Goal: Task Accomplishment & Management: Manage account settings

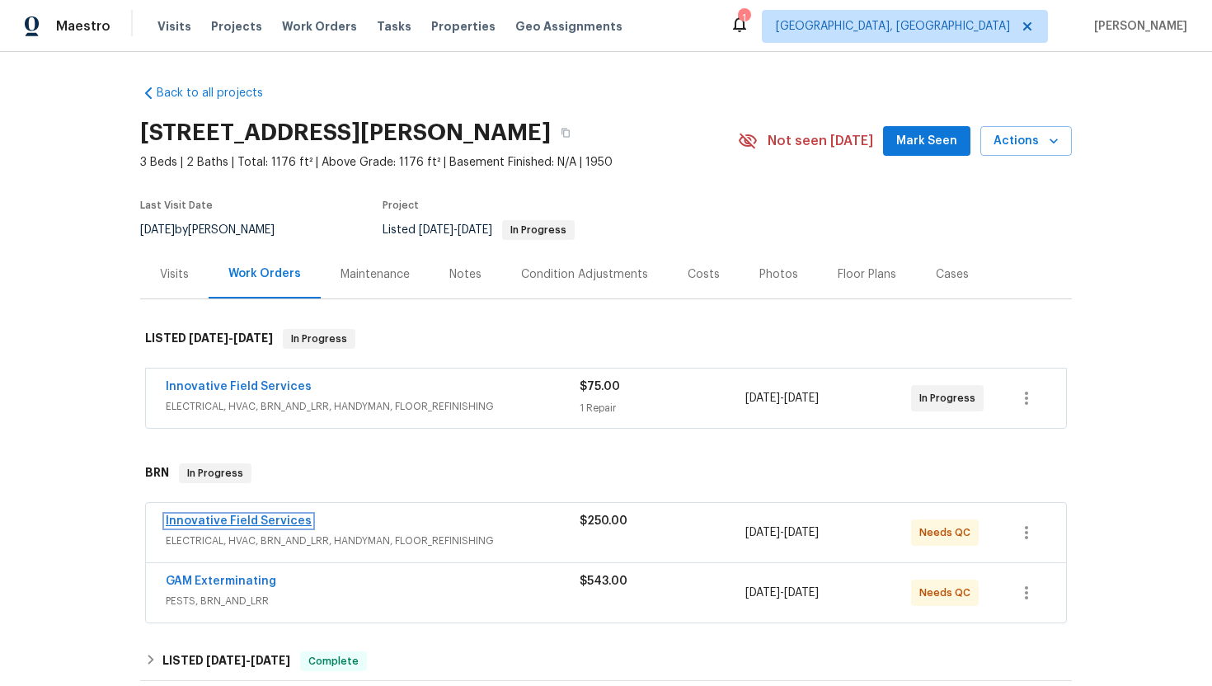
click at [266, 523] on link "Innovative Field Services" at bounding box center [239, 521] width 146 height 12
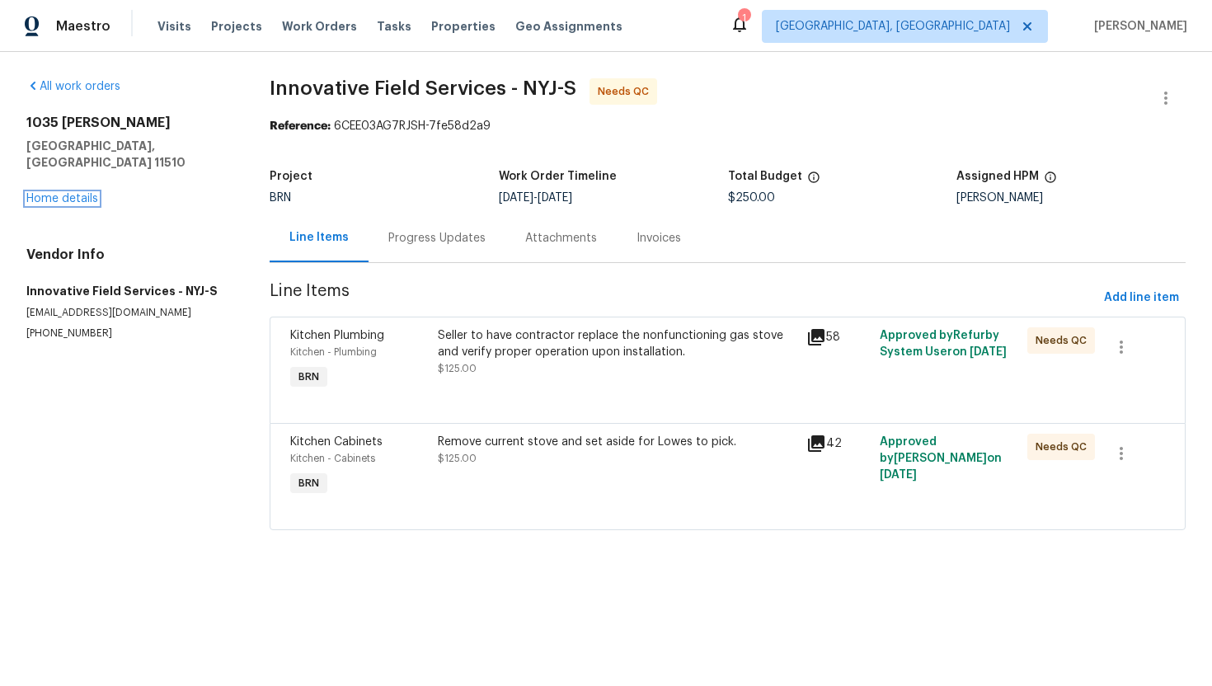
click at [72, 193] on link "Home details" at bounding box center [62, 199] width 72 height 12
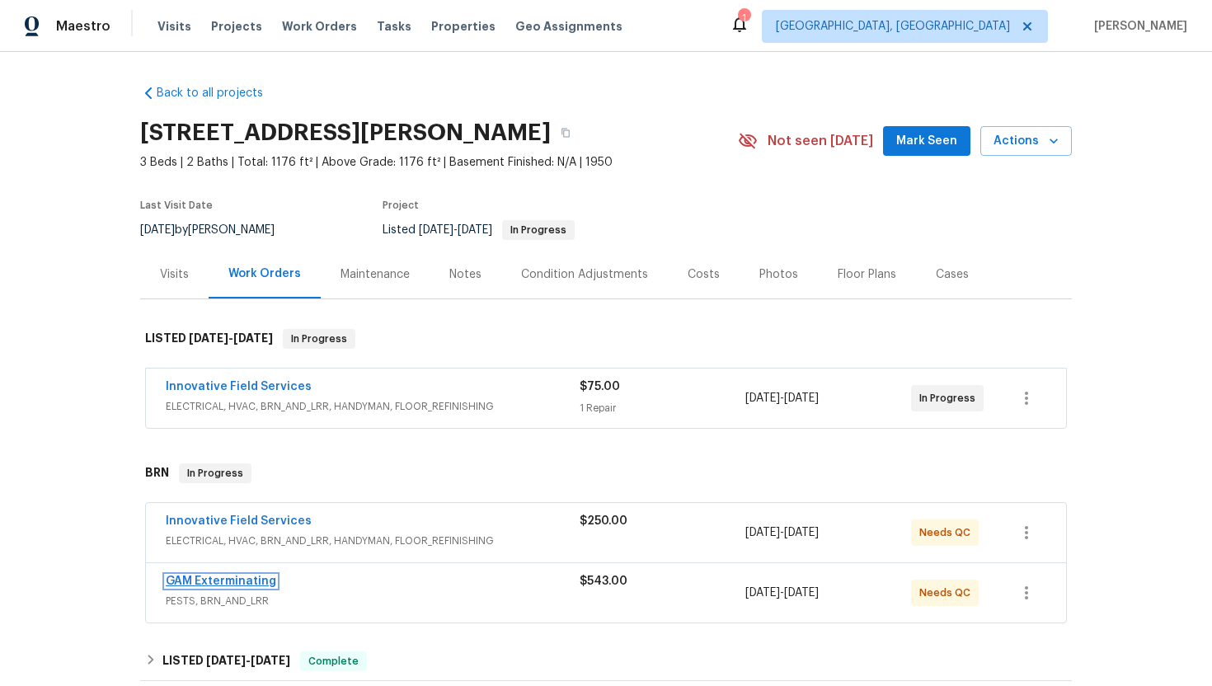
click at [204, 577] on link "GAM Exterminating" at bounding box center [221, 581] width 110 height 12
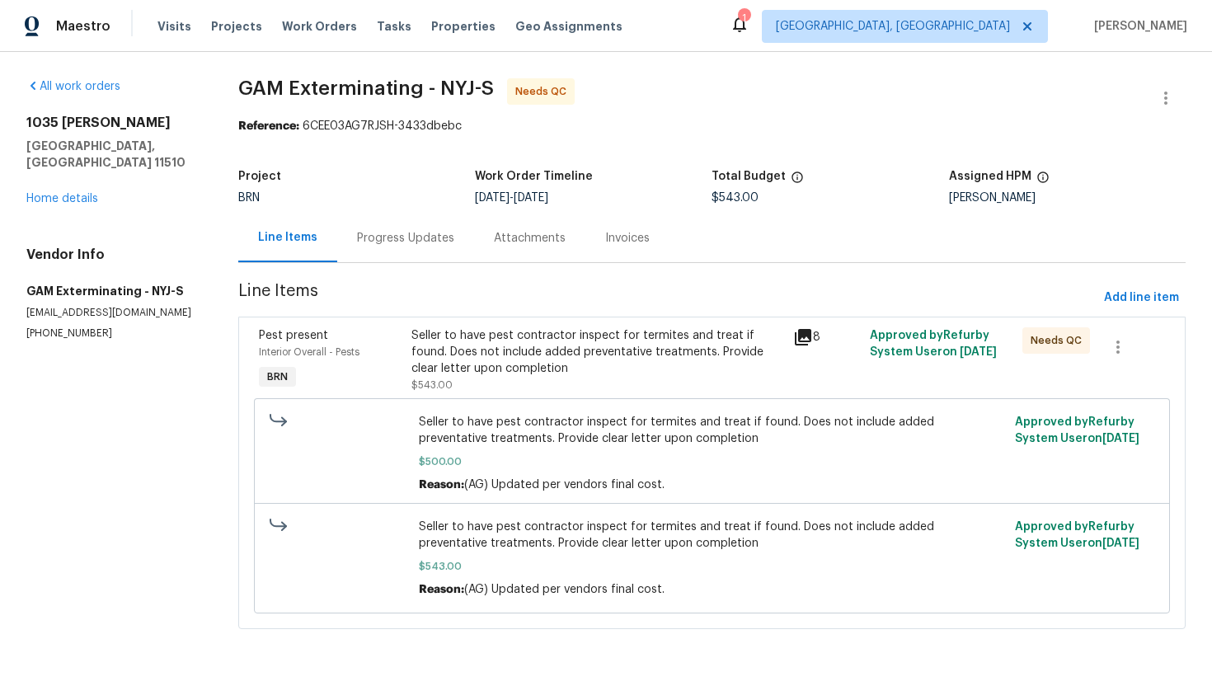
click at [420, 246] on div "Progress Updates" at bounding box center [405, 237] width 137 height 49
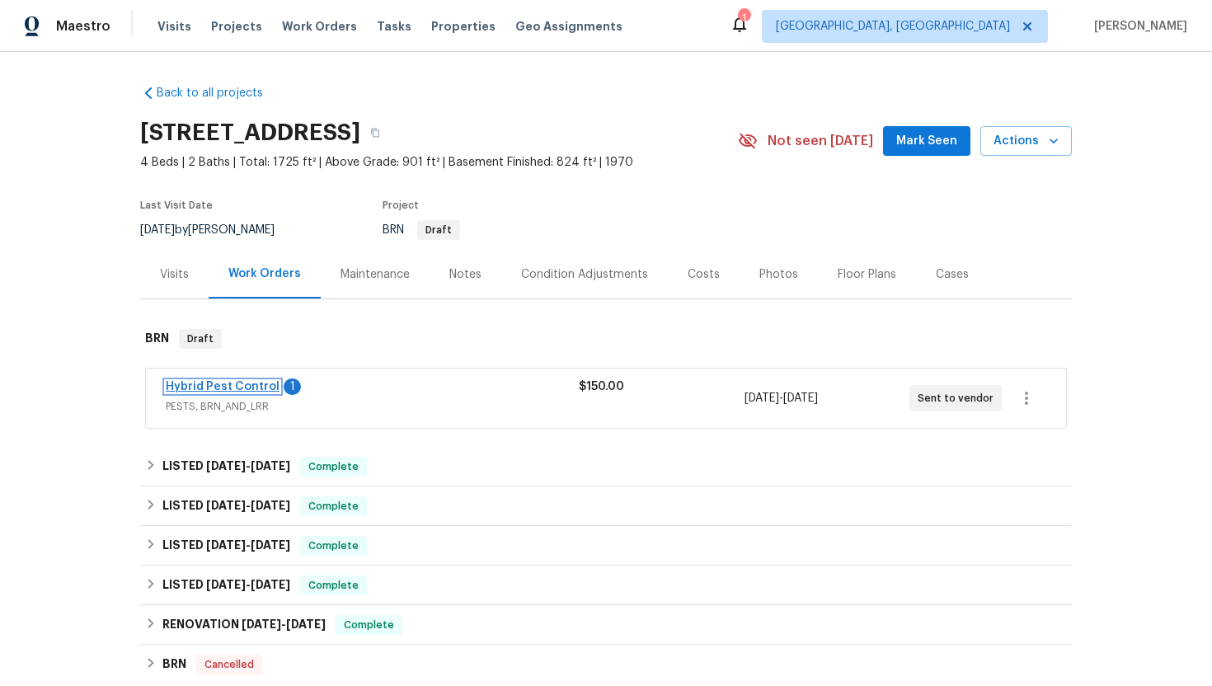
click at [233, 383] on link "Hybrid Pest Control" at bounding box center [223, 387] width 114 height 12
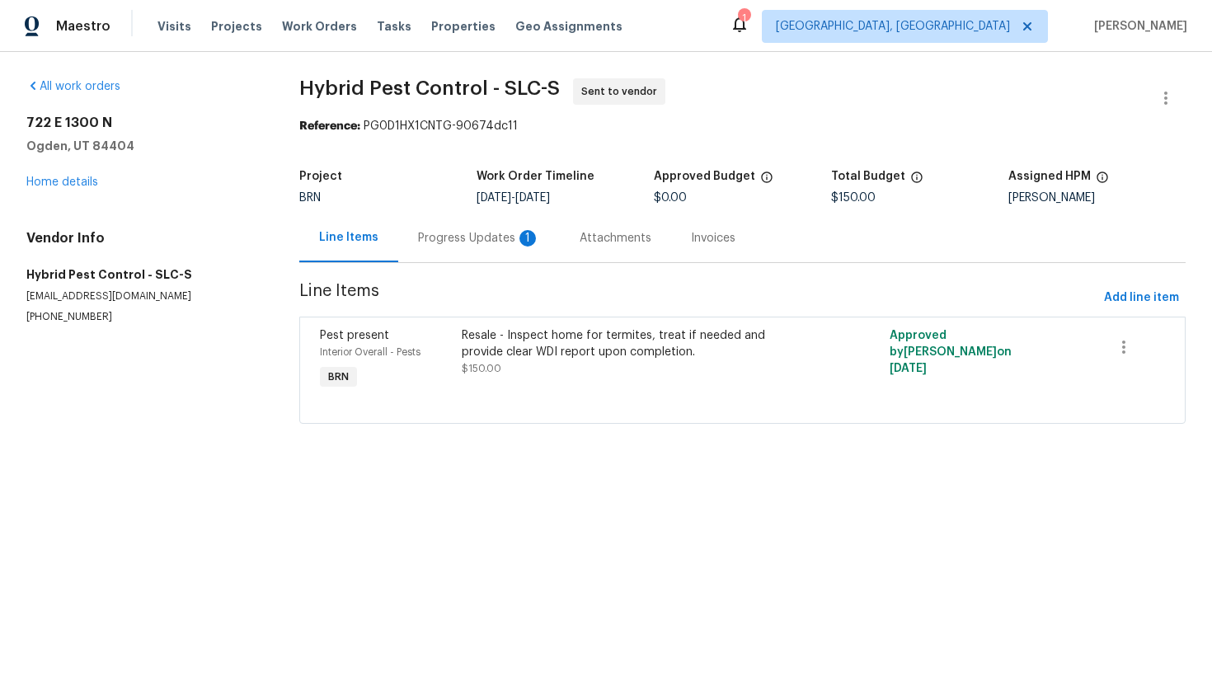
click at [497, 254] on div "Progress Updates 1" at bounding box center [479, 237] width 162 height 49
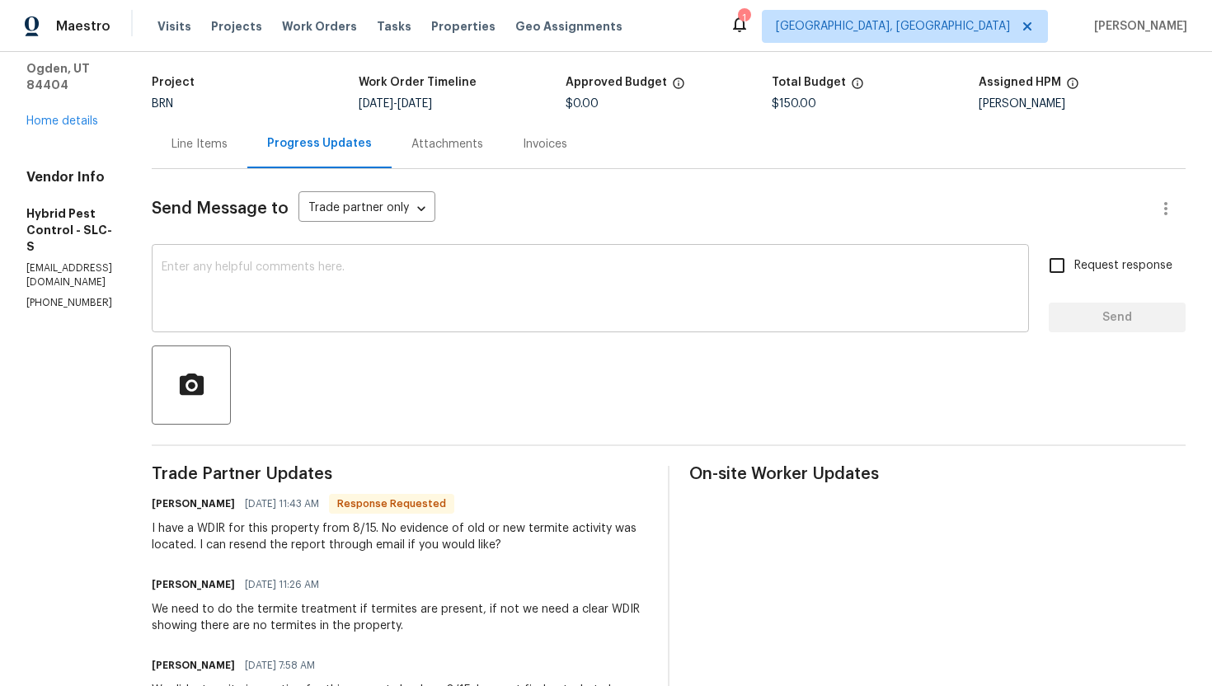
scroll to position [96, 0]
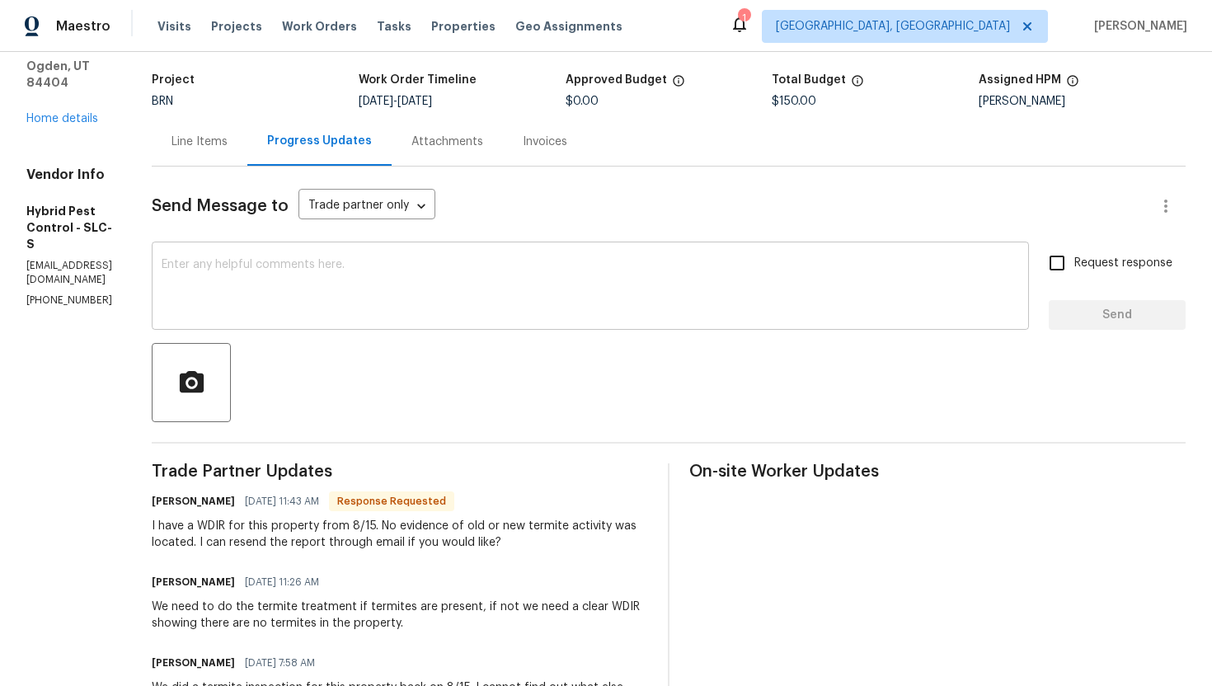
click at [427, 304] on textarea at bounding box center [590, 288] width 857 height 58
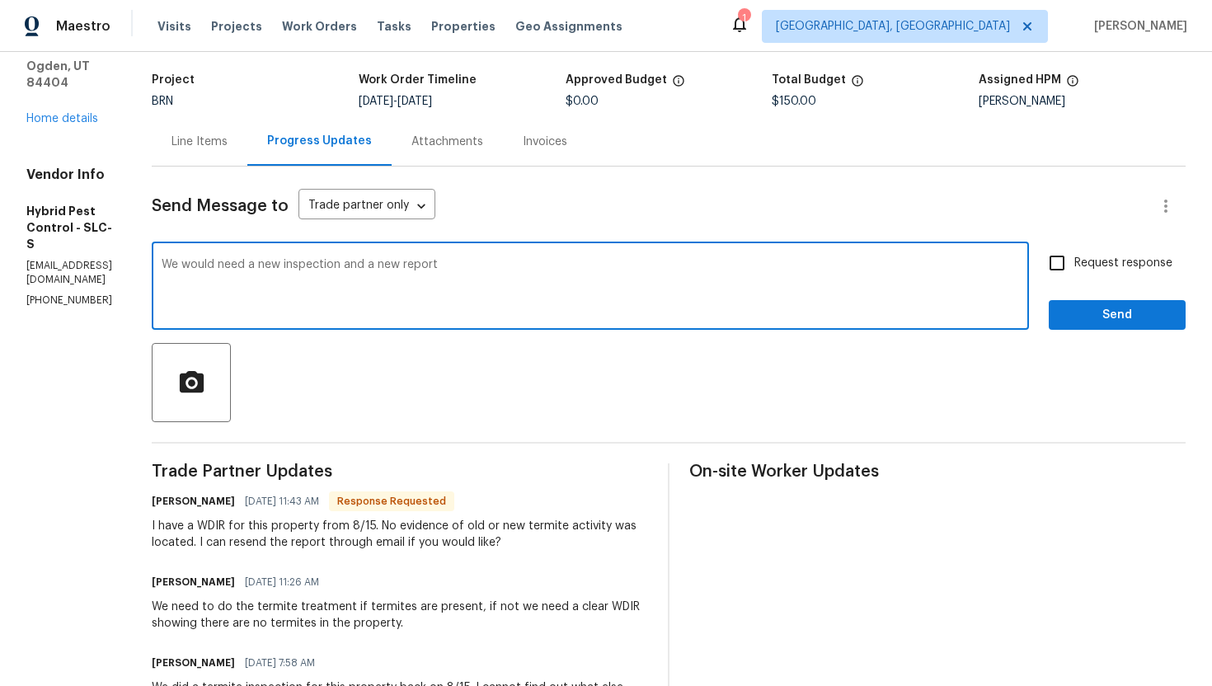
click at [532, 279] on textarea "We would need a new inspection and a new report" at bounding box center [590, 288] width 857 height 58
type textarea "We would need a new inspection and a new report for this property. Please let m…"
click at [1074, 275] on input "Request response" at bounding box center [1056, 263] width 35 height 35
checkbox input "true"
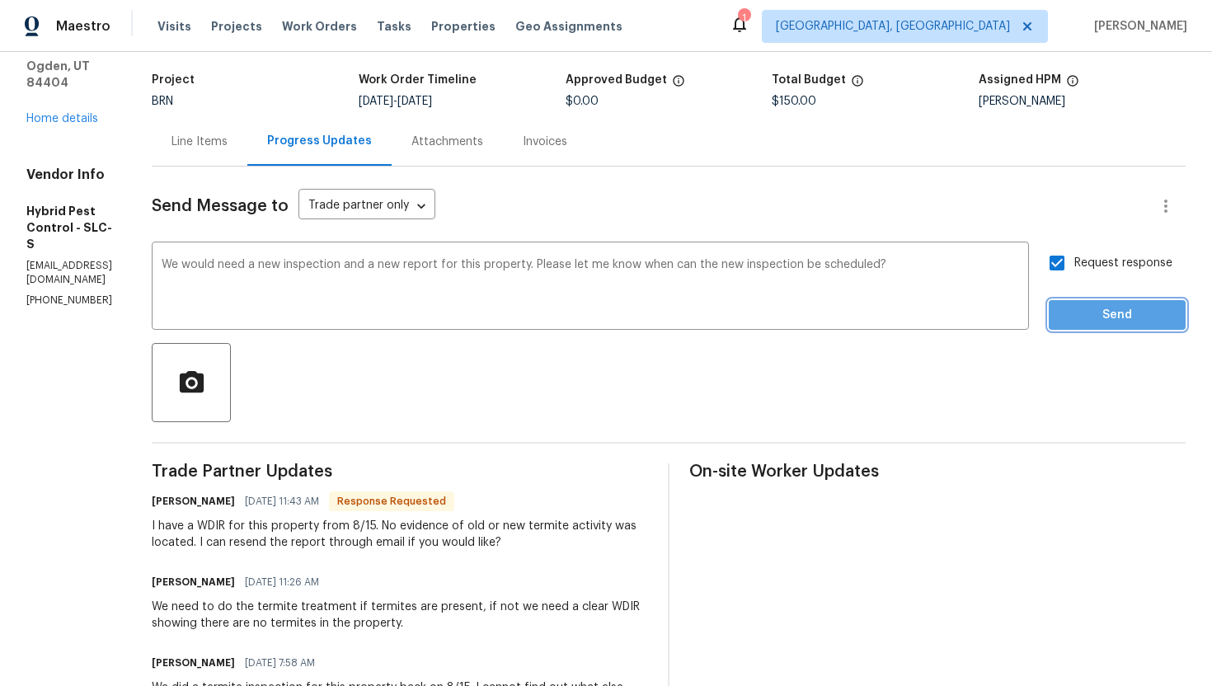
click at [1079, 327] on button "Send" at bounding box center [1116, 315] width 137 height 30
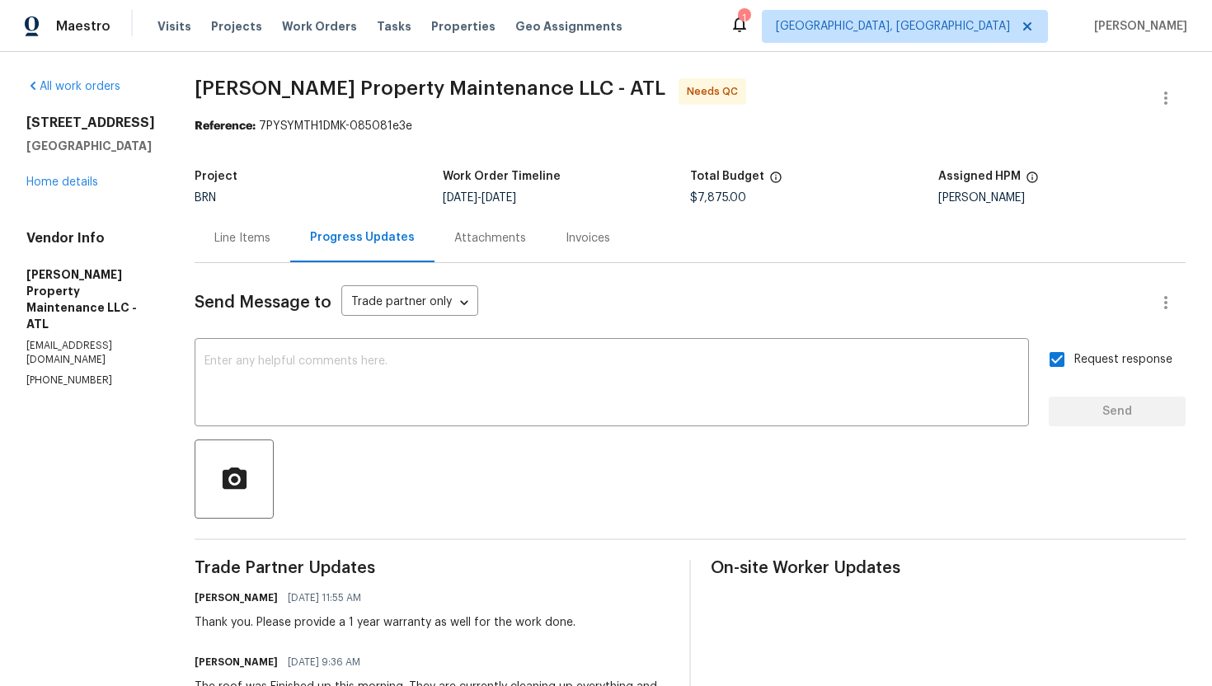
click at [275, 241] on div "Line Items" at bounding box center [243, 237] width 96 height 49
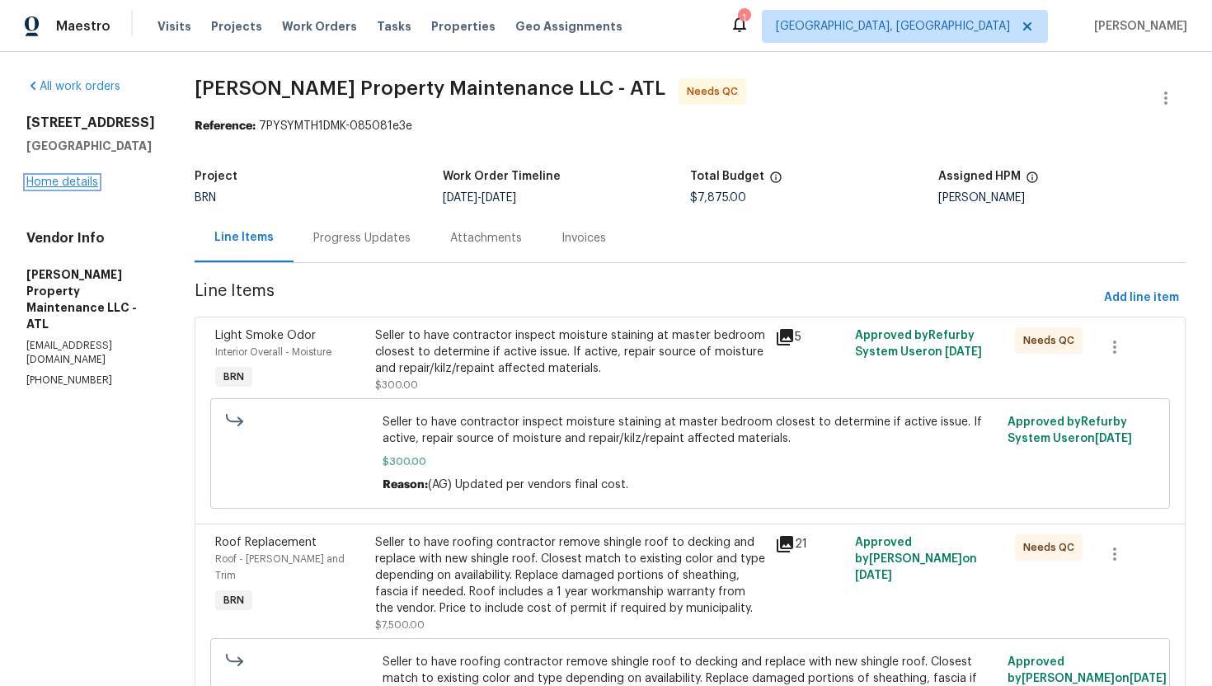
click at [81, 188] on link "Home details" at bounding box center [62, 182] width 72 height 12
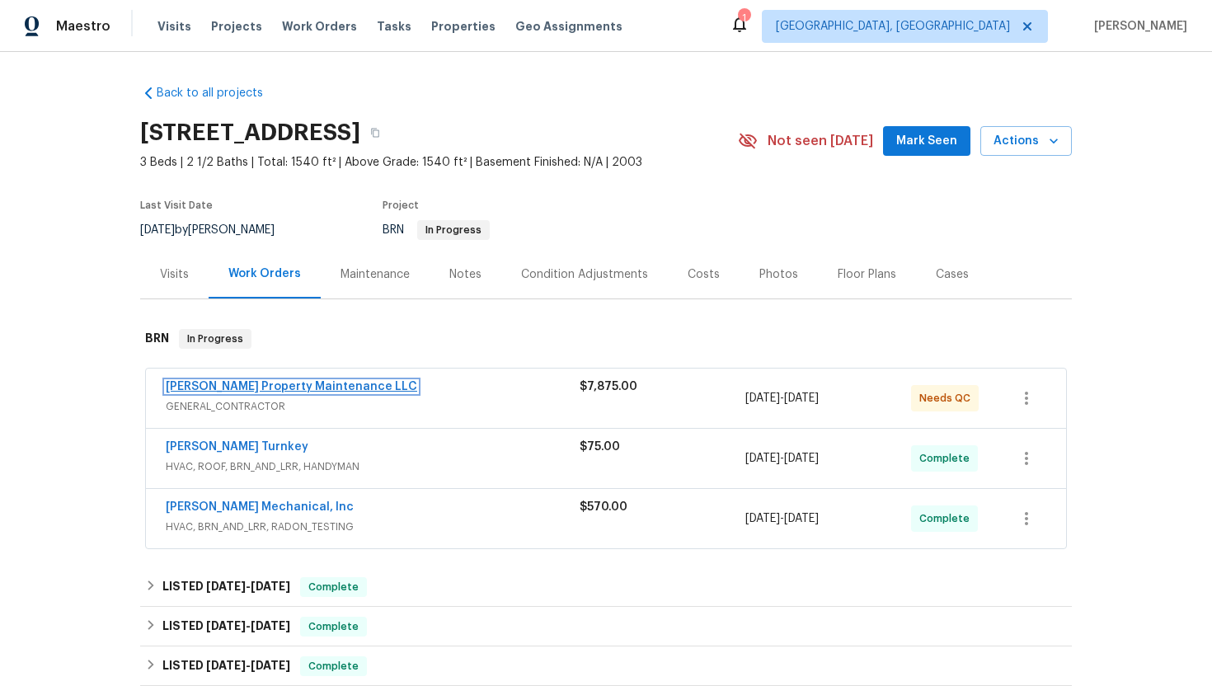
click at [293, 385] on link "Glen Property Maintenance LLC" at bounding box center [291, 387] width 251 height 12
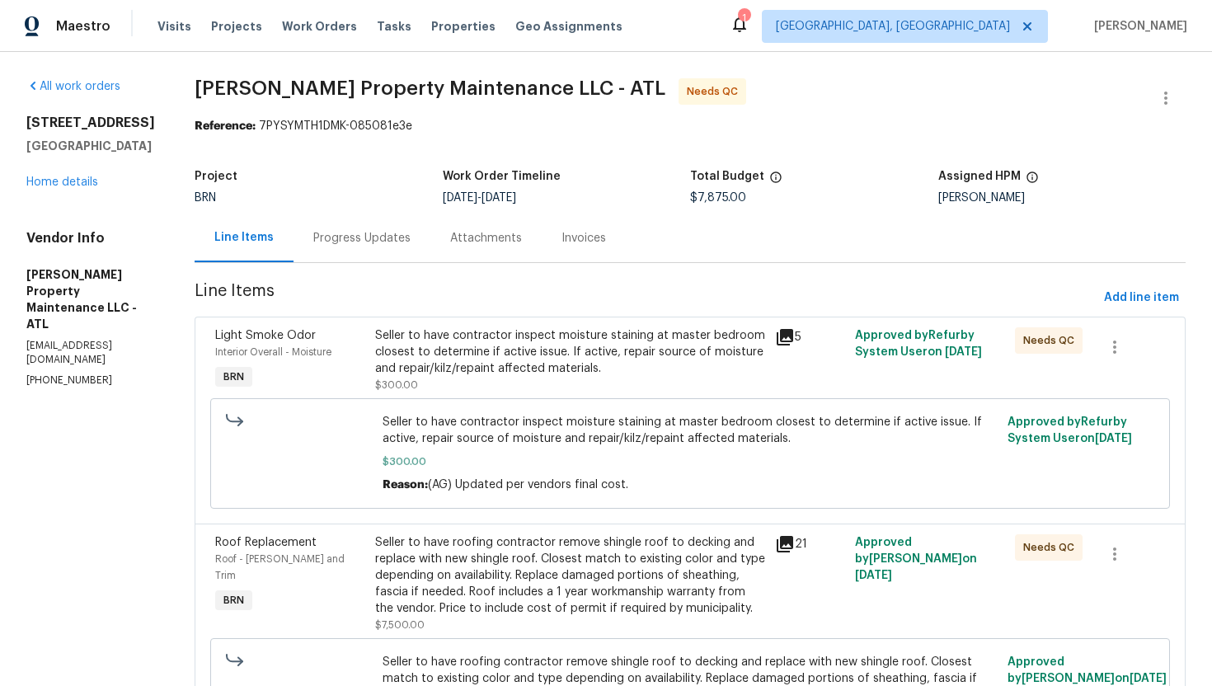
click at [394, 238] on div "Progress Updates" at bounding box center [361, 238] width 97 height 16
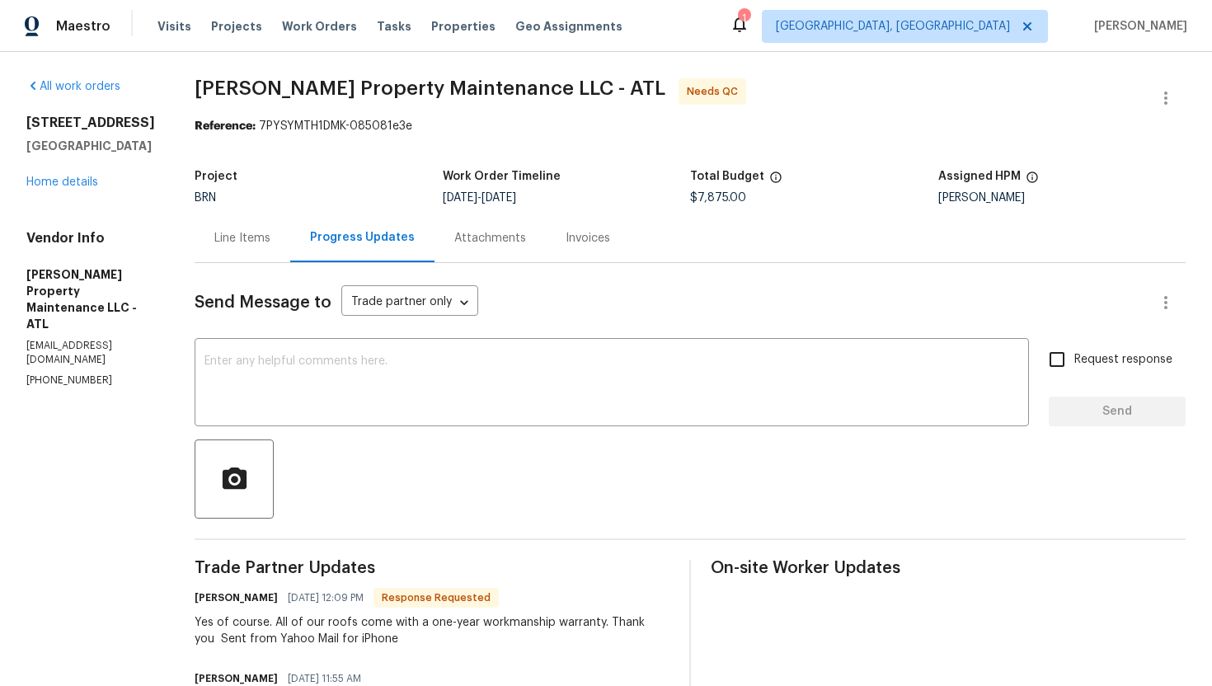
click at [242, 243] on div "Line Items" at bounding box center [242, 238] width 56 height 16
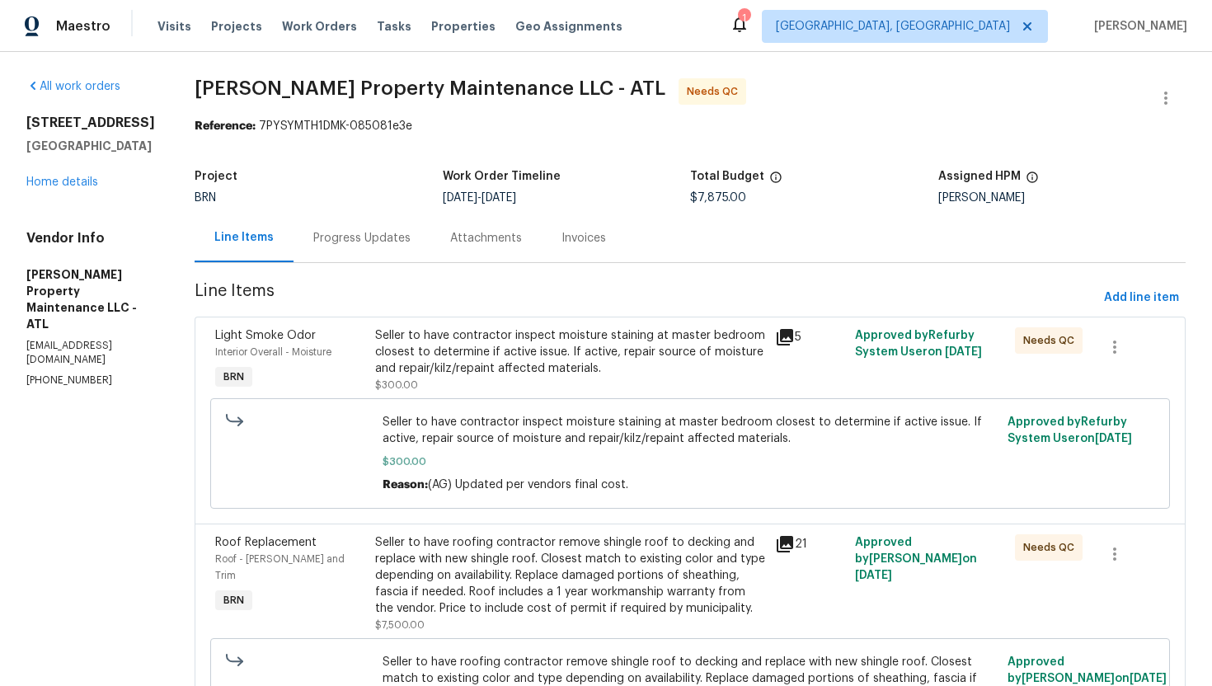
click at [483, 337] on div "Seller to have contractor inspect moisture staining at master bedroom closest t…" at bounding box center [570, 351] width 390 height 49
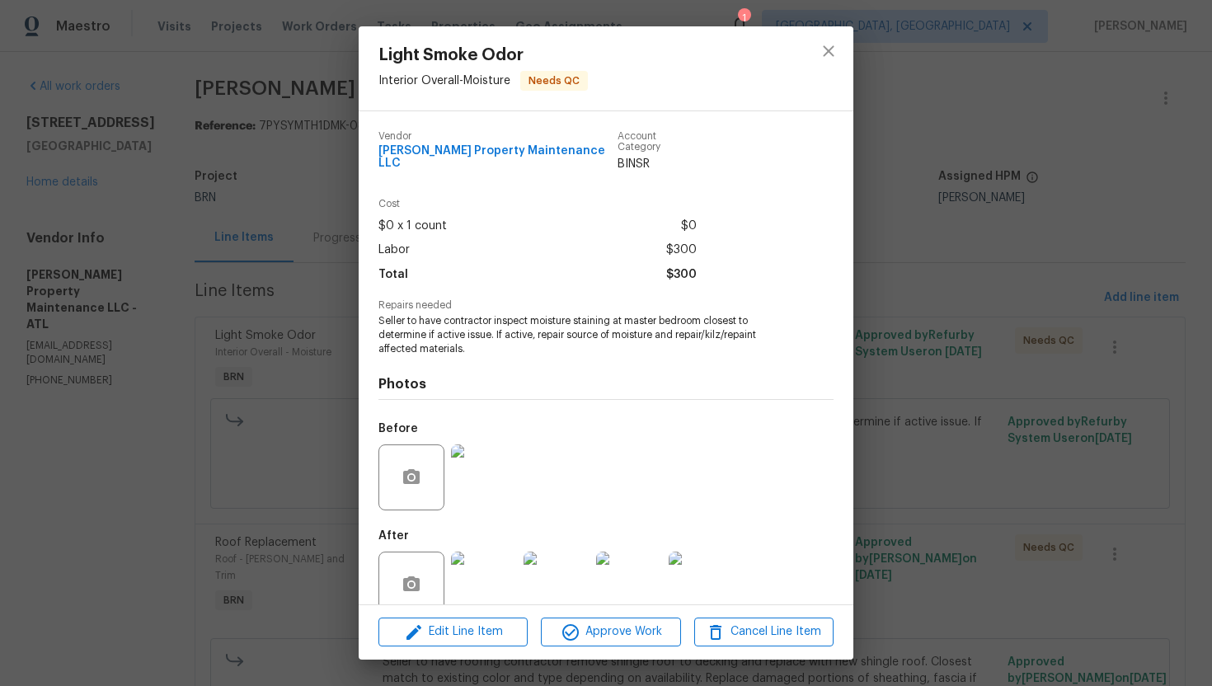
click at [873, 273] on div "Light Smoke Odor Interior Overall - Moisture Needs QC Vendor Glen Property Main…" at bounding box center [606, 343] width 1212 height 686
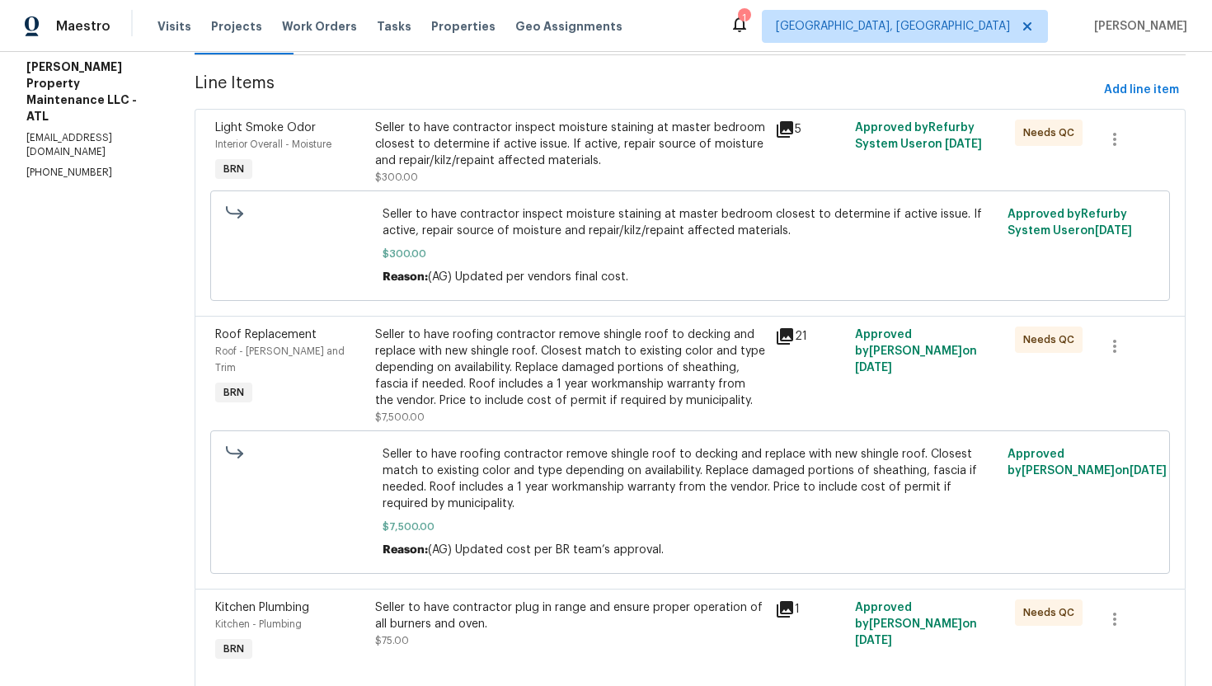
scroll to position [265, 0]
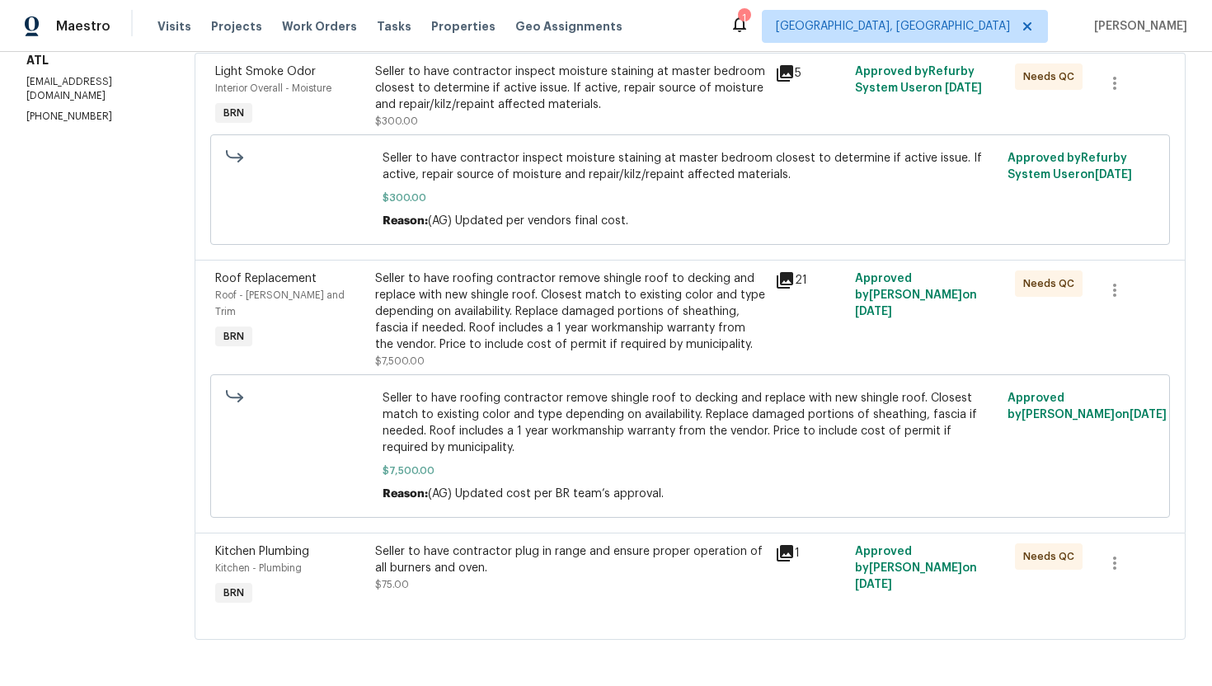
click at [614, 289] on div "Seller to have roofing contractor remove shingle roof to decking and replace wi…" at bounding box center [570, 311] width 390 height 82
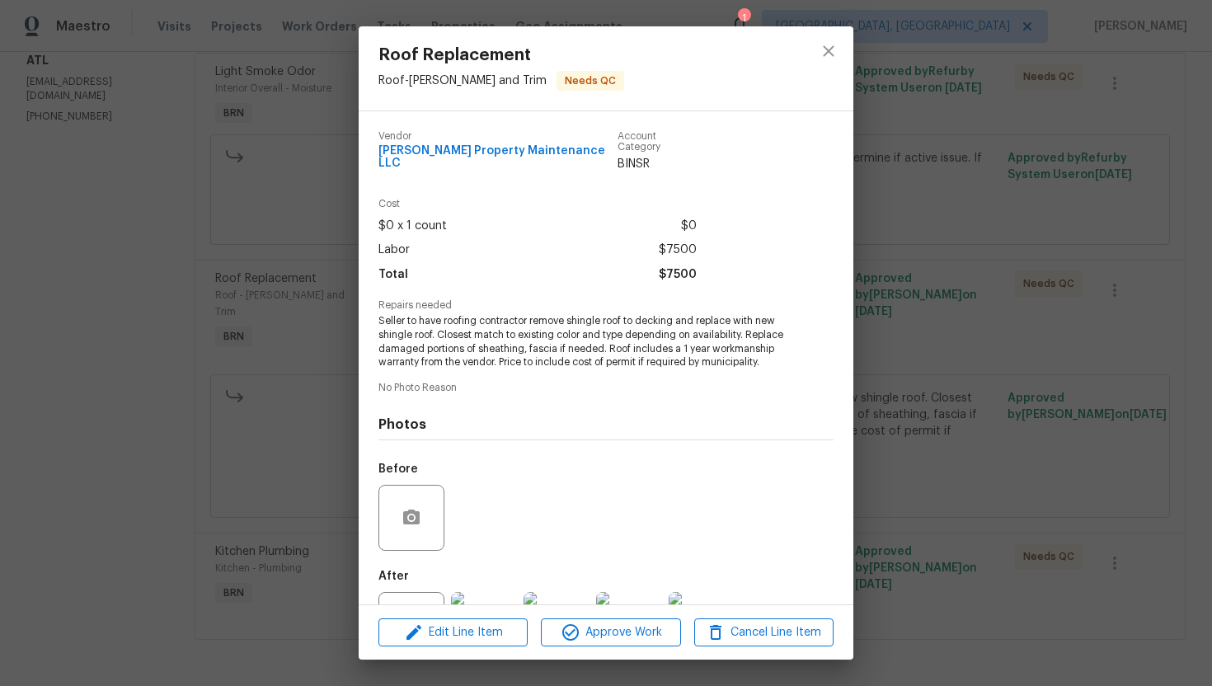
scroll to position [60, 0]
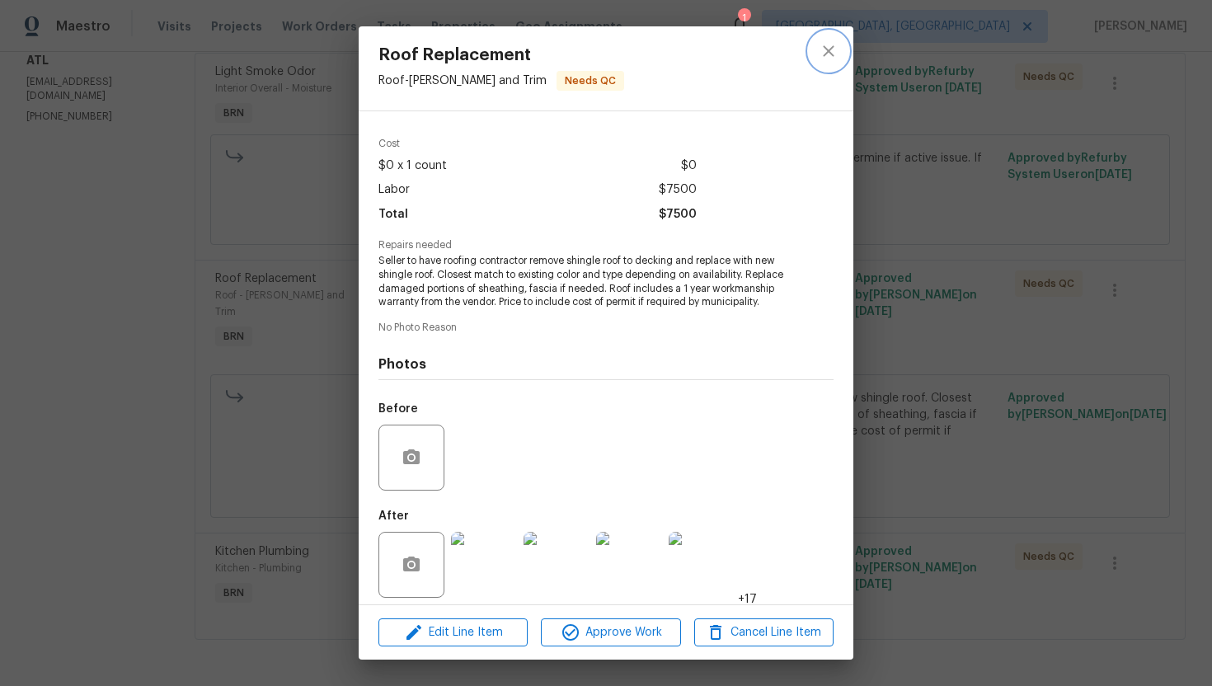
click at [828, 63] on button "close" at bounding box center [829, 51] width 40 height 40
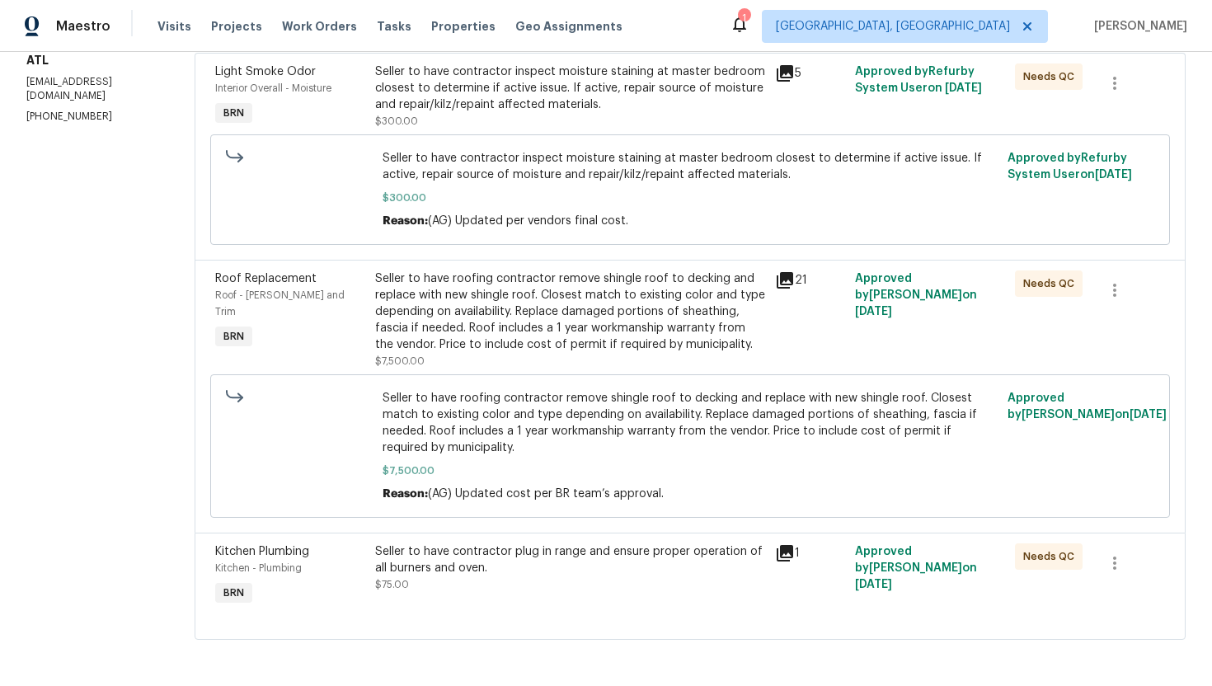
scroll to position [0, 0]
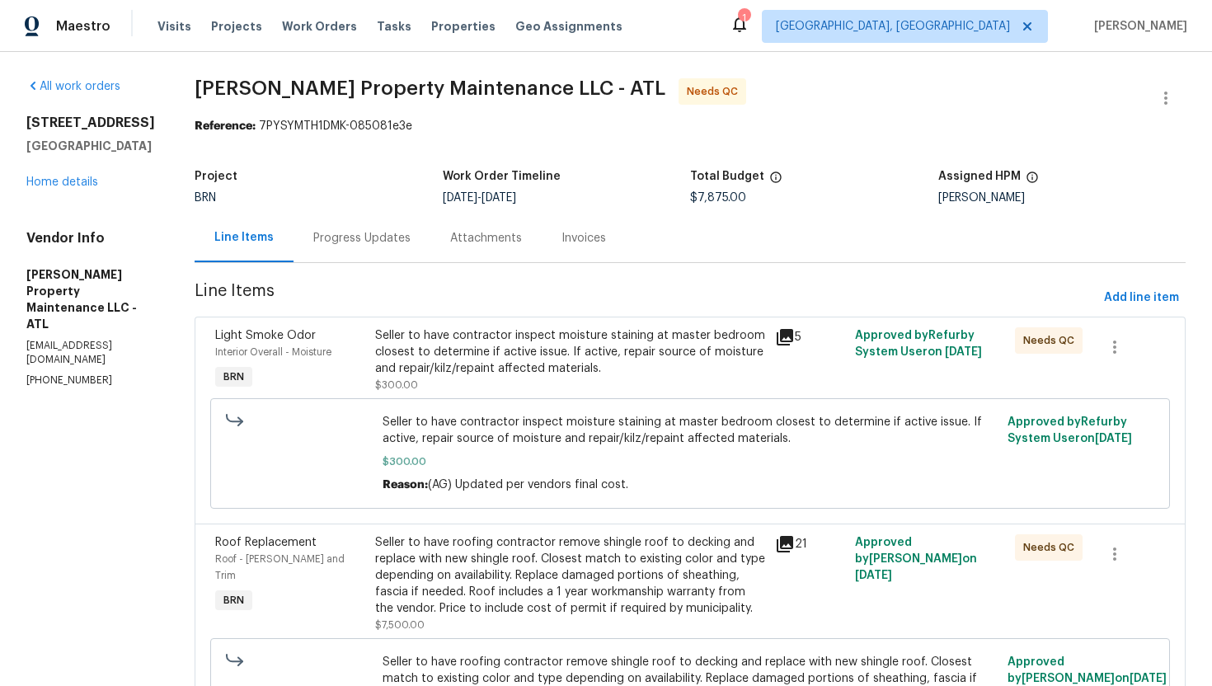
click at [378, 250] on div "Progress Updates" at bounding box center [361, 237] width 137 height 49
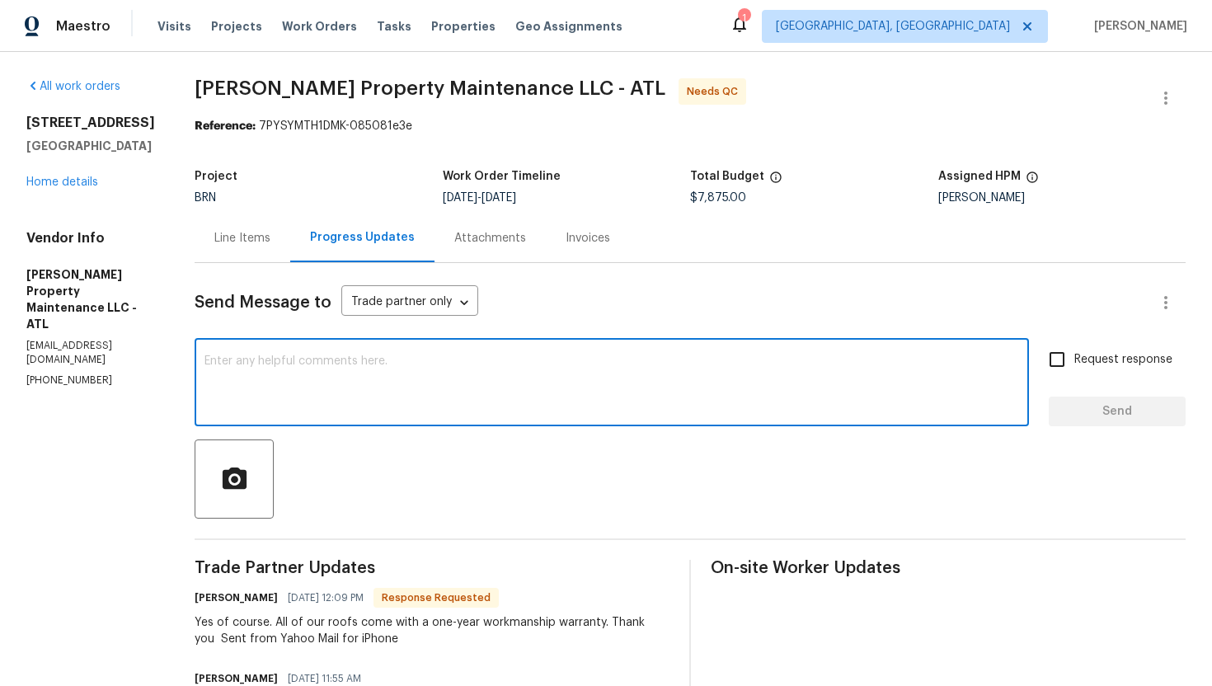
click at [340, 406] on textarea at bounding box center [611, 384] width 814 height 58
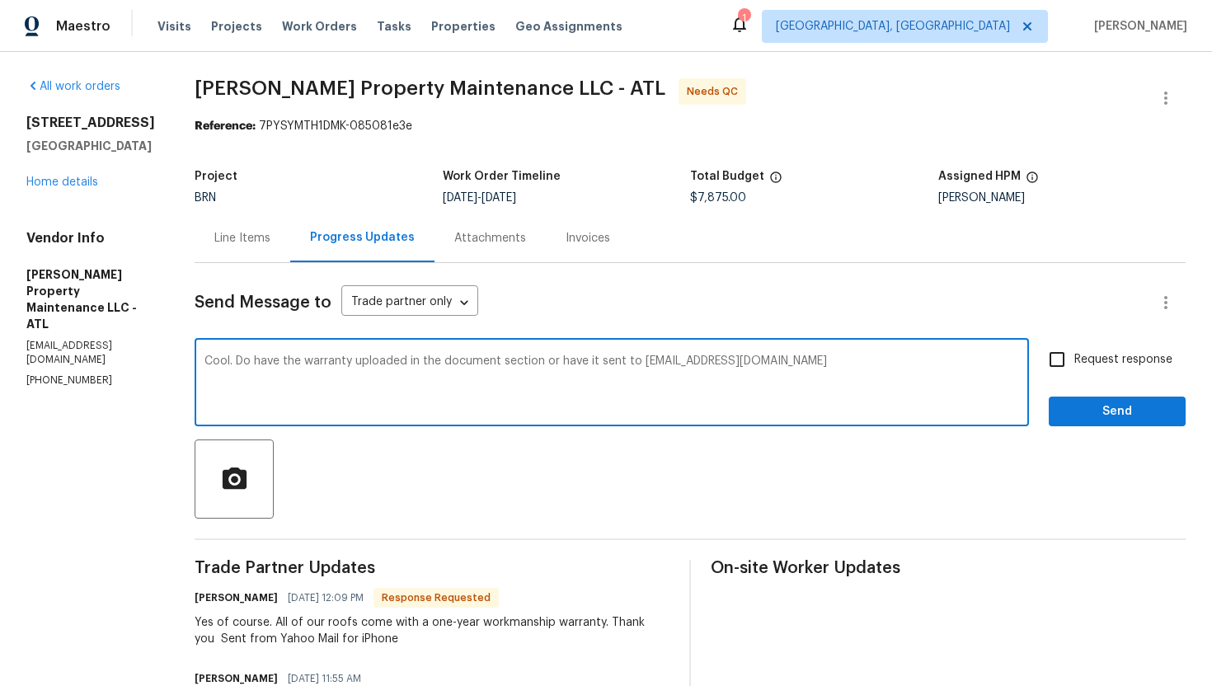
type textarea "Cool. Do have the warranty uploaded in the document section or have it sent to …"
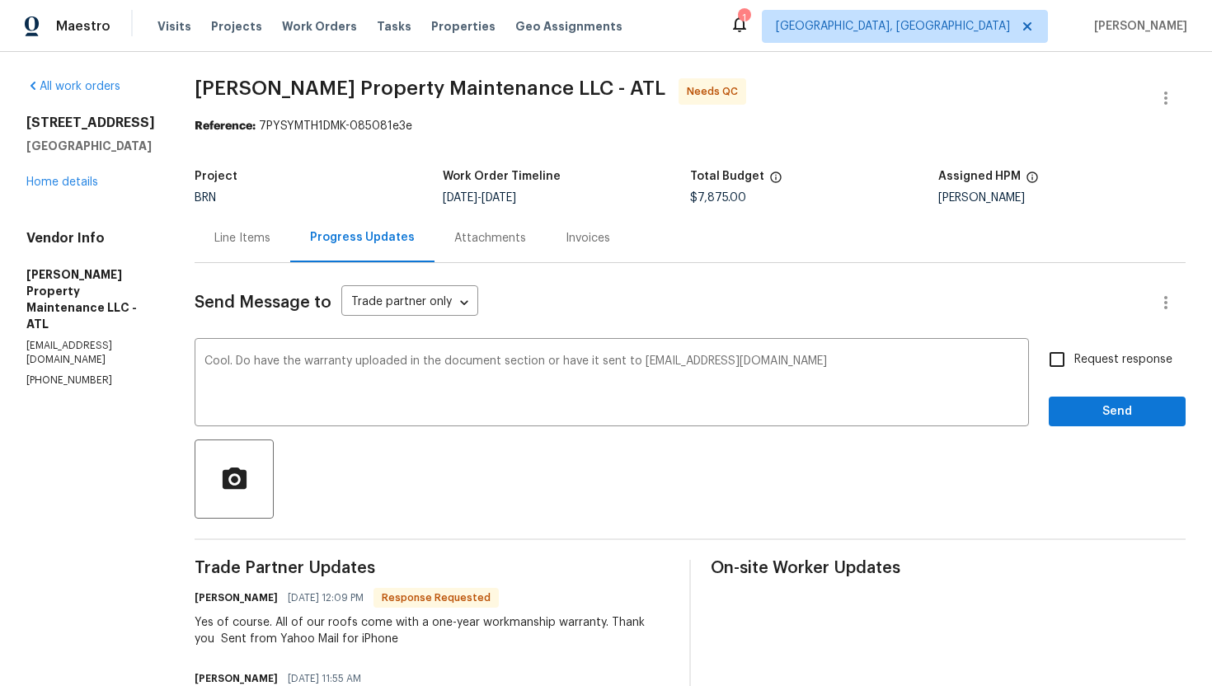
click at [1086, 365] on span "Request response" at bounding box center [1123, 359] width 98 height 17
click at [1074, 365] on input "Request response" at bounding box center [1056, 359] width 35 height 35
checkbox input "true"
click at [1103, 409] on span "Send" at bounding box center [1117, 411] width 110 height 21
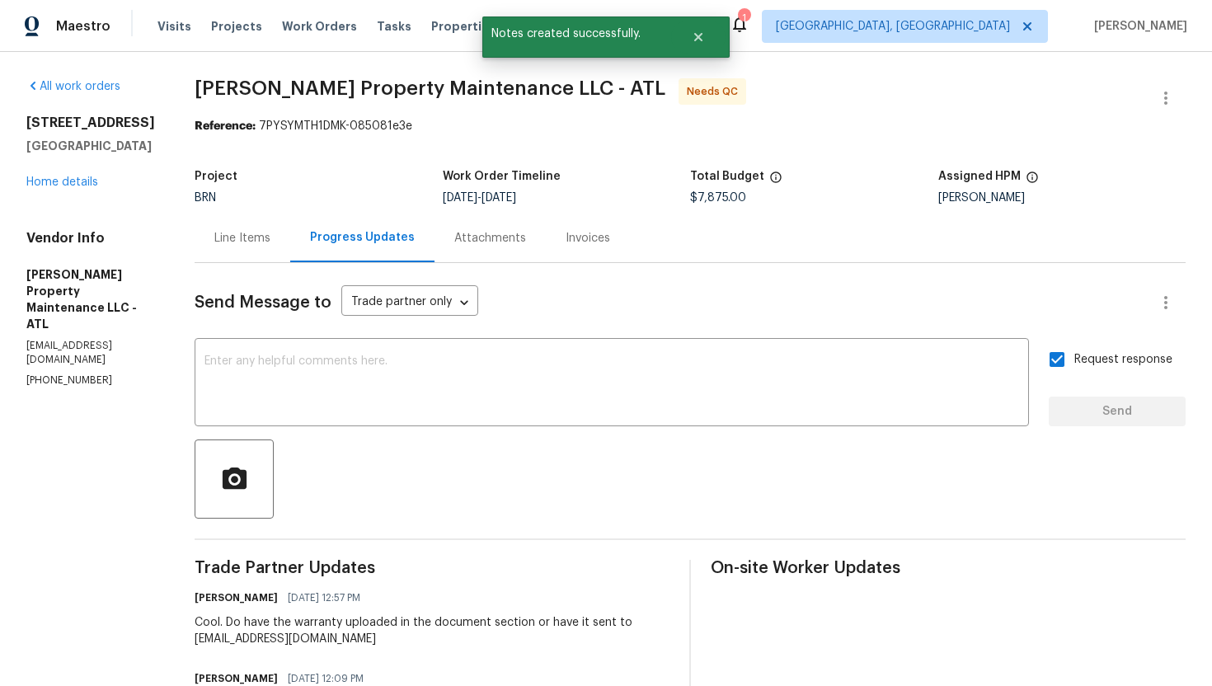
click at [255, 250] on div "Line Items" at bounding box center [243, 237] width 96 height 49
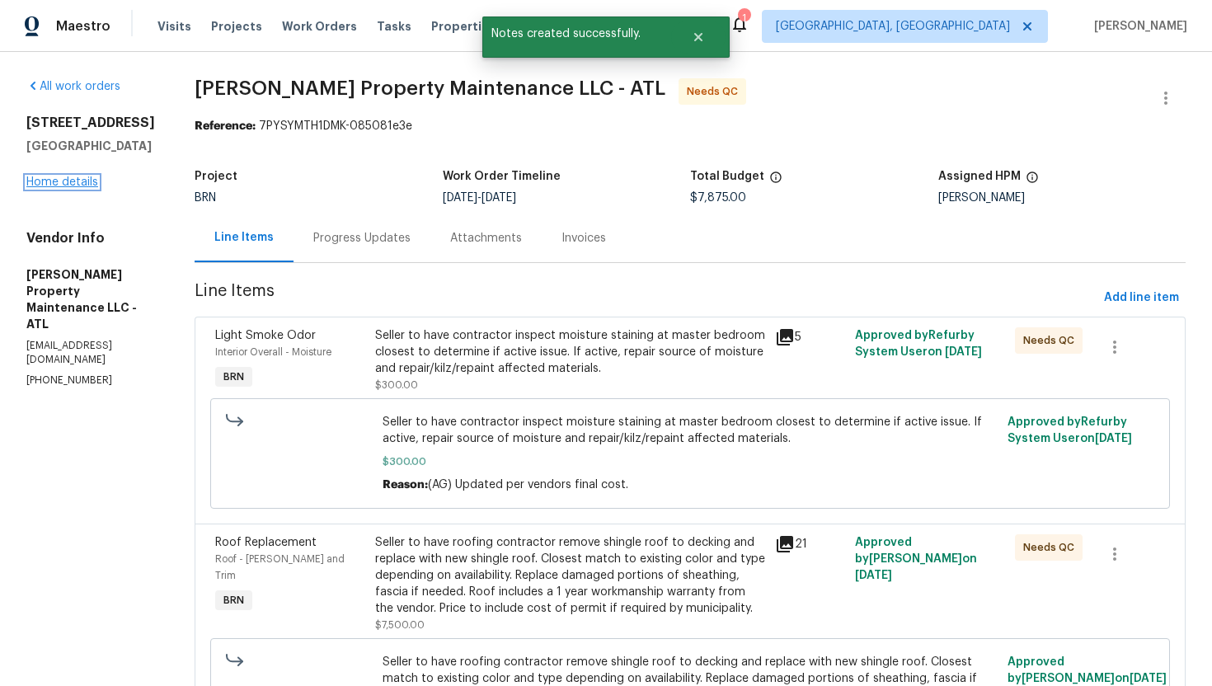
click at [78, 188] on link "Home details" at bounding box center [62, 182] width 72 height 12
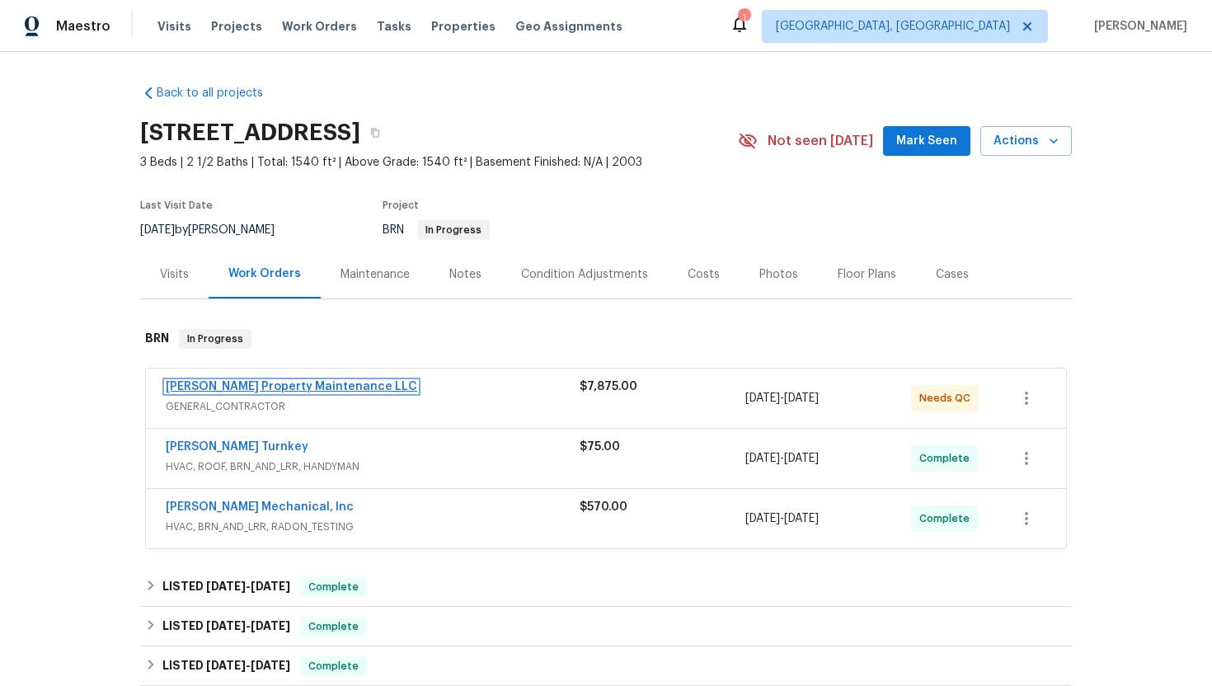
click at [279, 389] on link "Glen Property Maintenance LLC" at bounding box center [291, 387] width 251 height 12
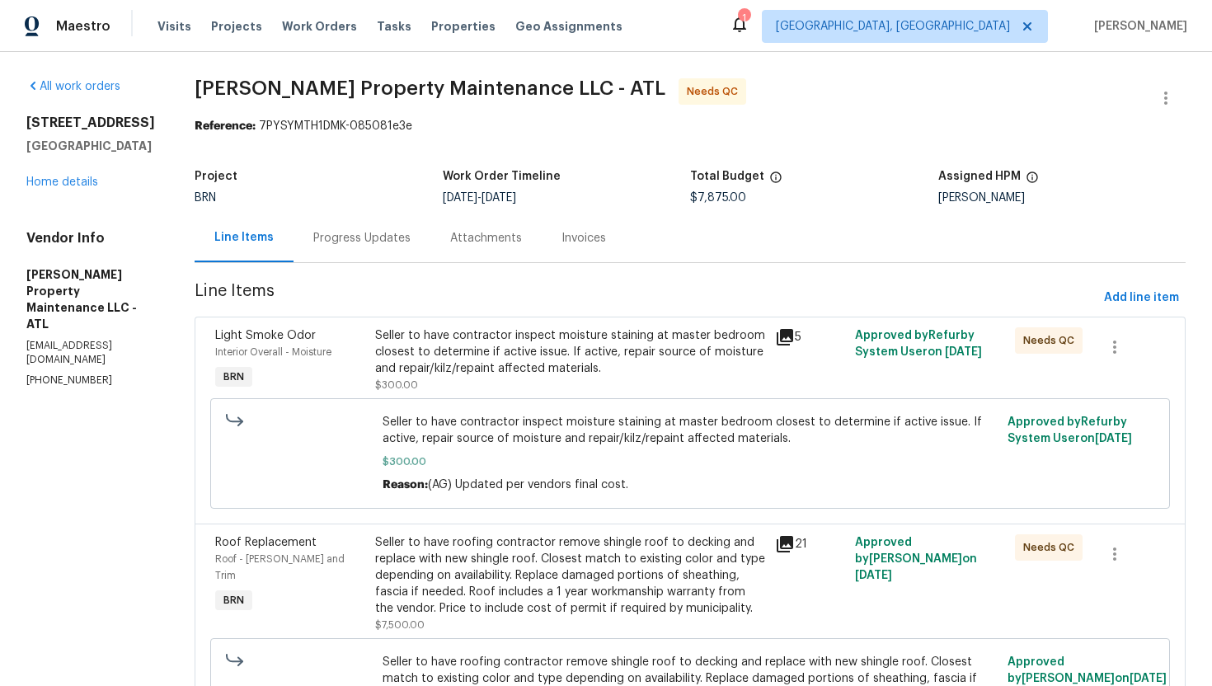
click at [362, 249] on div "Progress Updates" at bounding box center [361, 237] width 137 height 49
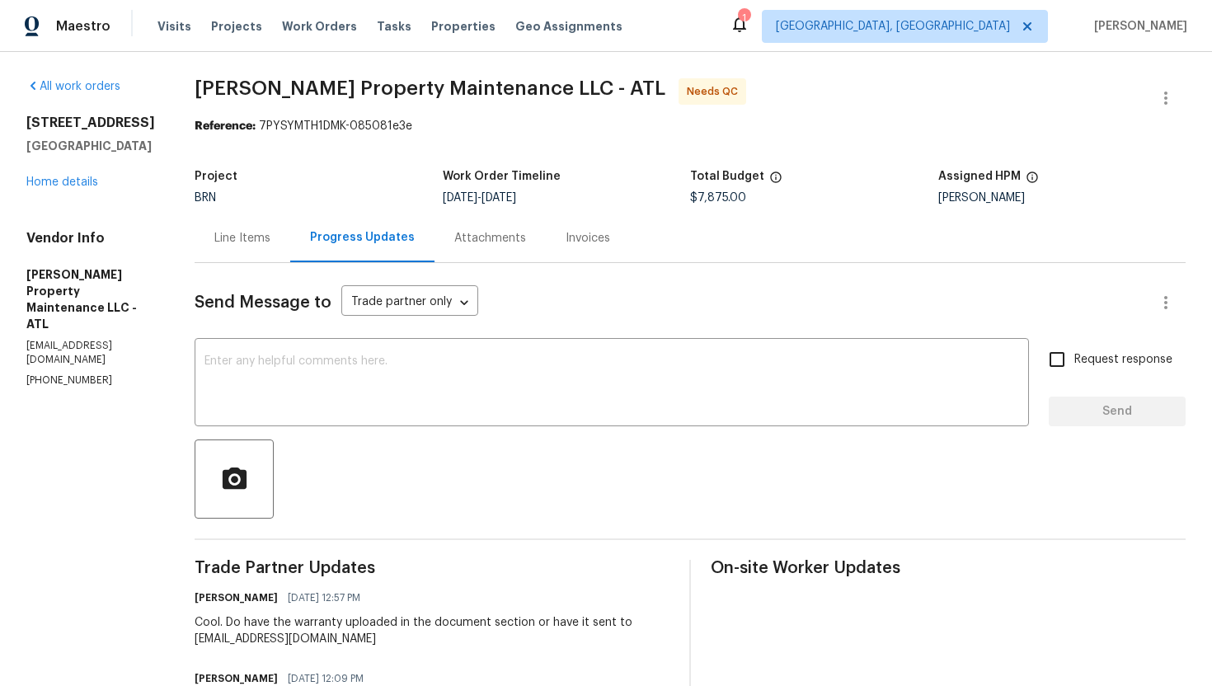
click at [257, 247] on div "Line Items" at bounding box center [243, 237] width 96 height 49
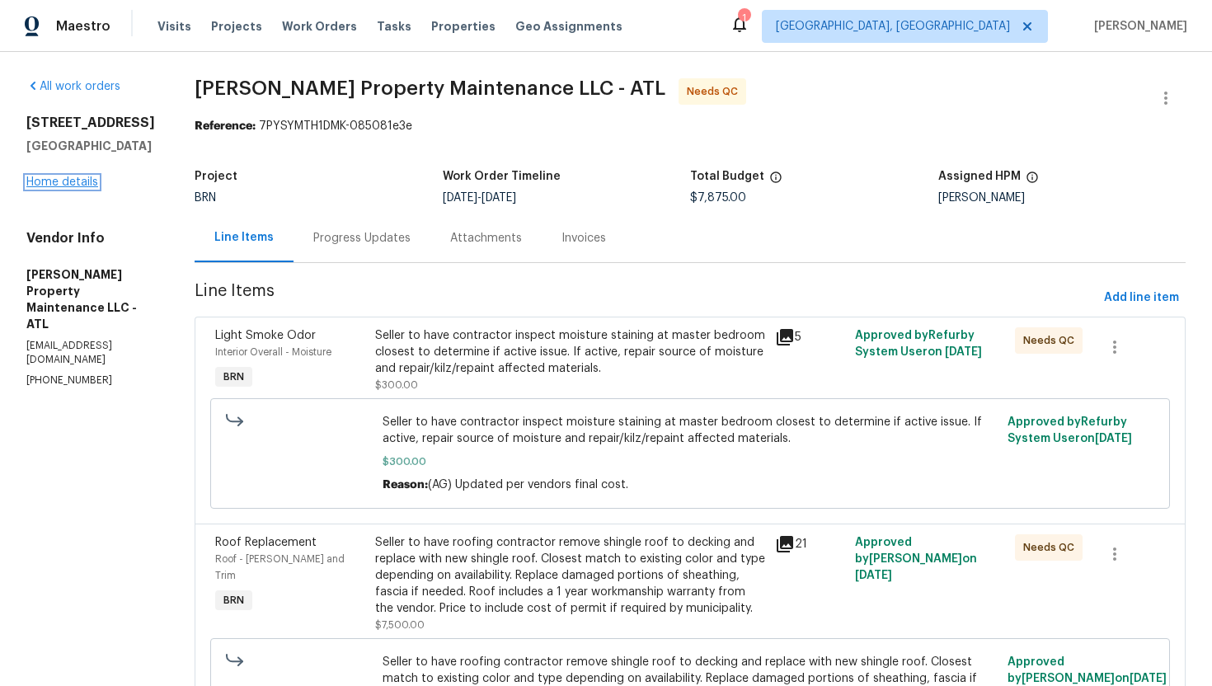
click at [72, 188] on link "Home details" at bounding box center [62, 182] width 72 height 12
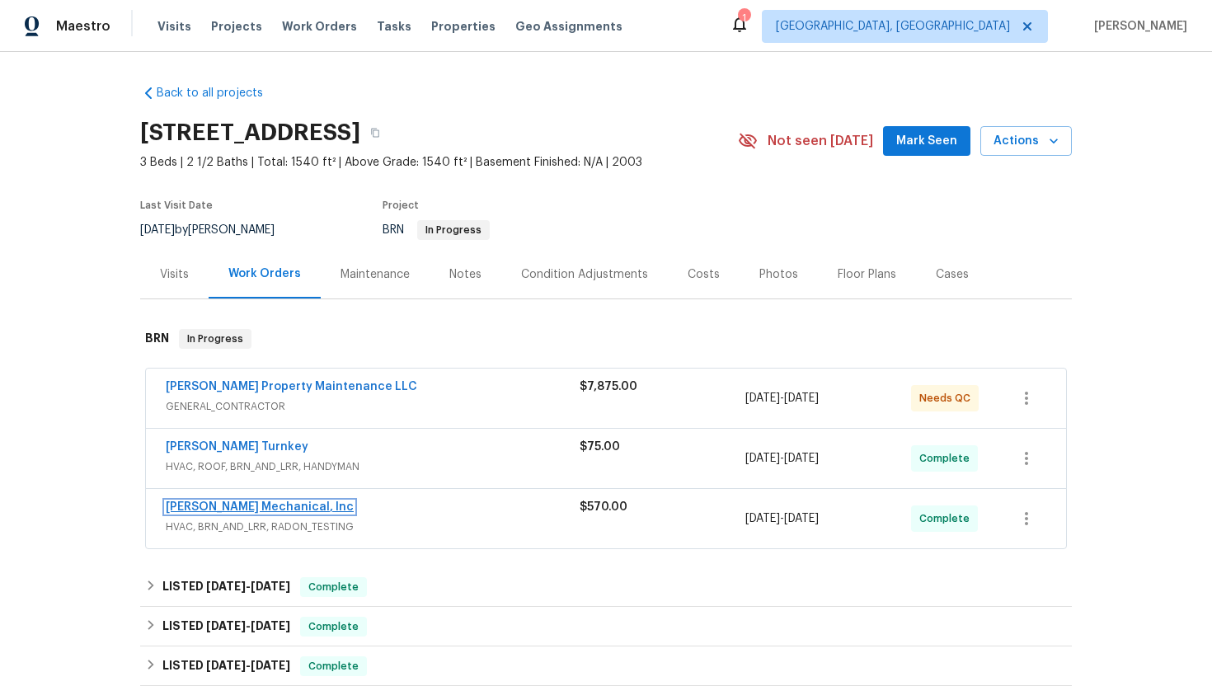
click at [243, 506] on link "JH Martin Mechanical, Inc" at bounding box center [260, 507] width 188 height 12
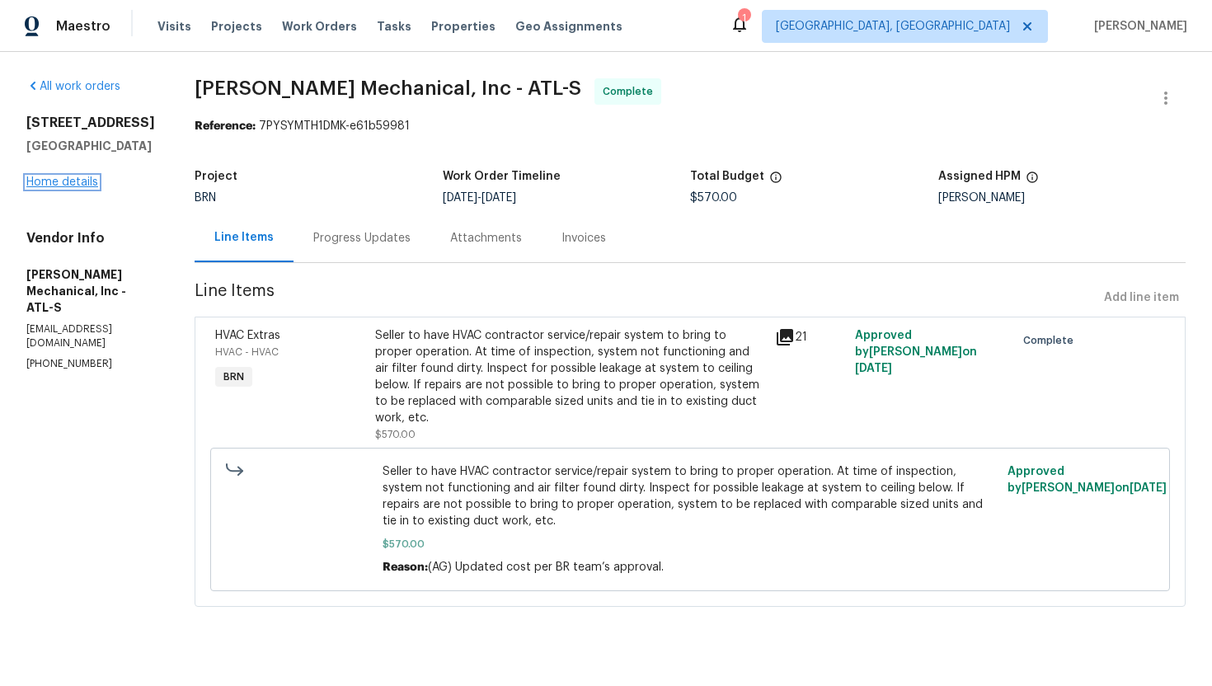
click at [78, 188] on link "Home details" at bounding box center [62, 182] width 72 height 12
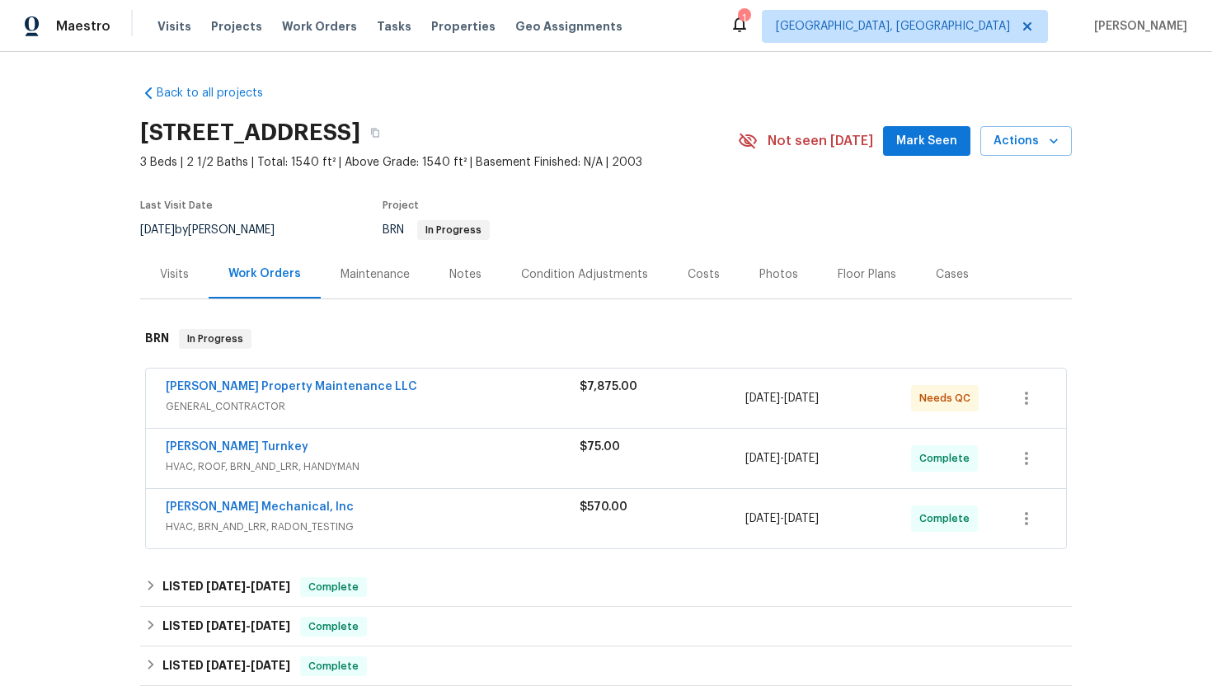
click at [377, 406] on span "GENERAL_CONTRACTOR" at bounding box center [373, 406] width 414 height 16
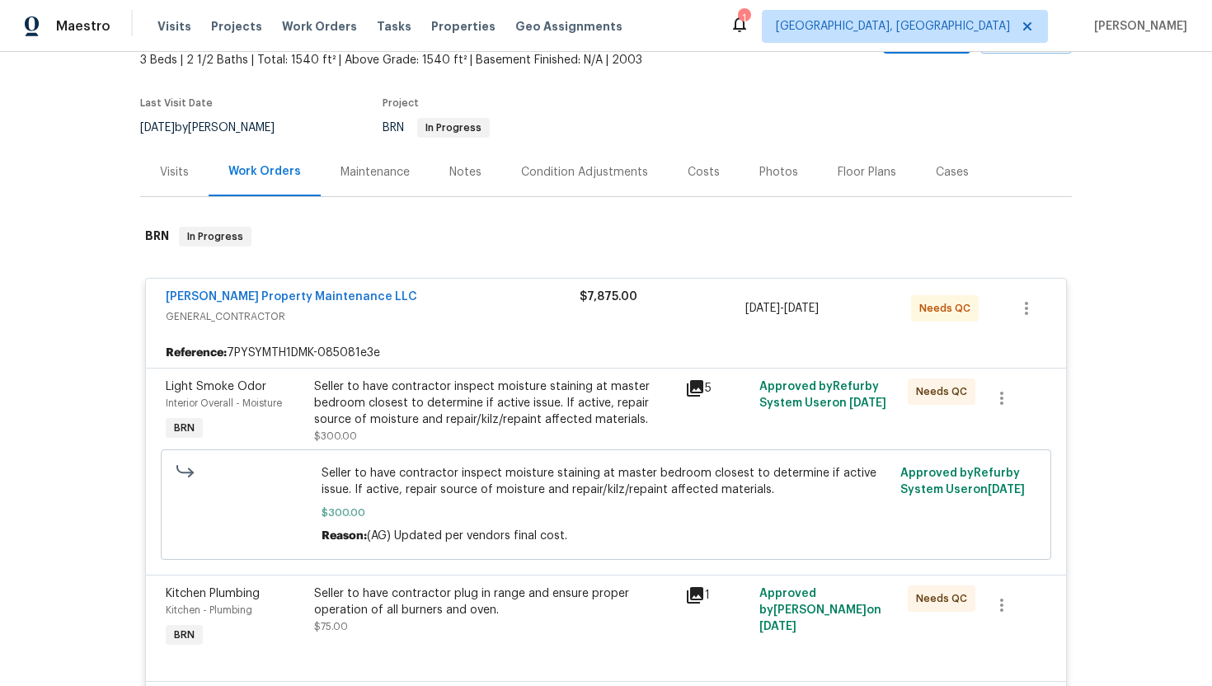
scroll to position [99, 0]
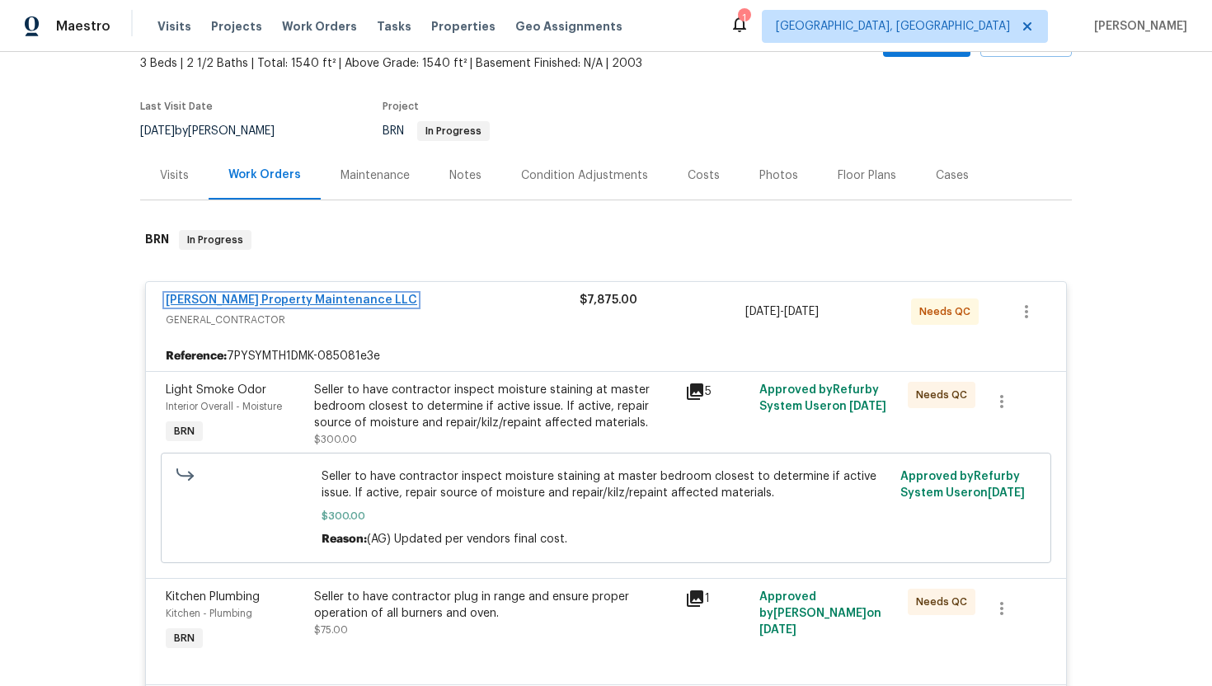
click at [317, 298] on link "Glen Property Maintenance LLC" at bounding box center [291, 300] width 251 height 12
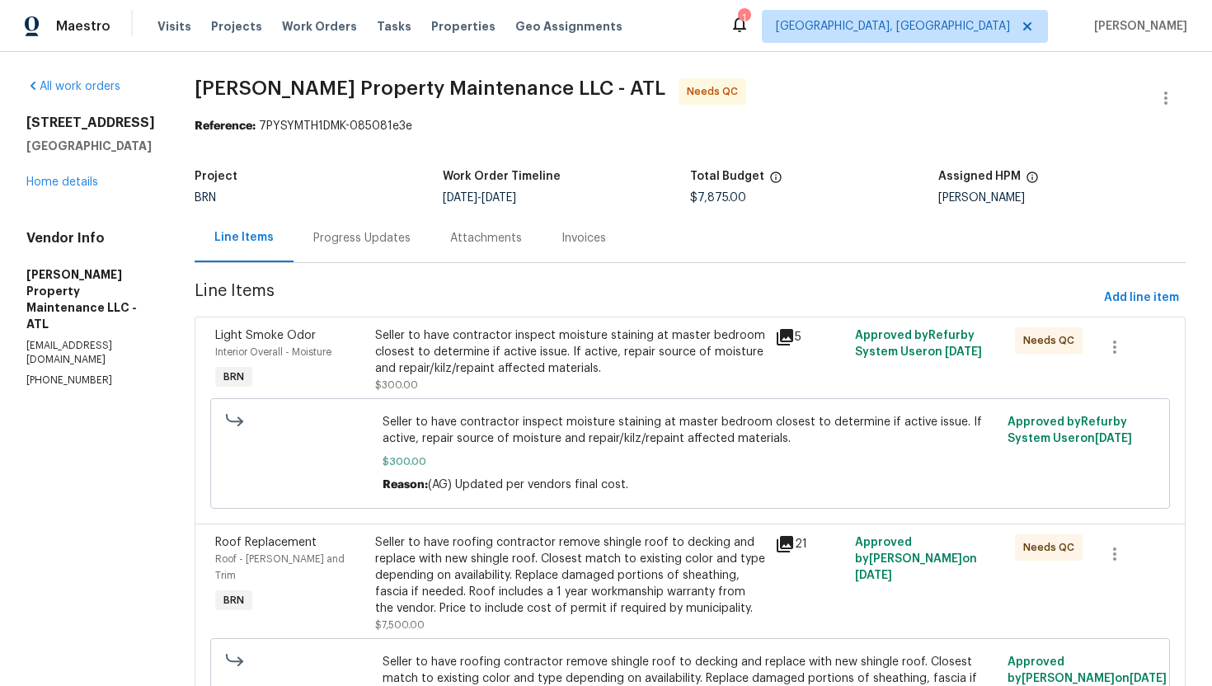
click at [572, 345] on div "Seller to have contractor inspect moisture staining at master bedroom closest t…" at bounding box center [570, 351] width 390 height 49
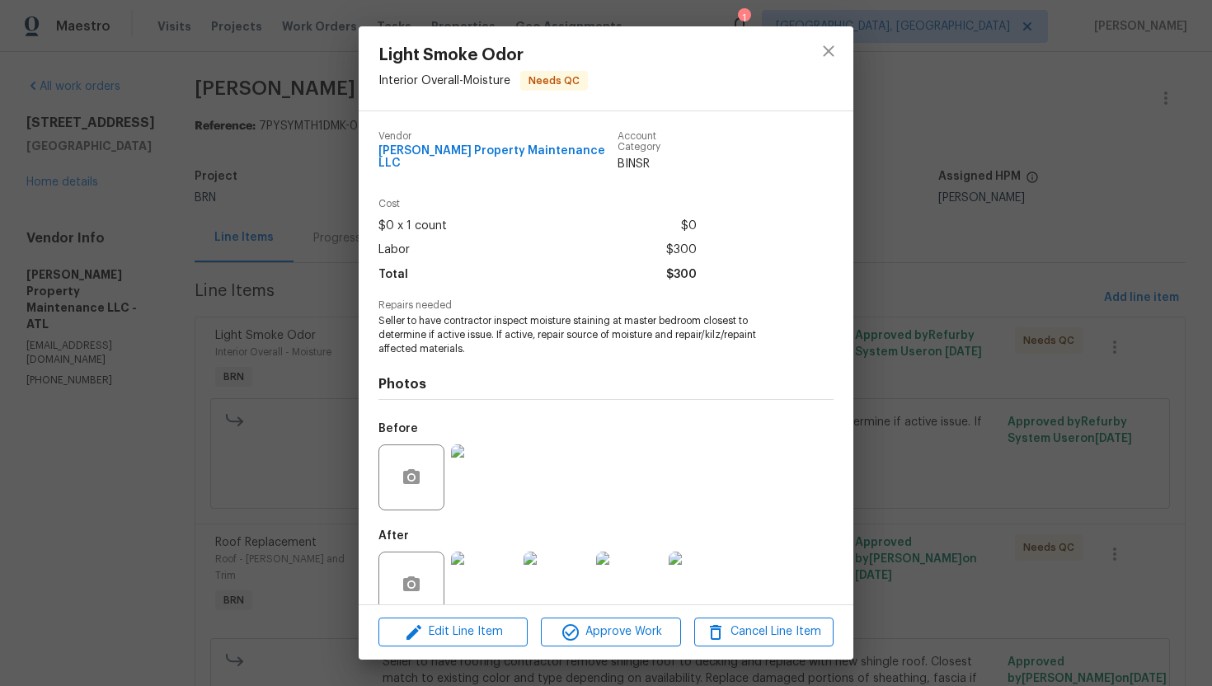
scroll to position [19, 0]
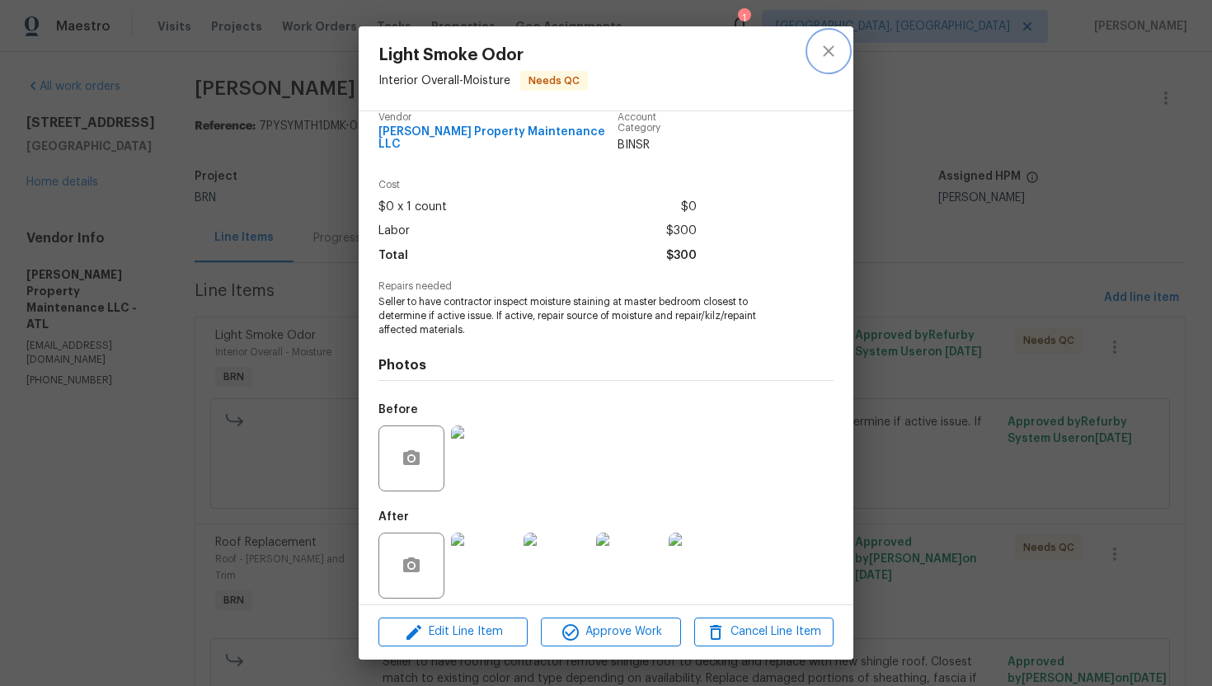
click at [833, 53] on icon "close" at bounding box center [828, 51] width 20 height 20
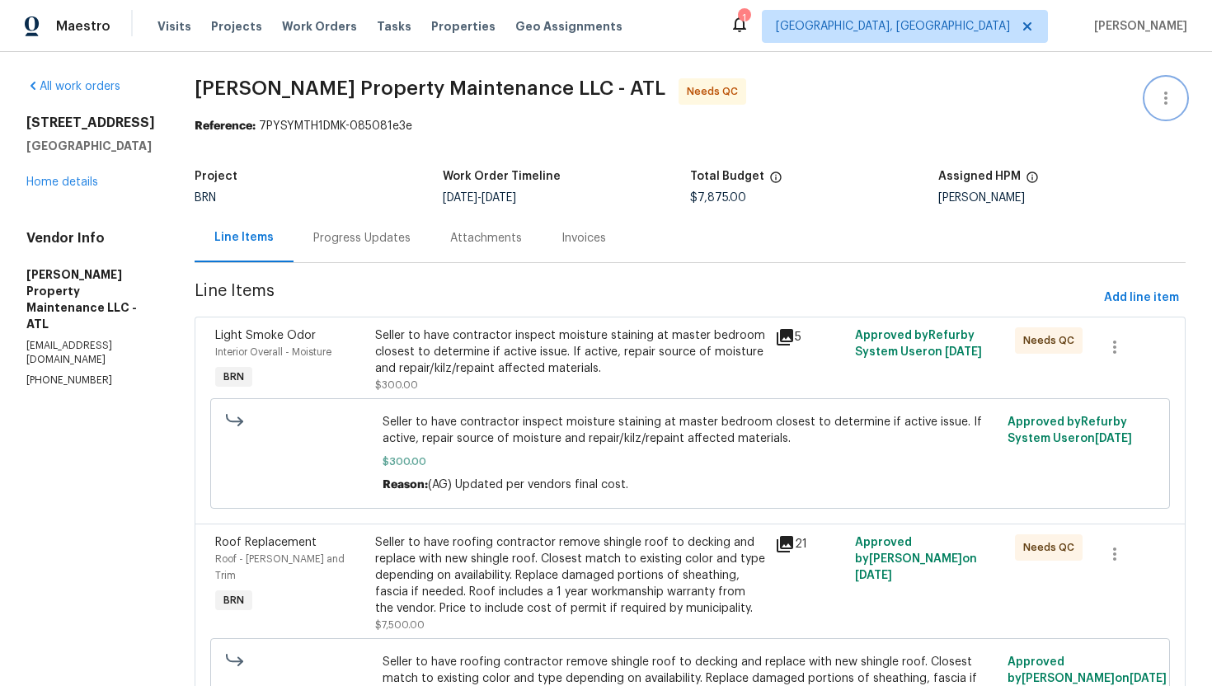
click at [1171, 106] on icon "button" at bounding box center [1166, 98] width 20 height 20
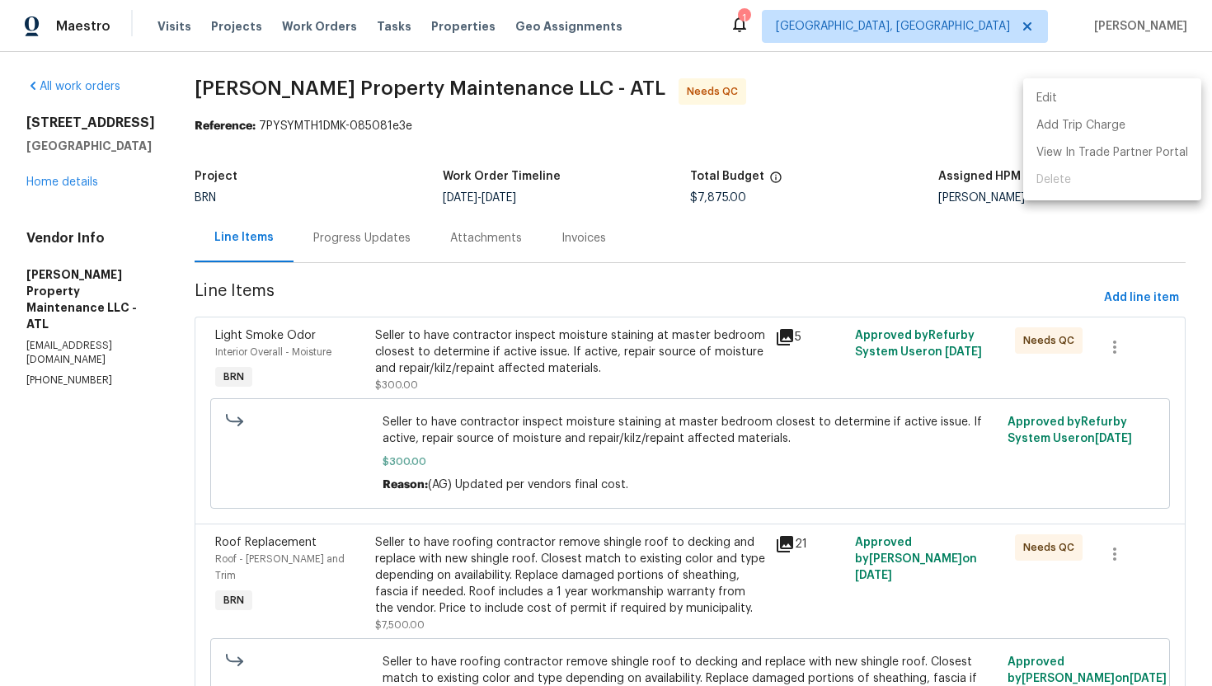
click at [1139, 101] on li "Edit" at bounding box center [1112, 98] width 178 height 27
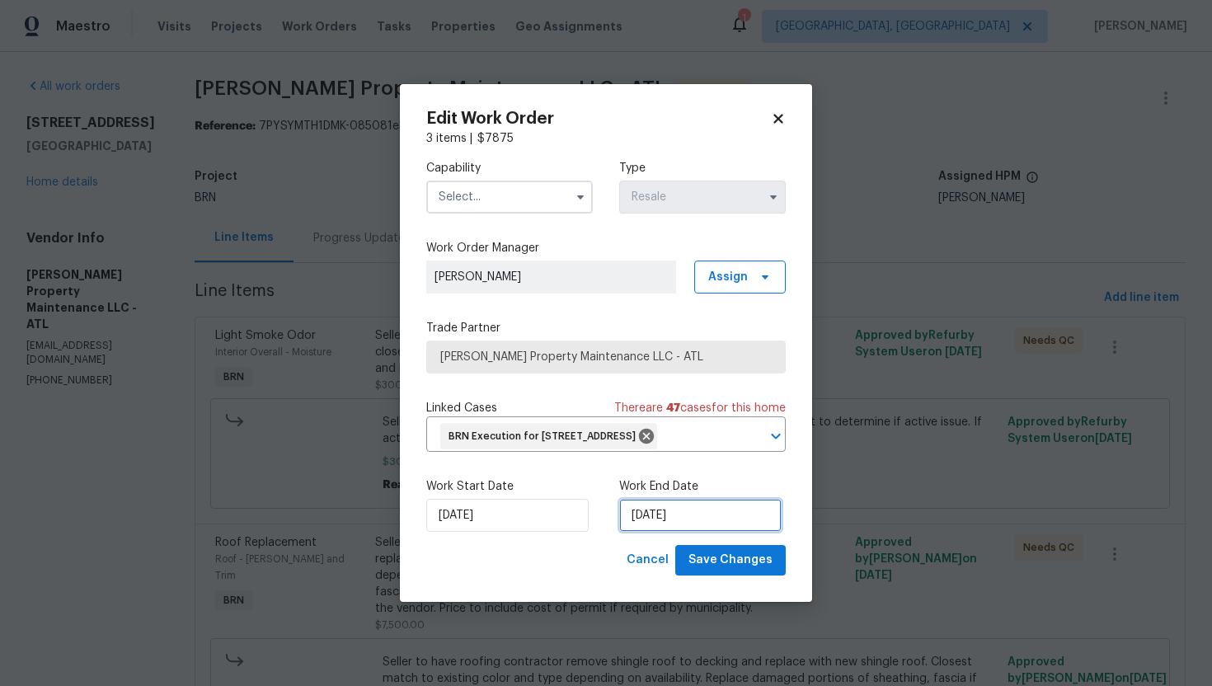
click at [652, 530] on input "9/15/2025" at bounding box center [700, 515] width 162 height 33
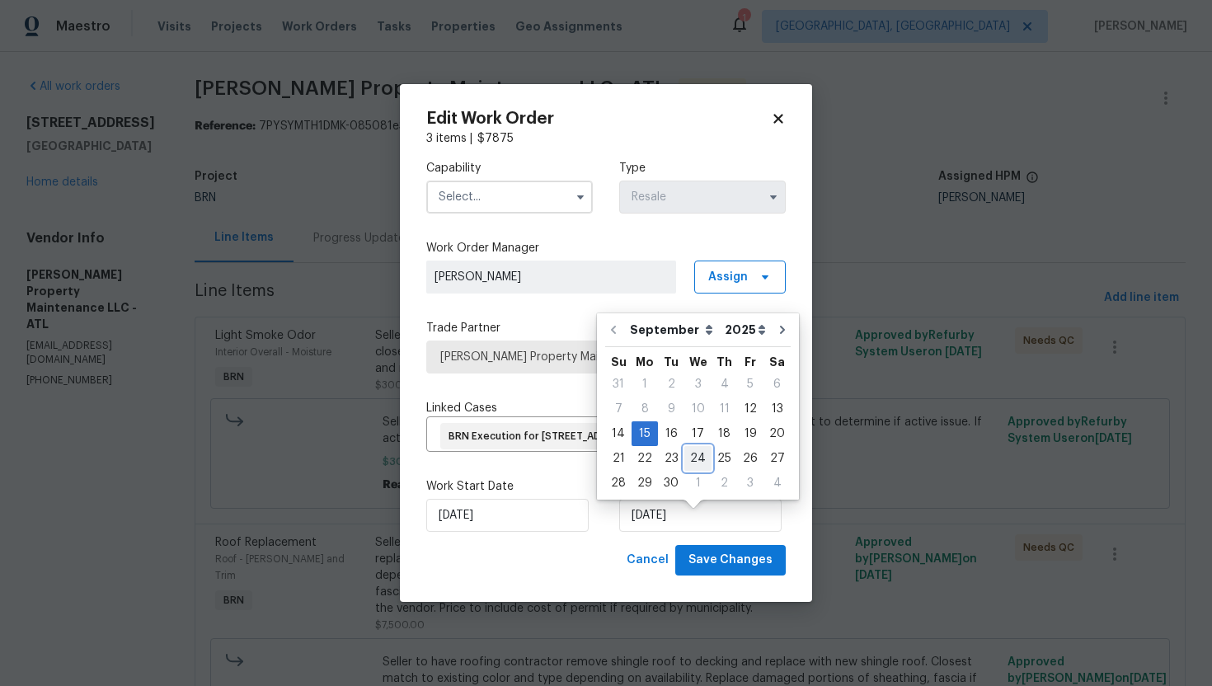
click at [689, 458] on div "24" at bounding box center [697, 458] width 27 height 23
type input "[DATE]"
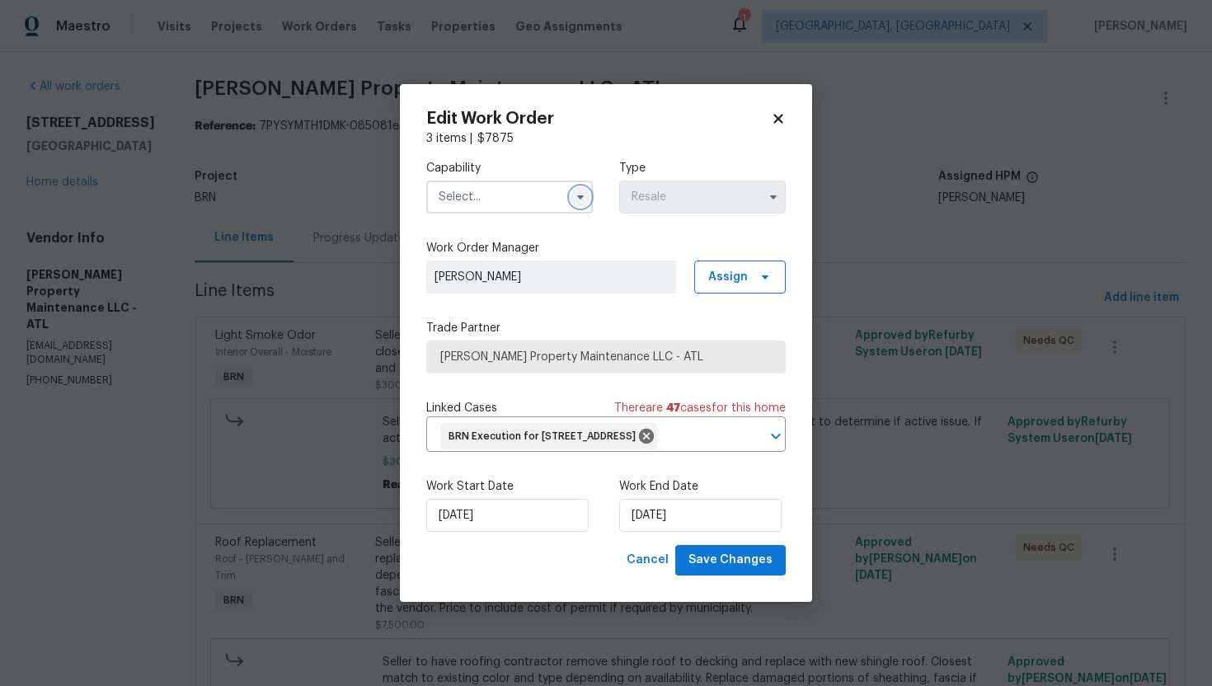
click at [586, 190] on icon "button" at bounding box center [580, 196] width 13 height 13
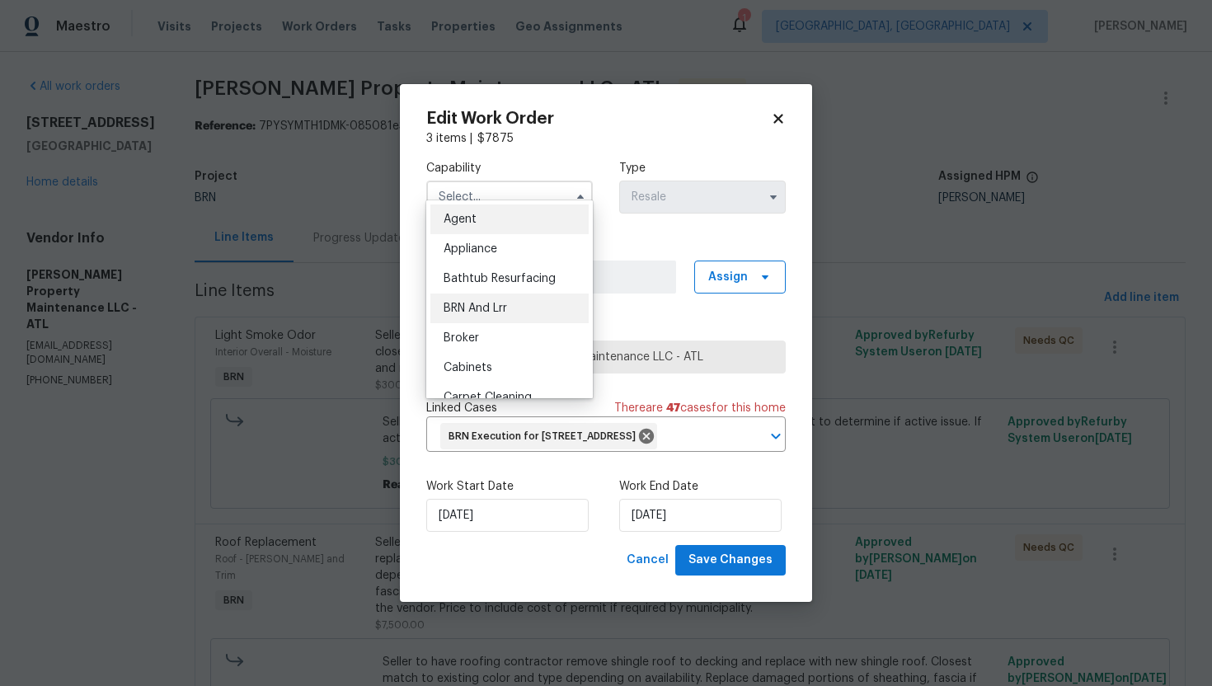
click at [521, 298] on div "BRN And Lrr" at bounding box center [509, 308] width 158 height 30
type input "BRN And Lrr"
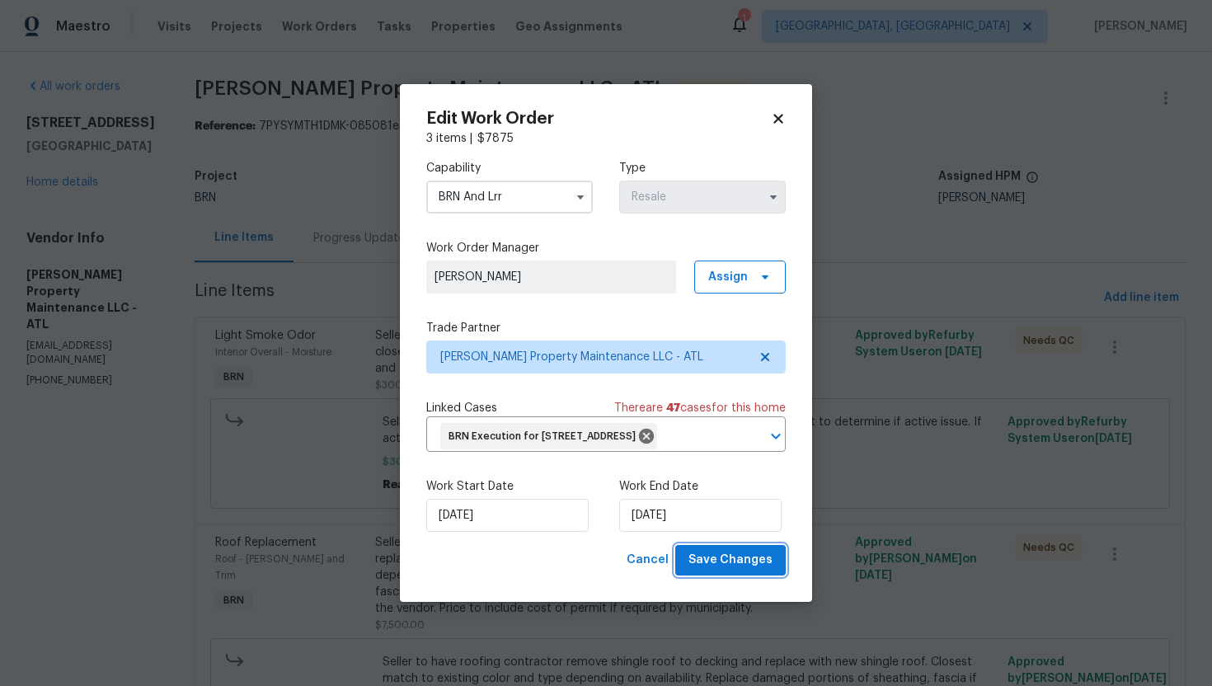
click at [720, 570] on span "Save Changes" at bounding box center [730, 560] width 84 height 21
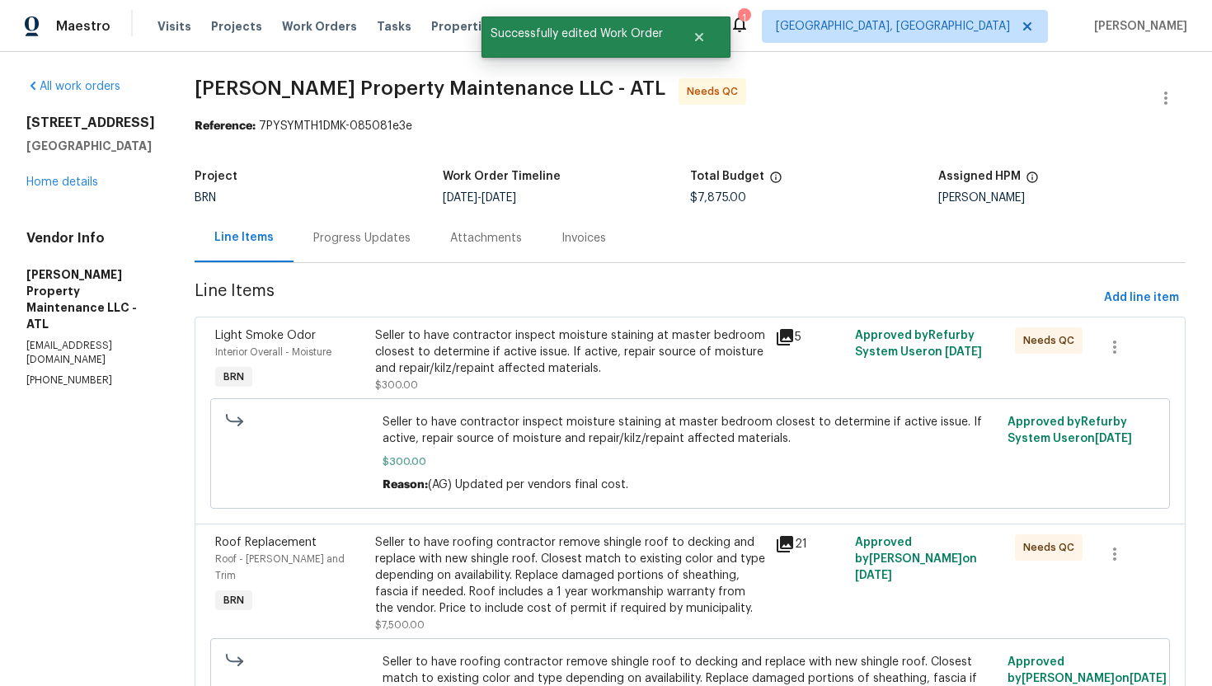
click at [361, 256] on div "Progress Updates" at bounding box center [361, 237] width 137 height 49
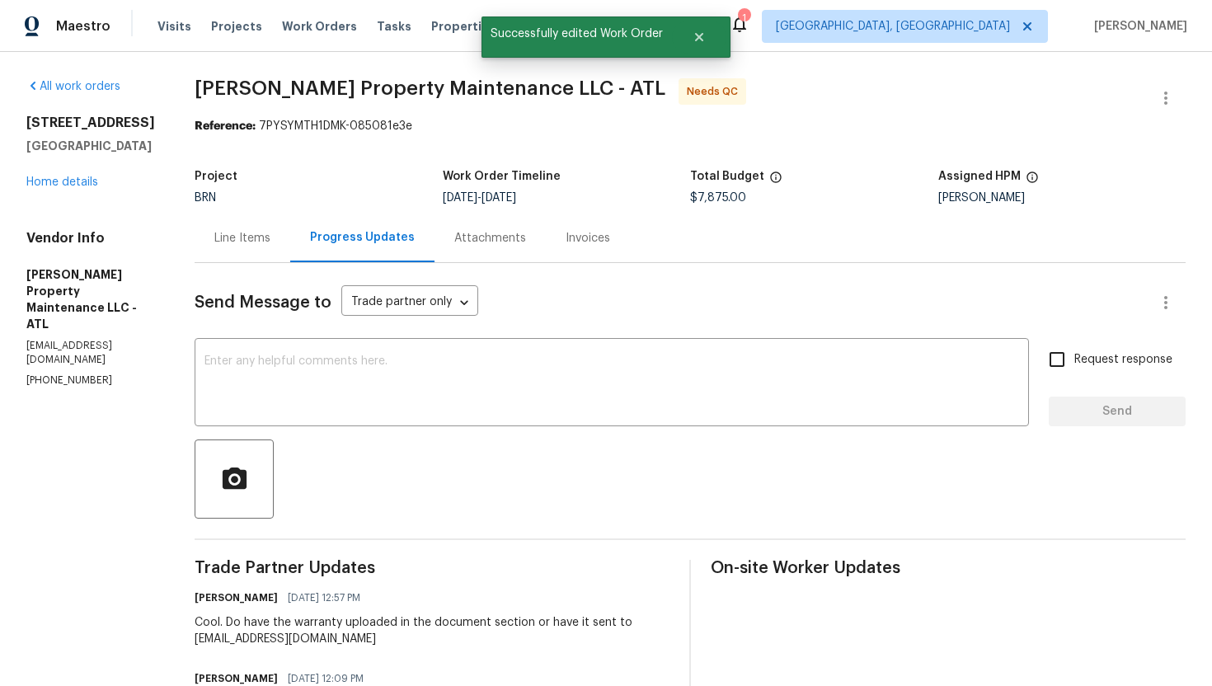
click at [280, 249] on div "Line Items" at bounding box center [243, 237] width 96 height 49
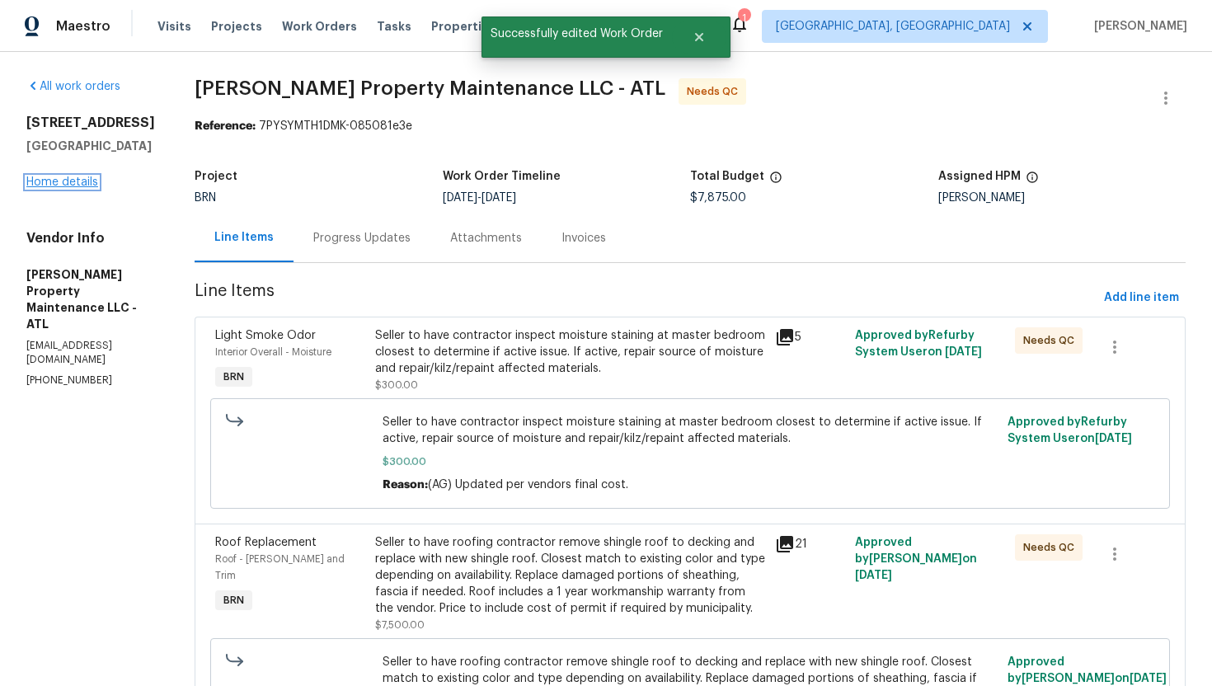
click at [82, 188] on link "Home details" at bounding box center [62, 182] width 72 height 12
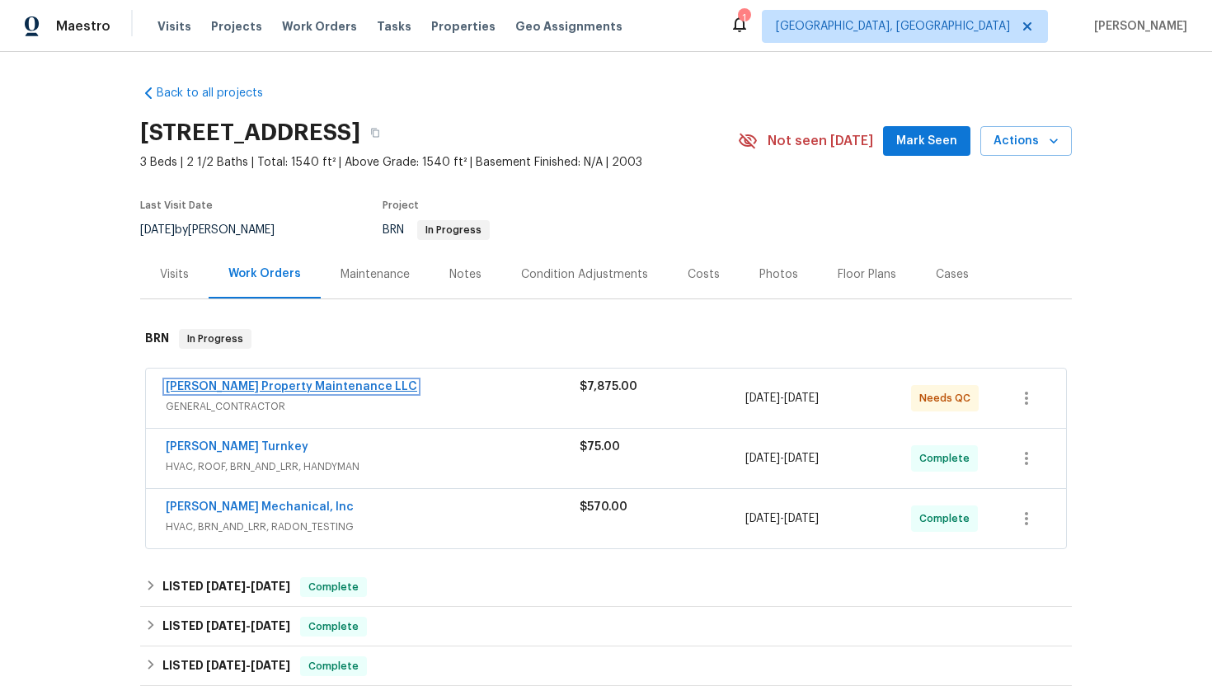
click at [254, 382] on link "Glen Property Maintenance LLC" at bounding box center [291, 387] width 251 height 12
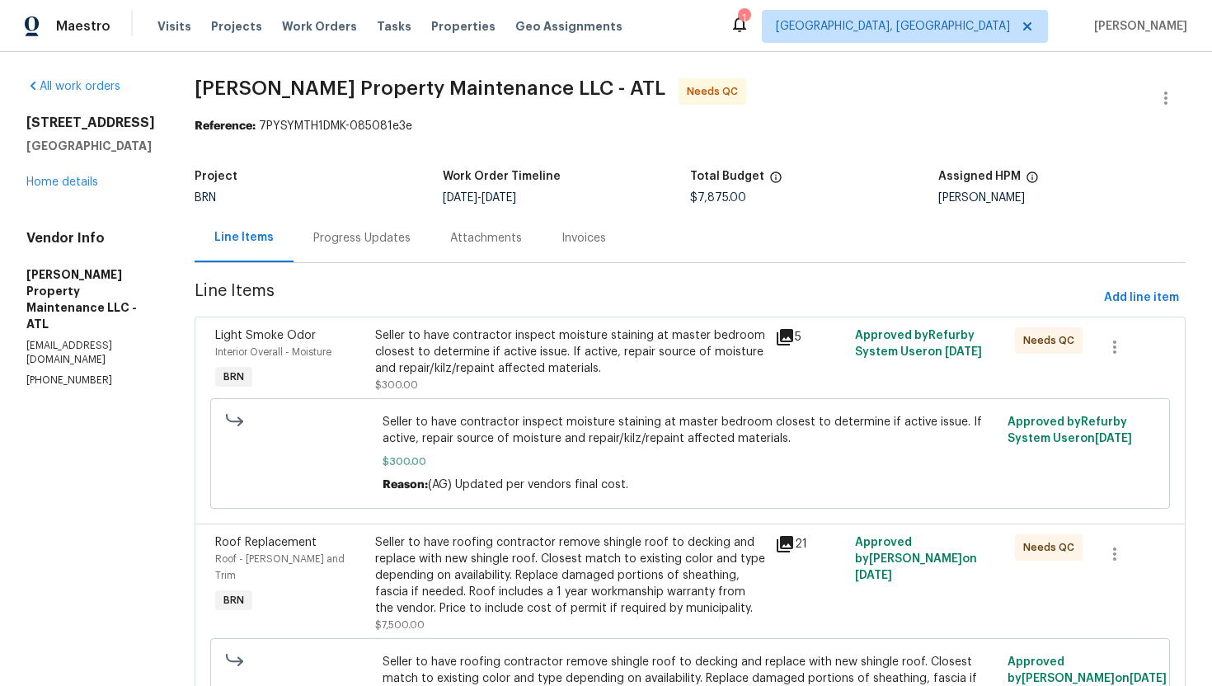
click at [523, 373] on div "Seller to have contractor inspect moisture staining at master bedroom closest t…" at bounding box center [570, 351] width 390 height 49
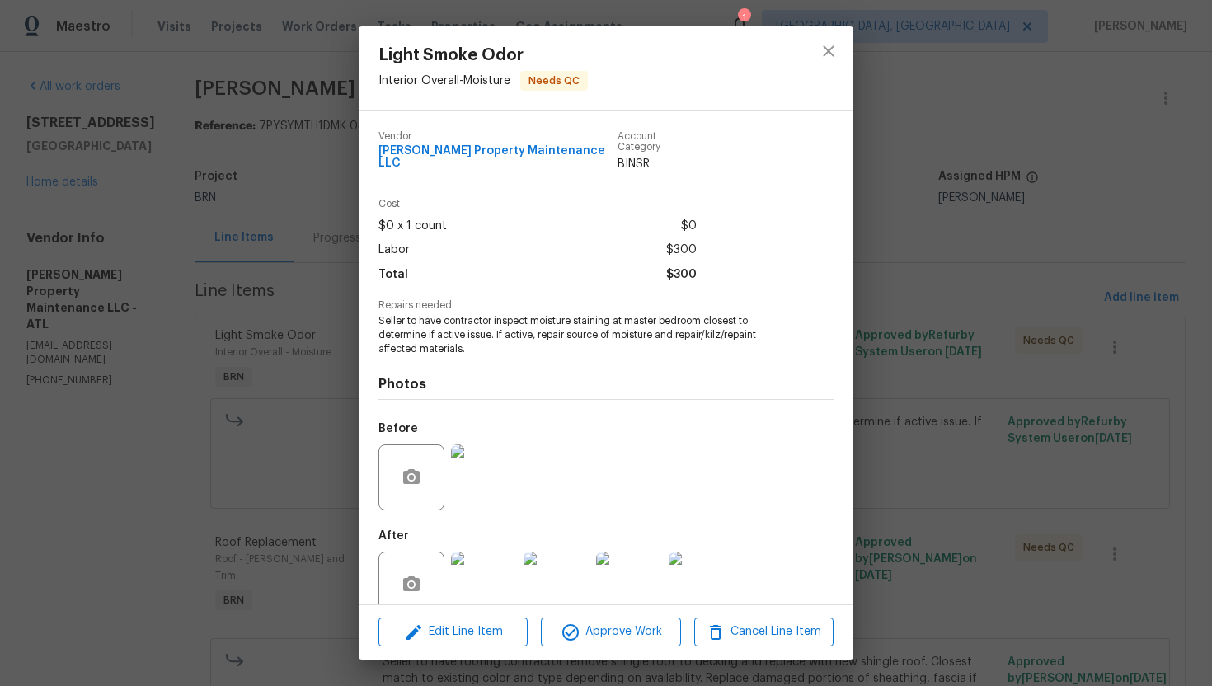
scroll to position [19, 0]
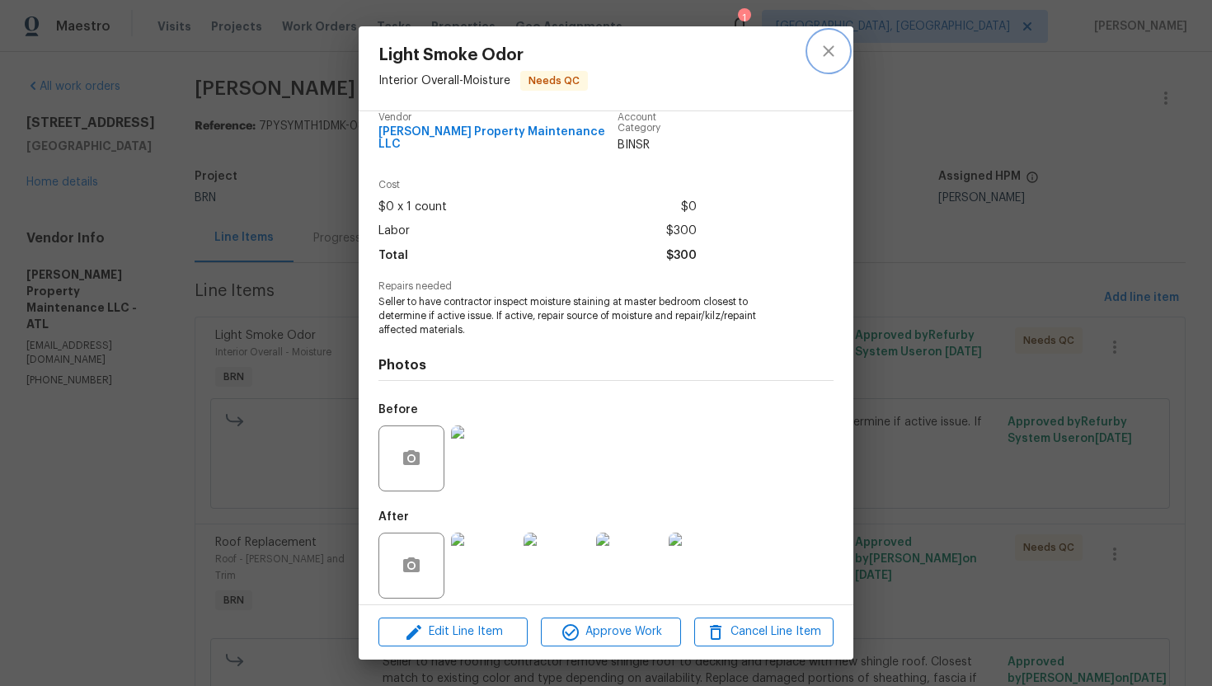
click at [832, 47] on icon "close" at bounding box center [828, 50] width 11 height 11
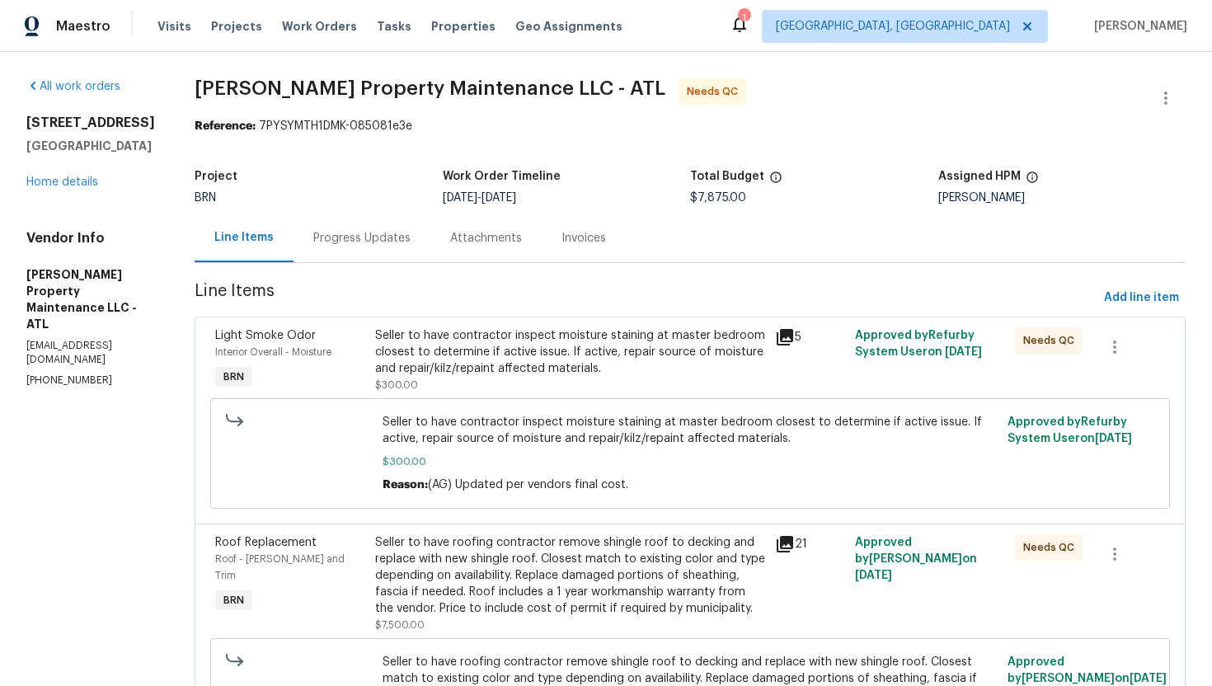
click at [537, 349] on div "Seller to have contractor inspect moisture staining at master bedroom closest t…" at bounding box center [570, 351] width 390 height 49
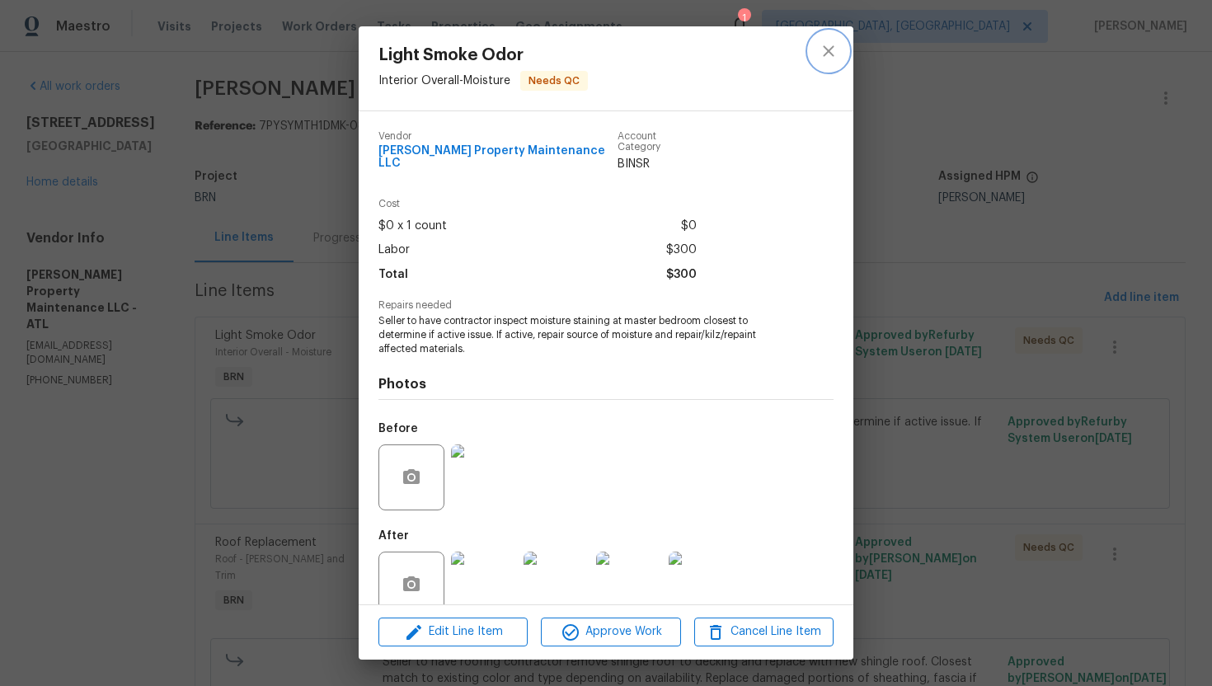
click at [831, 51] on icon "close" at bounding box center [828, 51] width 20 height 20
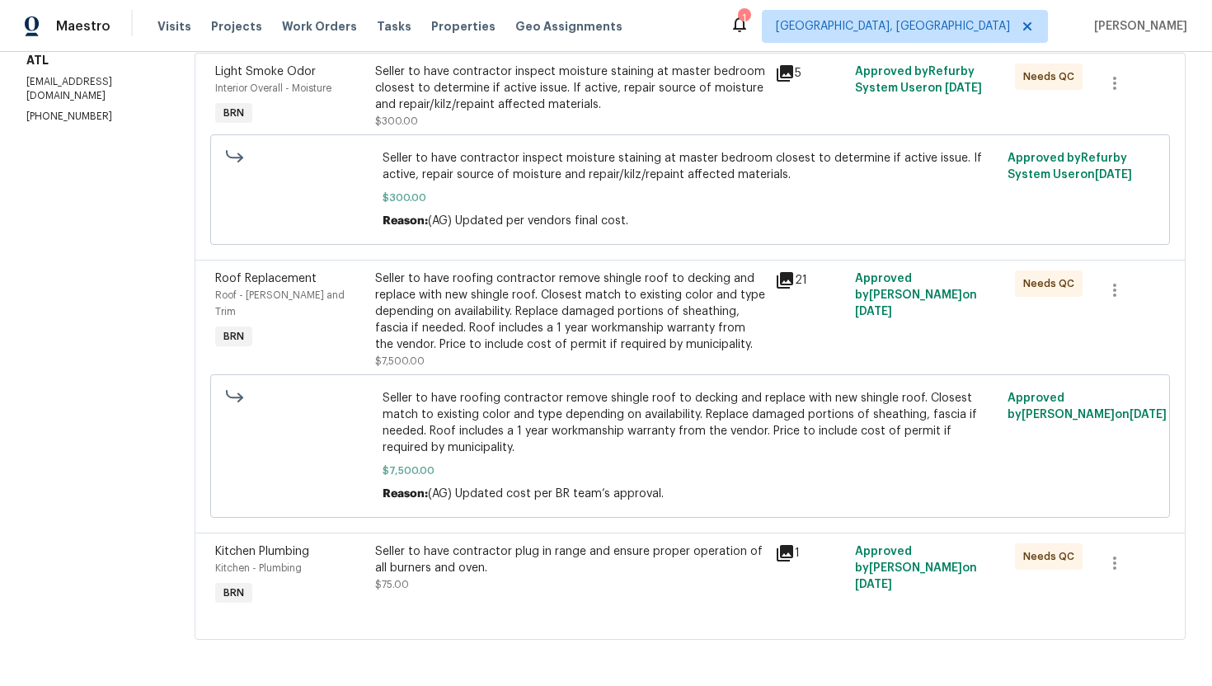
scroll to position [0, 0]
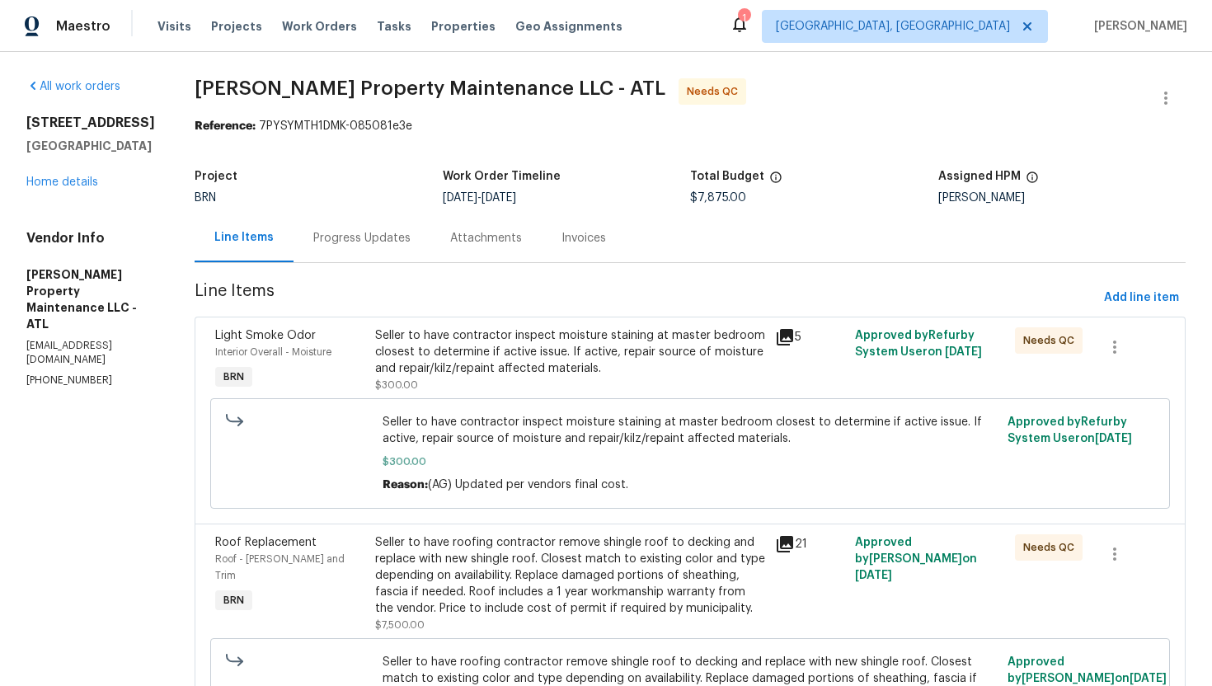
click at [550, 353] on div "Seller to have contractor inspect moisture staining at master bedroom closest t…" at bounding box center [570, 351] width 390 height 49
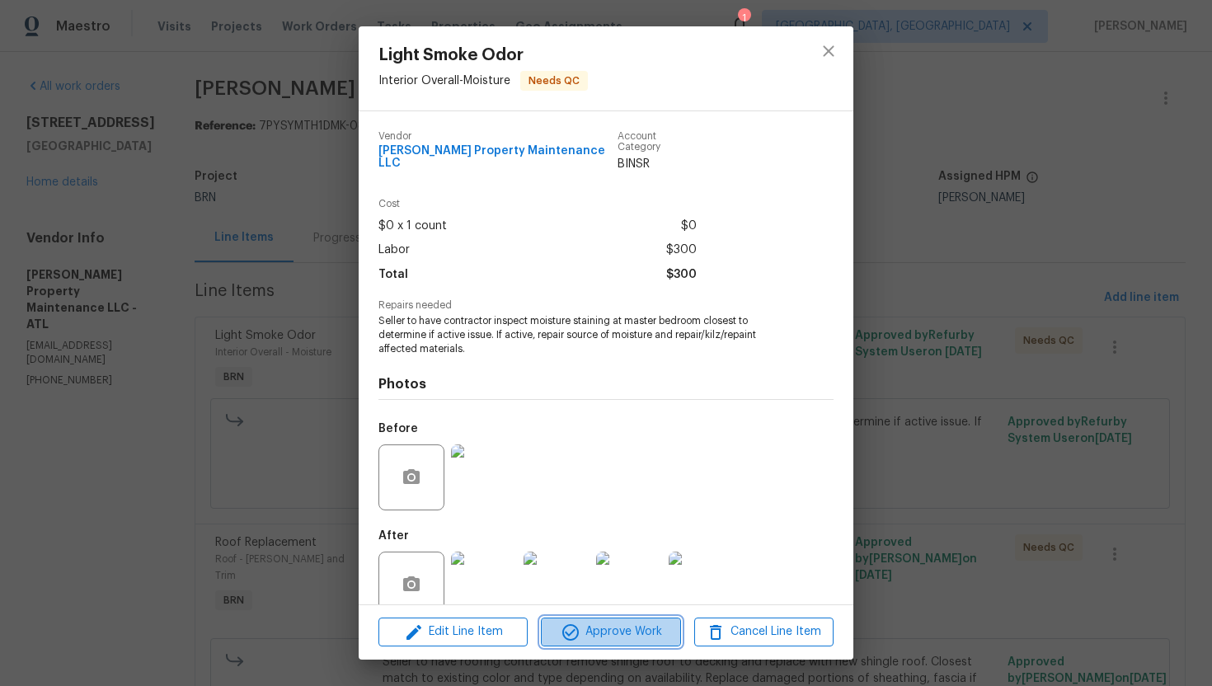
click at [607, 625] on span "Approve Work" at bounding box center [610, 631] width 129 height 21
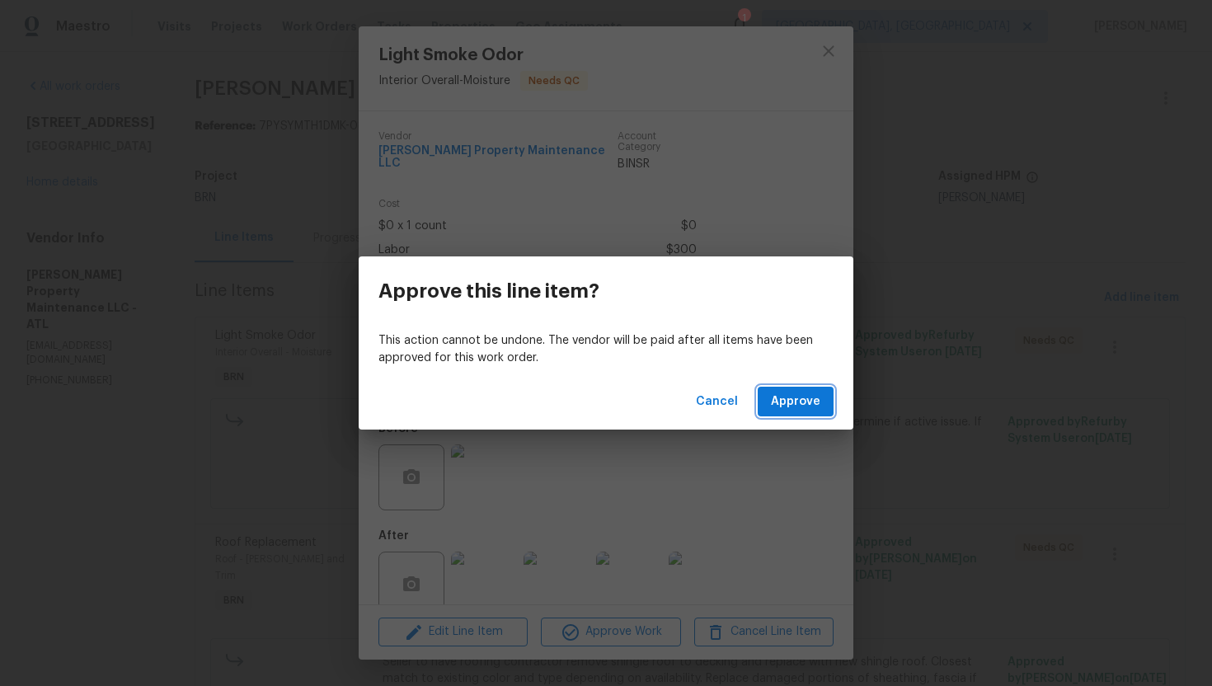
click at [785, 396] on span "Approve" at bounding box center [795, 402] width 49 height 21
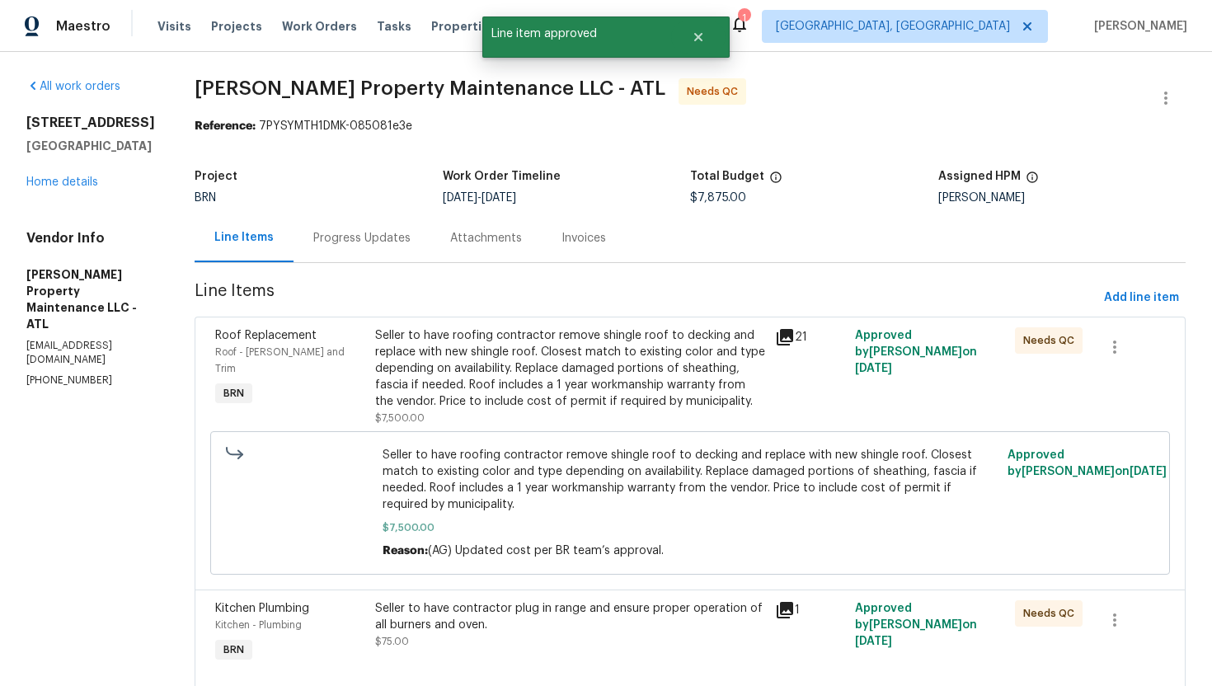
click at [619, 391] on div "Seller to have roofing contractor remove shingle roof to decking and replace wi…" at bounding box center [570, 368] width 390 height 82
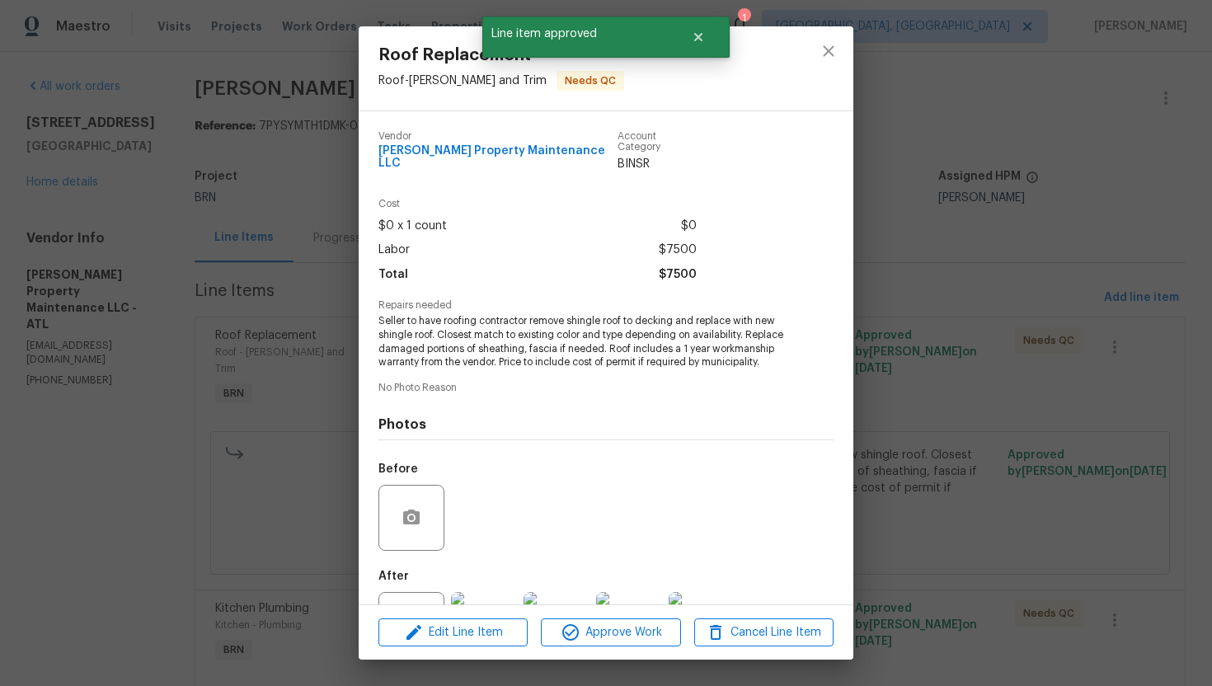
scroll to position [60, 0]
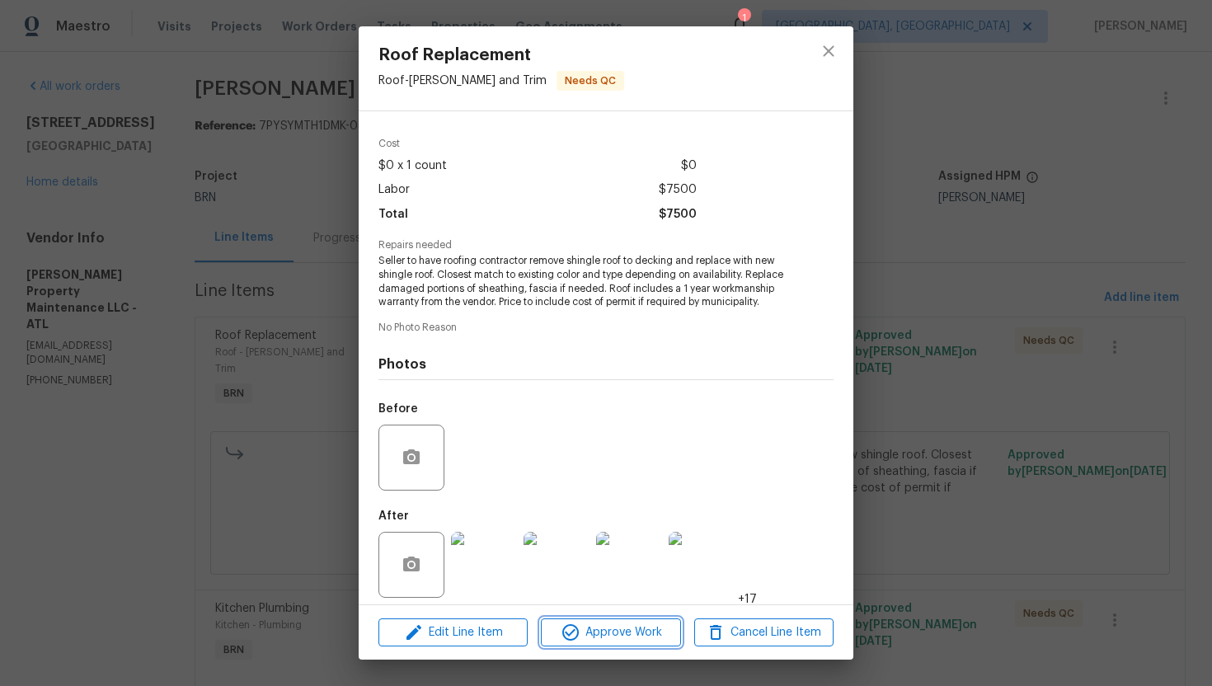
click at [580, 630] on span "Approve Work" at bounding box center [610, 632] width 129 height 21
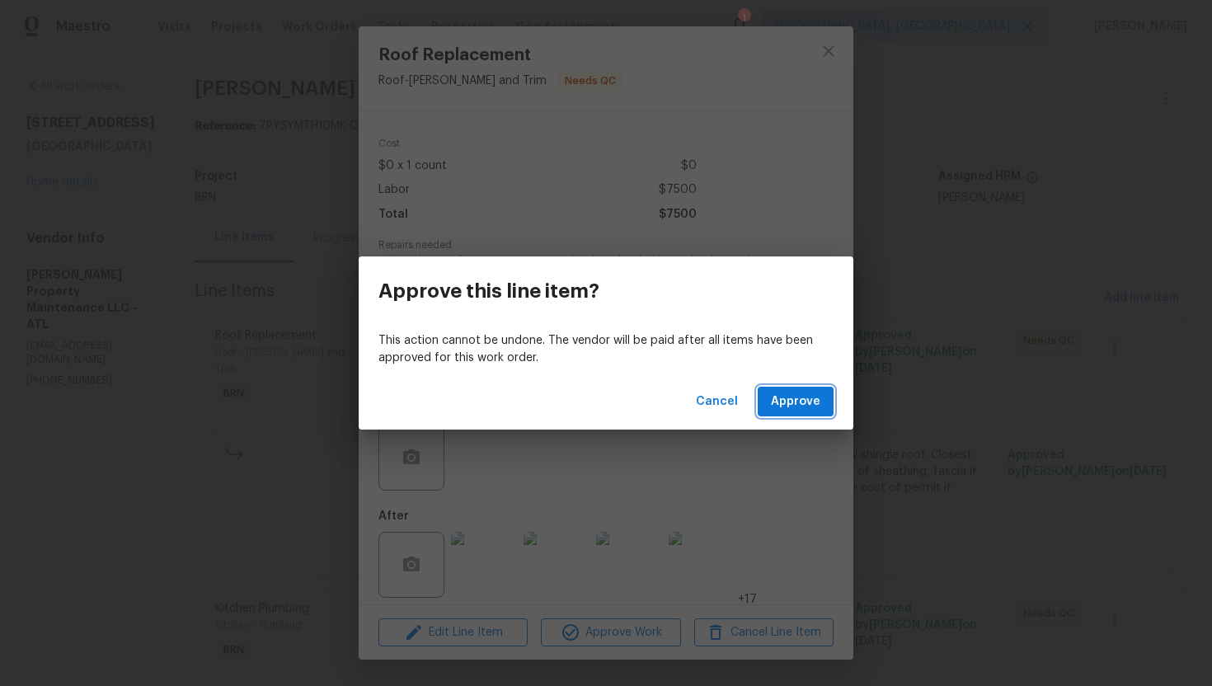
click at [790, 404] on span "Approve" at bounding box center [795, 402] width 49 height 21
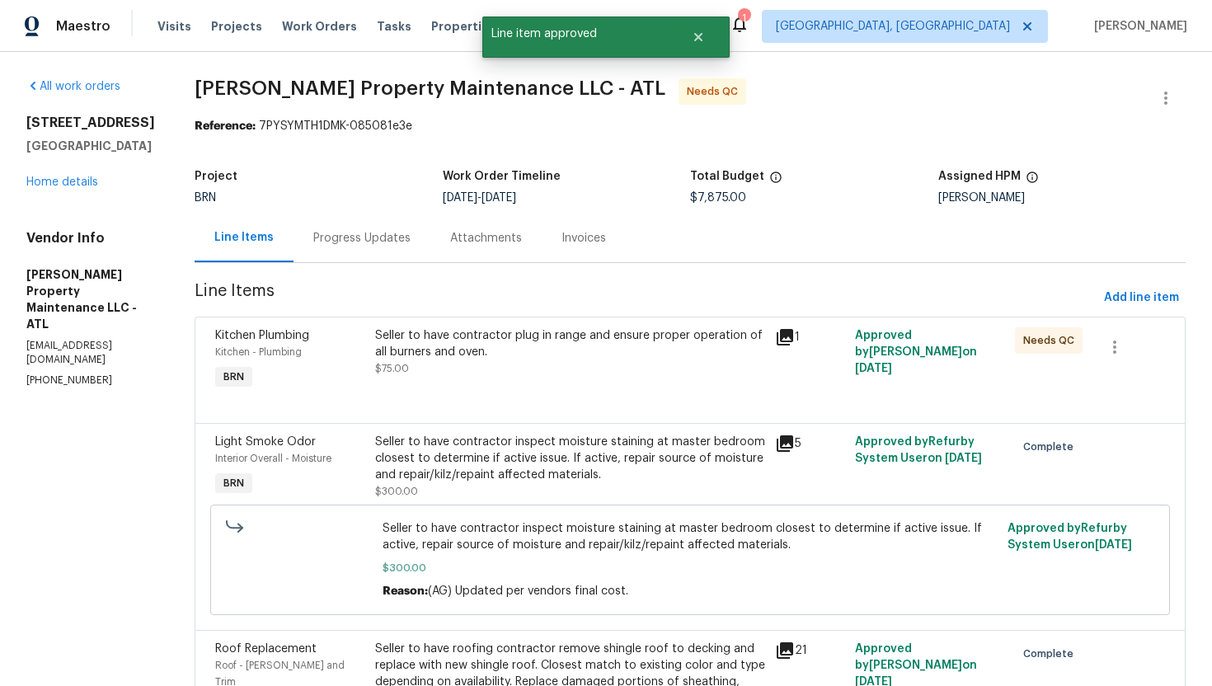
click at [626, 363] on div "Seller to have contractor plug in range and ensure proper operation of all burn…" at bounding box center [570, 351] width 390 height 49
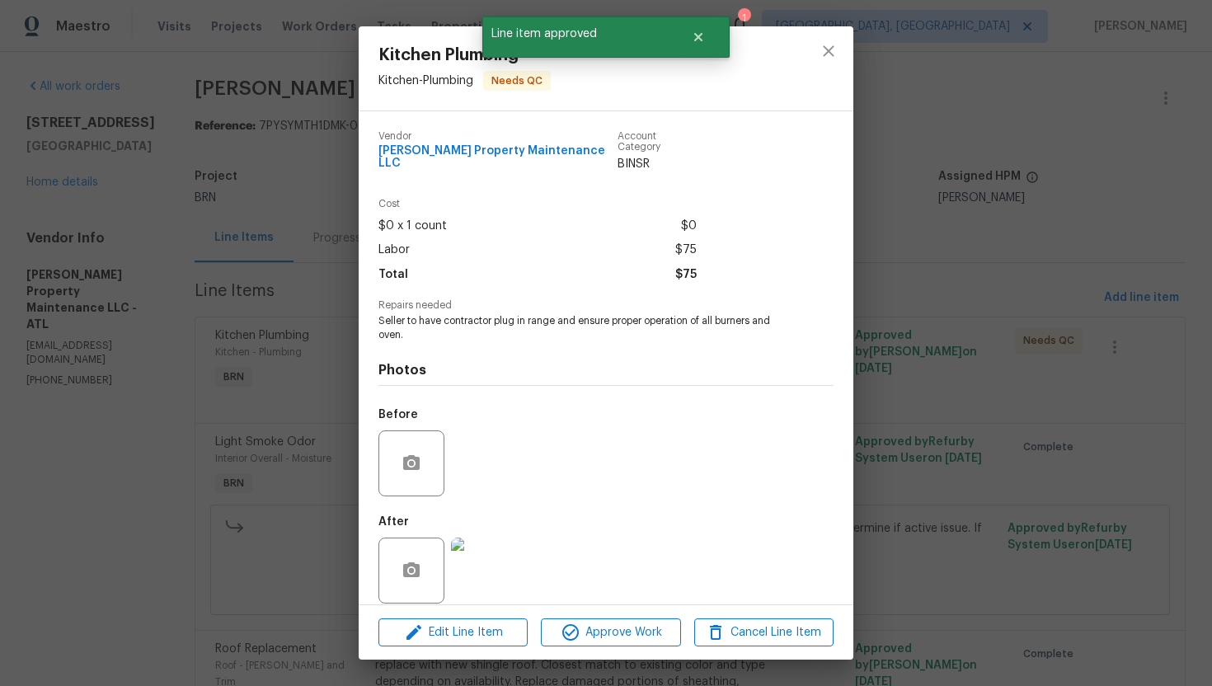
scroll to position [5, 0]
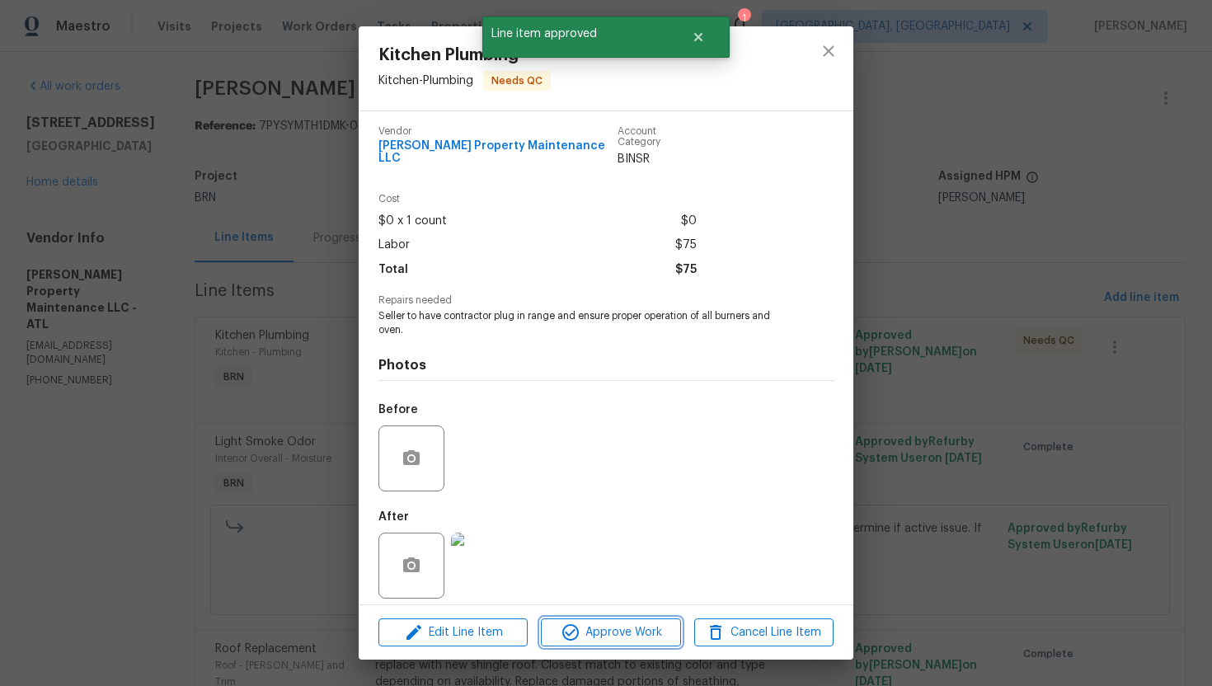
click at [608, 629] on span "Approve Work" at bounding box center [610, 632] width 129 height 21
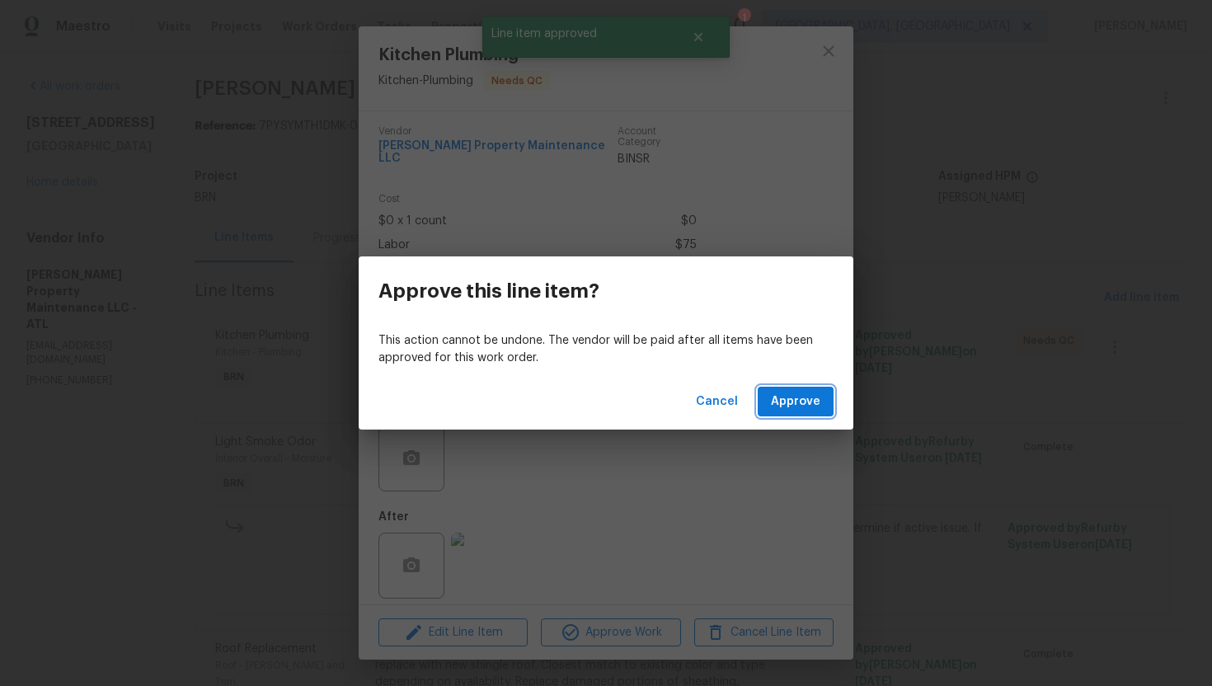
click at [818, 393] on span "Approve" at bounding box center [795, 402] width 49 height 21
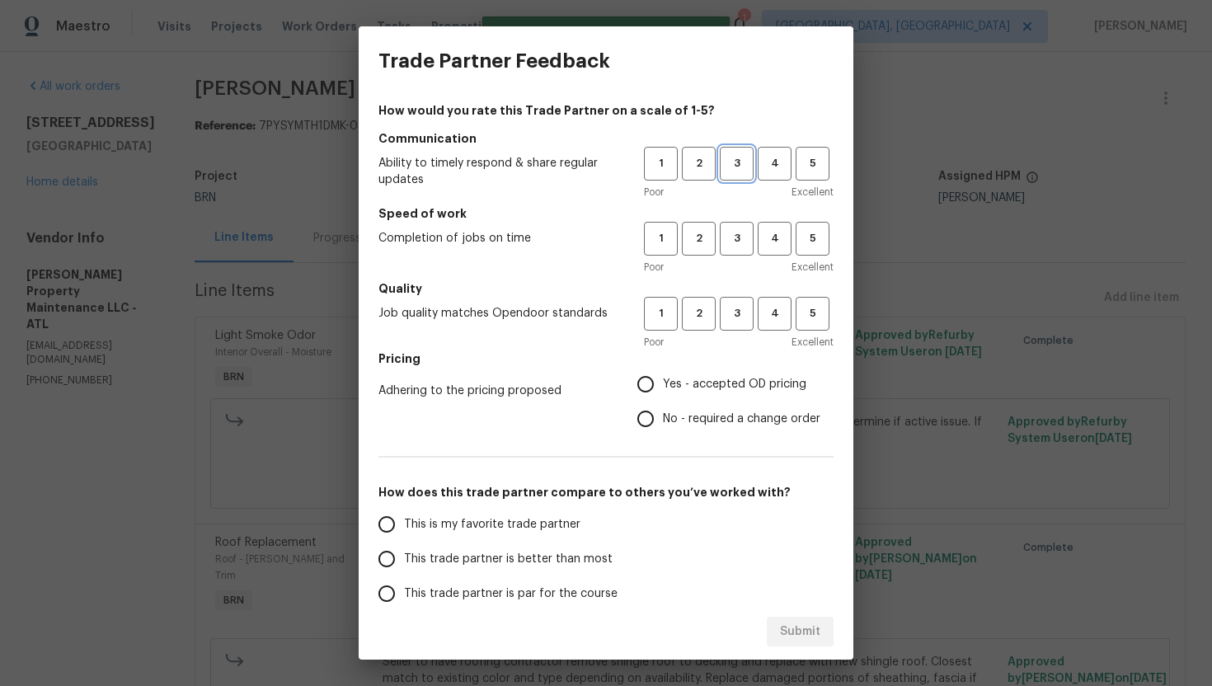
click at [742, 172] on span "3" at bounding box center [736, 163] width 30 height 19
click at [739, 252] on button "3" at bounding box center [737, 239] width 34 height 34
click at [734, 305] on span "3" at bounding box center [736, 313] width 30 height 19
click at [645, 425] on input "No - required a change order" at bounding box center [645, 418] width 35 height 35
radio input "true"
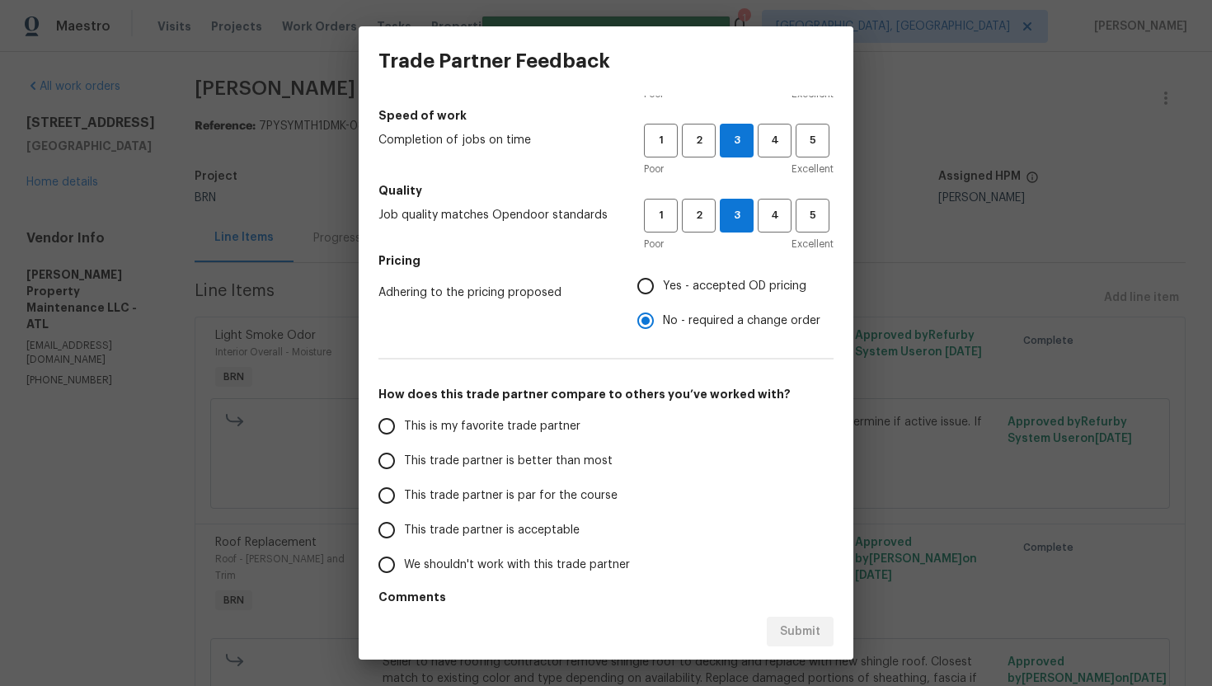
scroll to position [105, 0]
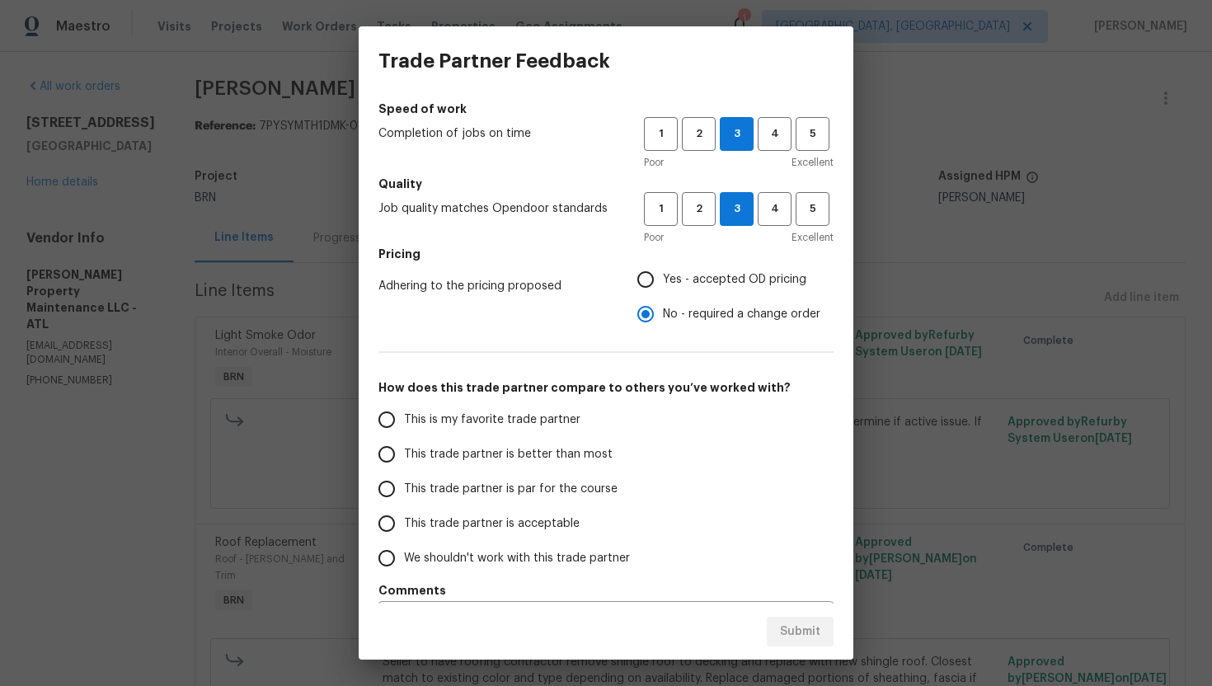
click at [486, 454] on span "This trade partner is better than most" at bounding box center [508, 454] width 209 height 17
click at [404, 454] on input "This trade partner is better than most" at bounding box center [386, 454] width 35 height 35
click at [813, 629] on span "Submit" at bounding box center [800, 631] width 40 height 21
radio input "true"
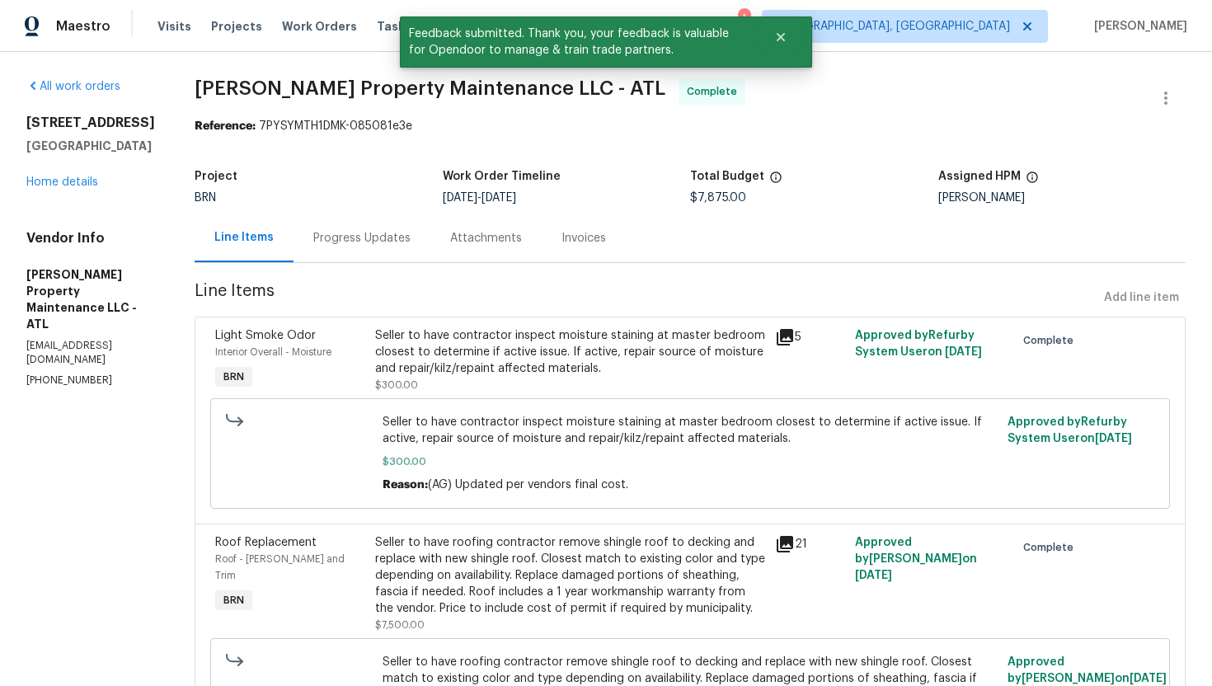
click at [460, 330] on div "Seller to have contractor inspect moisture staining at master bedroom closest t…" at bounding box center [570, 351] width 390 height 49
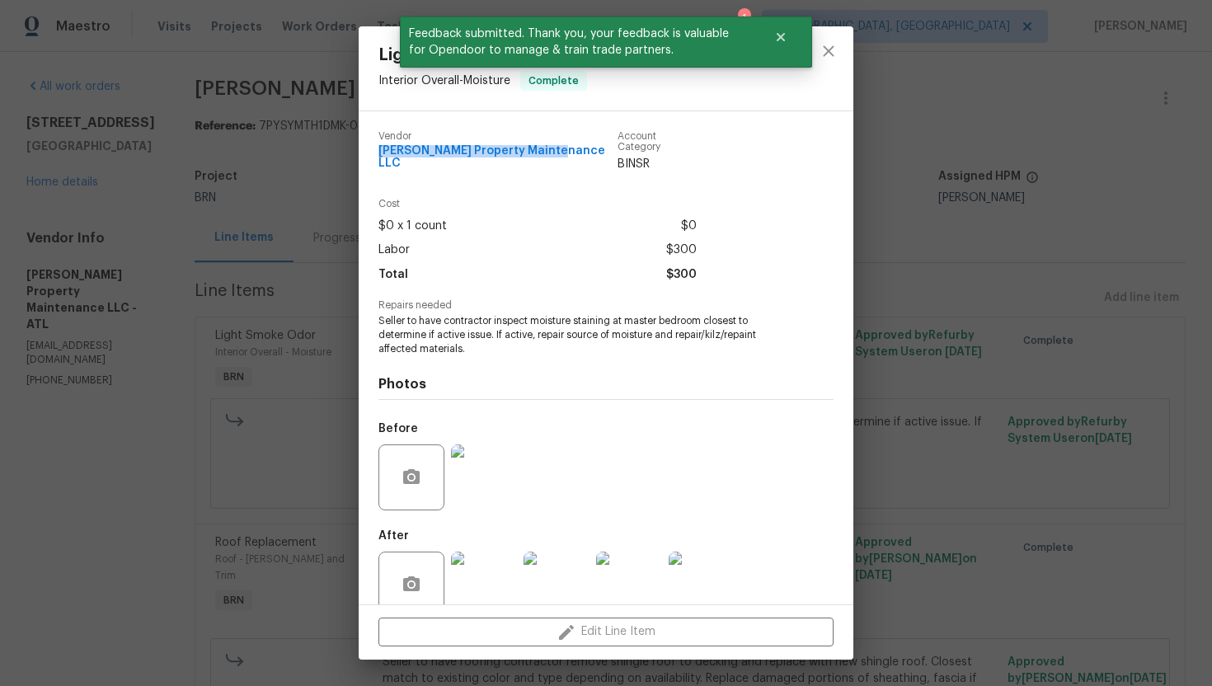
drag, startPoint x: 372, startPoint y: 155, endPoint x: 555, endPoint y: 154, distance: 183.0
click at [555, 154] on div "Vendor Glen Property Maintenance LLC Account Category BINSR Cost $0 x 1 count $…" at bounding box center [606, 357] width 495 height 493
copy span "Glen Property Maintenance LLC"
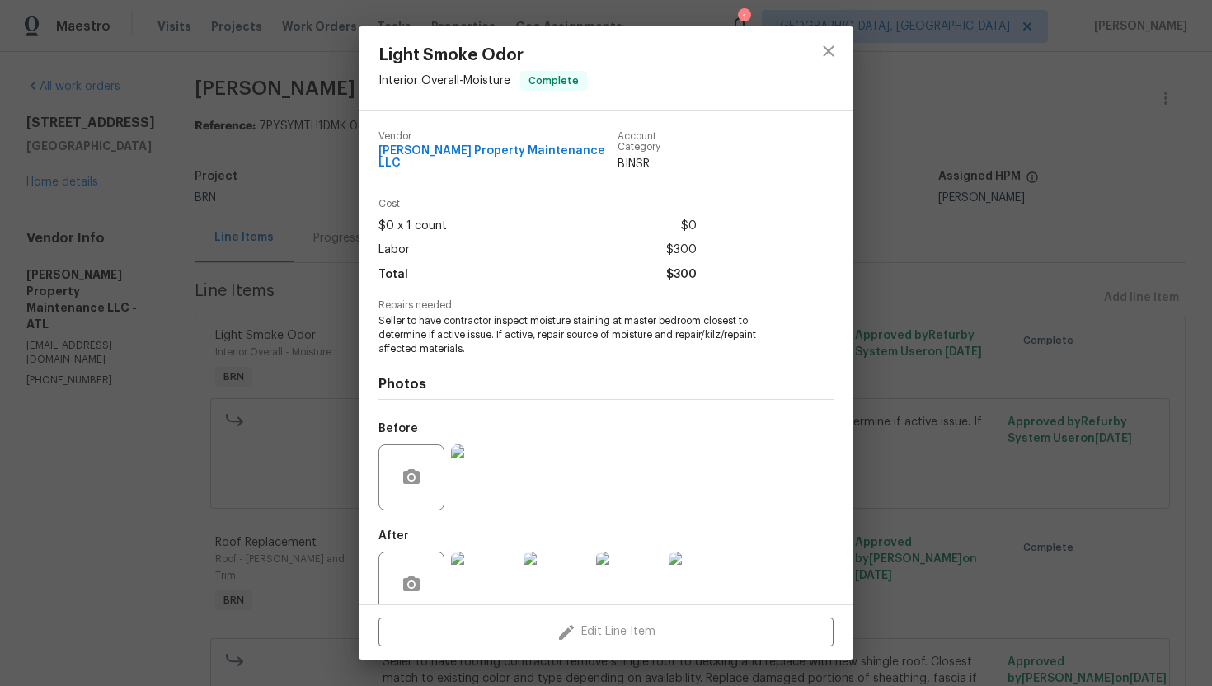
click at [916, 139] on div "Light Smoke Odor Interior Overall - Moisture Complete Vendor Glen Property Main…" at bounding box center [606, 343] width 1212 height 686
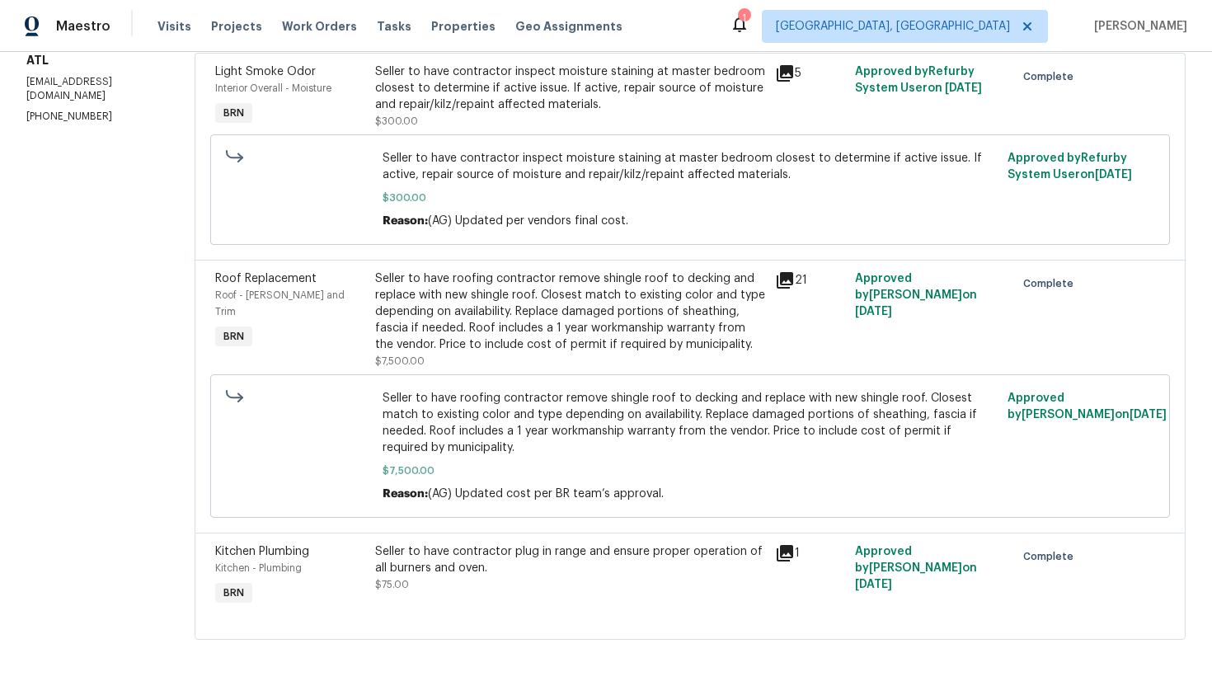
scroll to position [0, 0]
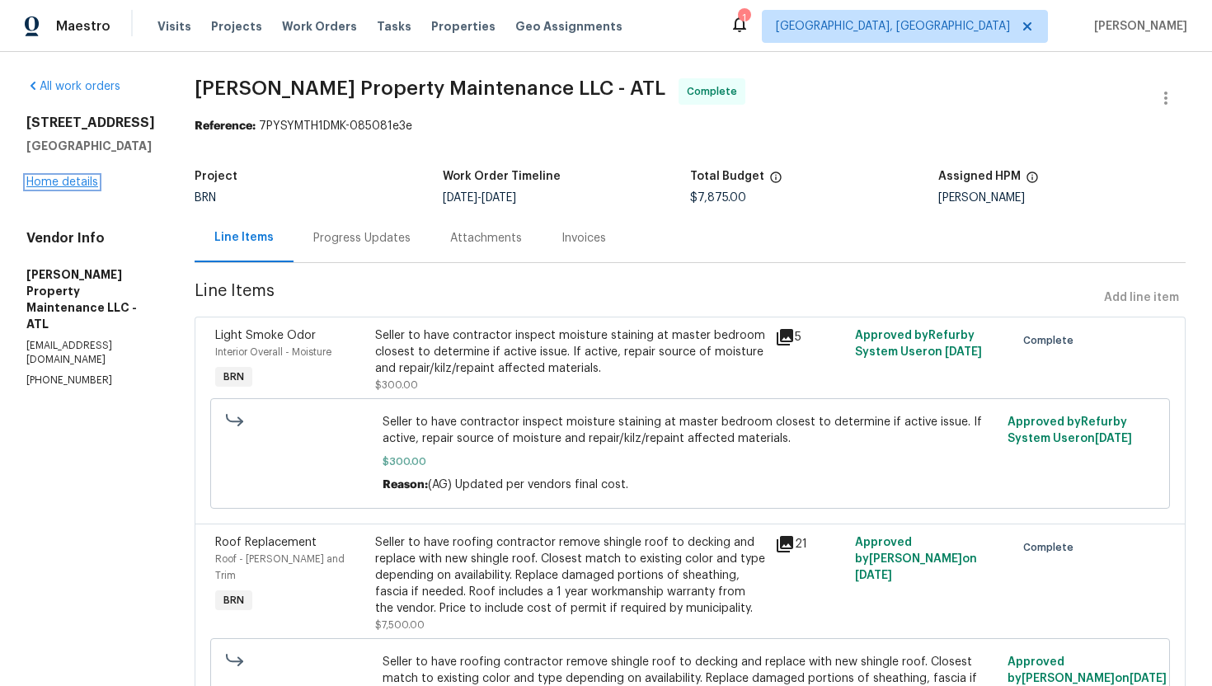
click at [79, 188] on link "Home details" at bounding box center [62, 182] width 72 height 12
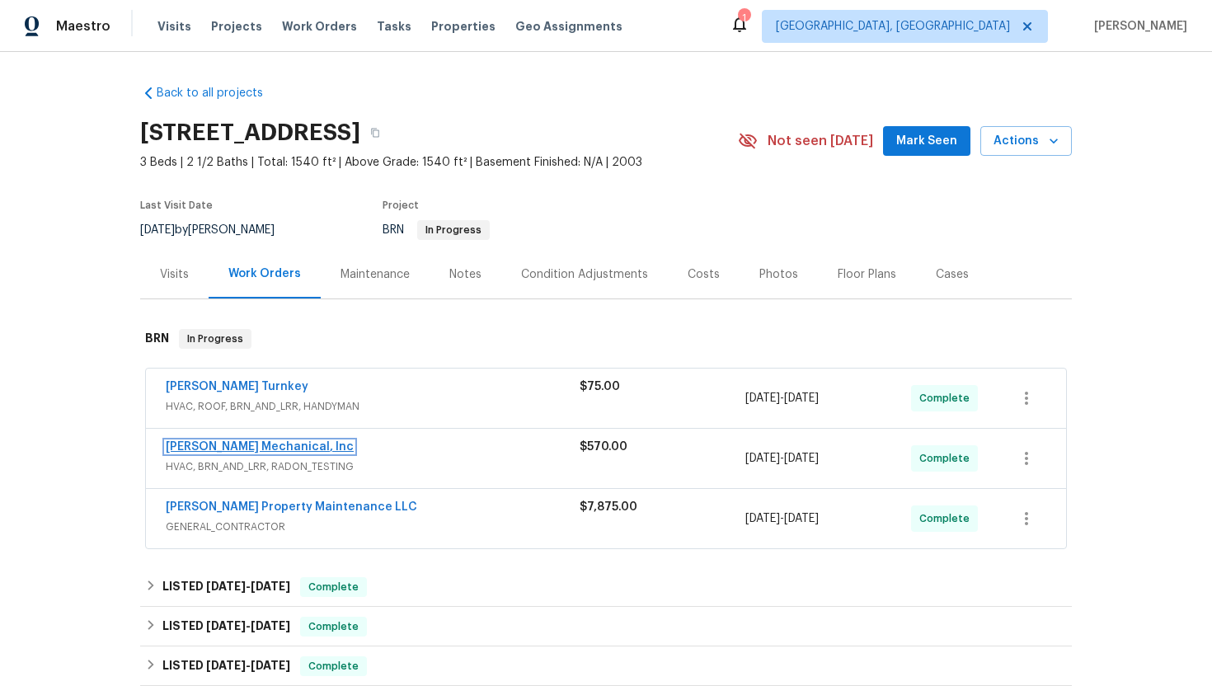
click at [206, 445] on link "JH Martin Mechanical, Inc" at bounding box center [260, 447] width 188 height 12
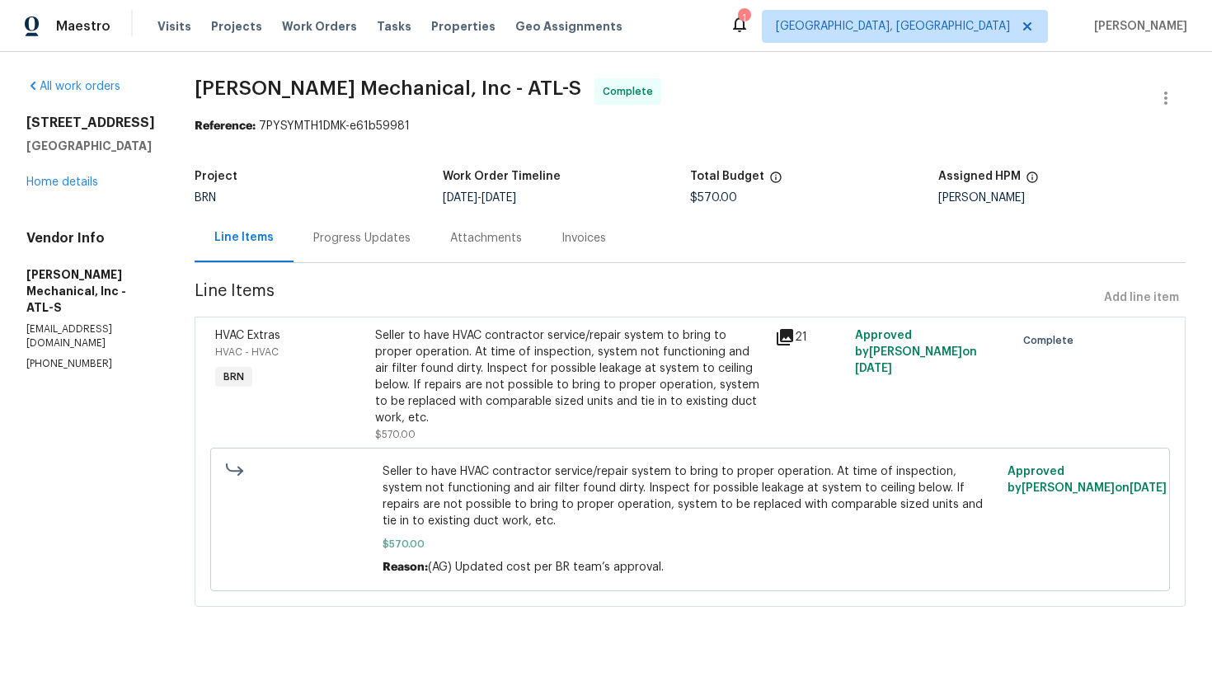
click at [217, 94] on div "All work orders 20 Pine Canyon Dr SW Unit 24 Atlanta, GA 30331 Home details Ven…" at bounding box center [606, 352] width 1212 height 601
click at [534, 365] on div "Seller to have HVAC contractor service/repair system to bring to proper operati…" at bounding box center [570, 376] width 390 height 99
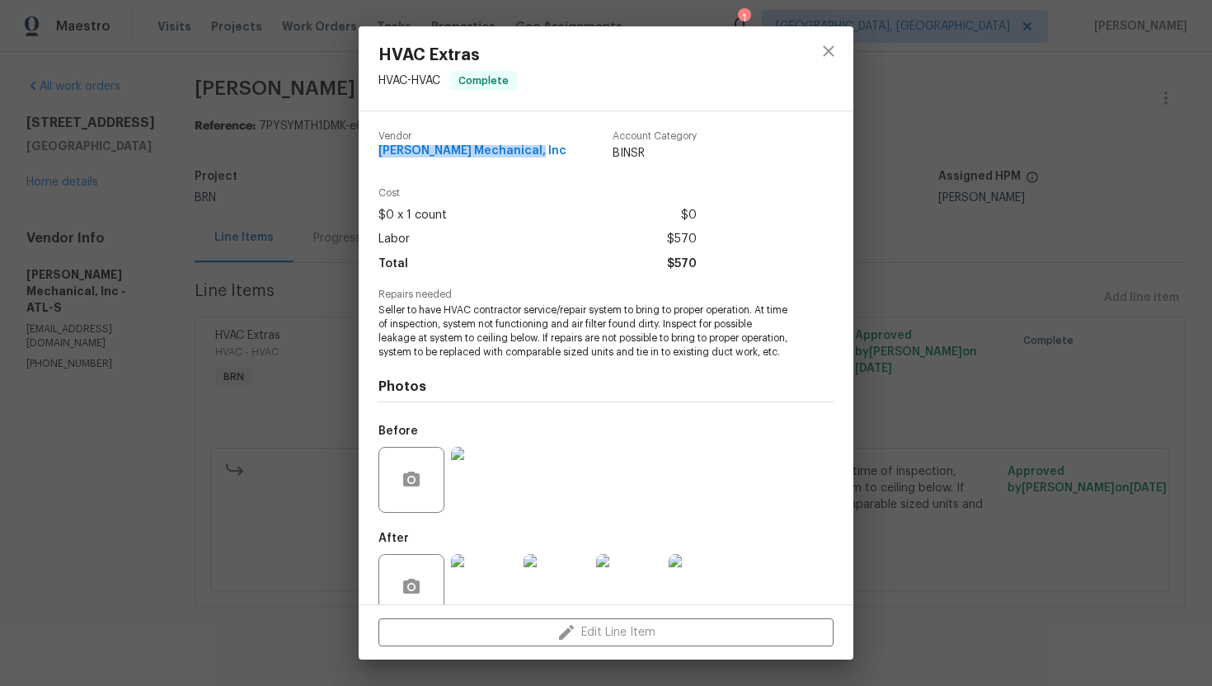
drag, startPoint x: 372, startPoint y: 152, endPoint x: 532, endPoint y: 155, distance: 159.9
click at [533, 155] on div "Vendor JH Martin Mechanical, Inc Account Category BINSR Cost $0 x 1 count $0 La…" at bounding box center [606, 357] width 495 height 493
copy span "JH Martin Mechanical, Inc"
click at [826, 61] on button "close" at bounding box center [829, 51] width 40 height 40
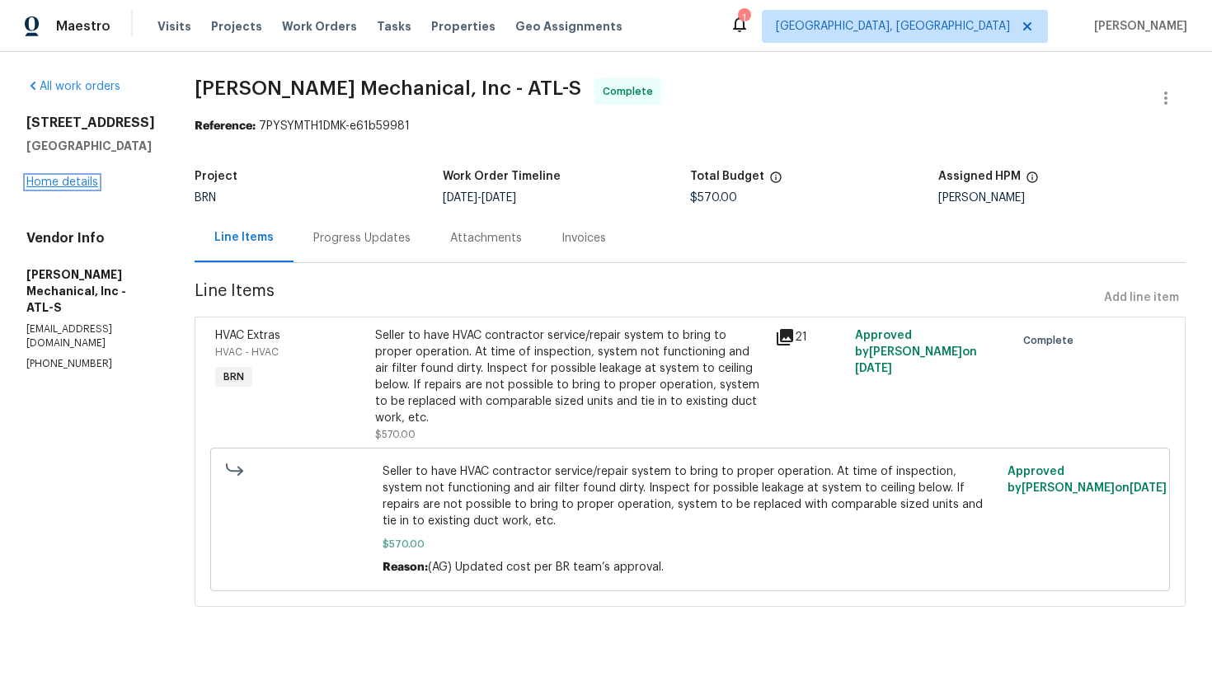
click at [56, 188] on link "Home details" at bounding box center [62, 182] width 72 height 12
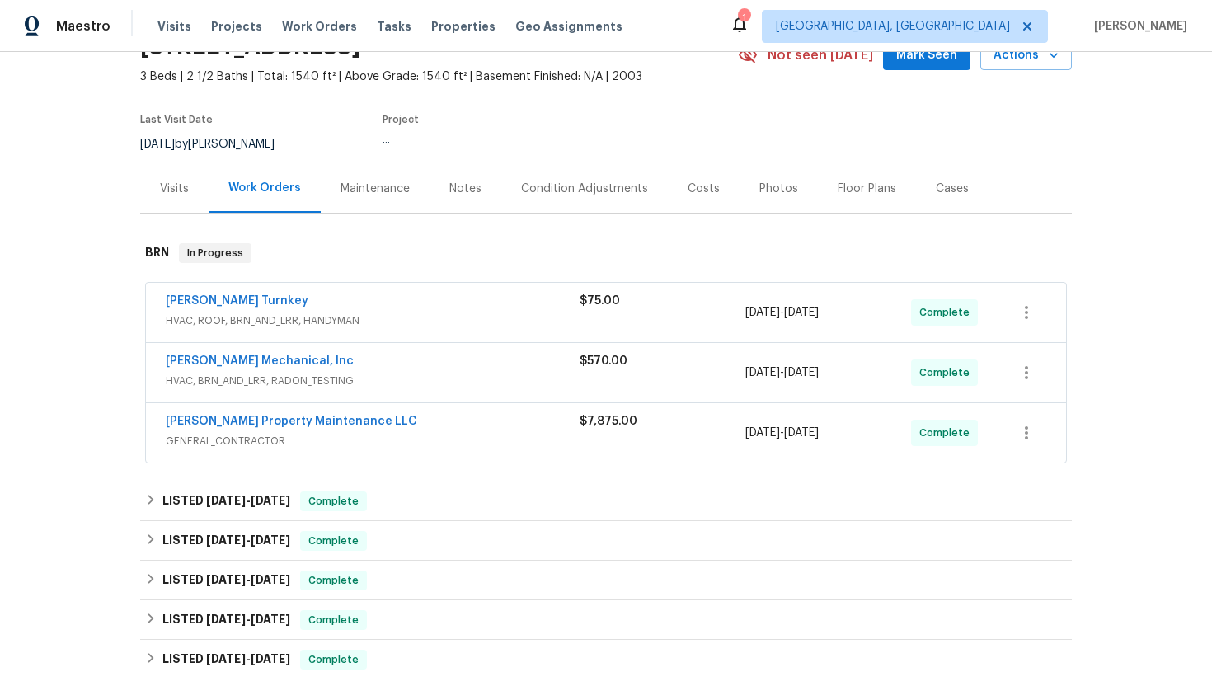
scroll to position [112, 0]
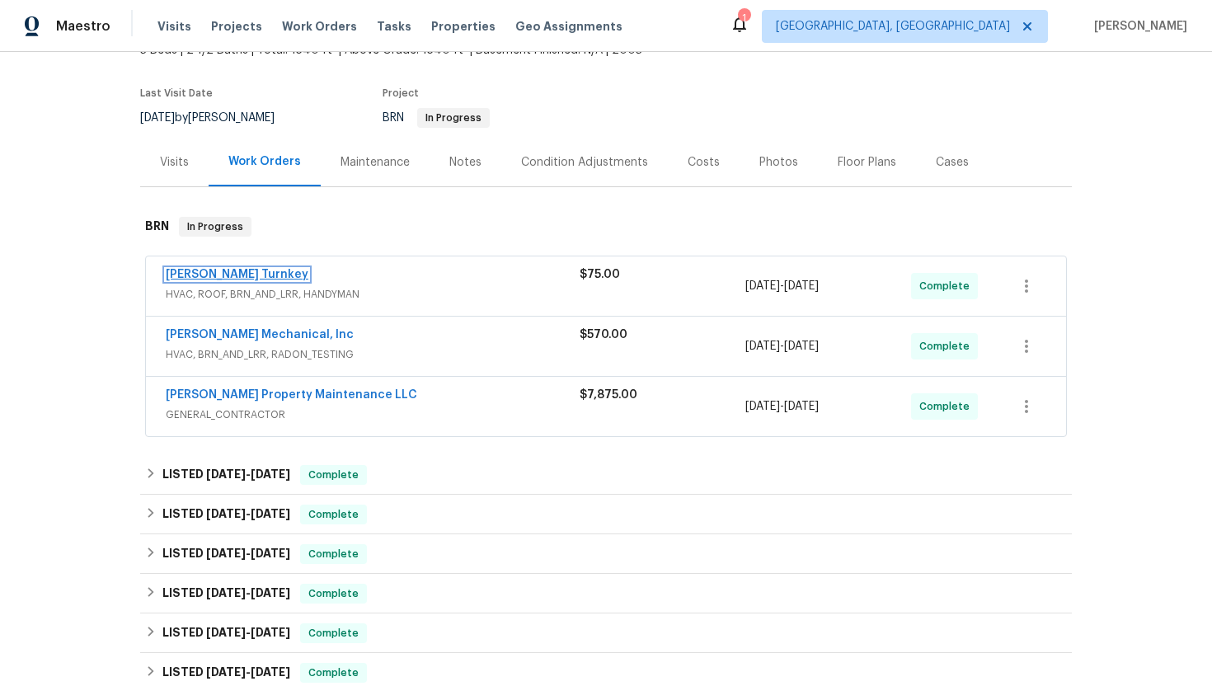
click at [227, 274] on link "Davis Turnkey" at bounding box center [237, 275] width 143 height 12
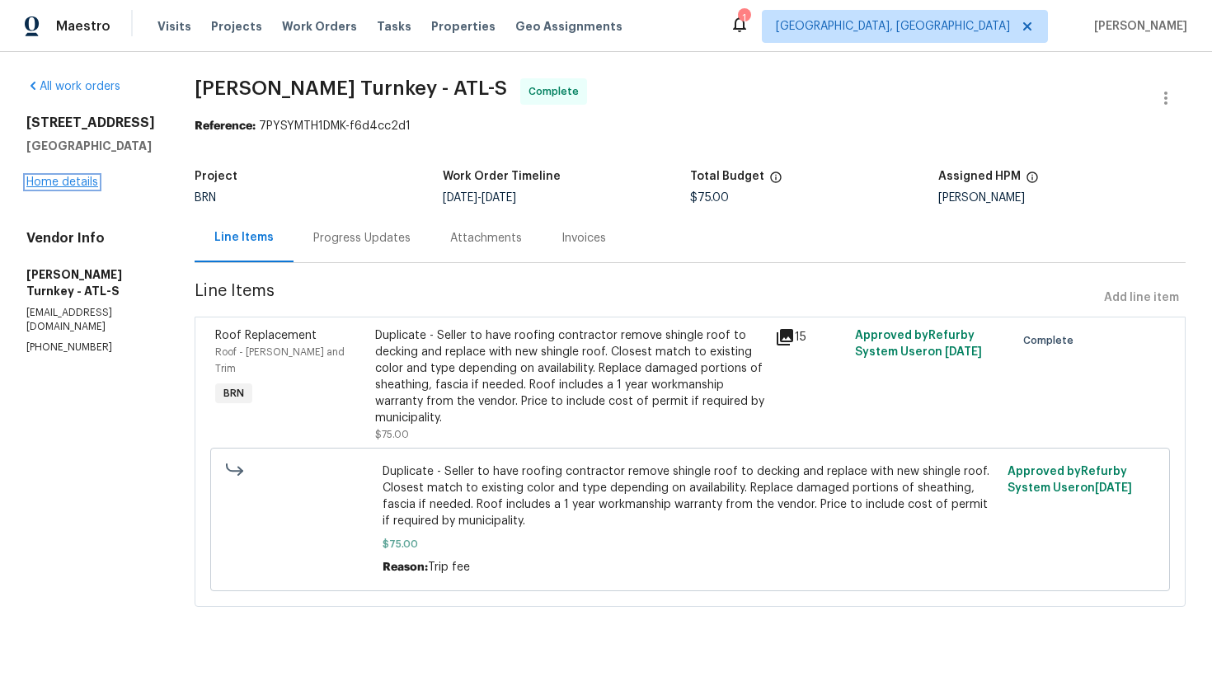
click at [69, 188] on link "Home details" at bounding box center [62, 182] width 72 height 12
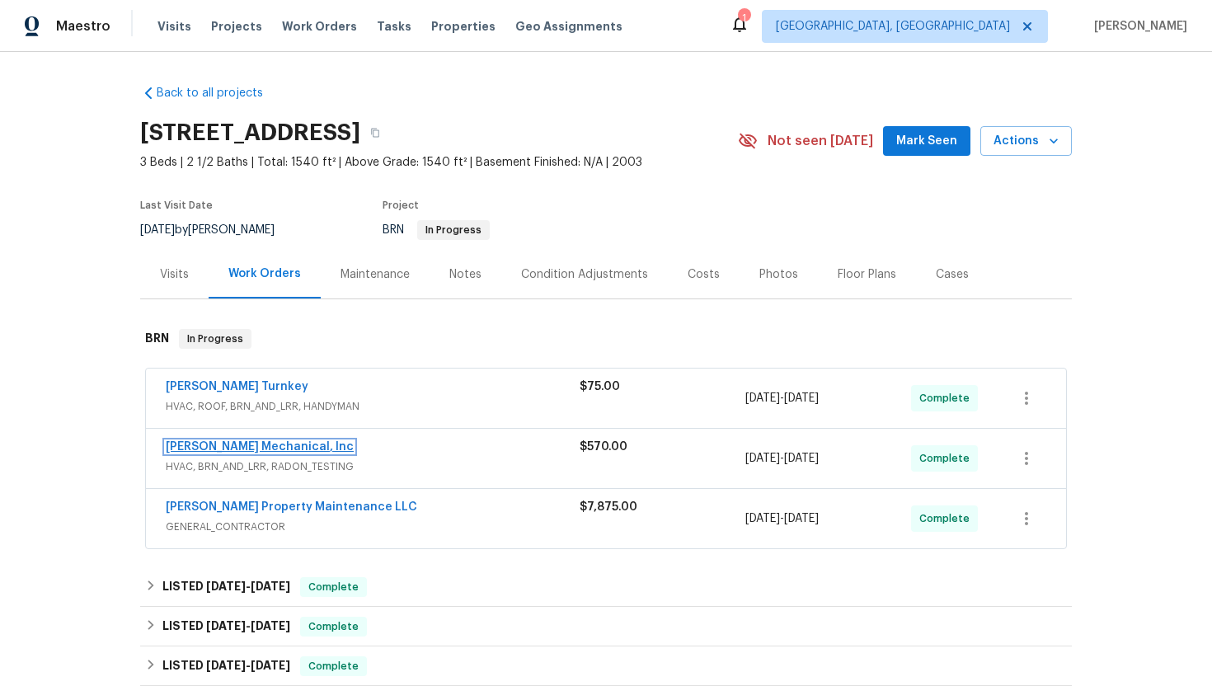
click at [254, 442] on link "JH Martin Mechanical, Inc" at bounding box center [260, 447] width 188 height 12
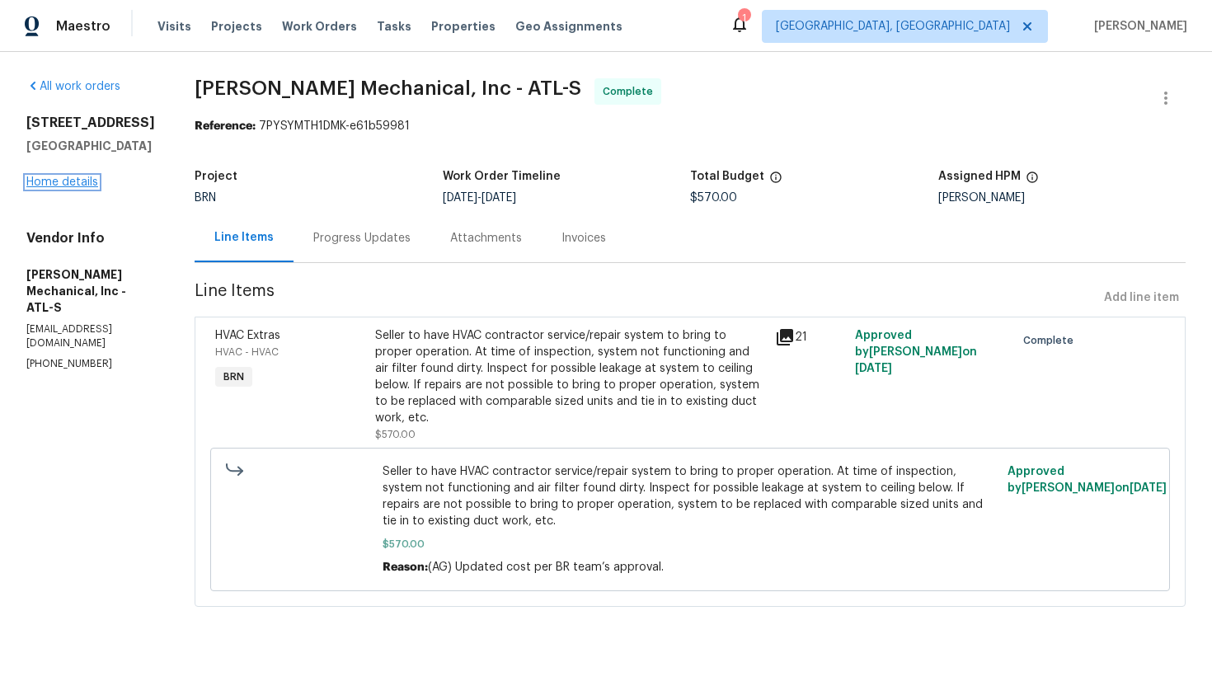
click at [45, 188] on link "Home details" at bounding box center [62, 182] width 72 height 12
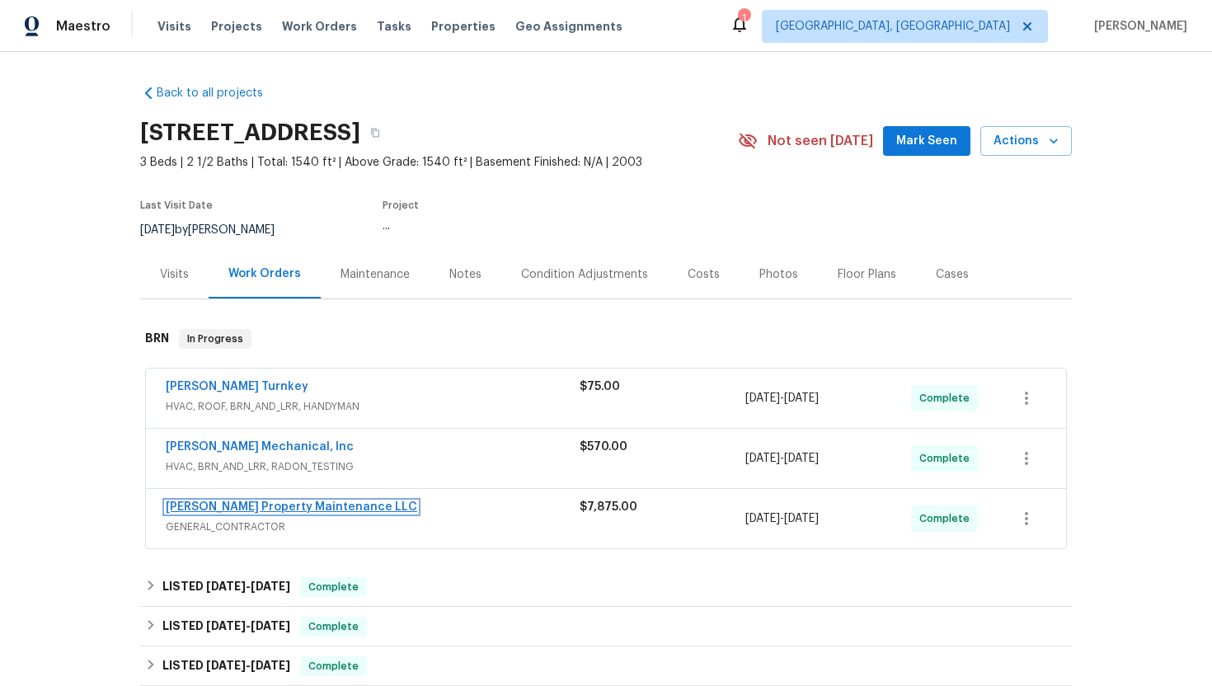
click at [222, 507] on link "Glen Property Maintenance LLC" at bounding box center [291, 507] width 251 height 12
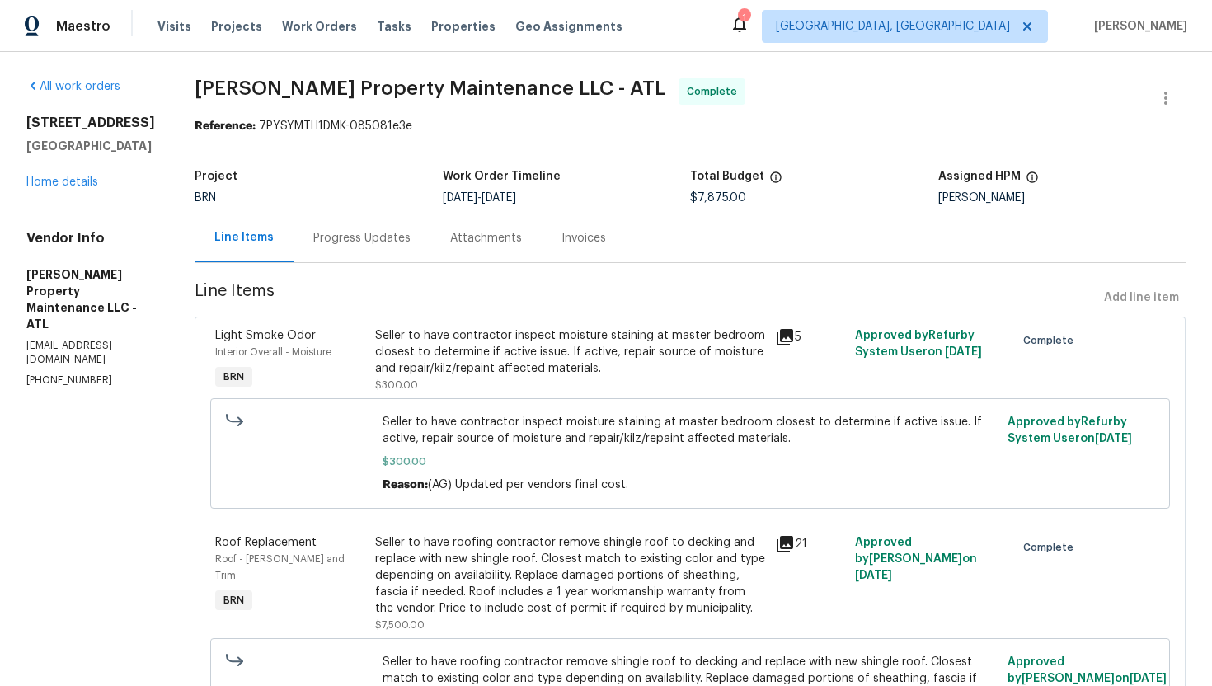
click at [545, 354] on div "Seller to have contractor inspect moisture staining at master bedroom closest t…" at bounding box center [570, 351] width 390 height 49
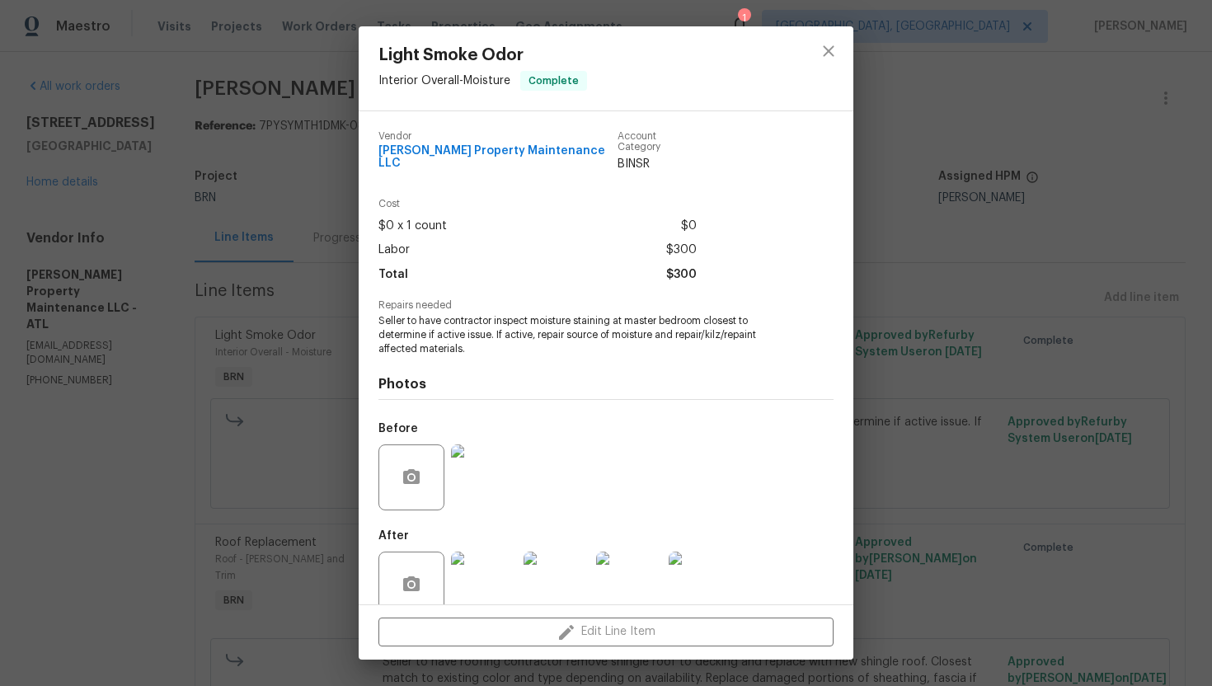
click at [577, 314] on span "Seller to have contractor inspect moisture staining at master bedroom closest t…" at bounding box center [583, 334] width 410 height 41
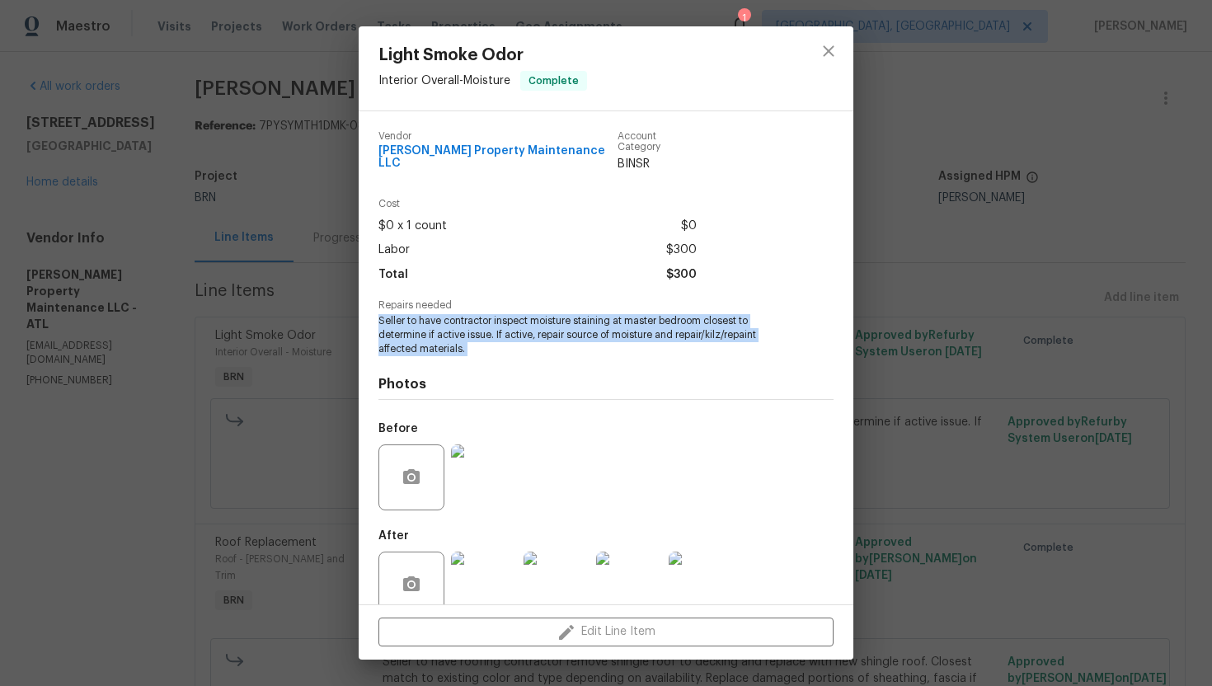
copy span "Seller to have contractor inspect moisture staining at master bedroom closest t…"
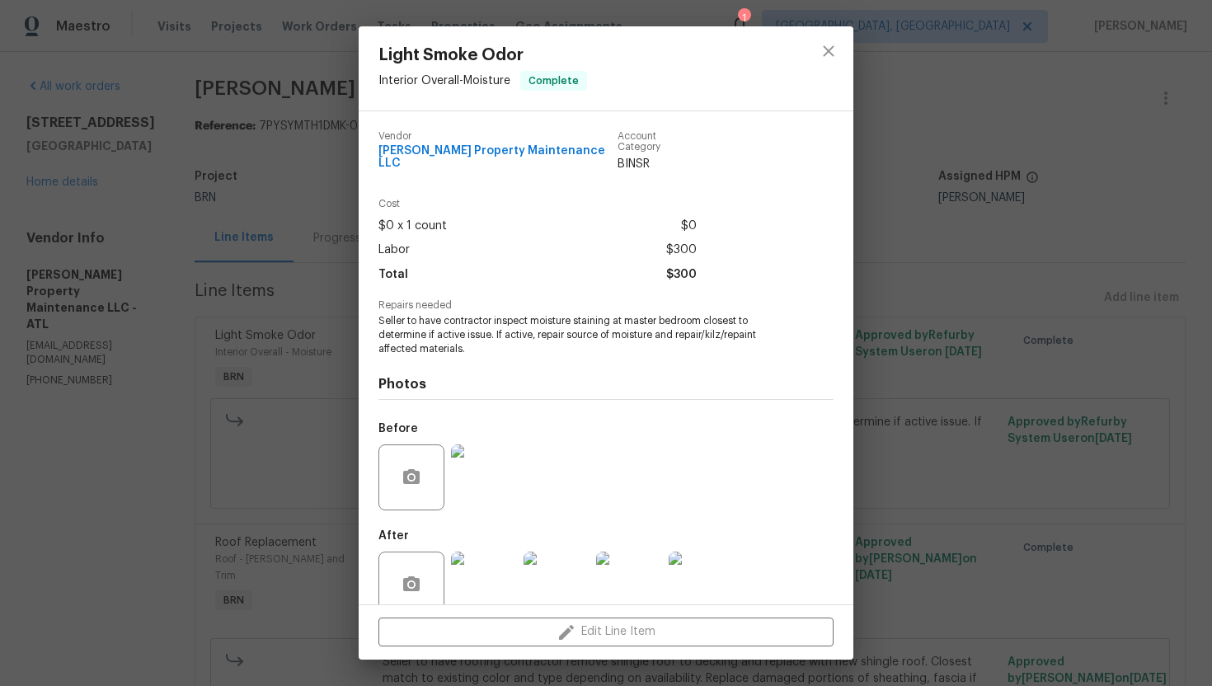
click at [878, 274] on div "Light Smoke Odor Interior Overall - Moisture Complete Vendor Glen Property Main…" at bounding box center [606, 343] width 1212 height 686
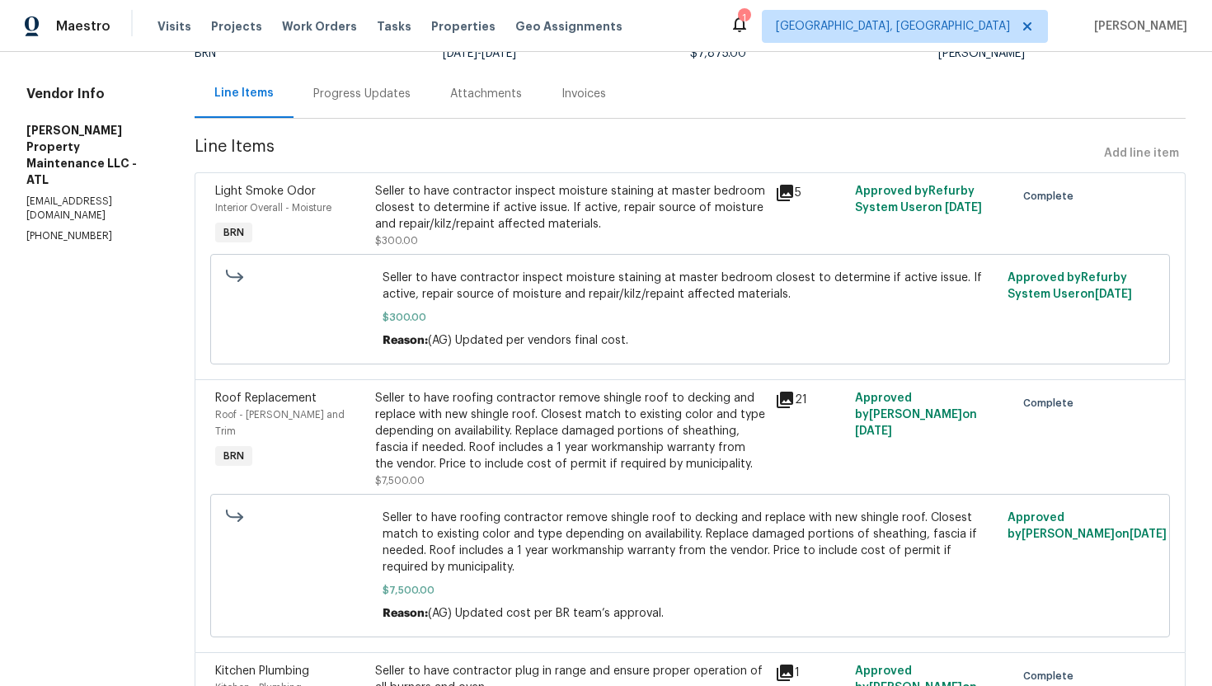
scroll to position [176, 0]
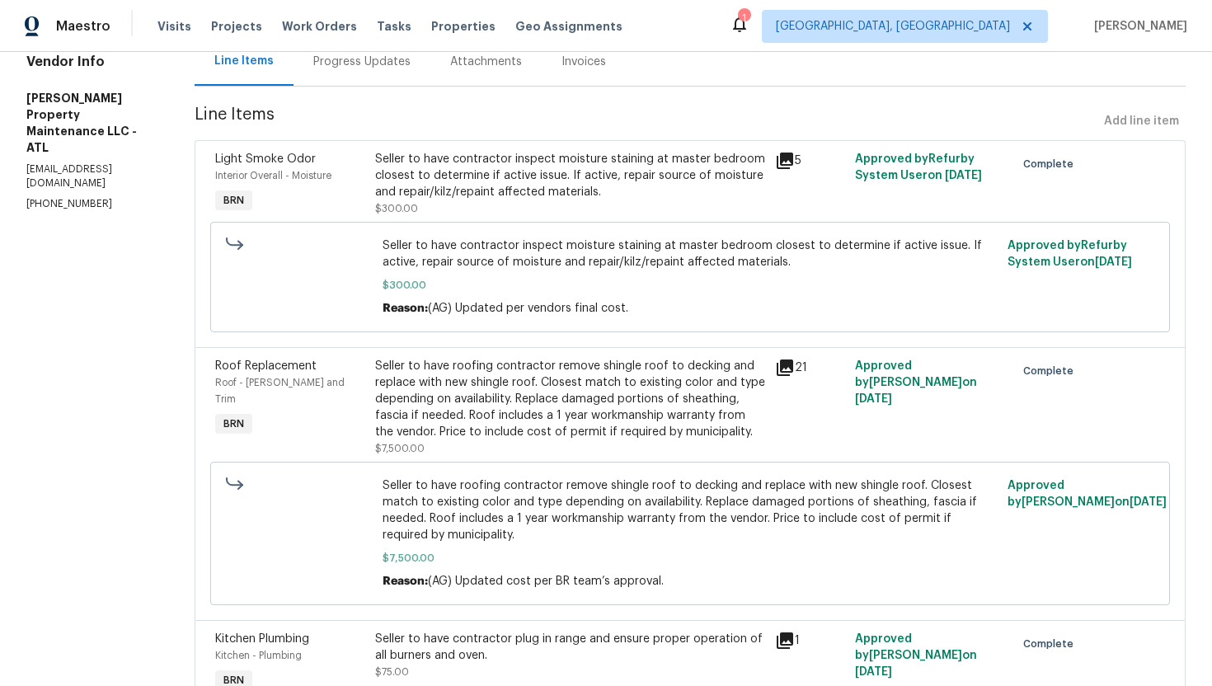
click at [570, 385] on div "Seller to have roofing contractor remove shingle roof to decking and replace wi…" at bounding box center [570, 399] width 390 height 82
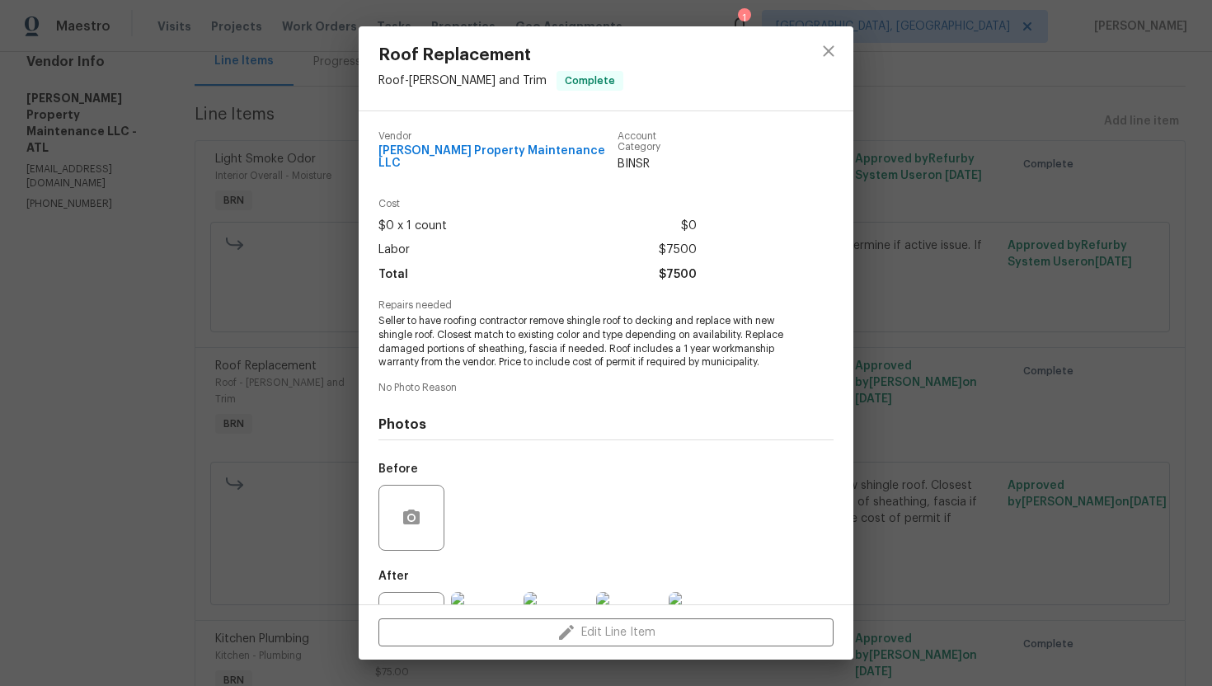
click at [568, 323] on span "Seller to have roofing contractor remove shingle roof to decking and replace wi…" at bounding box center [583, 341] width 410 height 55
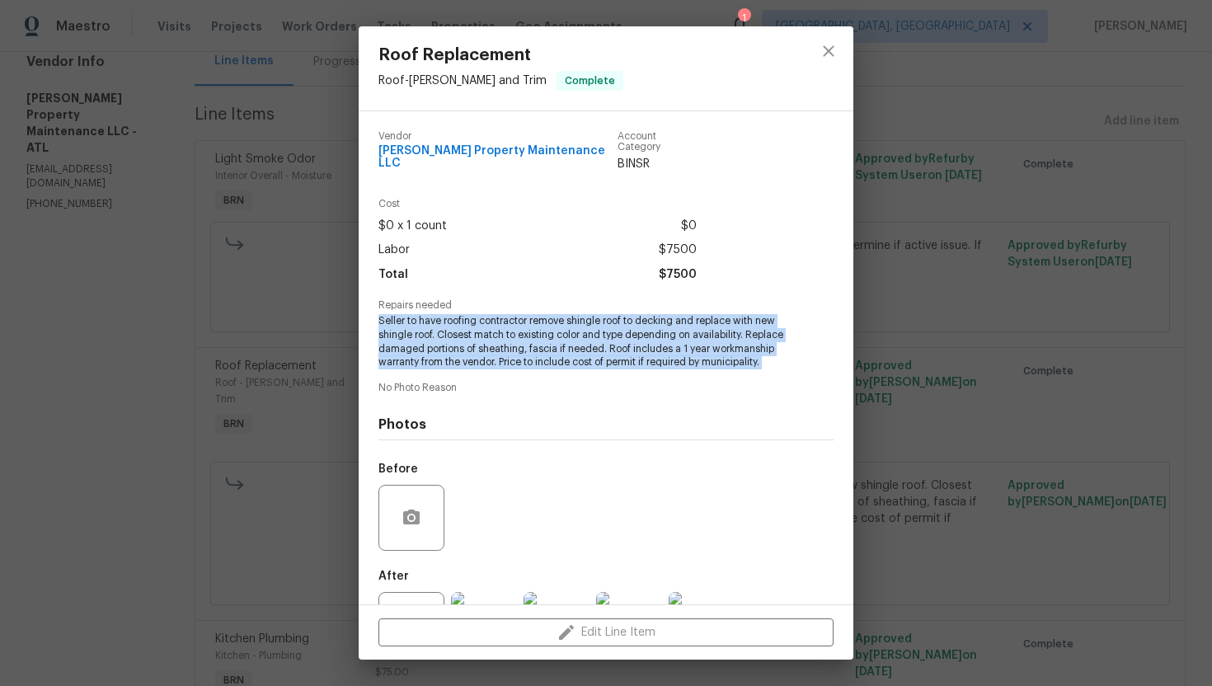
copy span "Seller to have roofing contractor remove shingle roof to decking and replace wi…"
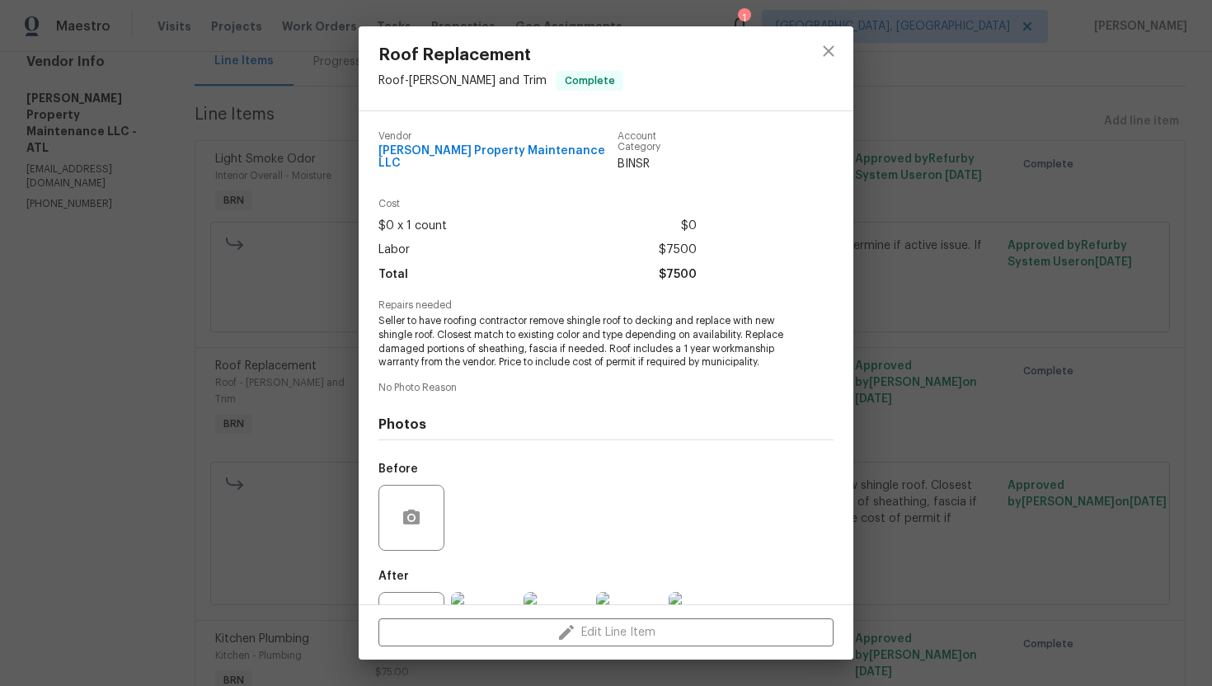
click at [902, 265] on div "Roof Replacement Roof - Eaves and Trim Complete Vendor Glen Property Maintenanc…" at bounding box center [606, 343] width 1212 height 686
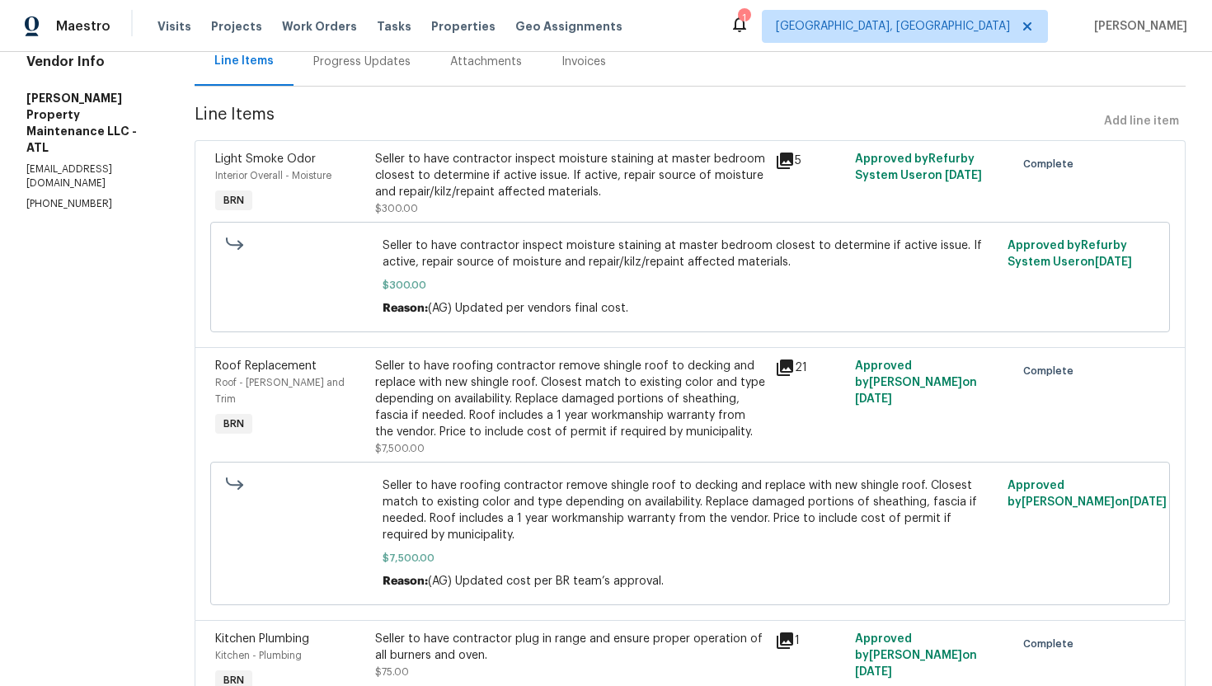
scroll to position [265, 0]
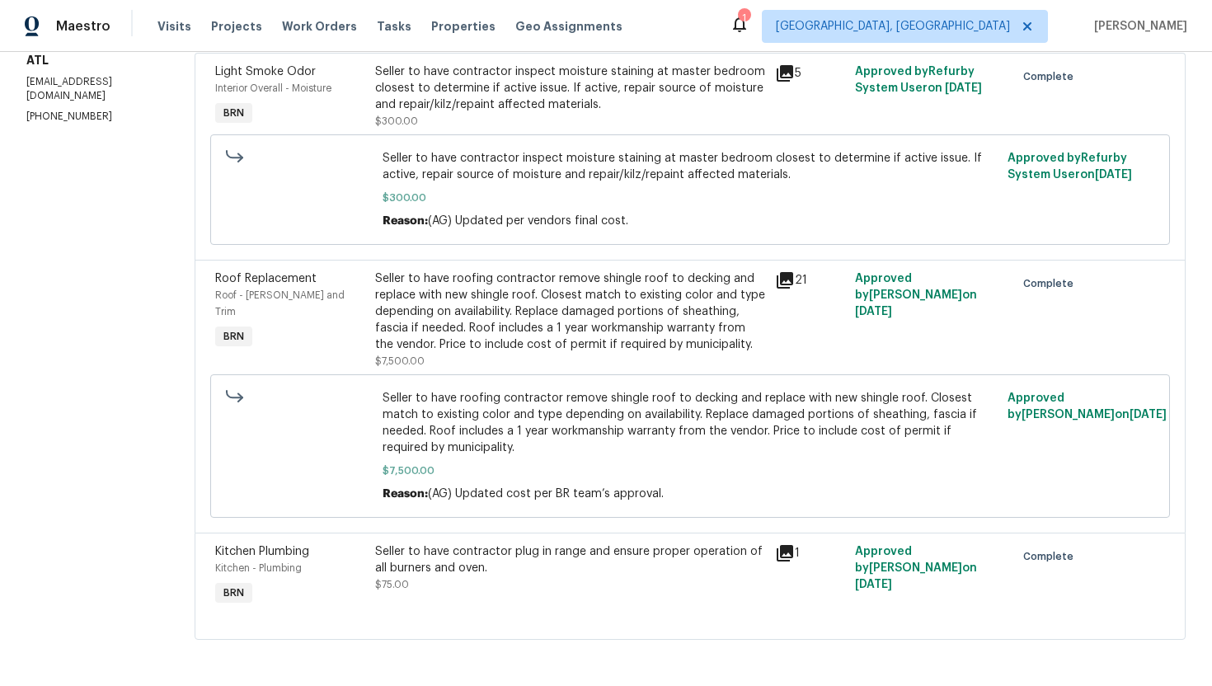
click at [474, 569] on div "Seller to have contractor plug in range and ensure proper operation of all burn…" at bounding box center [570, 559] width 390 height 33
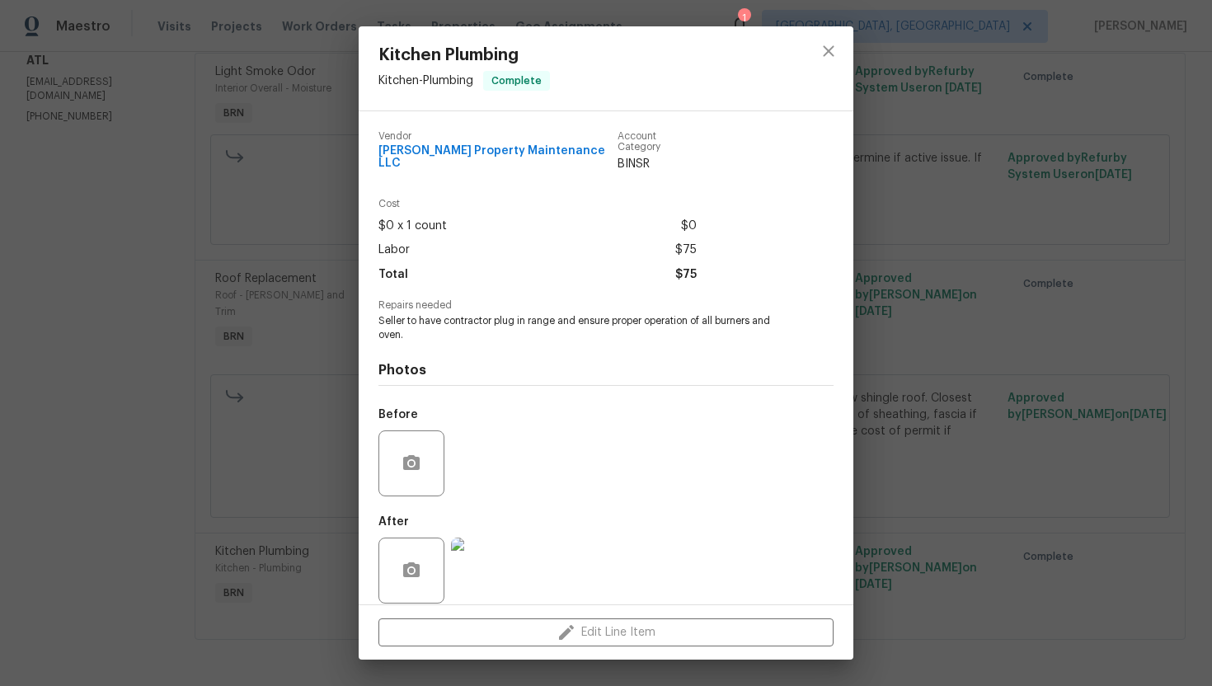
click at [556, 314] on span "Seller to have contractor plug in range and ensure proper operation of all burn…" at bounding box center [583, 328] width 410 height 28
copy span "Seller to have contractor plug in range and ensure proper operation of all burn…"
click at [887, 239] on div "Kitchen Plumbing Kitchen - Plumbing Complete Vendor Glen Property Maintenance L…" at bounding box center [606, 343] width 1212 height 686
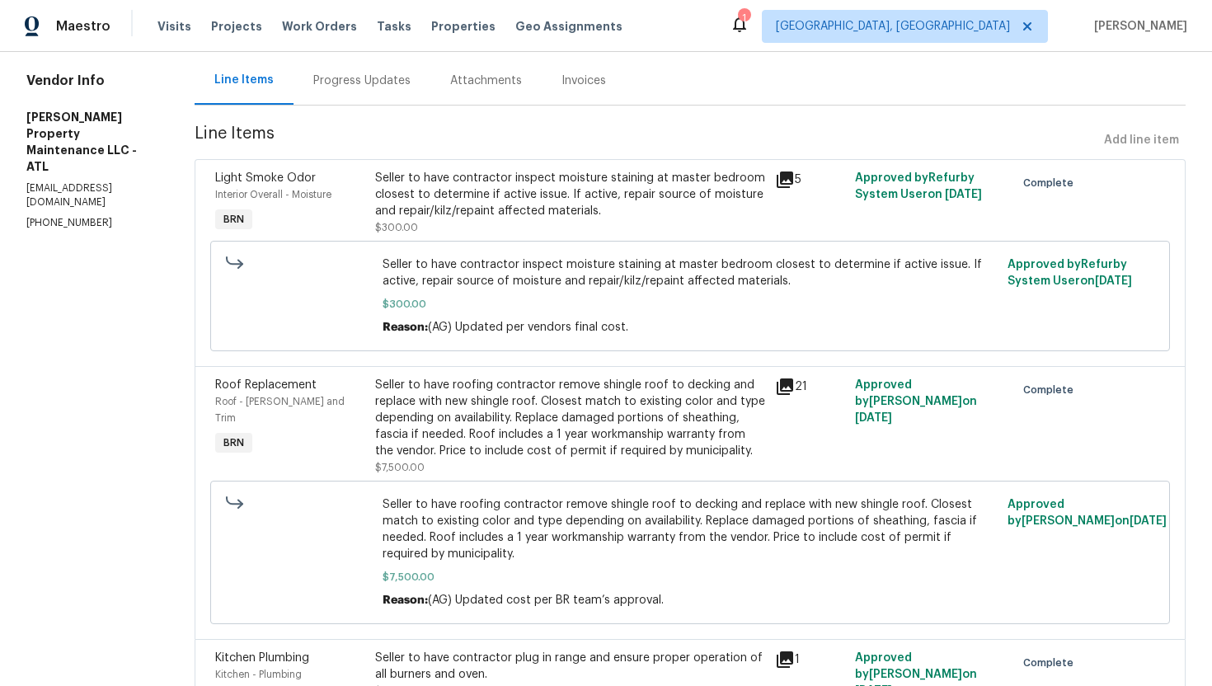
scroll to position [0, 0]
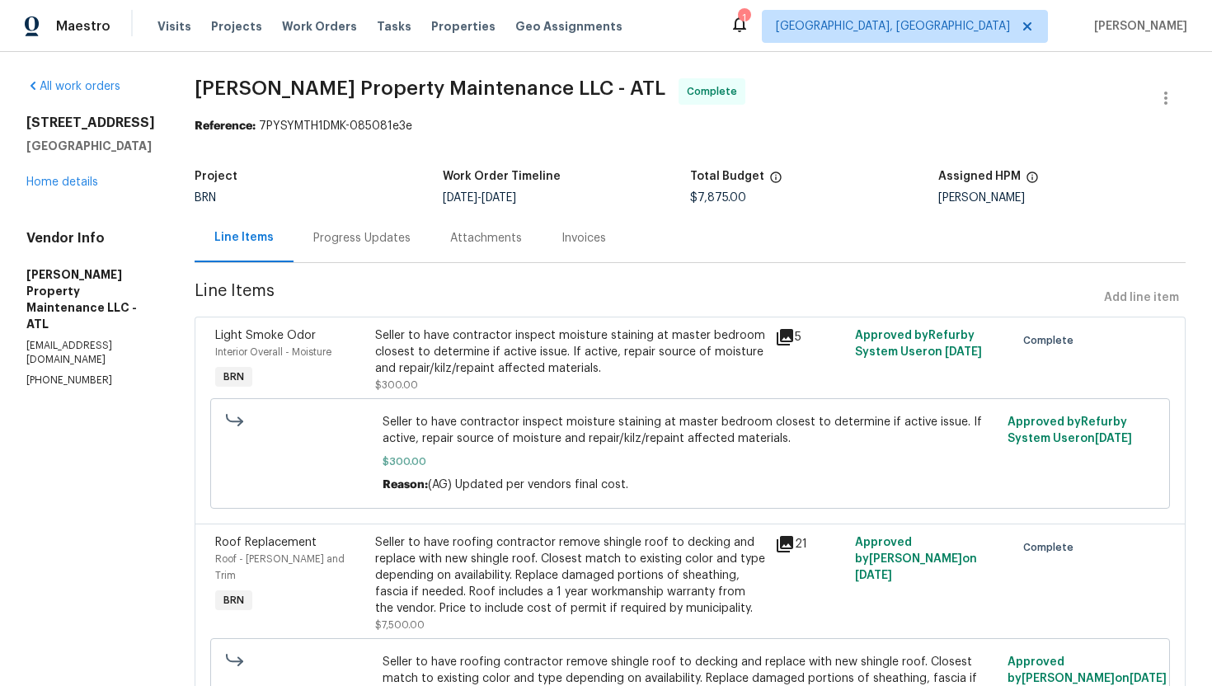
click at [504, 352] on div "Seller to have contractor inspect moisture staining at master bedroom closest t…" at bounding box center [570, 351] width 390 height 49
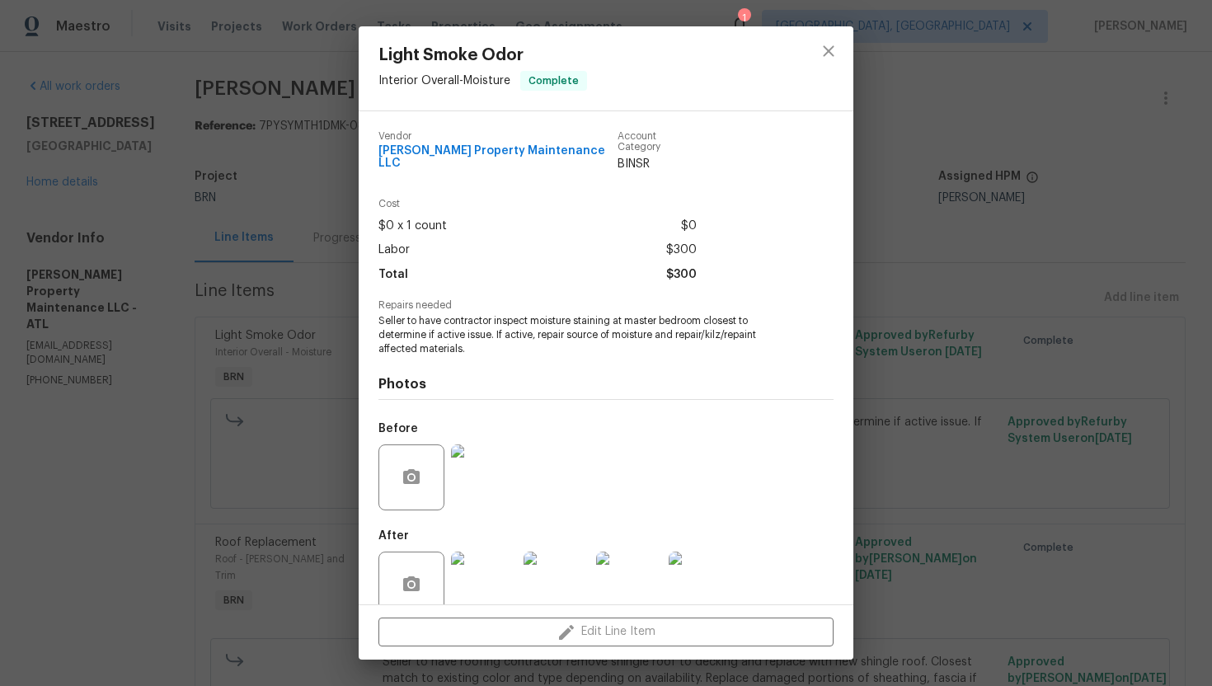
click at [489, 463] on img at bounding box center [484, 477] width 66 height 66
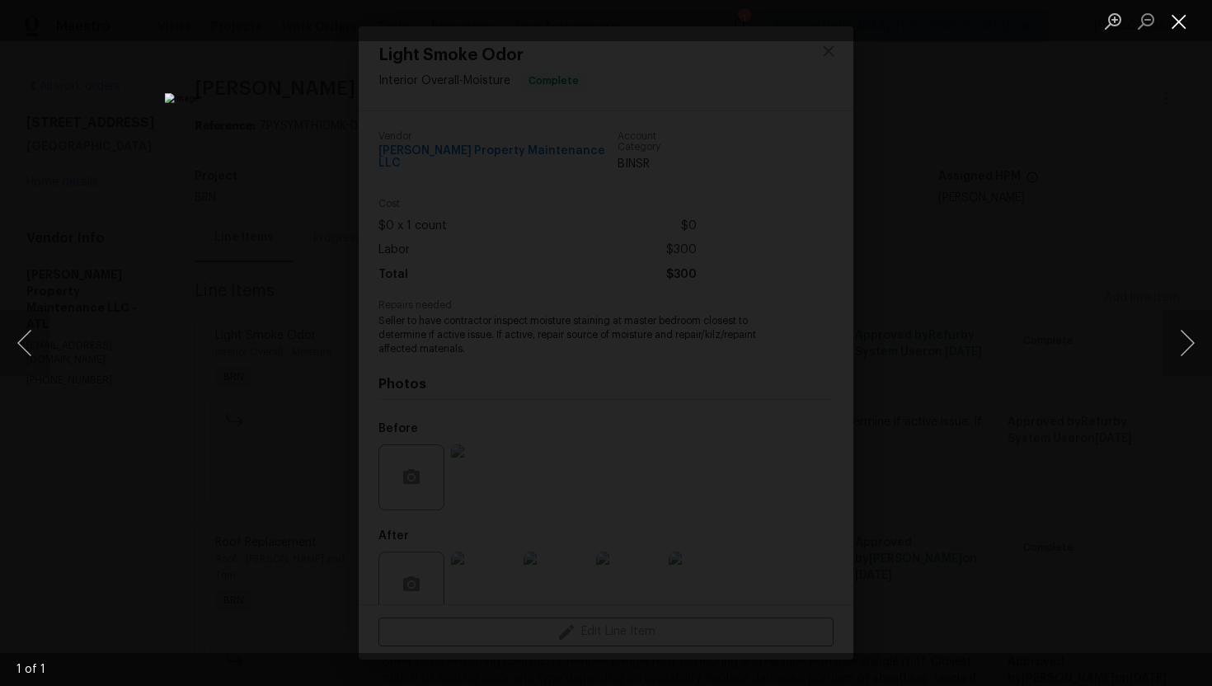
click at [1175, 21] on button "Close lightbox" at bounding box center [1178, 21] width 33 height 29
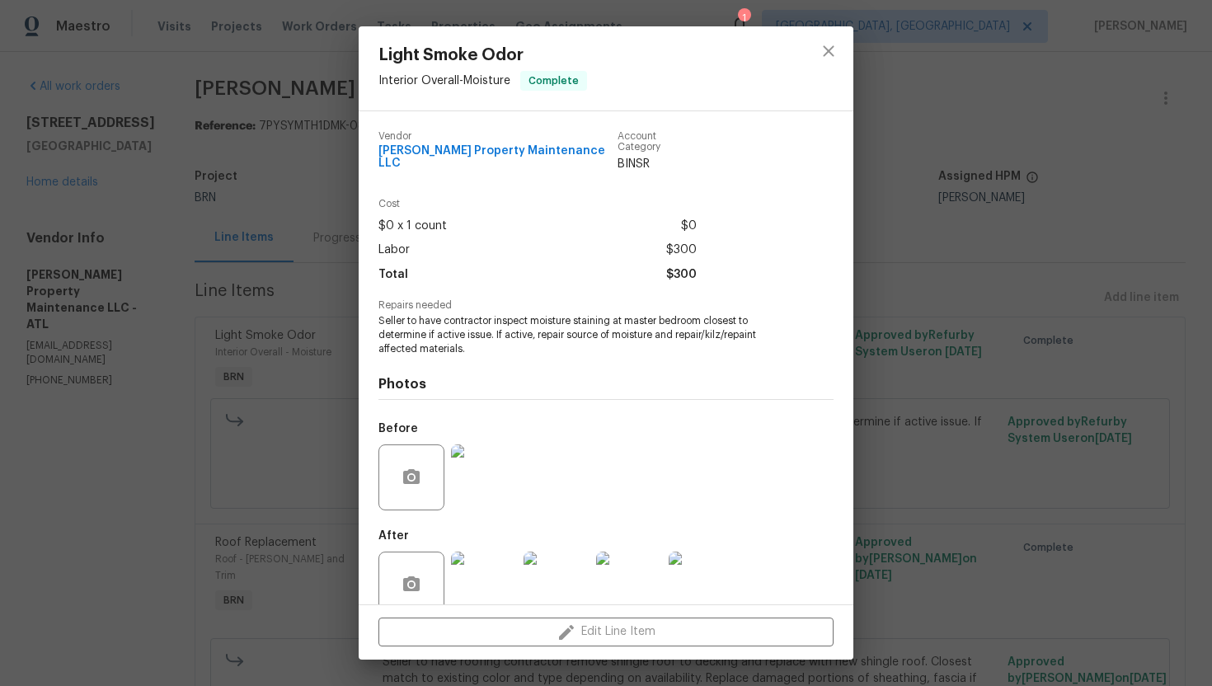
scroll to position [19, 0]
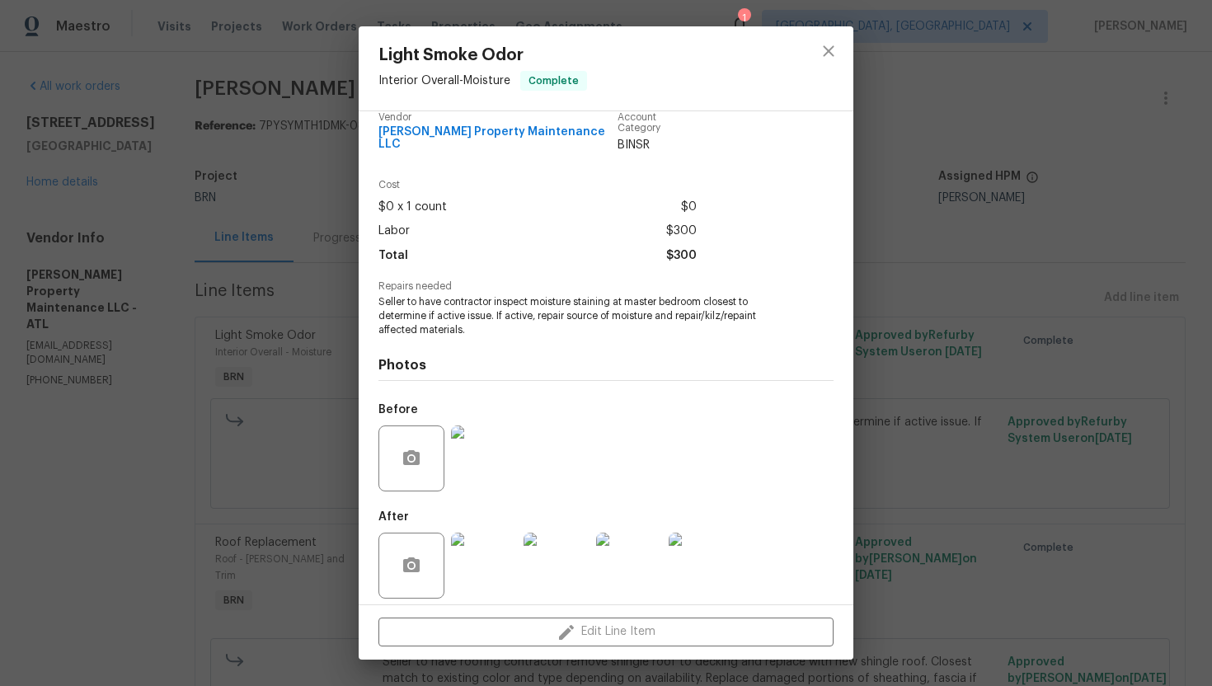
click at [710, 544] on img at bounding box center [701, 565] width 66 height 66
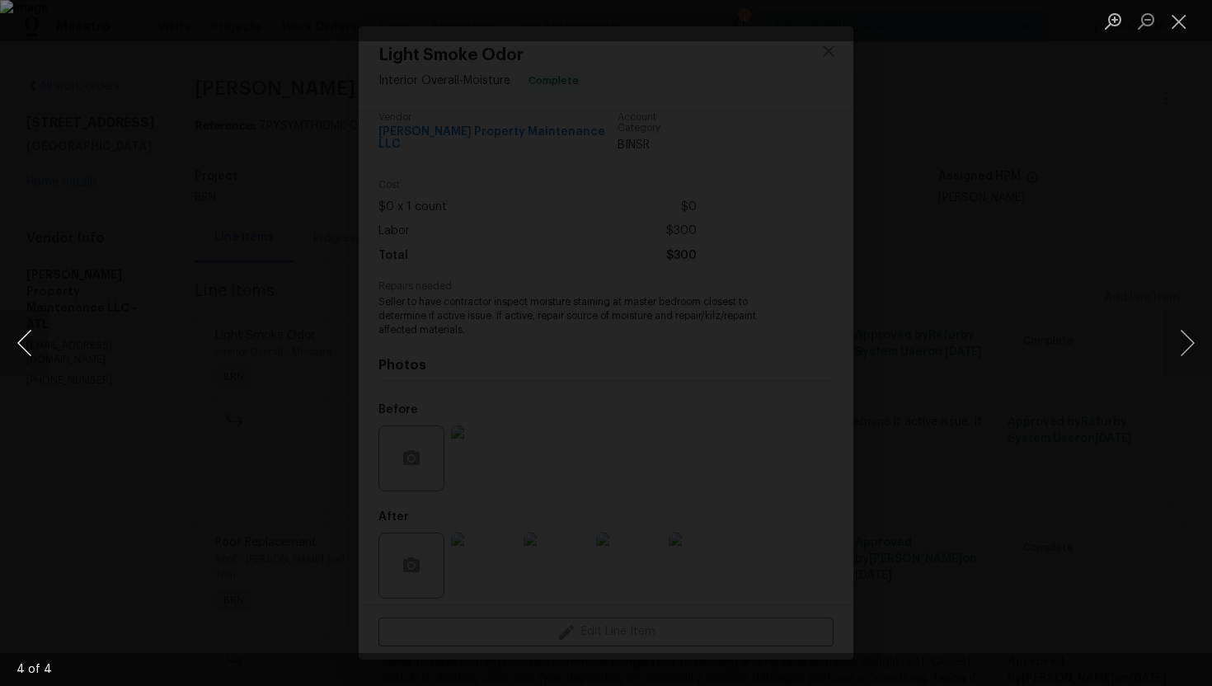
click at [30, 326] on button "Previous image" at bounding box center [24, 343] width 49 height 66
click at [17, 345] on button "Previous image" at bounding box center [24, 343] width 49 height 66
click at [18, 352] on button "Previous image" at bounding box center [24, 343] width 49 height 66
click at [1178, 7] on button "Close lightbox" at bounding box center [1178, 21] width 33 height 29
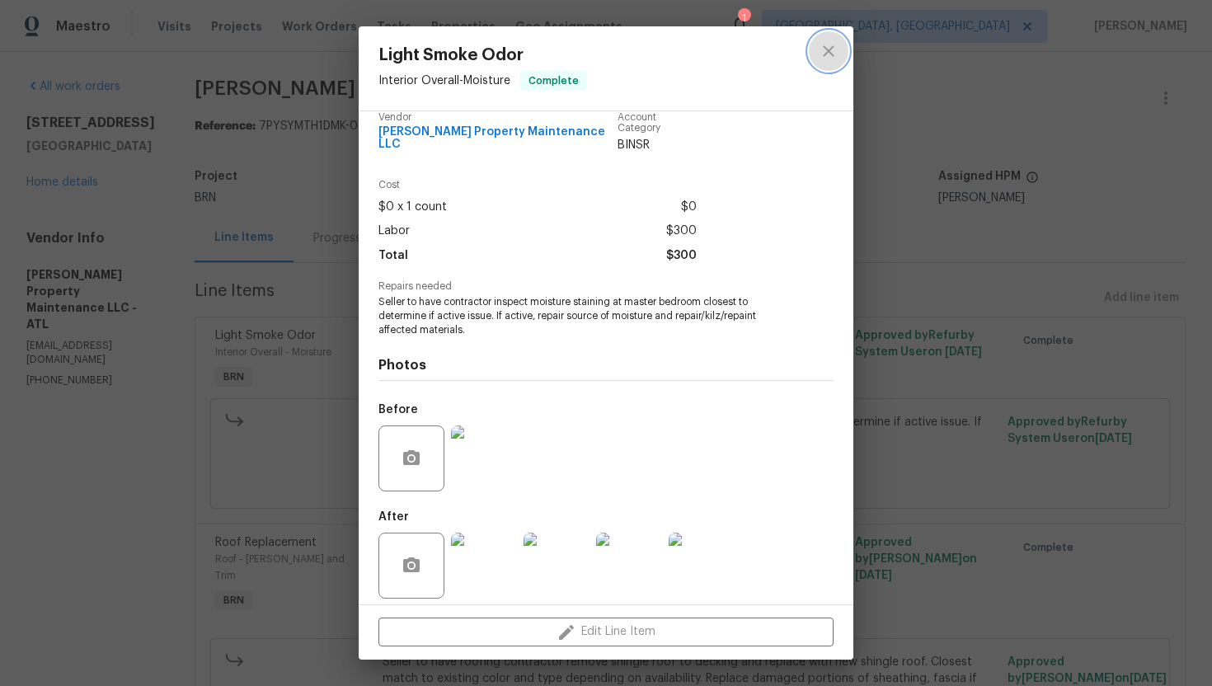
click at [823, 66] on button "close" at bounding box center [829, 51] width 40 height 40
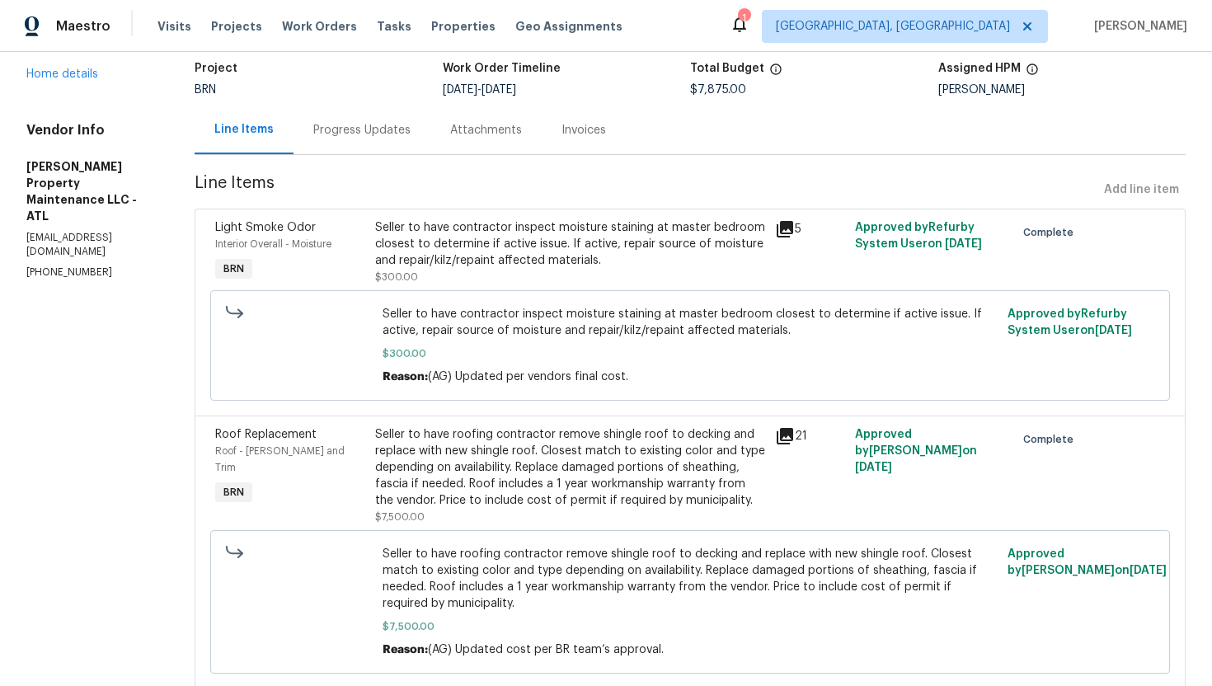
scroll to position [111, 0]
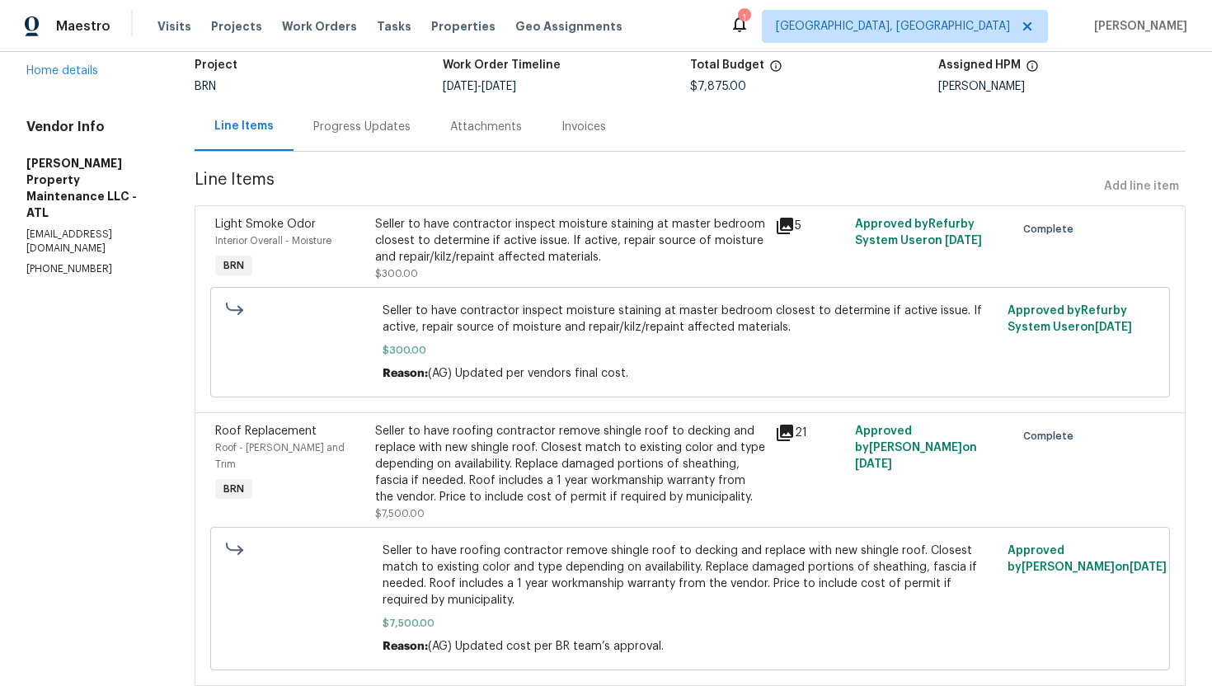
click at [634, 260] on div "Seller to have contractor inspect moisture staining at master bedroom closest t…" at bounding box center [570, 240] width 390 height 49
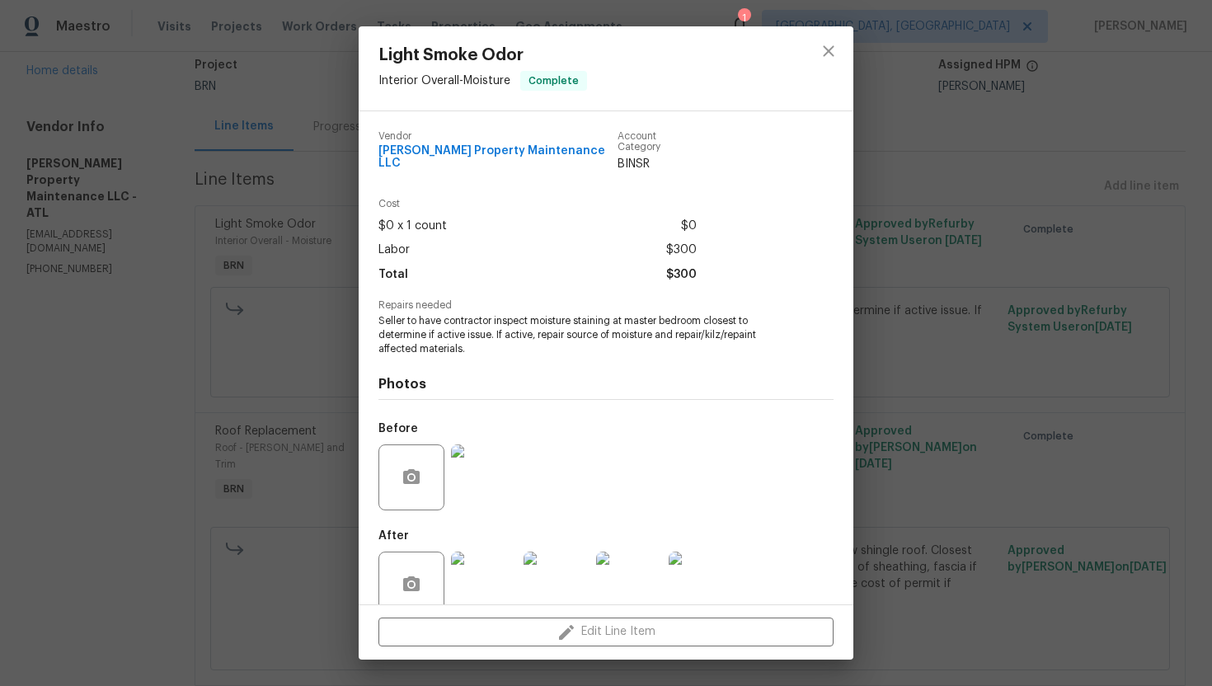
scroll to position [19, 0]
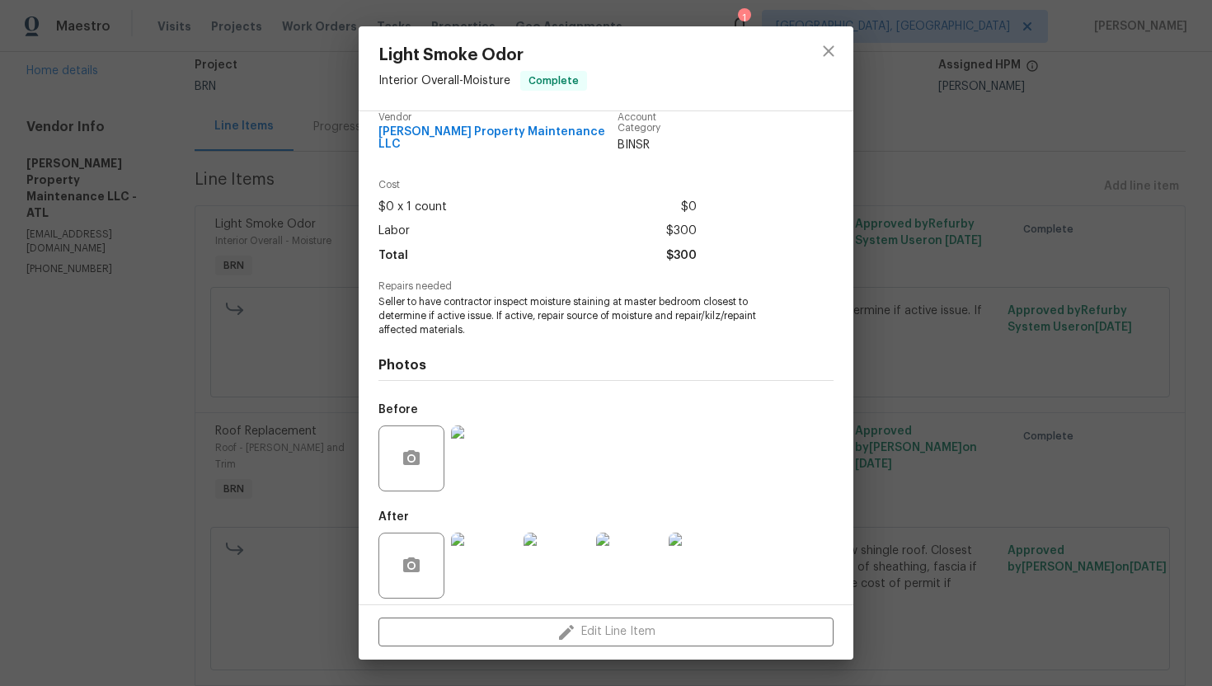
click at [495, 560] on img at bounding box center [484, 565] width 66 height 66
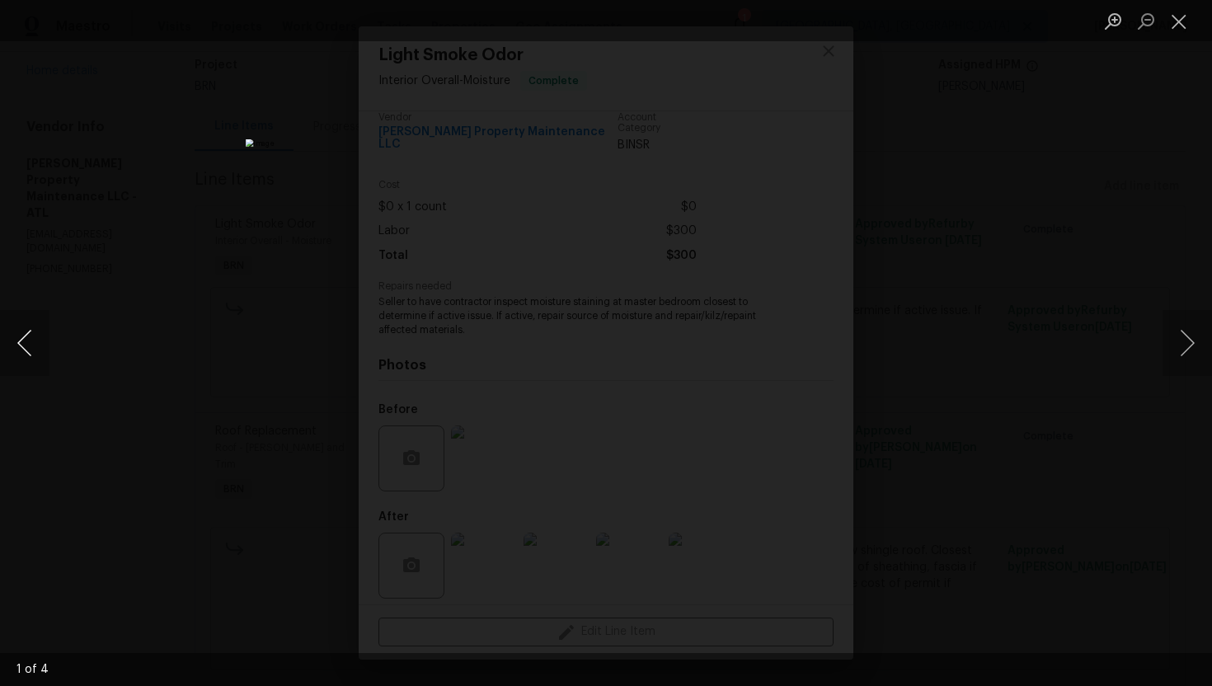
click at [34, 345] on button "Previous image" at bounding box center [24, 343] width 49 height 66
click at [1169, 24] on button "Close lightbox" at bounding box center [1178, 21] width 33 height 29
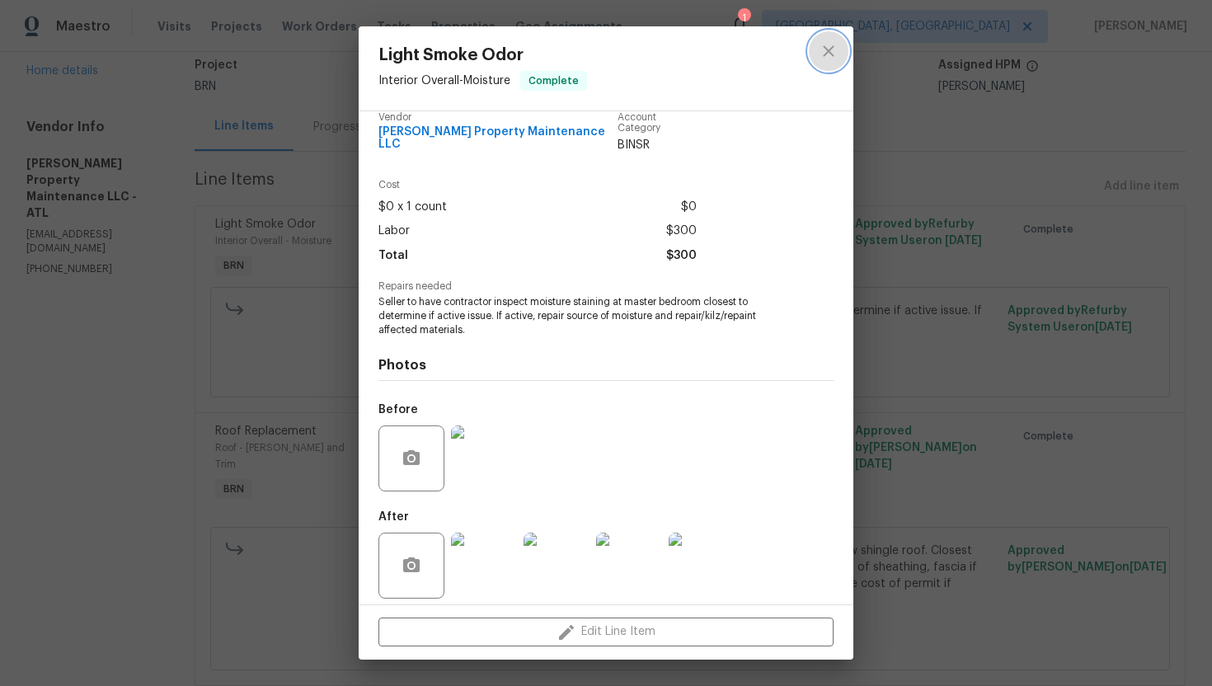
click at [826, 66] on button "close" at bounding box center [829, 51] width 40 height 40
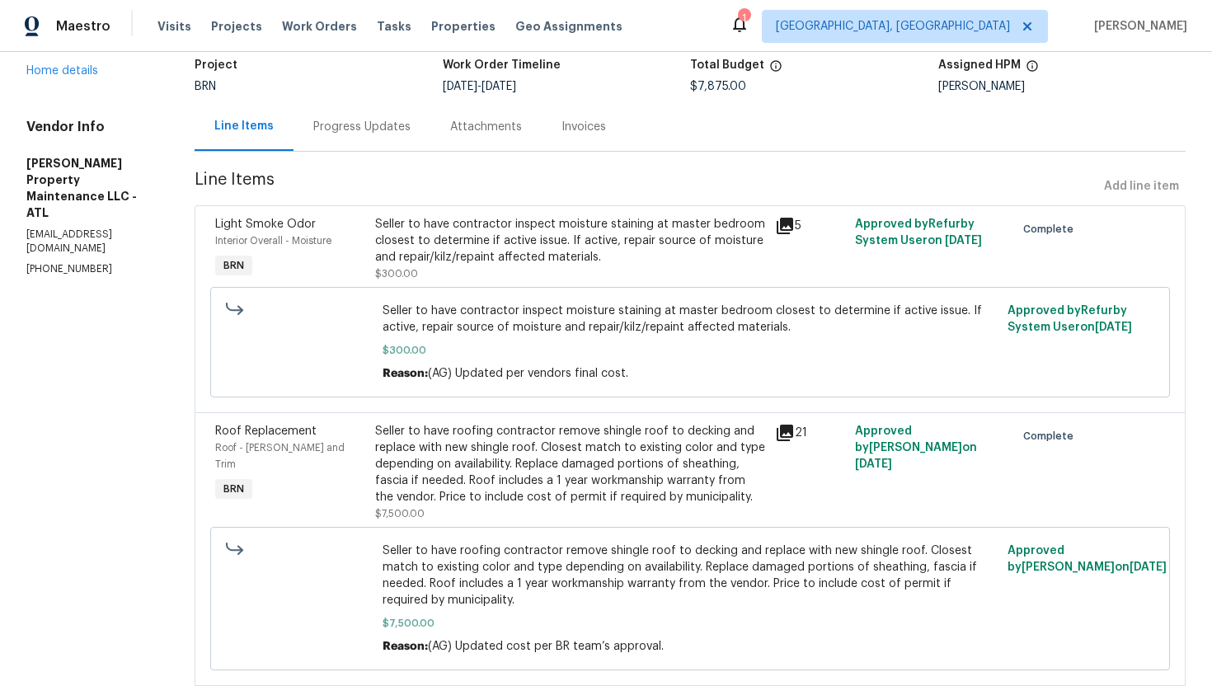
scroll to position [265, 0]
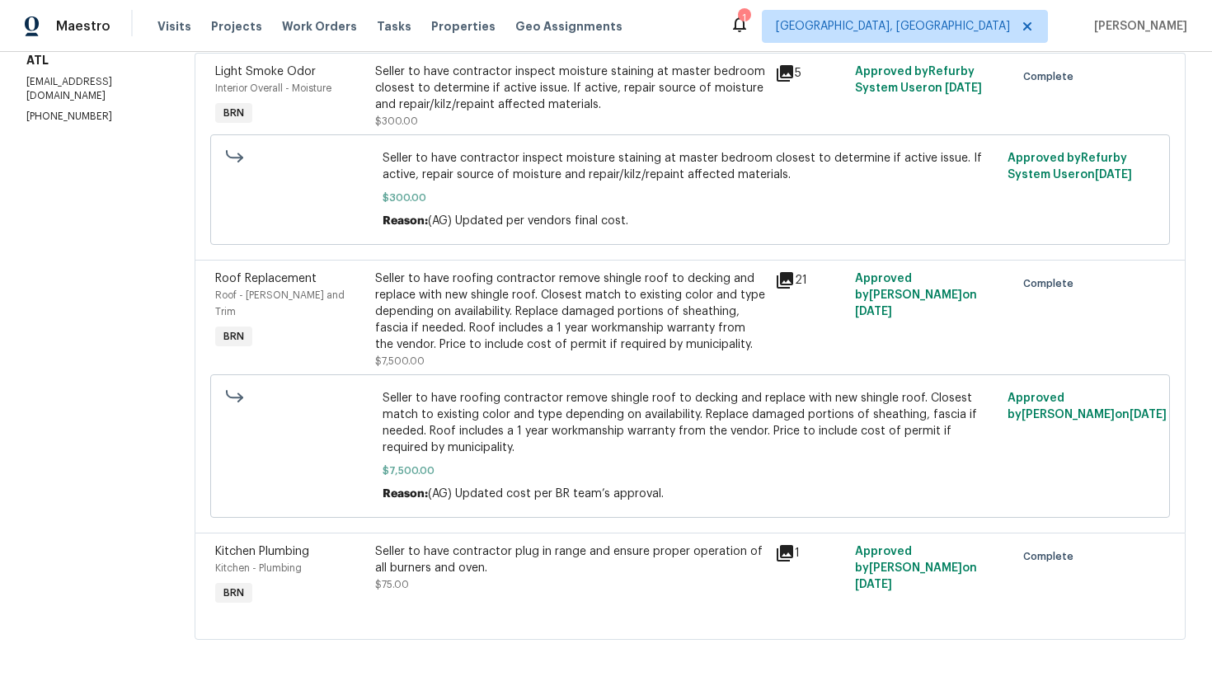
click at [640, 300] on div "Seller to have roofing contractor remove shingle roof to decking and replace wi…" at bounding box center [570, 311] width 390 height 82
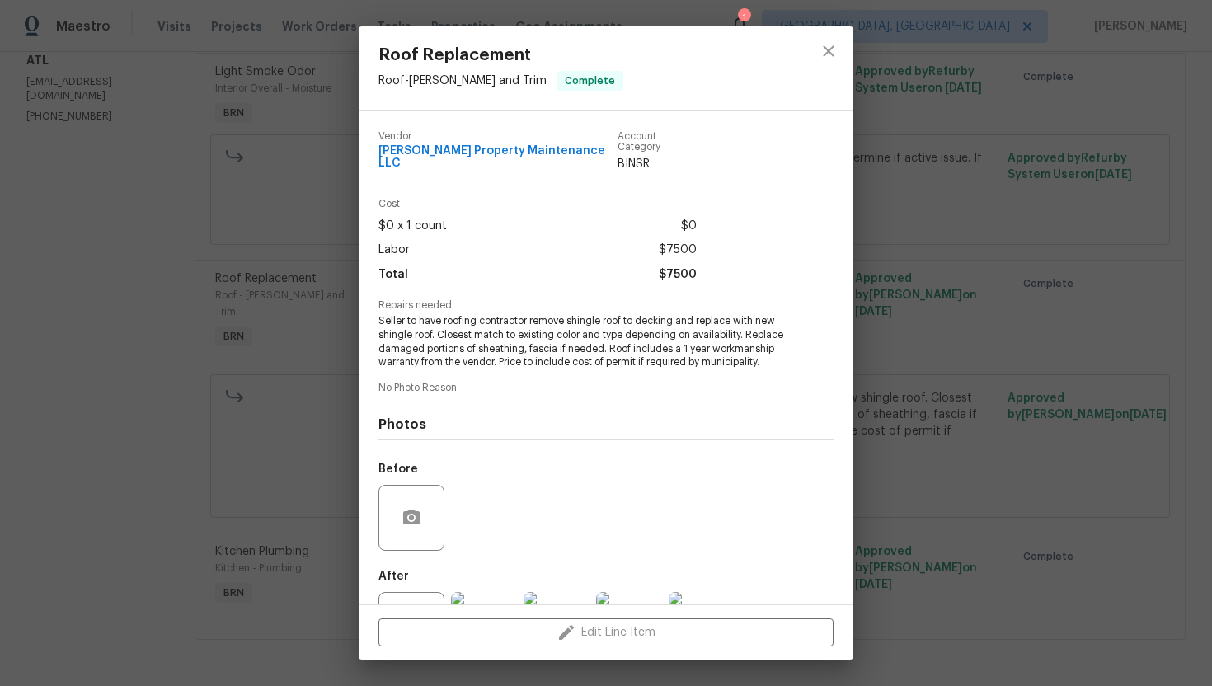
click at [618, 314] on span "Seller to have roofing contractor remove shingle roof to decking and replace wi…" at bounding box center [583, 341] width 410 height 55
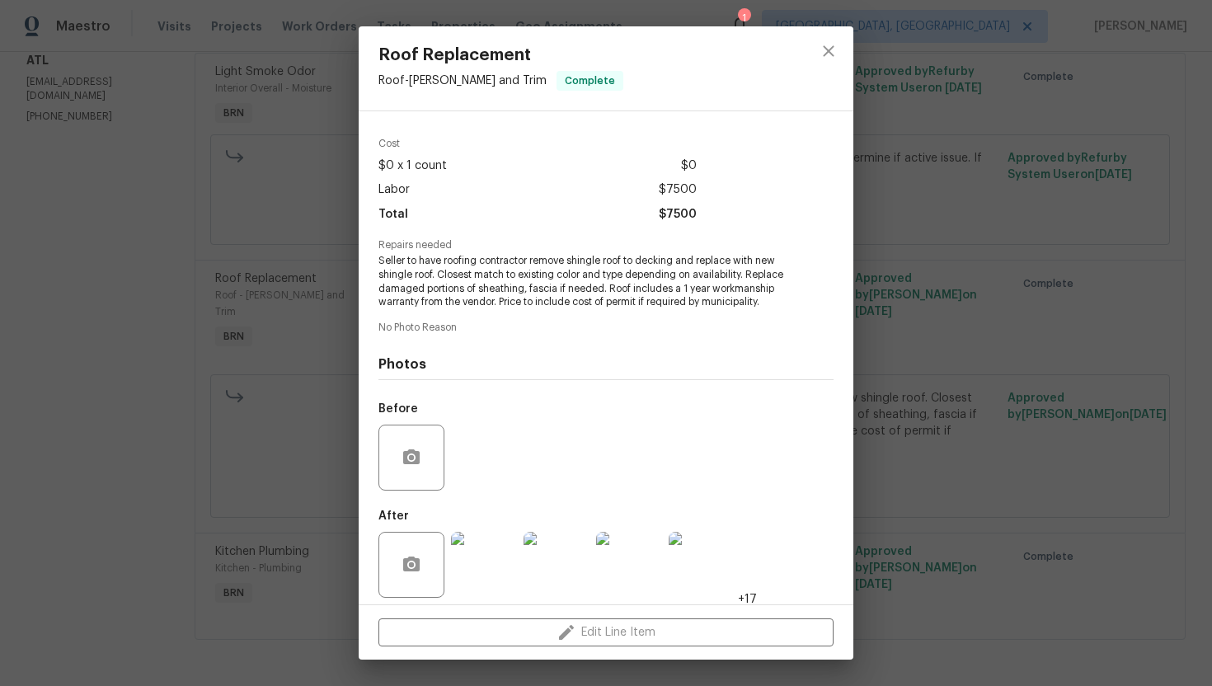
click at [498, 532] on img at bounding box center [484, 565] width 66 height 66
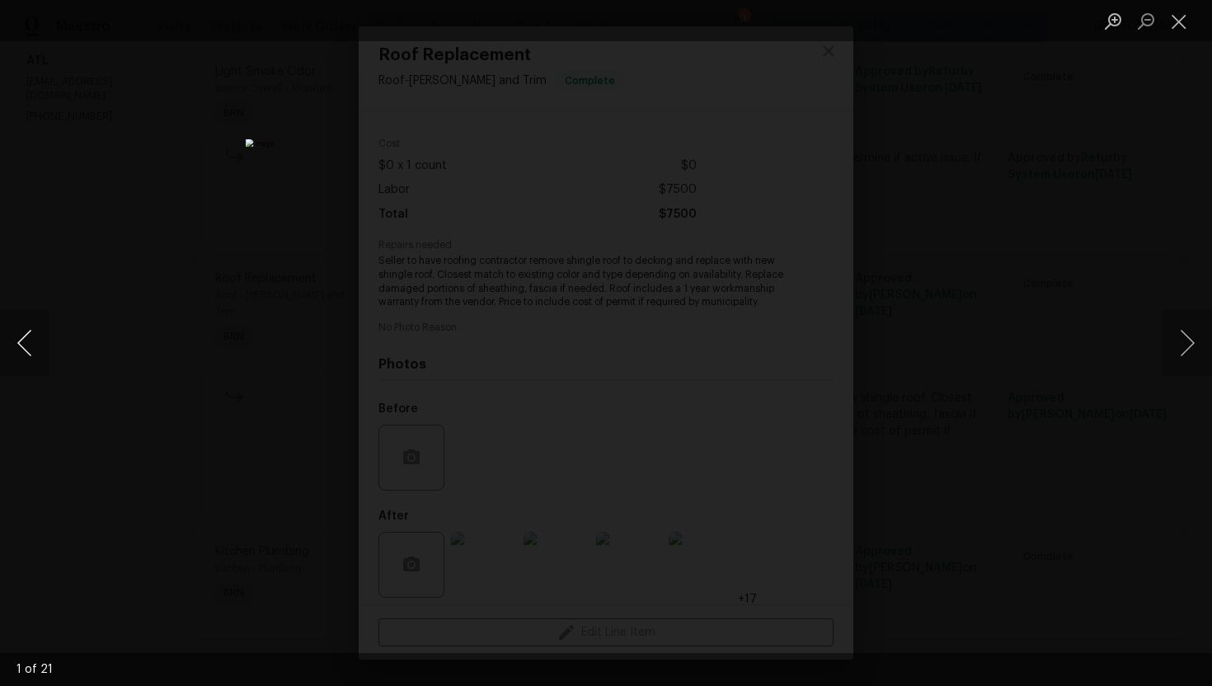
click at [40, 349] on button "Previous image" at bounding box center [24, 343] width 49 height 66
click at [29, 352] on button "Previous image" at bounding box center [24, 343] width 49 height 66
click at [16, 340] on button "Previous image" at bounding box center [24, 343] width 49 height 66
click at [42, 332] on button "Previous image" at bounding box center [24, 343] width 49 height 66
click at [20, 346] on button "Previous image" at bounding box center [24, 343] width 49 height 66
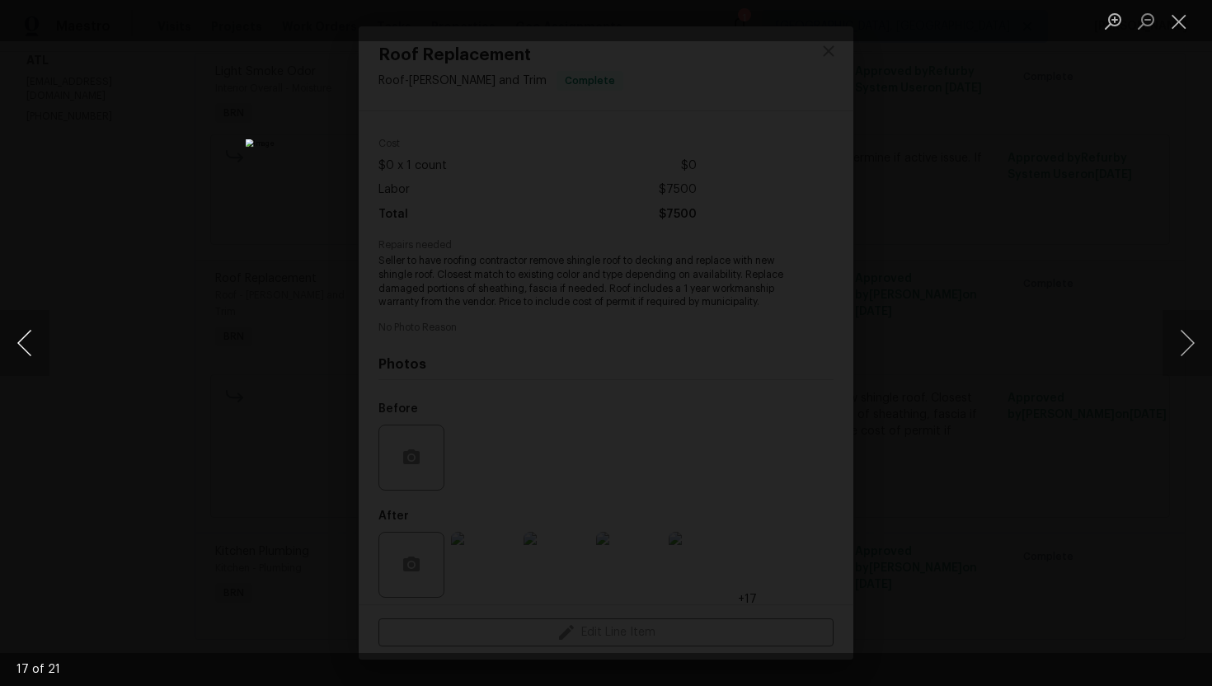
click at [19, 341] on button "Previous image" at bounding box center [24, 343] width 49 height 66
click at [31, 340] on button "Previous image" at bounding box center [24, 343] width 49 height 66
click at [37, 343] on button "Previous image" at bounding box center [24, 343] width 49 height 66
click at [28, 344] on button "Previous image" at bounding box center [24, 343] width 49 height 66
click at [33, 335] on button "Previous image" at bounding box center [24, 343] width 49 height 66
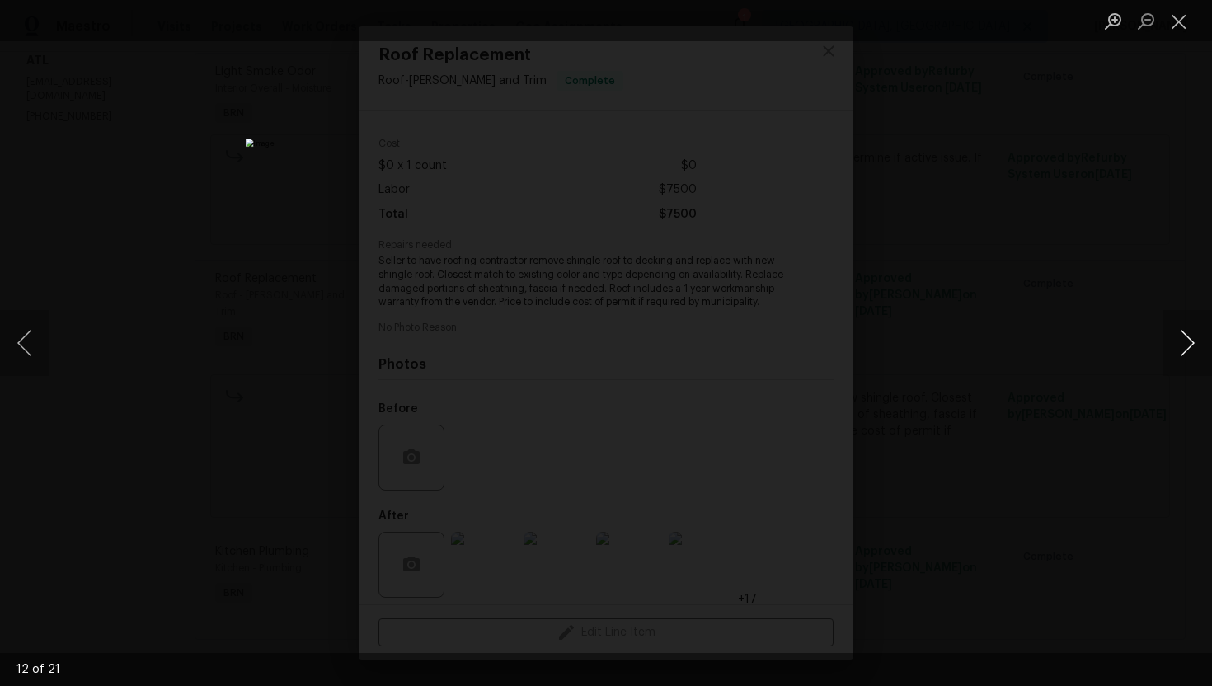
click at [1172, 345] on button "Next image" at bounding box center [1186, 343] width 49 height 66
click at [1186, 343] on button "Next image" at bounding box center [1186, 343] width 49 height 66
click at [1194, 349] on button "Next image" at bounding box center [1186, 343] width 49 height 66
click at [1181, 343] on button "Next image" at bounding box center [1186, 343] width 49 height 66
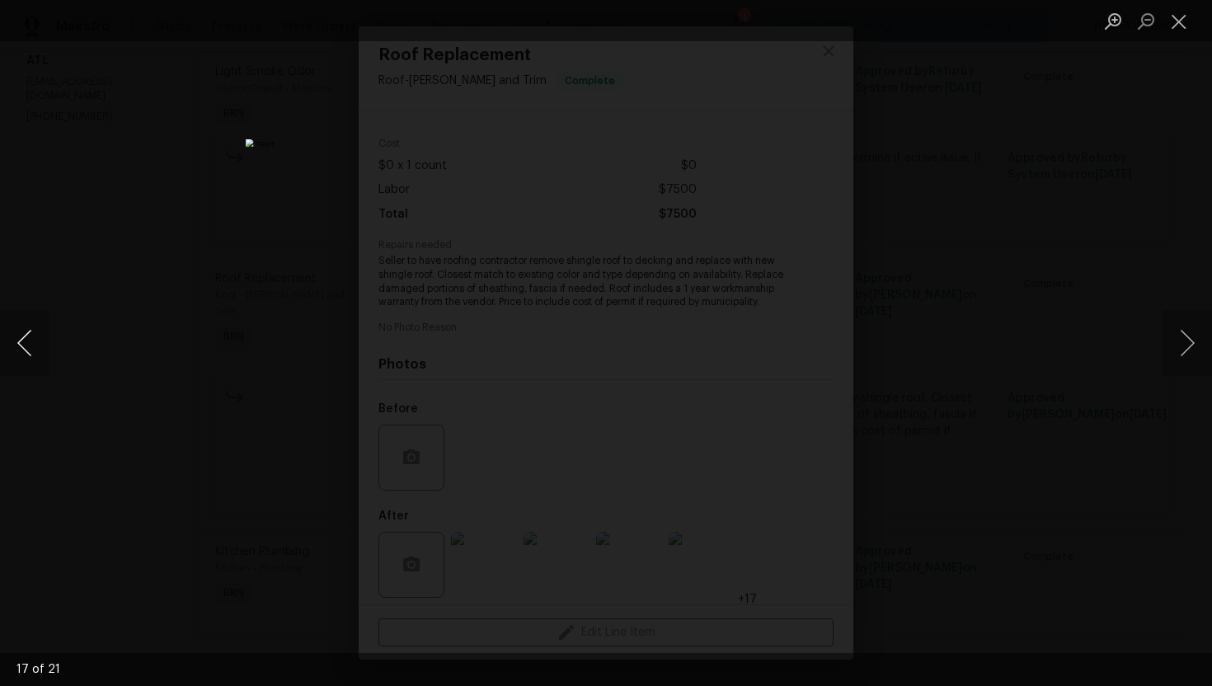
click at [33, 342] on button "Previous image" at bounding box center [24, 343] width 49 height 66
click at [29, 340] on button "Previous image" at bounding box center [24, 343] width 49 height 66
click at [1187, 337] on button "Next image" at bounding box center [1186, 343] width 49 height 66
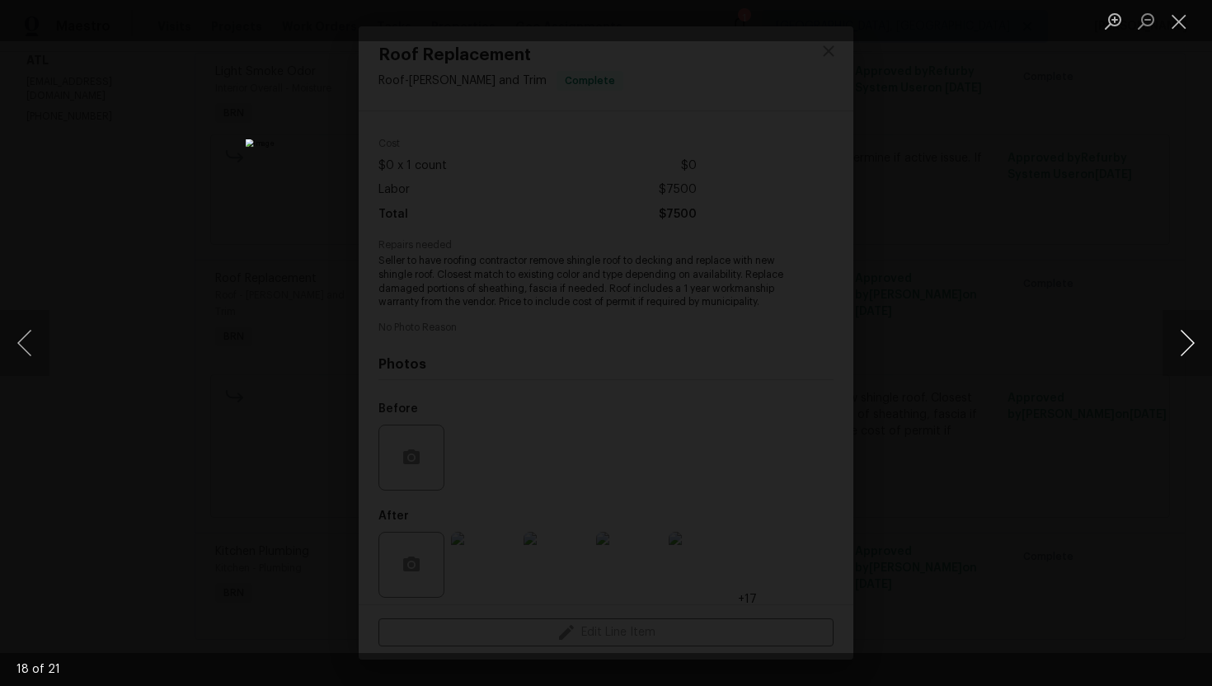
click at [1187, 337] on button "Next image" at bounding box center [1186, 343] width 49 height 66
click at [18, 345] on button "Previous image" at bounding box center [24, 343] width 49 height 66
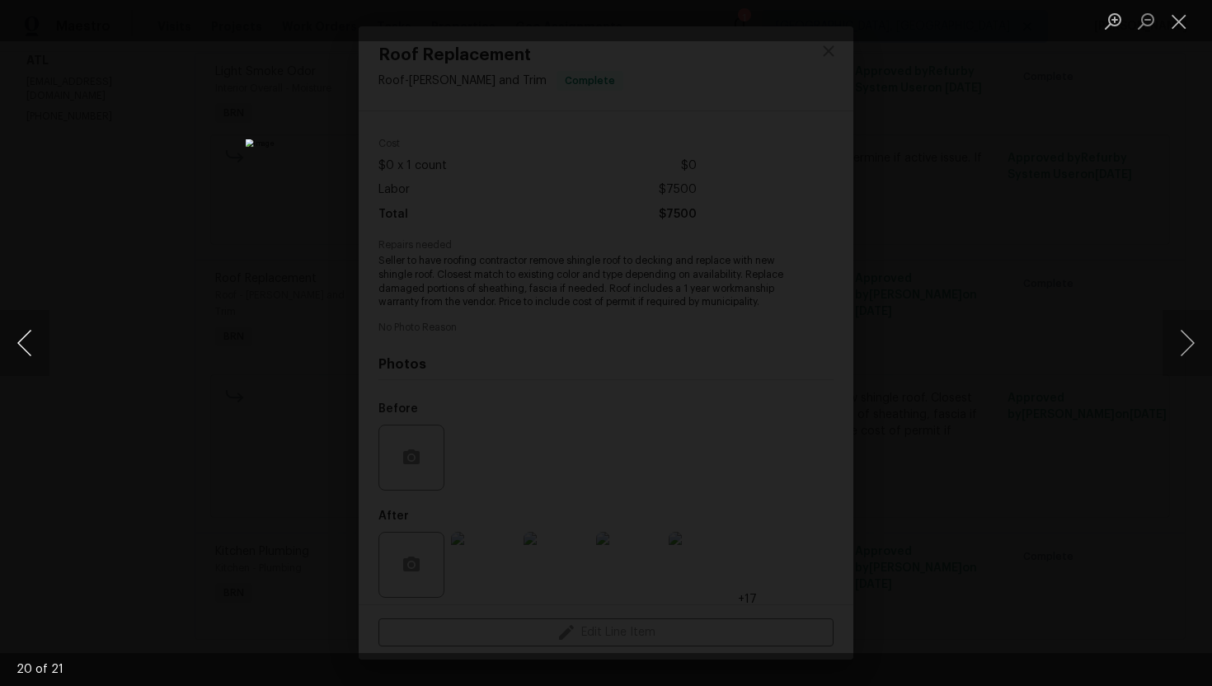
click at [18, 345] on button "Previous image" at bounding box center [24, 343] width 49 height 66
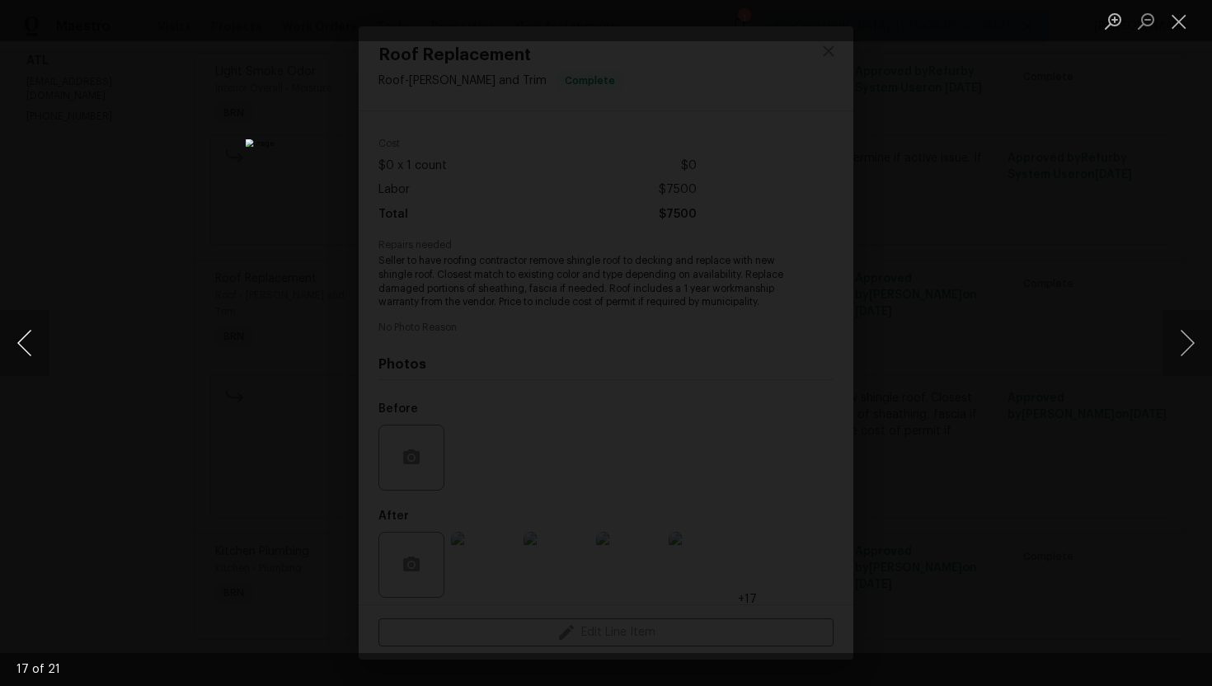
click at [18, 345] on button "Previous image" at bounding box center [24, 343] width 49 height 66
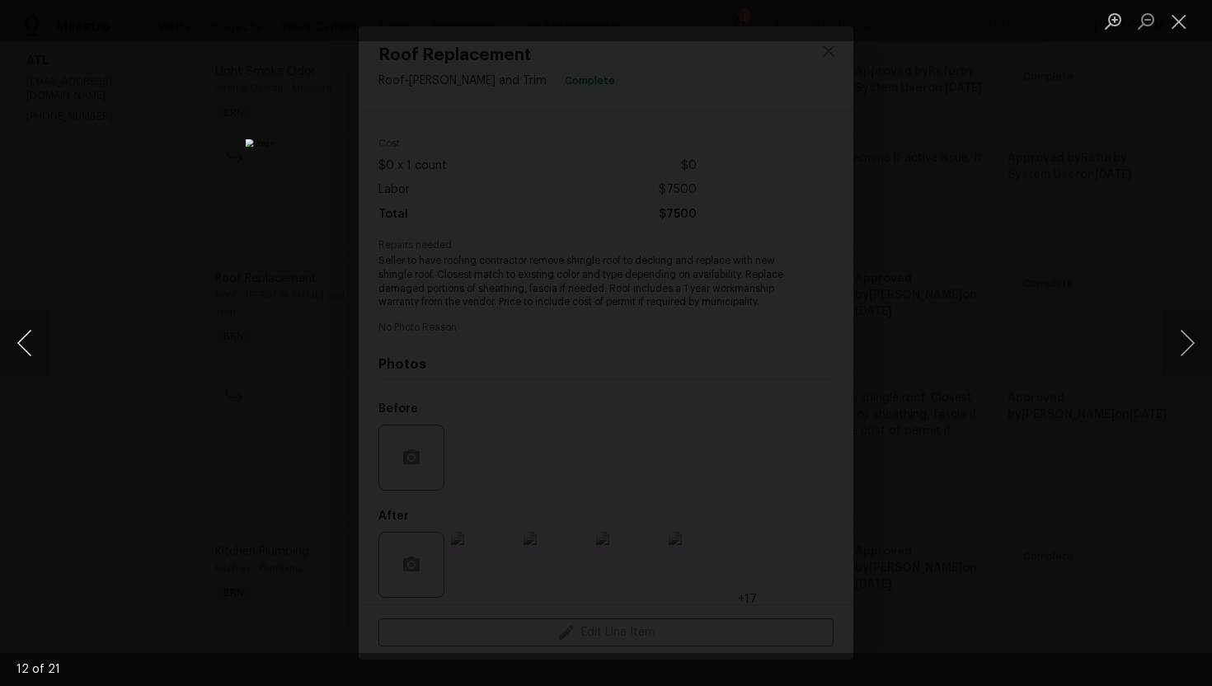
click at [18, 345] on button "Previous image" at bounding box center [24, 343] width 49 height 66
click at [1192, 340] on button "Next image" at bounding box center [1186, 343] width 49 height 66
click at [15, 343] on button "Previous image" at bounding box center [24, 343] width 49 height 66
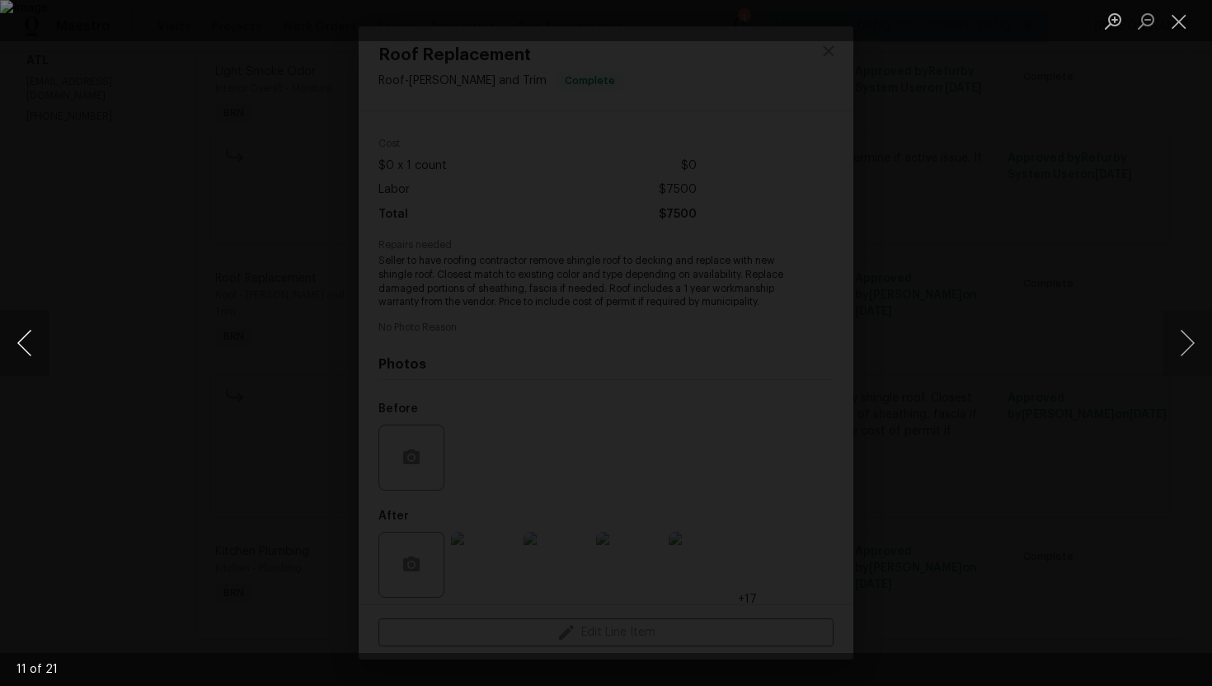
click at [29, 340] on button "Previous image" at bounding box center [24, 343] width 49 height 66
click at [584, 359] on img "Lightbox" at bounding box center [606, 343] width 720 height 408
click at [23, 351] on button "Previous image" at bounding box center [24, 343] width 49 height 66
click at [26, 341] on button "Previous image" at bounding box center [24, 343] width 49 height 66
click at [28, 351] on button "Previous image" at bounding box center [24, 343] width 49 height 66
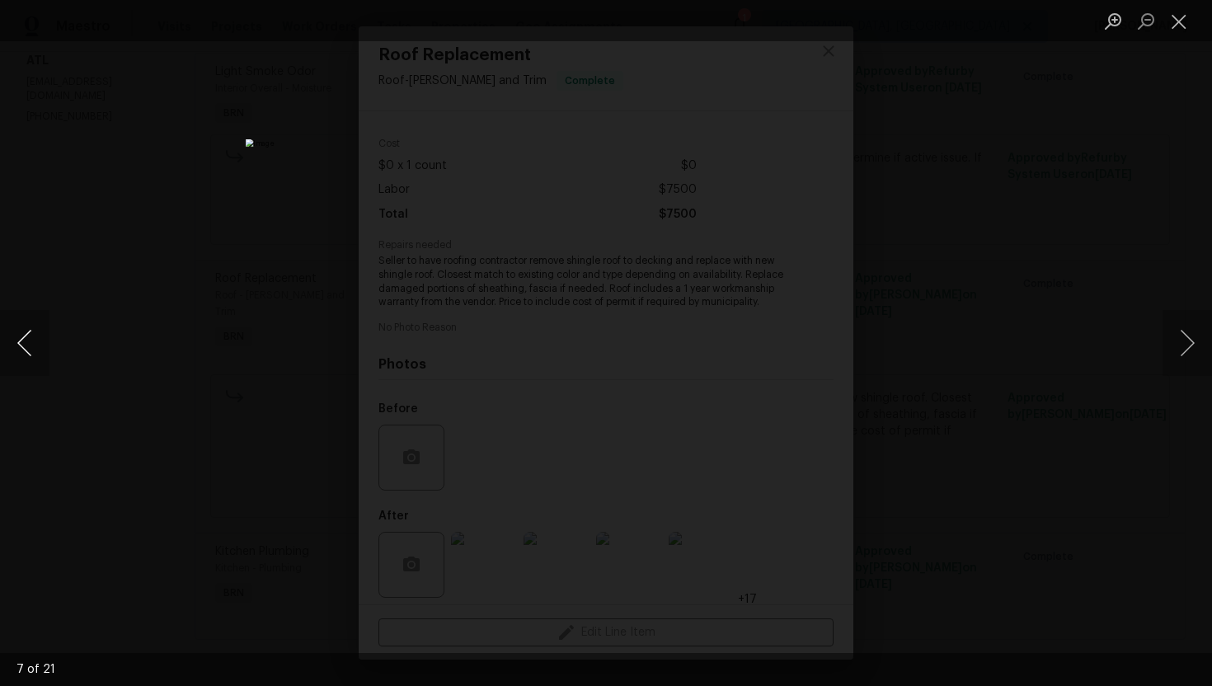
click at [36, 343] on button "Previous image" at bounding box center [24, 343] width 49 height 66
click at [18, 343] on button "Previous image" at bounding box center [24, 343] width 49 height 66
click at [17, 344] on button "Previous image" at bounding box center [24, 343] width 49 height 66
click at [33, 341] on button "Previous image" at bounding box center [24, 343] width 49 height 66
click at [24, 352] on button "Previous image" at bounding box center [24, 343] width 49 height 66
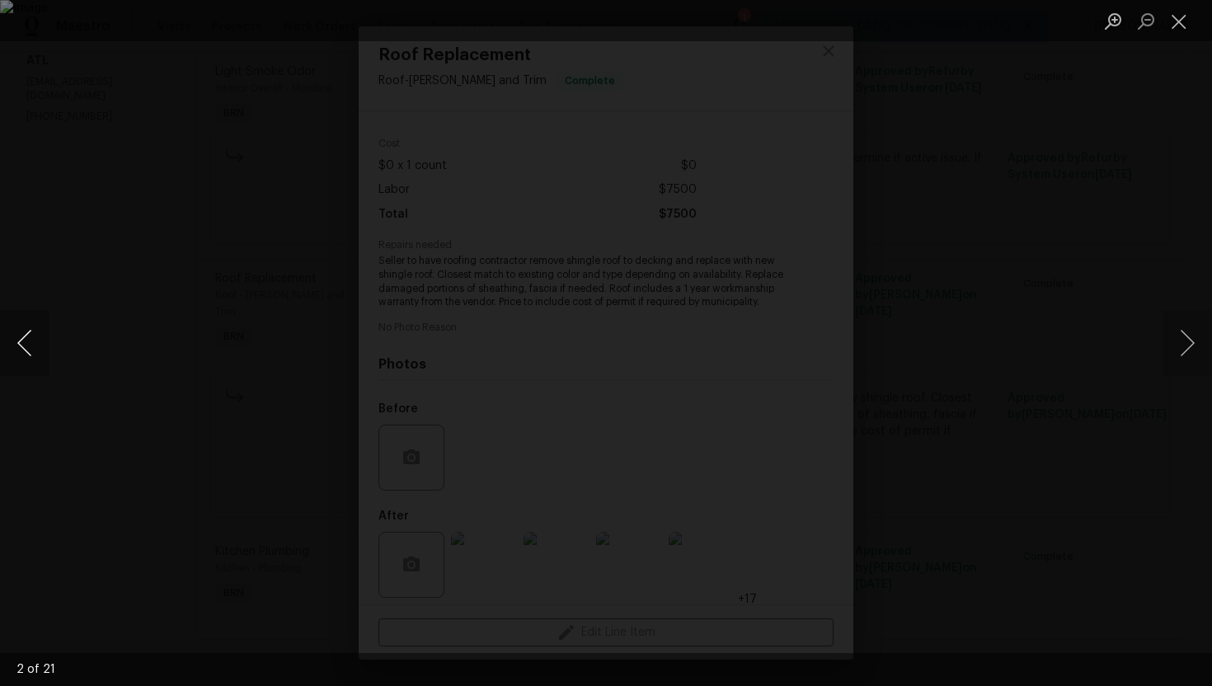
click at [29, 353] on button "Previous image" at bounding box center [24, 343] width 49 height 66
click at [1170, 16] on button "Close lightbox" at bounding box center [1178, 21] width 33 height 29
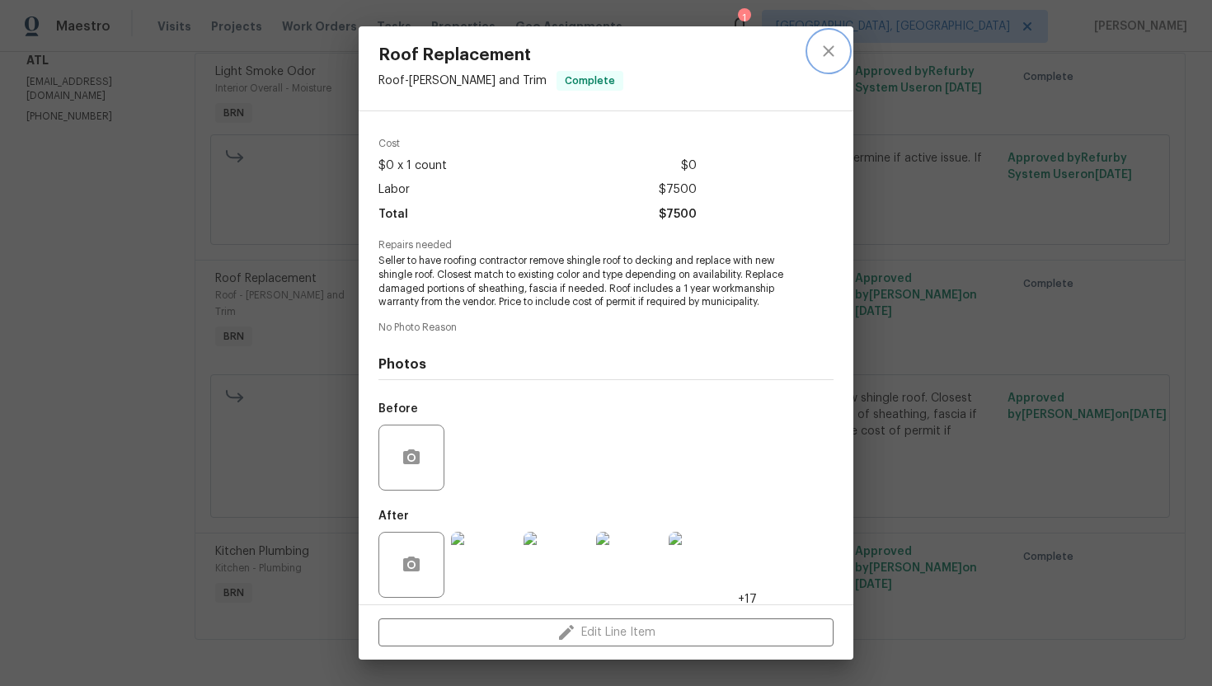
click at [827, 54] on icon "close" at bounding box center [828, 51] width 20 height 20
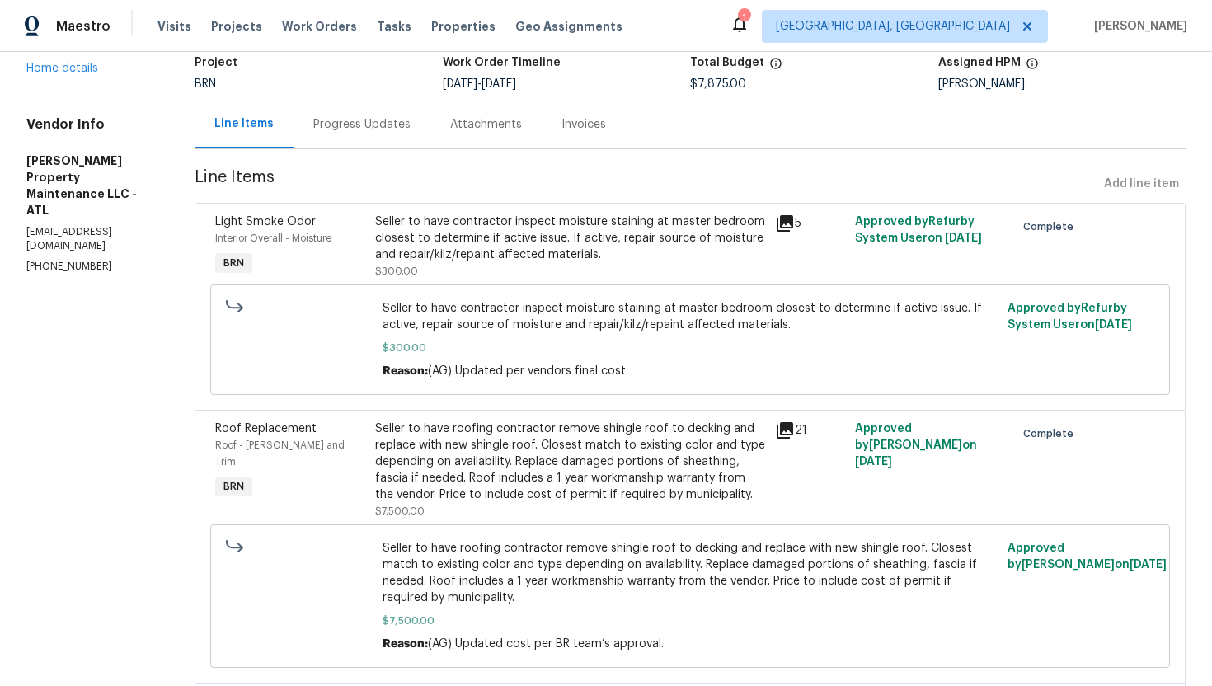
scroll to position [0, 0]
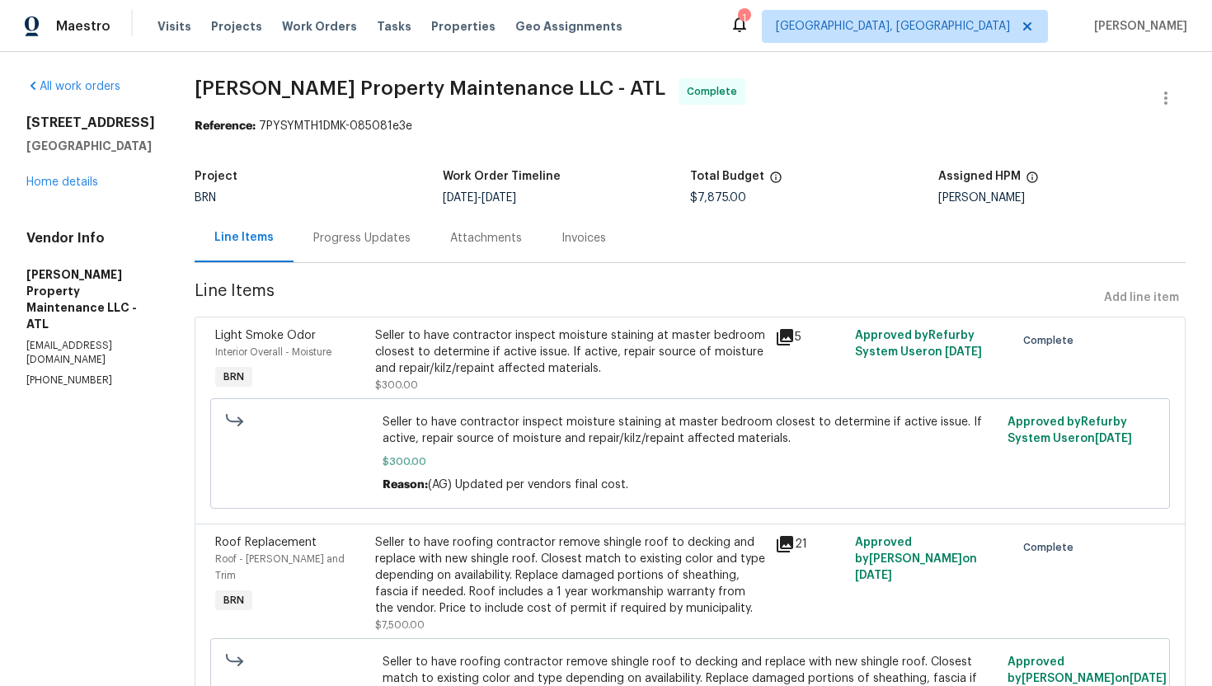
click at [595, 237] on div "Invoices" at bounding box center [583, 238] width 45 height 16
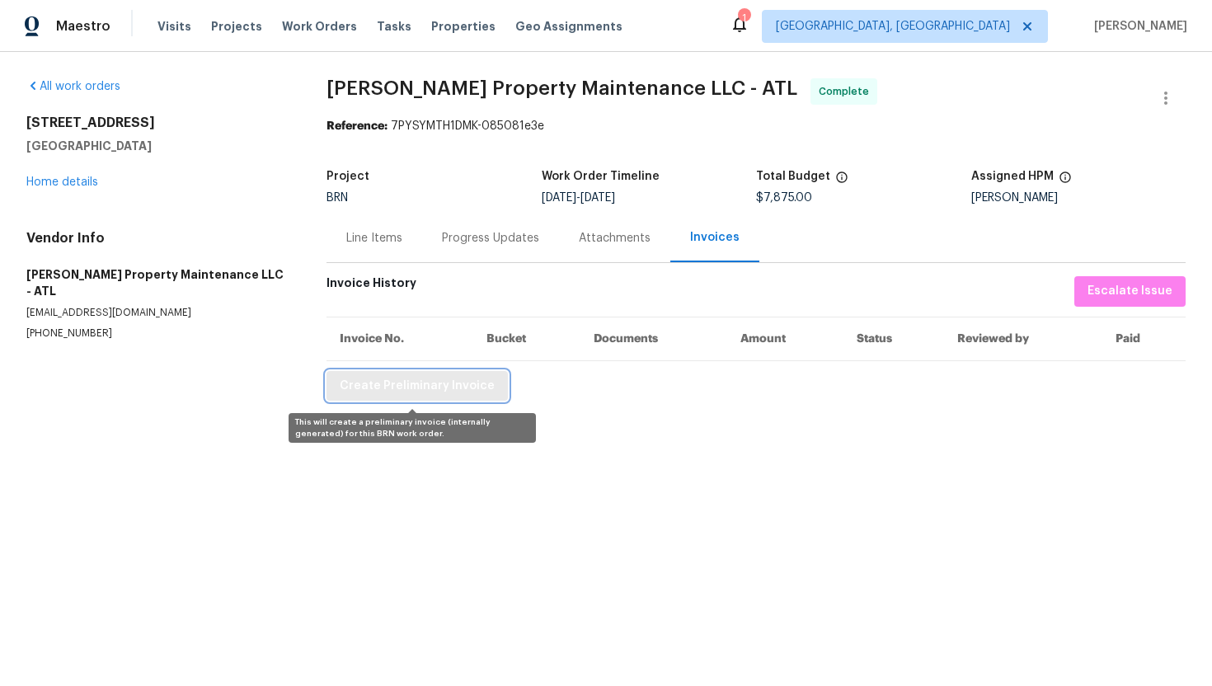
click at [436, 381] on span "Create Preliminary Invoice" at bounding box center [417, 386] width 155 height 21
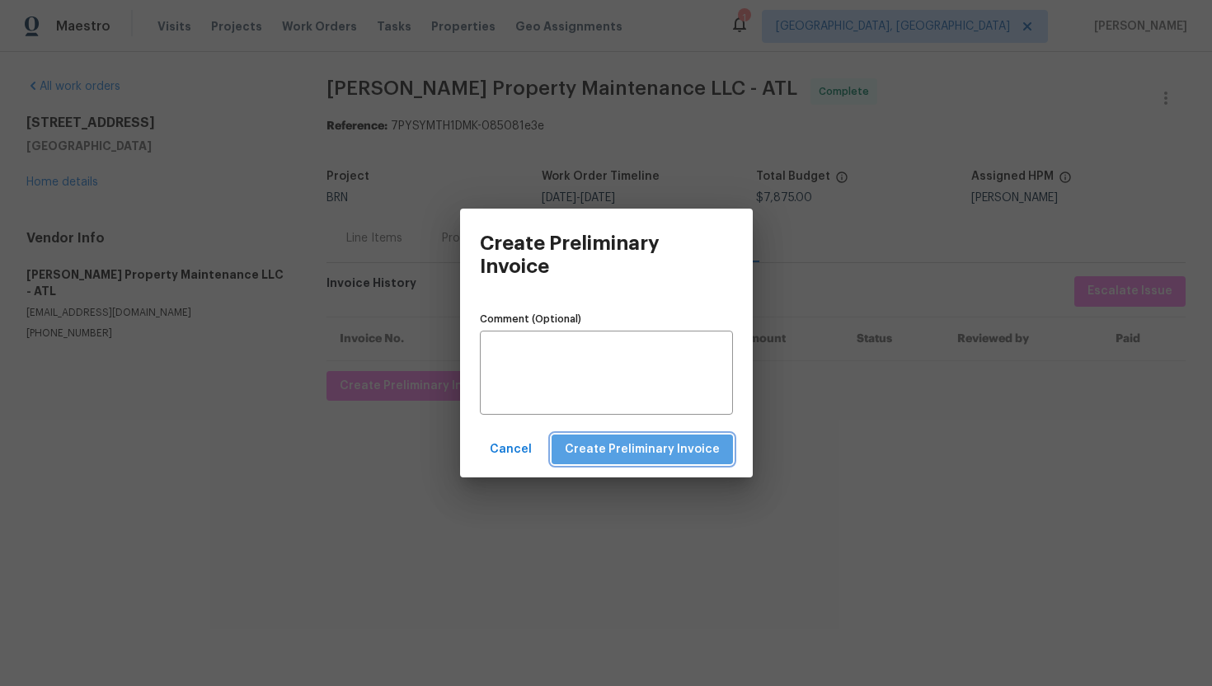
click at [654, 452] on span "Create Preliminary Invoice" at bounding box center [642, 449] width 155 height 21
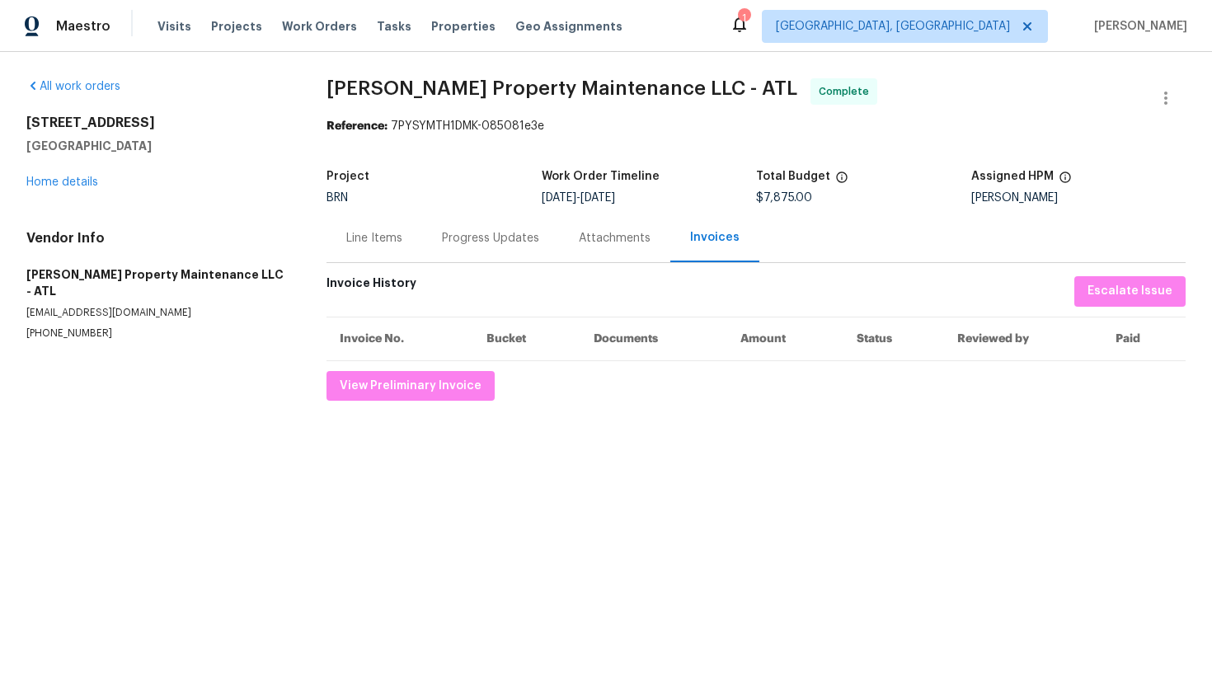
click at [359, 246] on div "Line Items" at bounding box center [374, 238] width 56 height 16
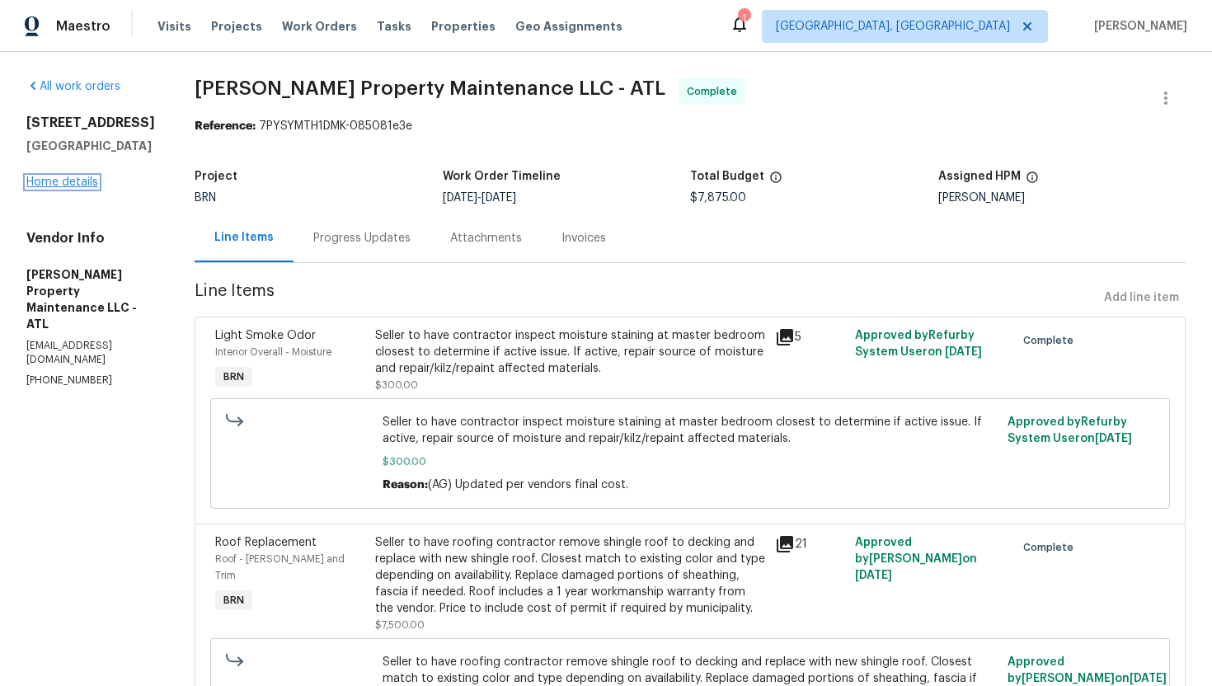
click at [77, 188] on link "Home details" at bounding box center [62, 182] width 72 height 12
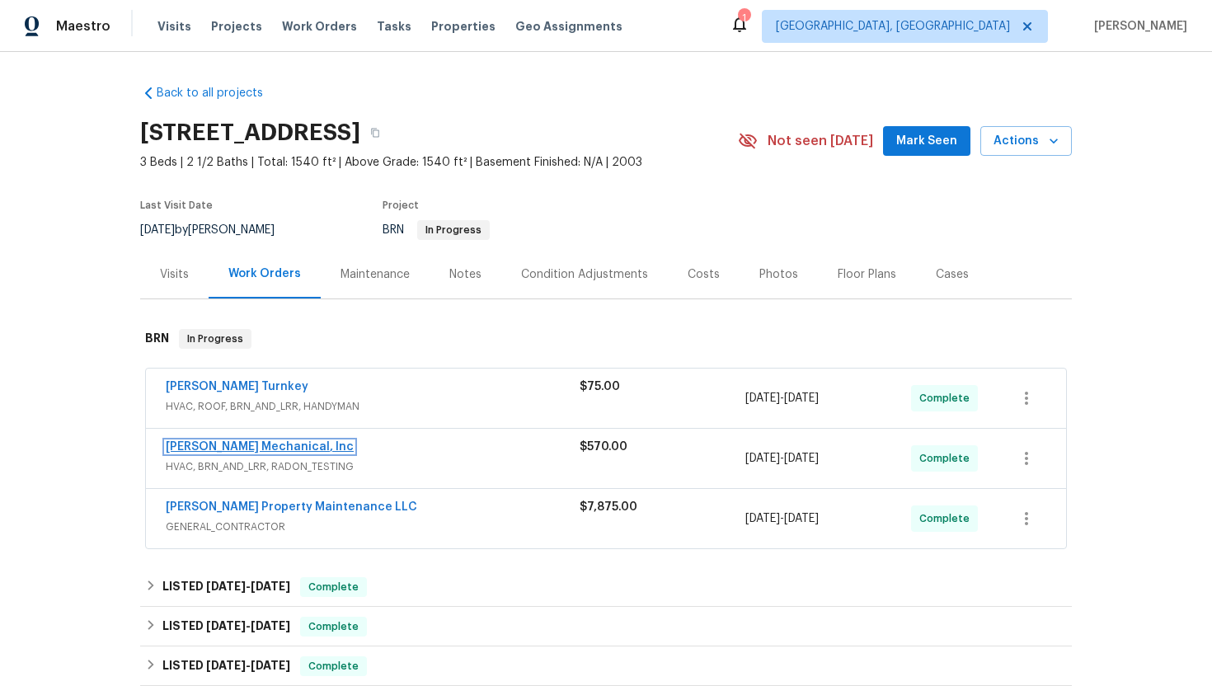
click at [233, 446] on link "JH Martin Mechanical, Inc" at bounding box center [260, 447] width 188 height 12
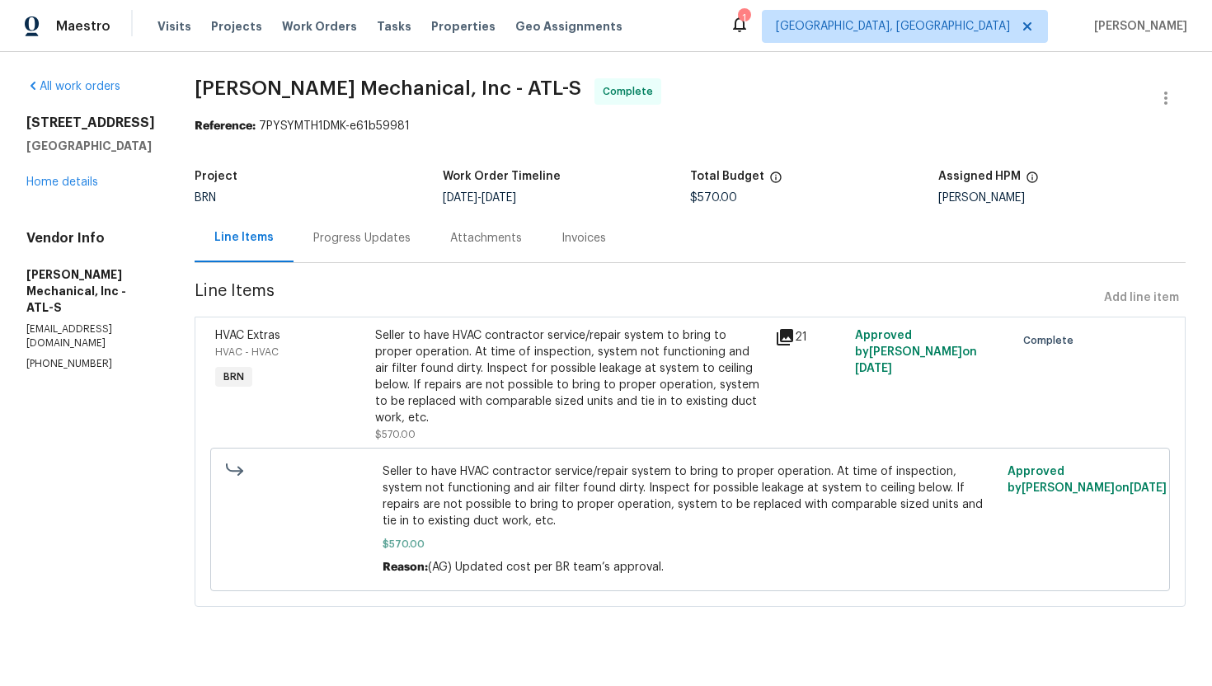
click at [547, 373] on div "Seller to have HVAC contractor service/repair system to bring to proper operati…" at bounding box center [570, 376] width 390 height 99
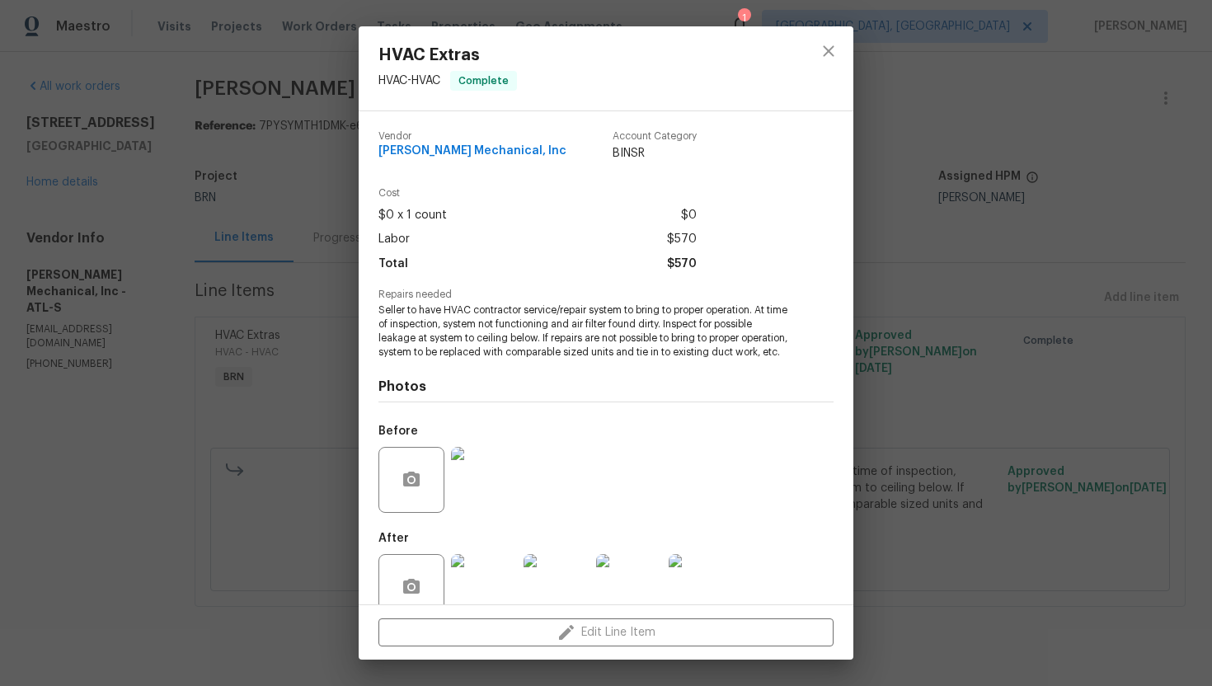
click at [546, 323] on span "Seller to have HVAC contractor service/repair system to bring to proper operati…" at bounding box center [583, 330] width 410 height 55
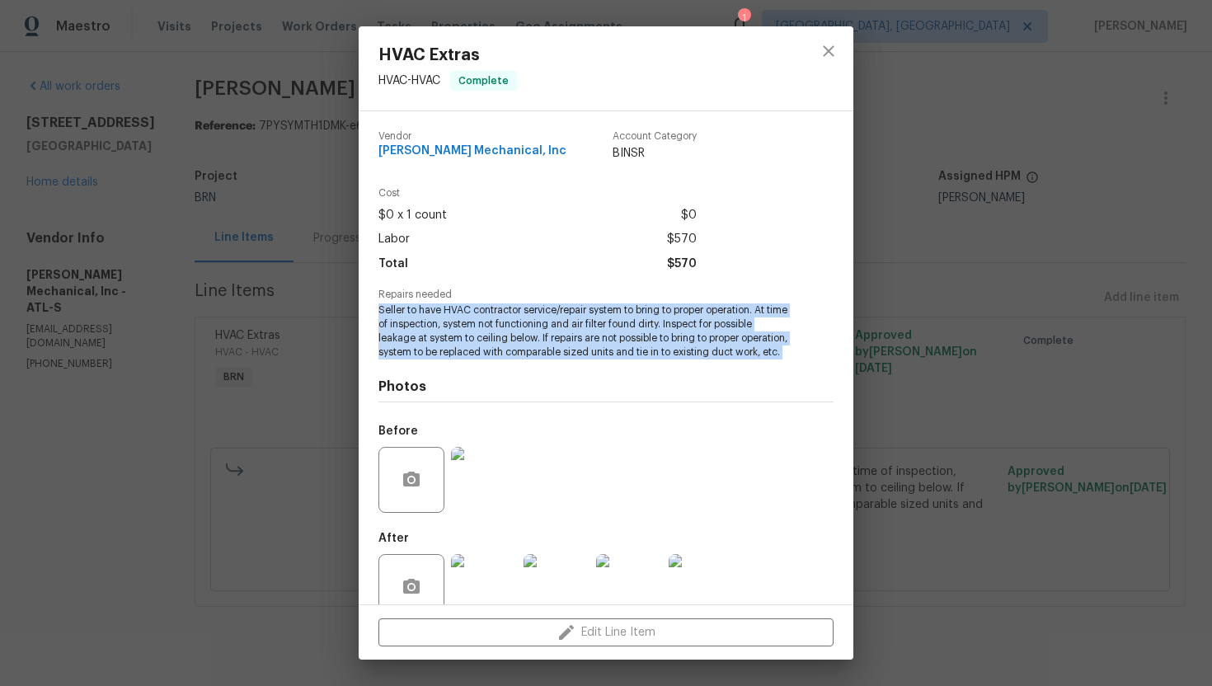
copy span "Seller to have HVAC contractor service/repair system to bring to proper operati…"
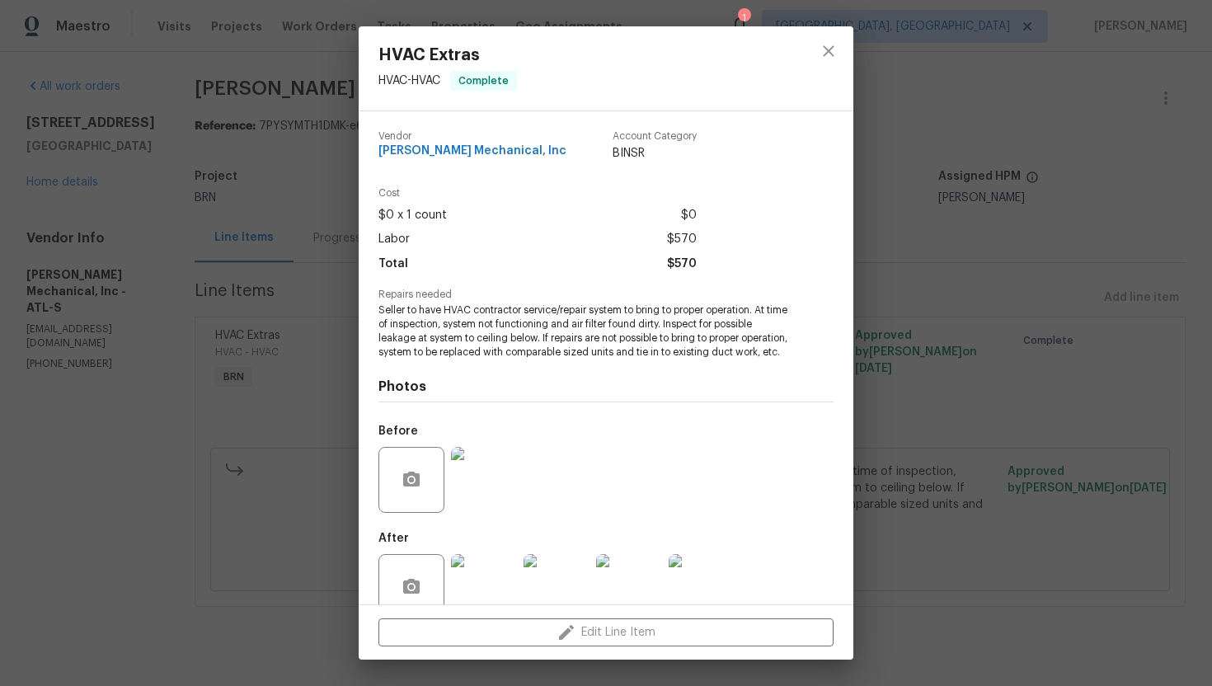
click at [999, 279] on div "HVAC Extras HVAC - HVAC Complete Vendor JH Martin Mechanical, Inc Account Categ…" at bounding box center [606, 343] width 1212 height 686
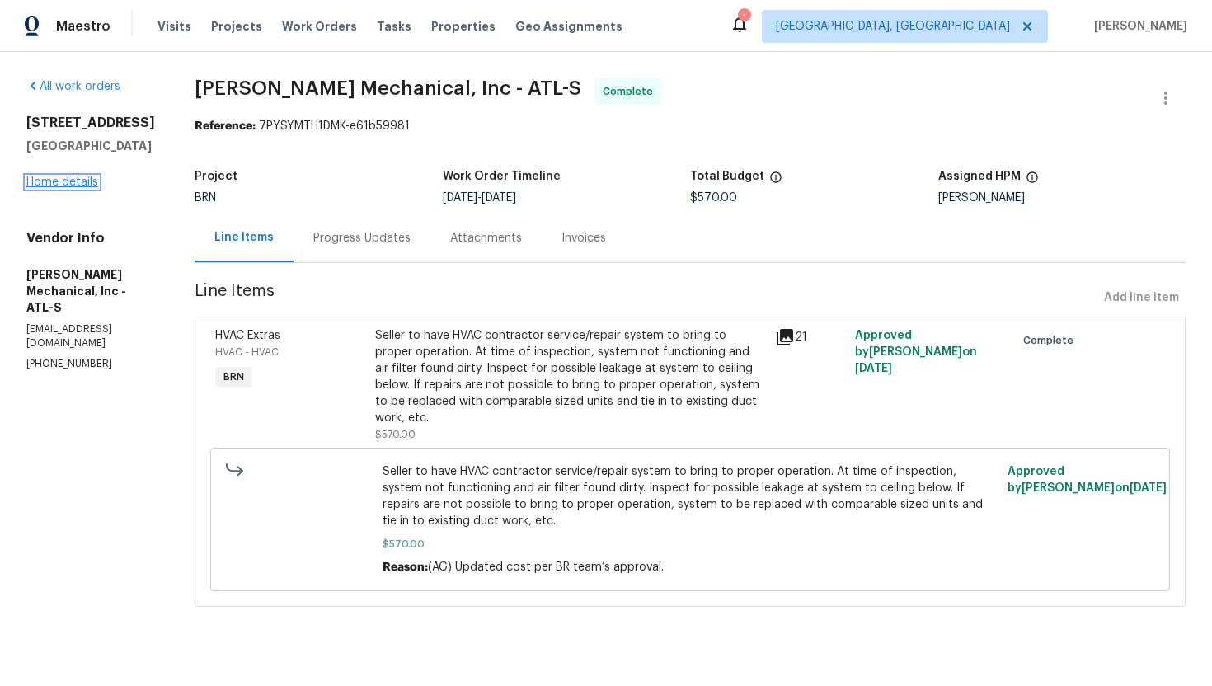
click at [86, 188] on link "Home details" at bounding box center [62, 182] width 72 height 12
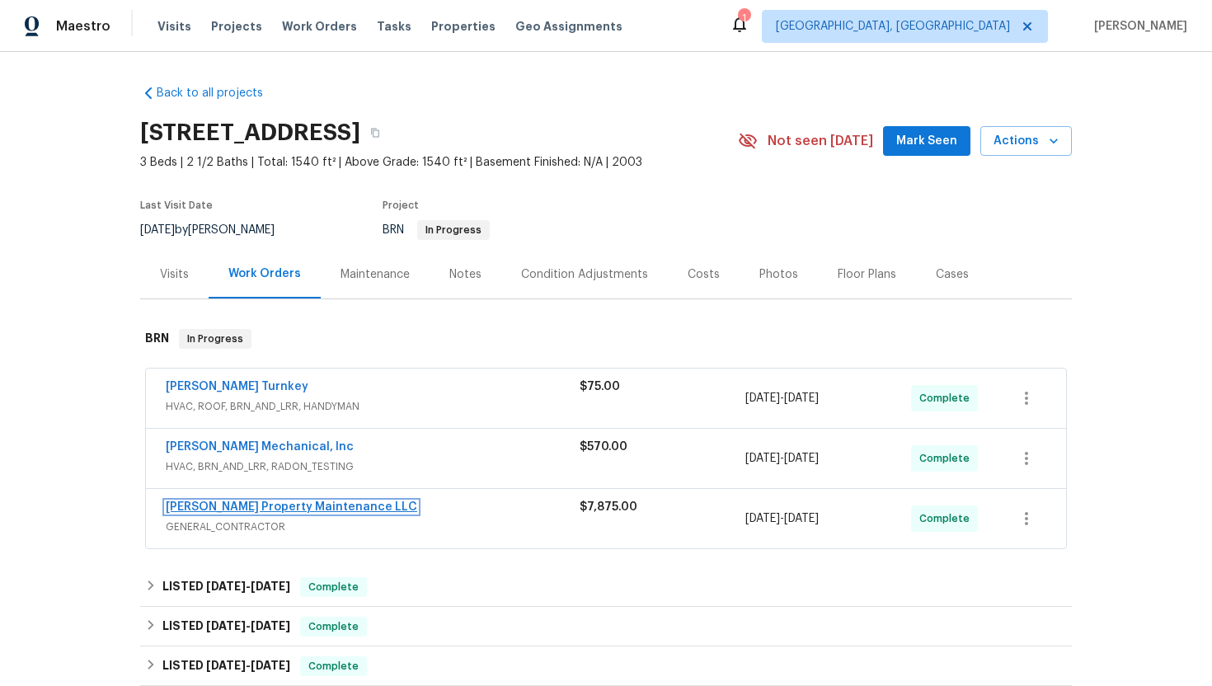
click at [215, 506] on link "Glen Property Maintenance LLC" at bounding box center [291, 507] width 251 height 12
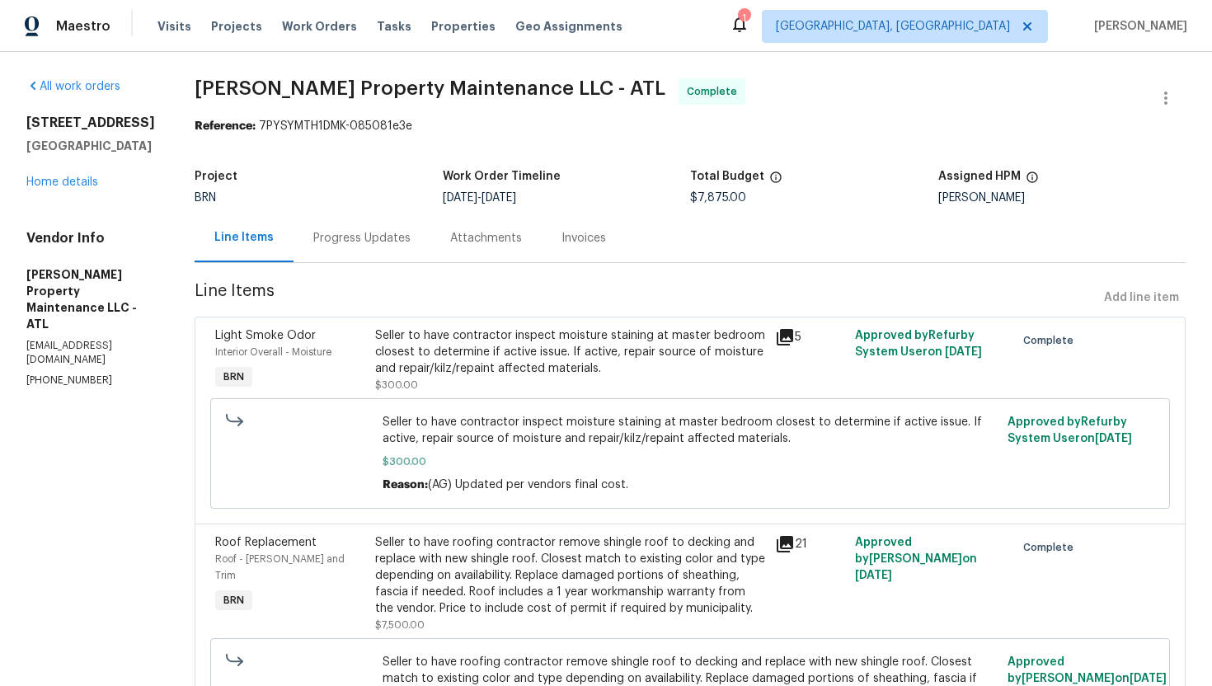
scroll to position [265, 0]
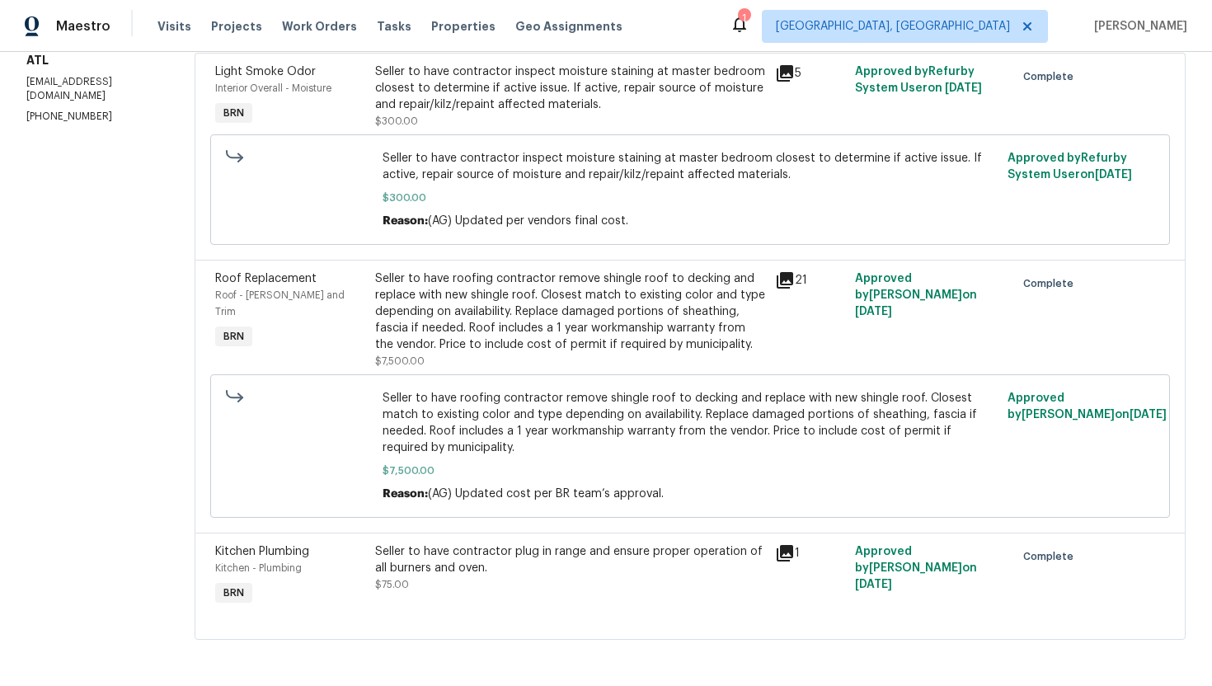
click at [523, 561] on div "Seller to have contractor plug in range and ensure proper operation of all burn…" at bounding box center [570, 559] width 390 height 33
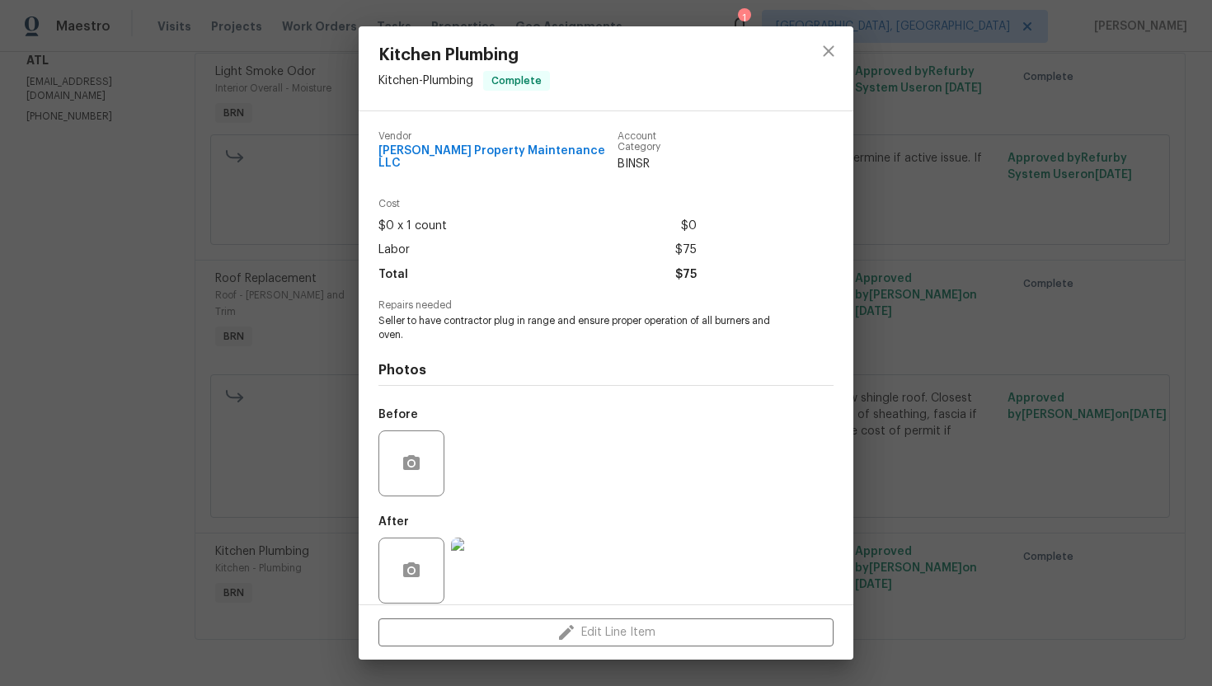
click at [496, 549] on img at bounding box center [484, 570] width 66 height 66
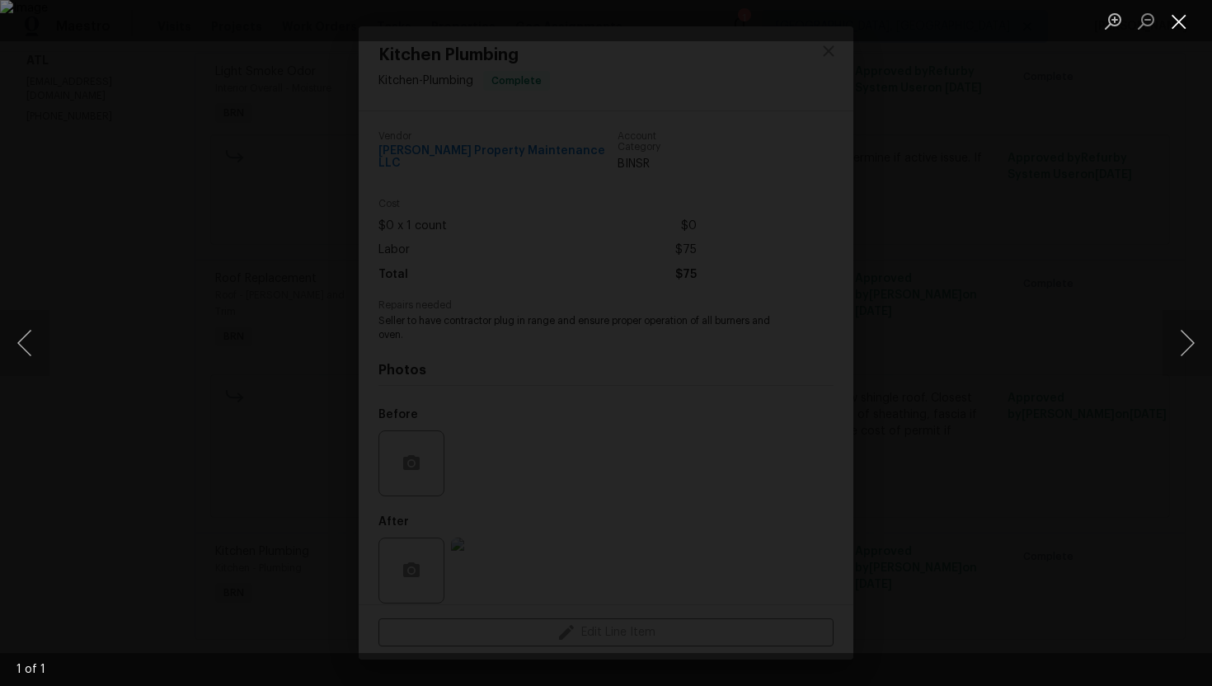
click at [1173, 19] on button "Close lightbox" at bounding box center [1178, 21] width 33 height 29
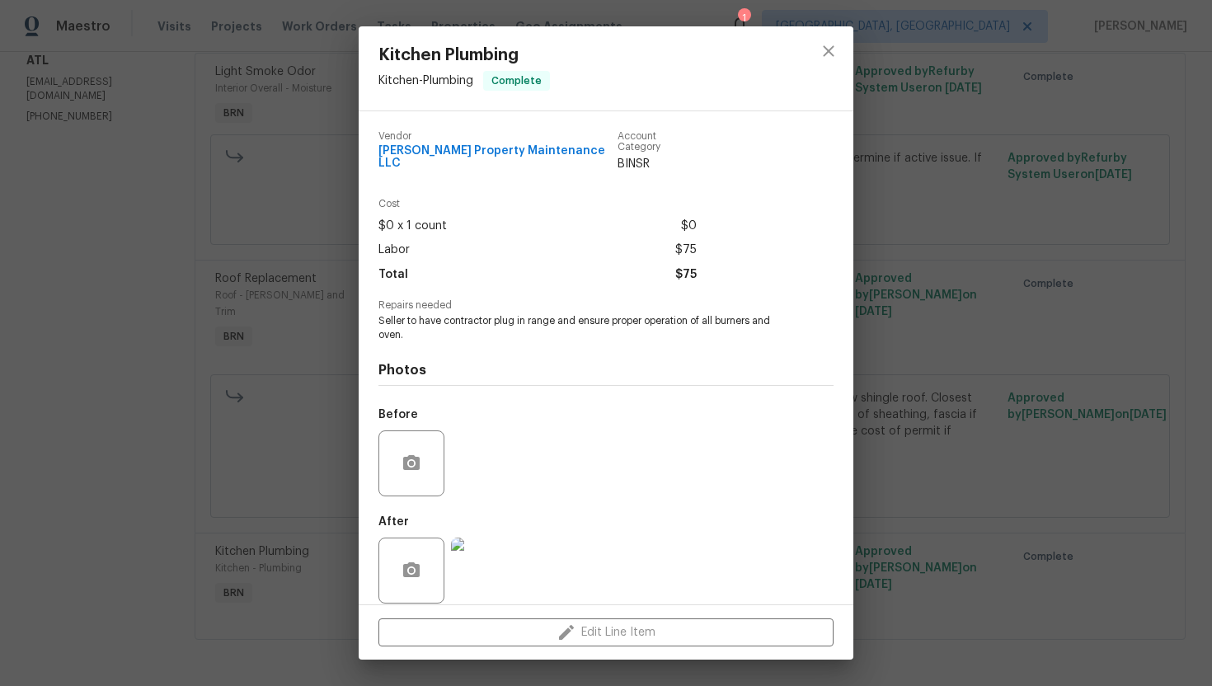
click at [268, 195] on div "Kitchen Plumbing Kitchen - Plumbing Complete Vendor Glen Property Maintenance L…" at bounding box center [606, 343] width 1212 height 686
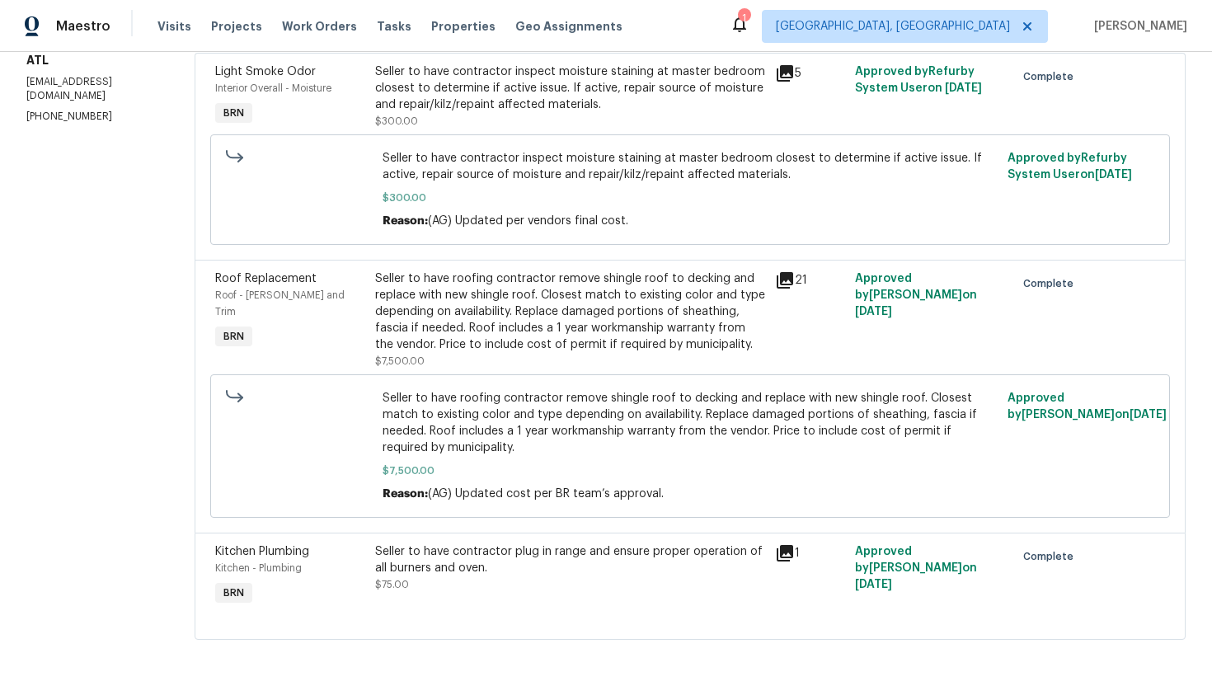
click at [268, 195] on div at bounding box center [299, 189] width 157 height 89
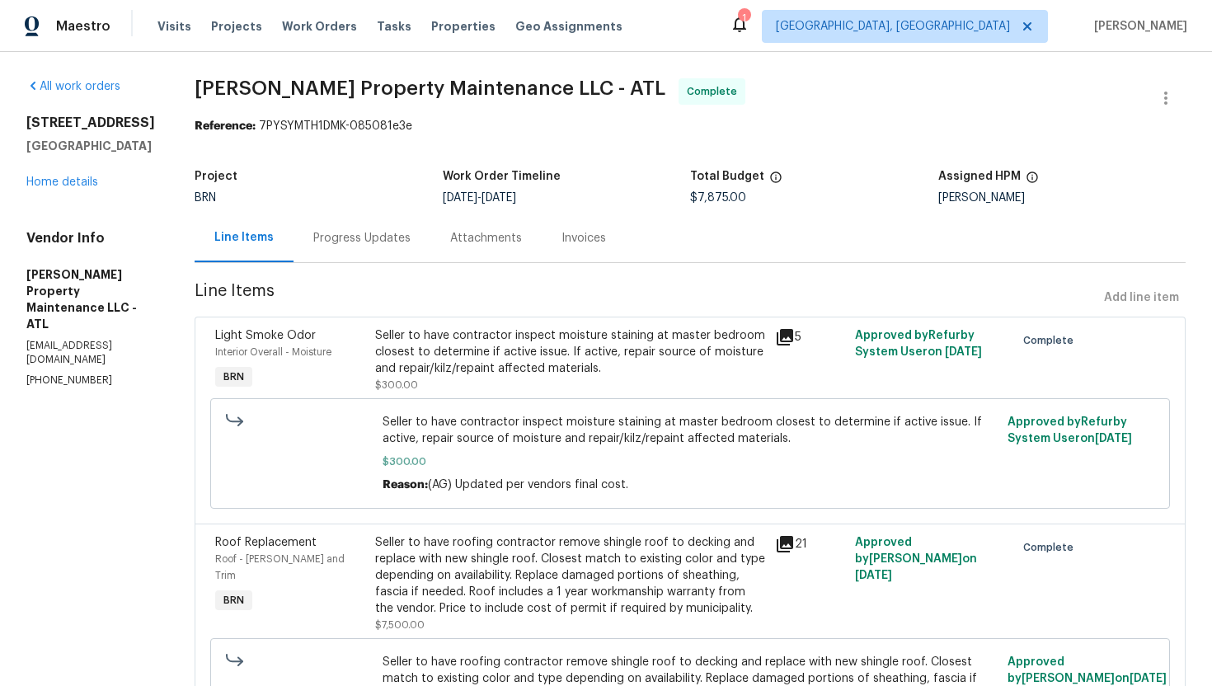
click at [76, 208] on div "All work orders 20 Pine Canyon Dr SW Unit 24 Atlanta, GA 30331 Home details Ven…" at bounding box center [90, 232] width 129 height 309
click at [77, 188] on link "Home details" at bounding box center [62, 182] width 72 height 12
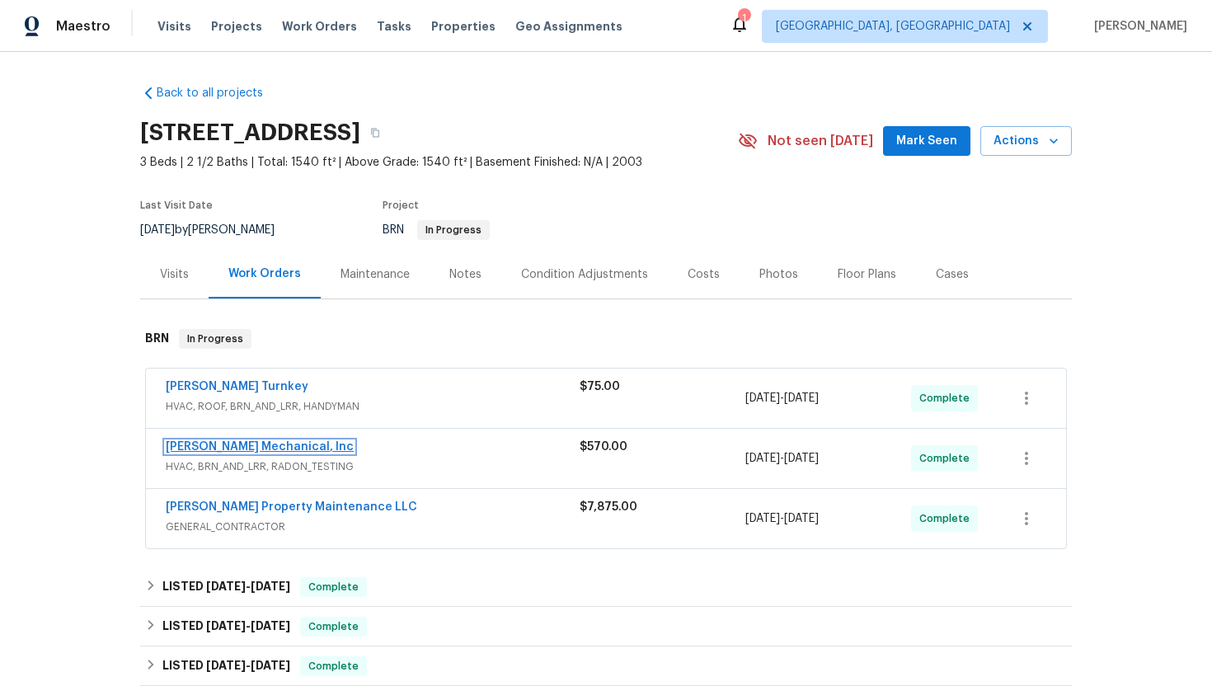
click at [229, 447] on link "JH Martin Mechanical, Inc" at bounding box center [260, 447] width 188 height 12
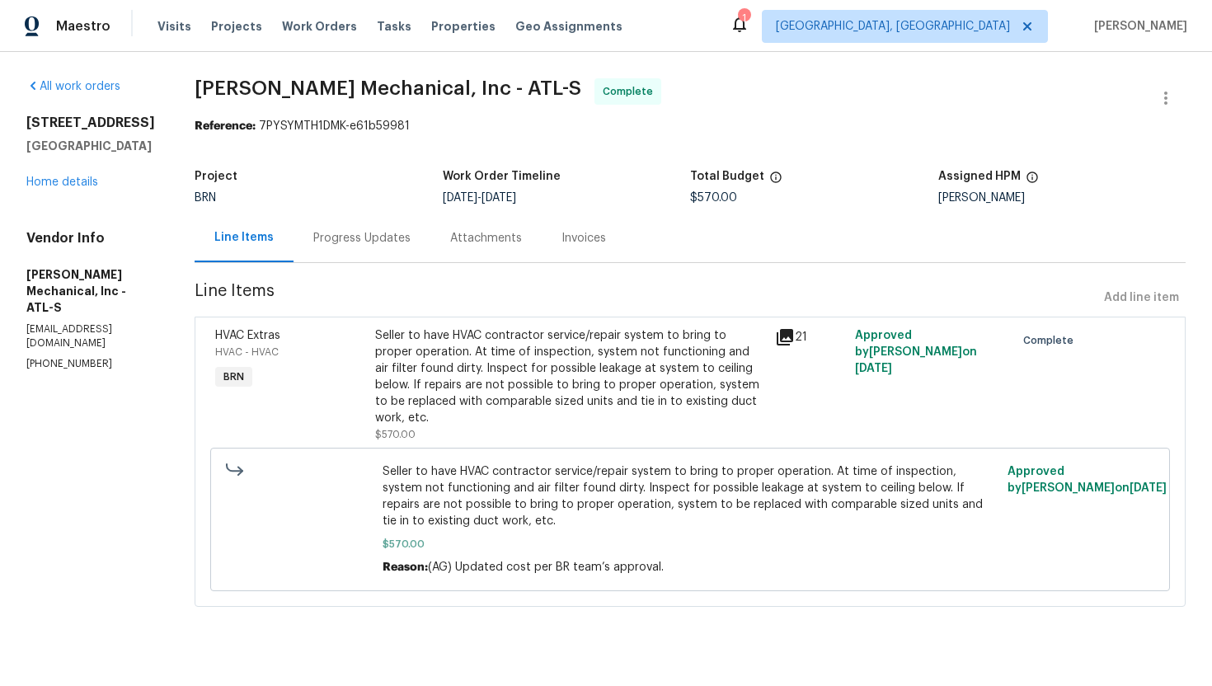
click at [503, 382] on div "Seller to have HVAC contractor service/repair system to bring to proper operati…" at bounding box center [570, 376] width 390 height 99
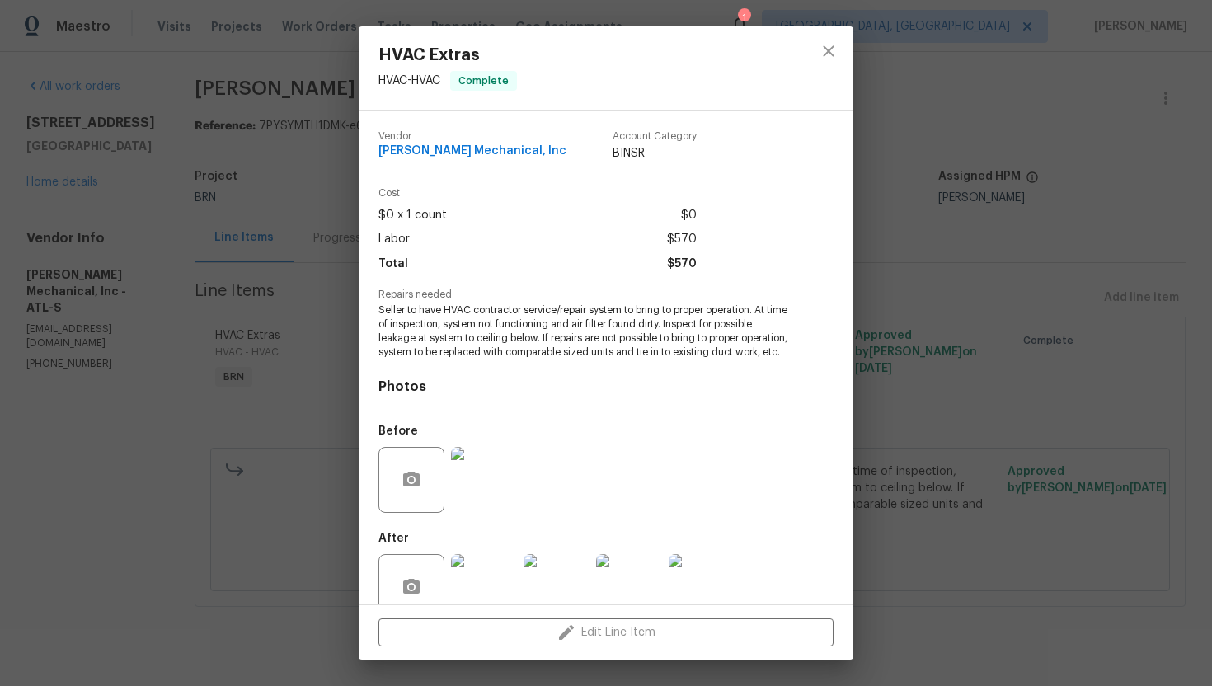
click at [504, 482] on img at bounding box center [484, 480] width 66 height 66
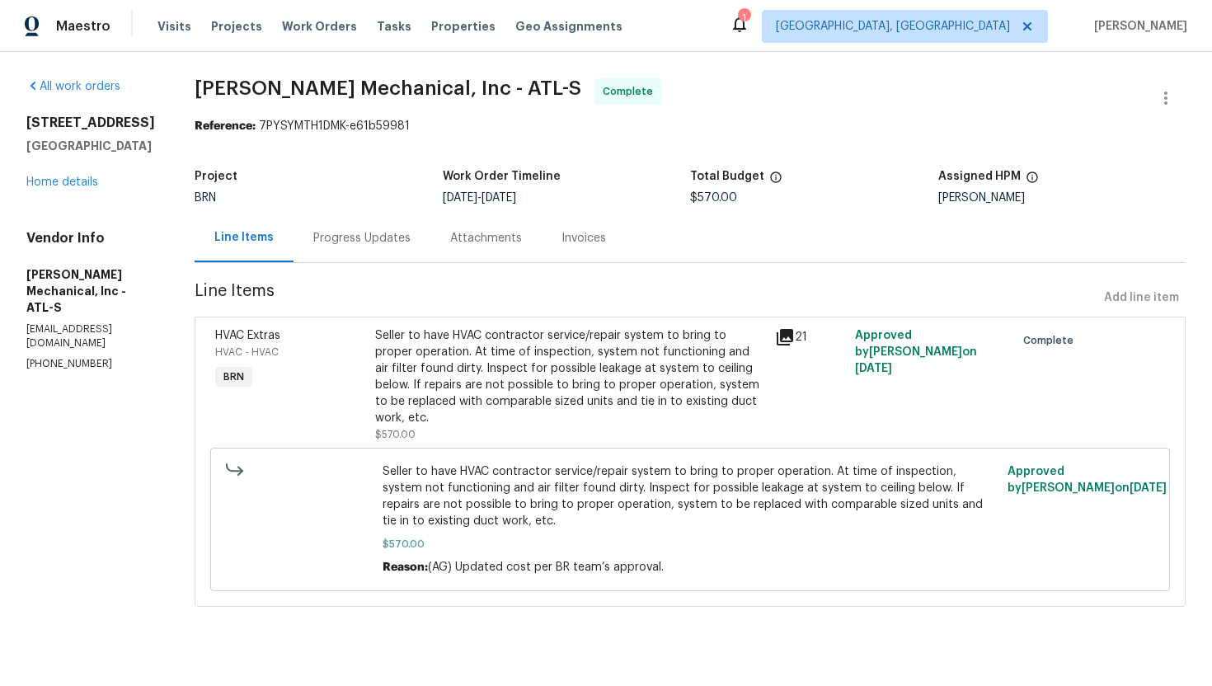
click at [529, 372] on div "Seller to have HVAC contractor service/repair system to bring to proper operati…" at bounding box center [570, 376] width 390 height 99
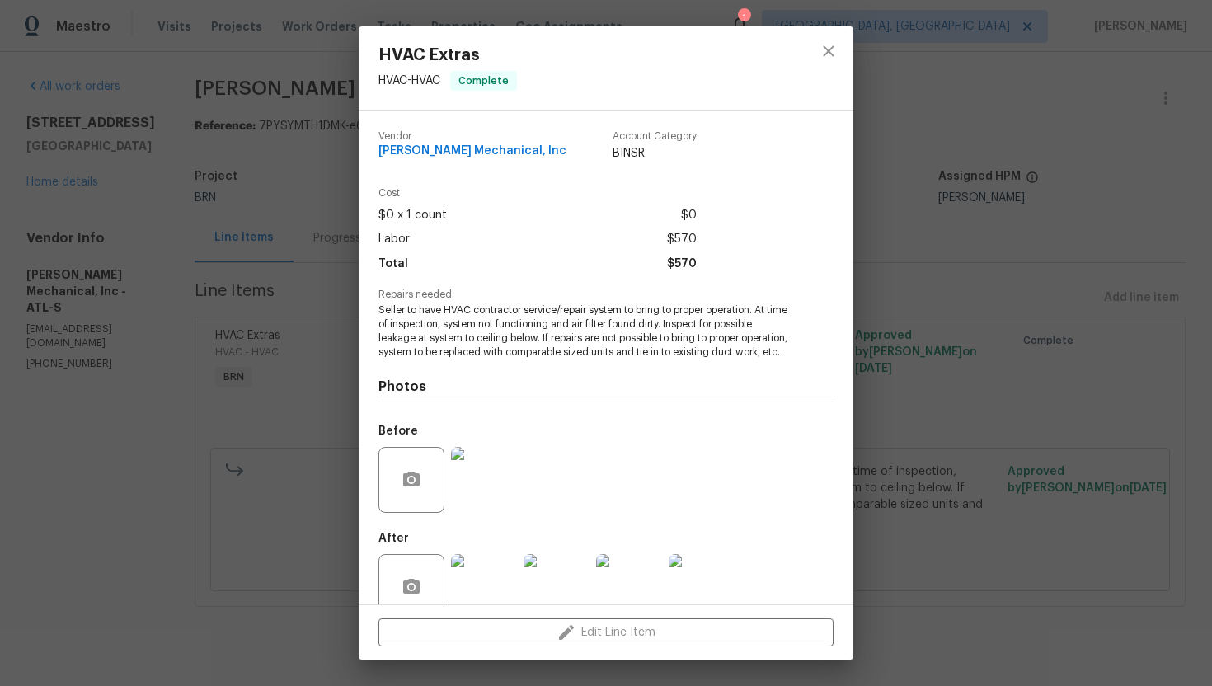
scroll to position [46, 0]
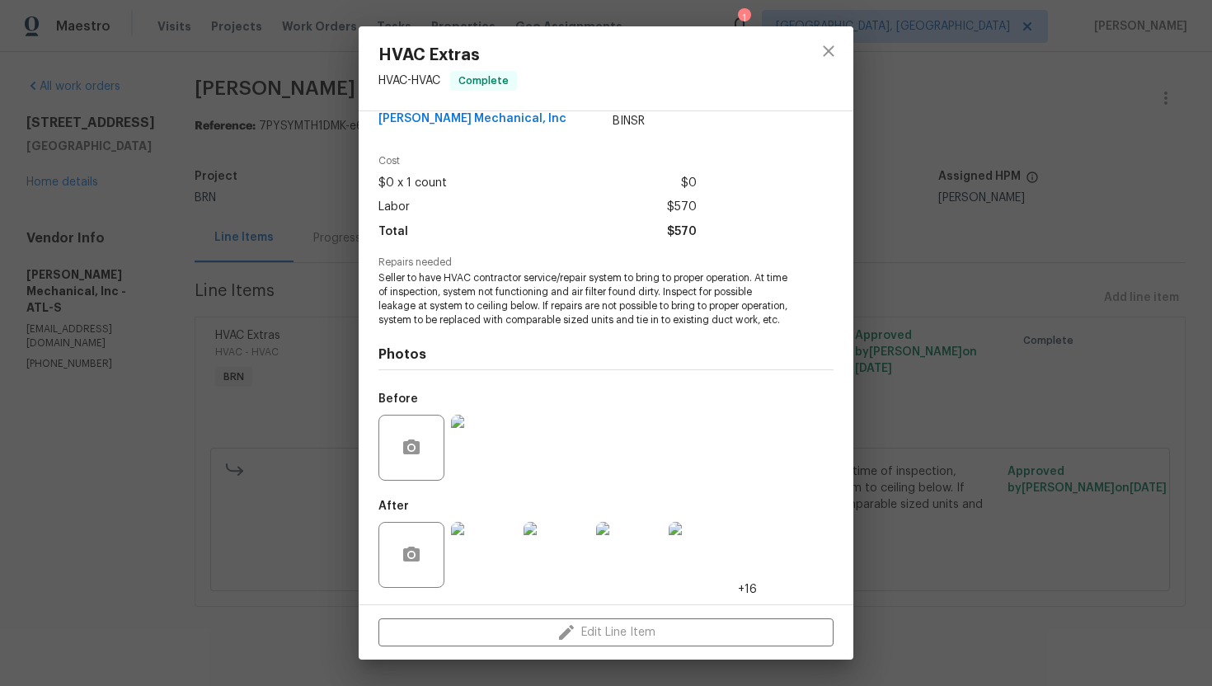
click at [494, 533] on img at bounding box center [484, 555] width 66 height 66
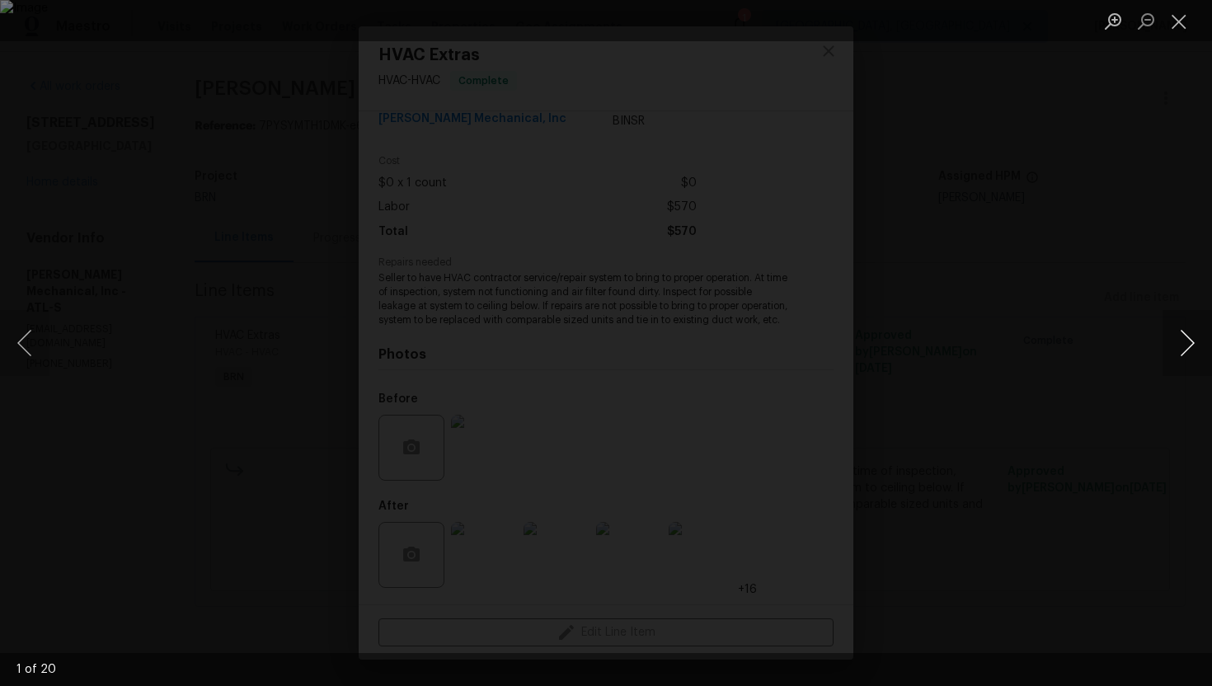
click at [1184, 353] on button "Next image" at bounding box center [1186, 343] width 49 height 66
click at [1175, 352] on button "Next image" at bounding box center [1186, 343] width 49 height 66
click at [1182, 340] on button "Next image" at bounding box center [1186, 343] width 49 height 66
click at [1185, 336] on button "Next image" at bounding box center [1186, 343] width 49 height 66
click at [1205, 343] on button "Next image" at bounding box center [1186, 343] width 49 height 66
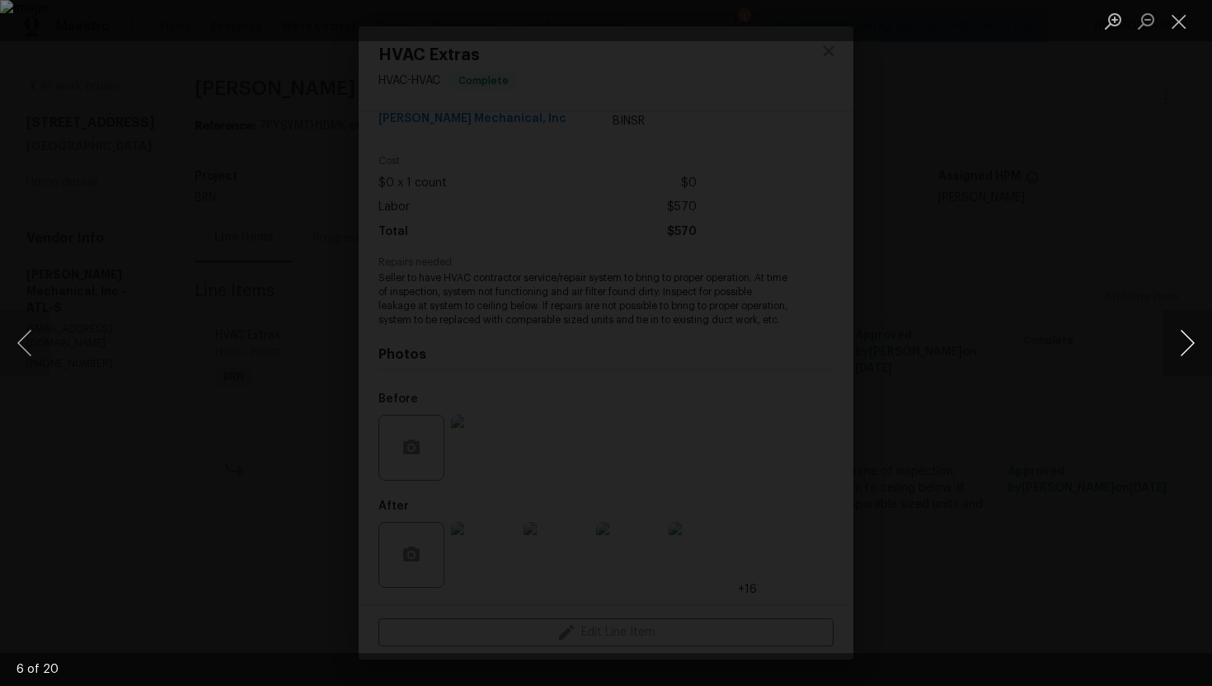
click at [1184, 343] on button "Next image" at bounding box center [1186, 343] width 49 height 66
click at [1197, 337] on button "Next image" at bounding box center [1186, 343] width 49 height 66
click at [1178, 349] on button "Next image" at bounding box center [1186, 343] width 49 height 66
click at [1198, 339] on button "Next image" at bounding box center [1186, 343] width 49 height 66
click at [1170, 338] on button "Next image" at bounding box center [1186, 343] width 49 height 66
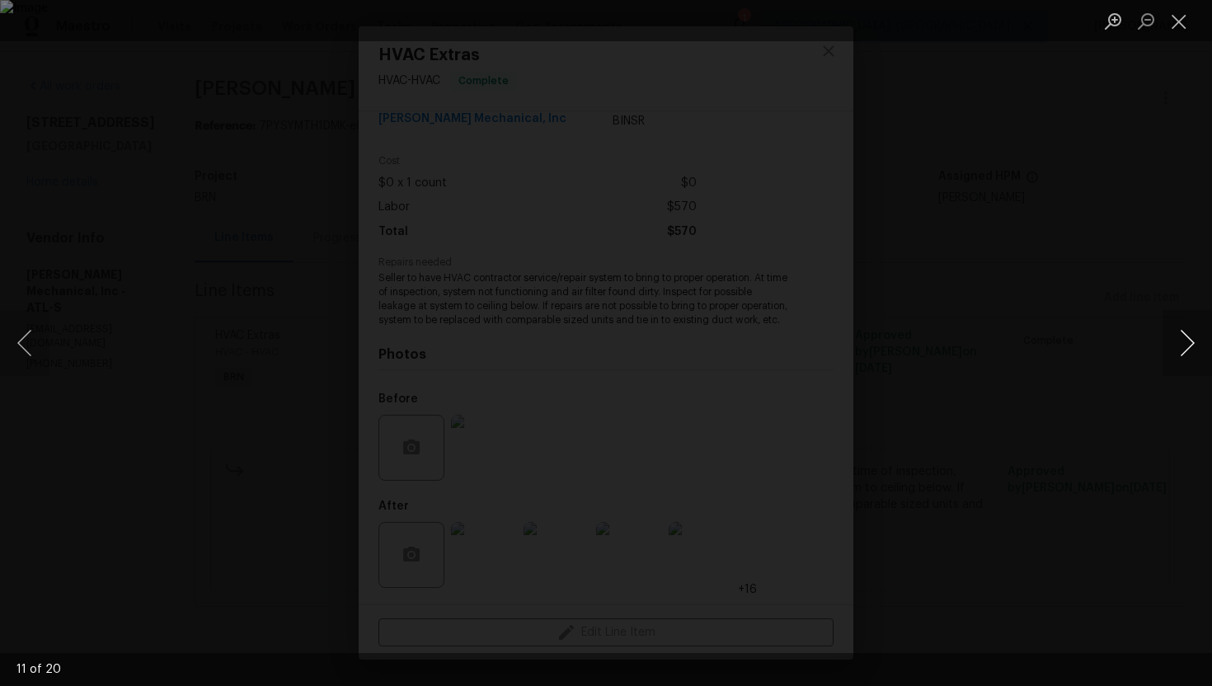
click at [1186, 338] on button "Next image" at bounding box center [1186, 343] width 49 height 66
click at [1178, 349] on button "Next image" at bounding box center [1186, 343] width 49 height 66
click at [1184, 337] on button "Next image" at bounding box center [1186, 343] width 49 height 66
click at [1191, 339] on button "Next image" at bounding box center [1186, 343] width 49 height 66
click at [1172, 349] on button "Next image" at bounding box center [1186, 343] width 49 height 66
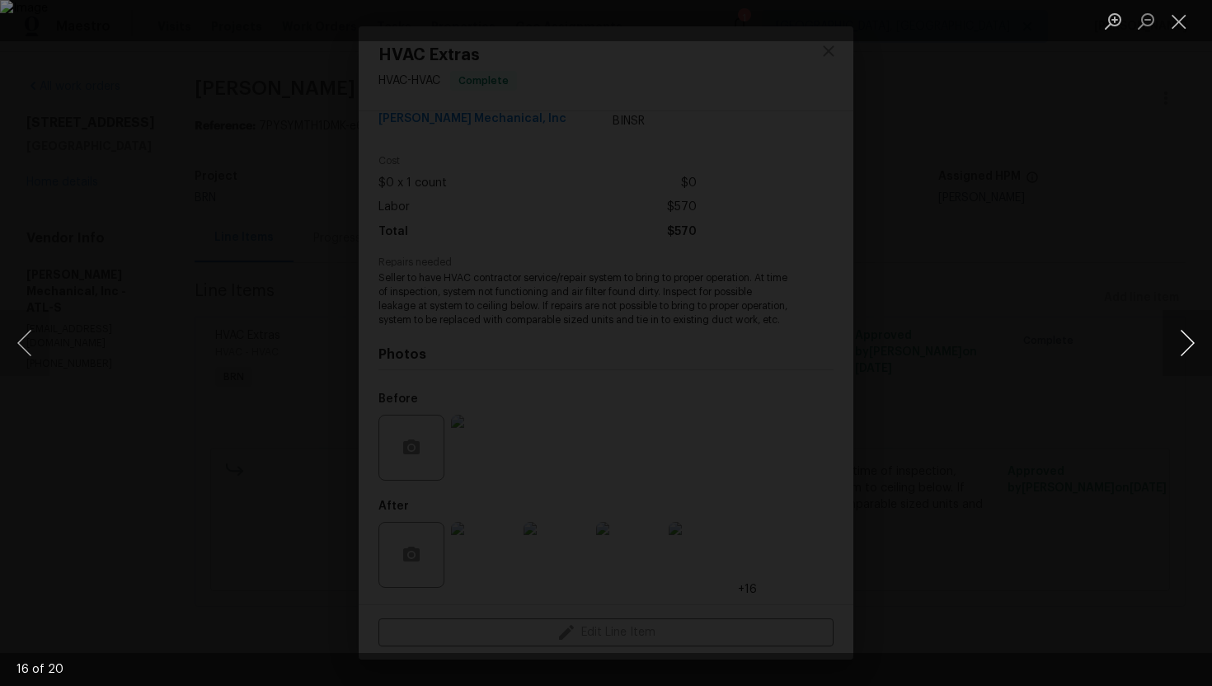
click at [1189, 353] on button "Next image" at bounding box center [1186, 343] width 49 height 66
click at [1168, 337] on button "Next image" at bounding box center [1186, 343] width 49 height 66
click at [1187, 342] on button "Next image" at bounding box center [1186, 343] width 49 height 66
click at [1172, 332] on button "Next image" at bounding box center [1186, 343] width 49 height 66
click at [1176, 30] on button "Close lightbox" at bounding box center [1178, 21] width 33 height 29
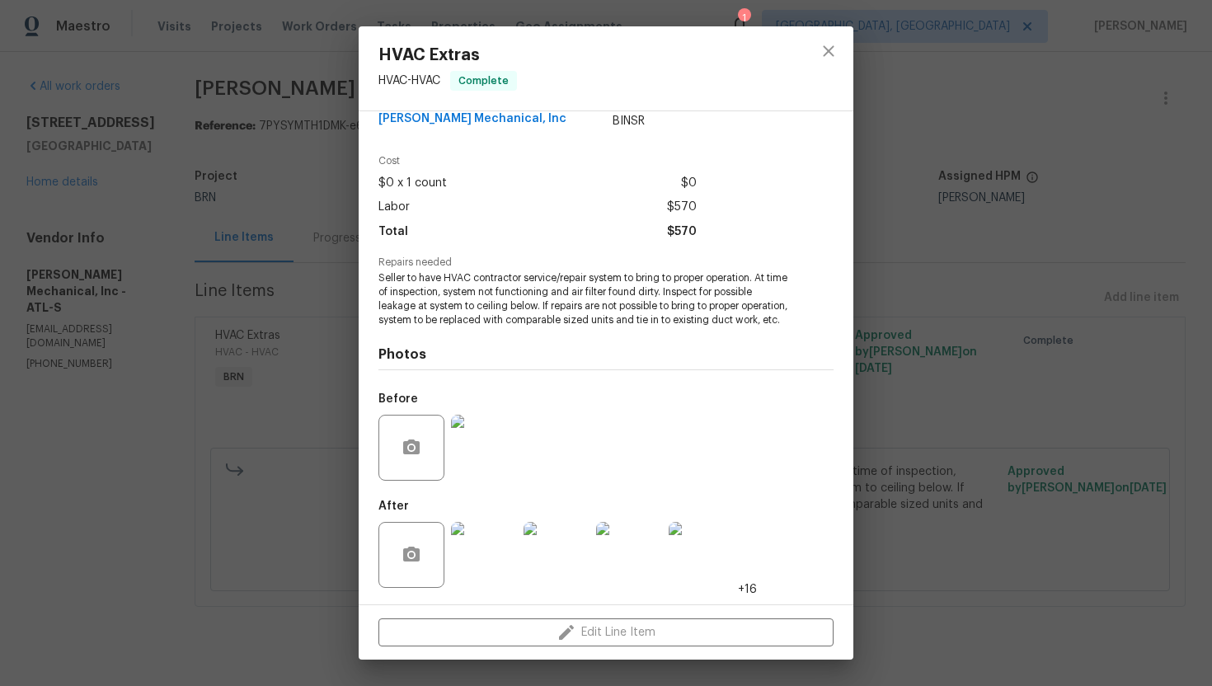
click at [889, 223] on div "HVAC Extras HVAC - HVAC Complete Vendor JH Martin Mechanical, Inc Account Categ…" at bounding box center [606, 343] width 1212 height 686
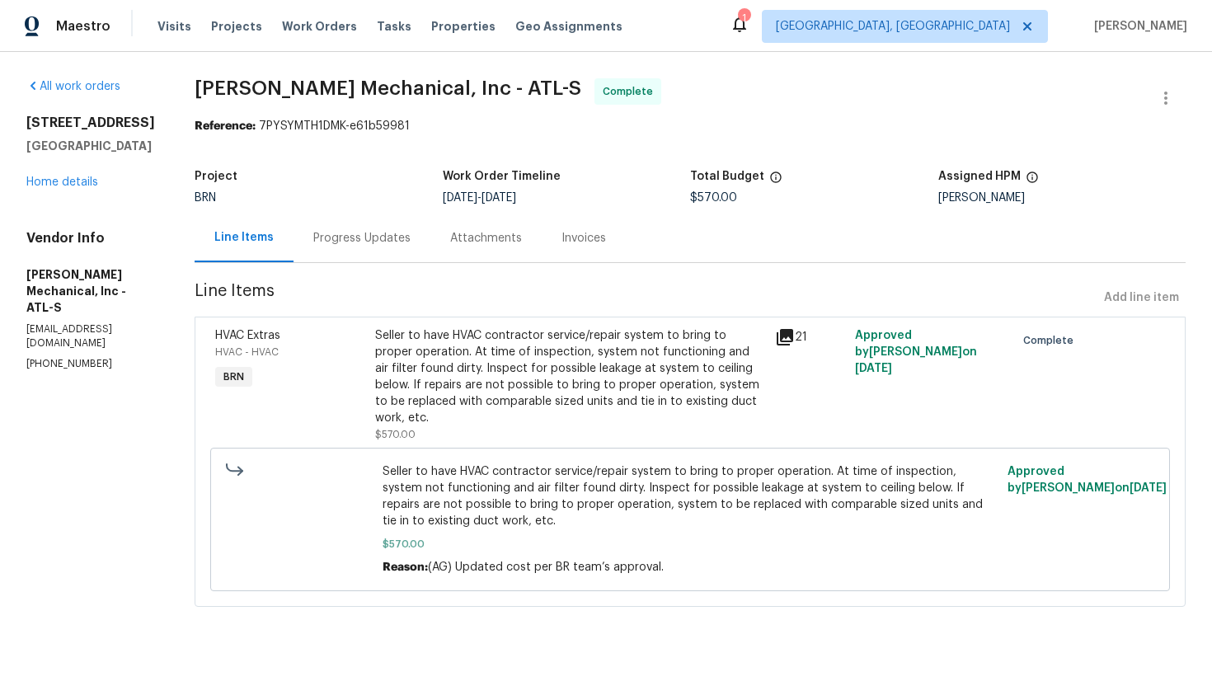
click at [606, 236] on div "Invoices" at bounding box center [583, 238] width 45 height 16
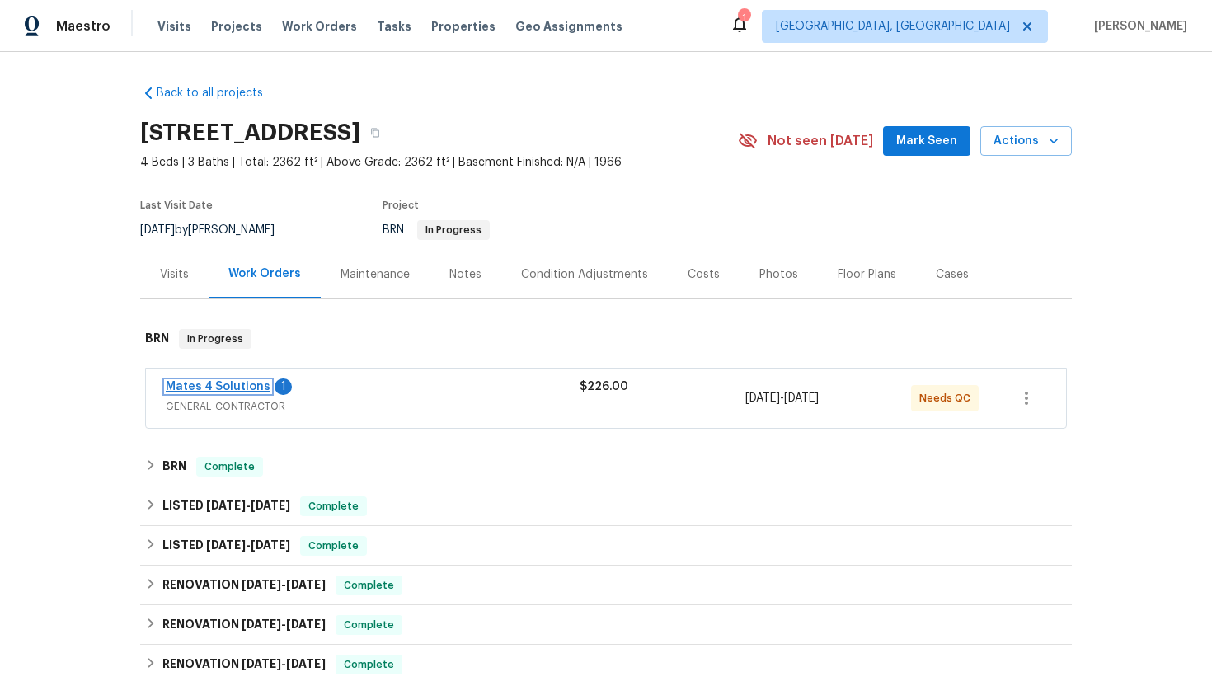
click at [233, 389] on link "Mates 4 Solutions" at bounding box center [218, 387] width 105 height 12
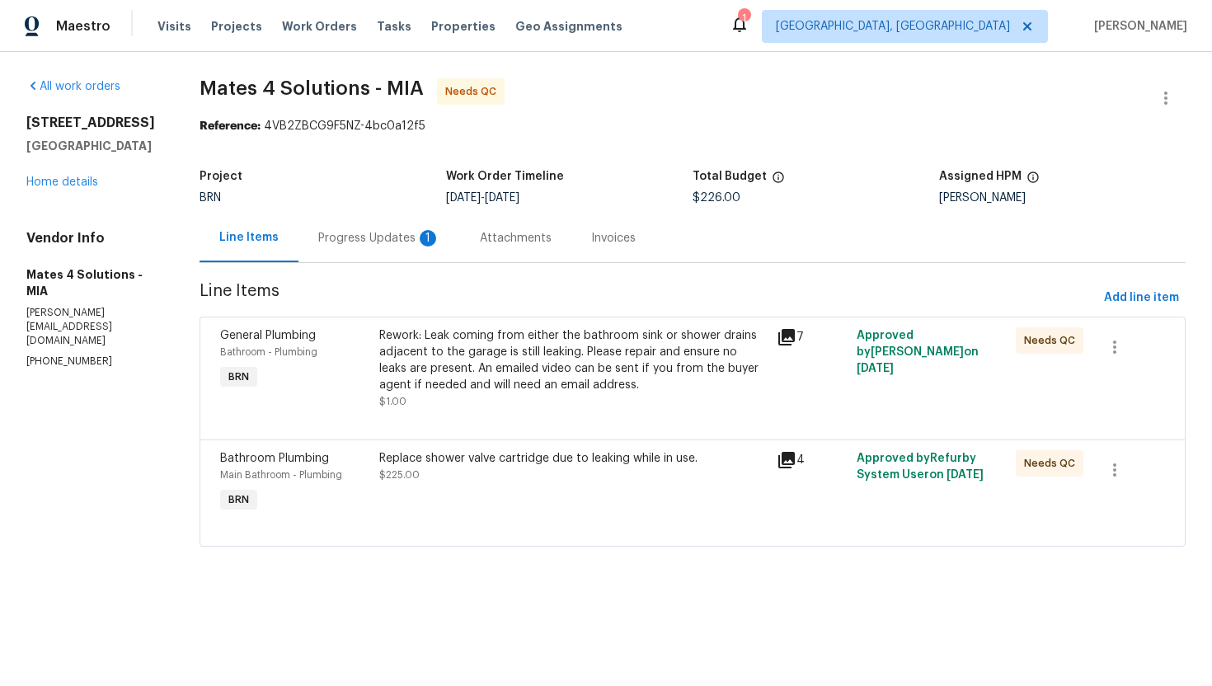
click at [525, 354] on div "Rework: Leak coming from either the bathroom sink or shower drains adjacent to …" at bounding box center [573, 360] width 388 height 66
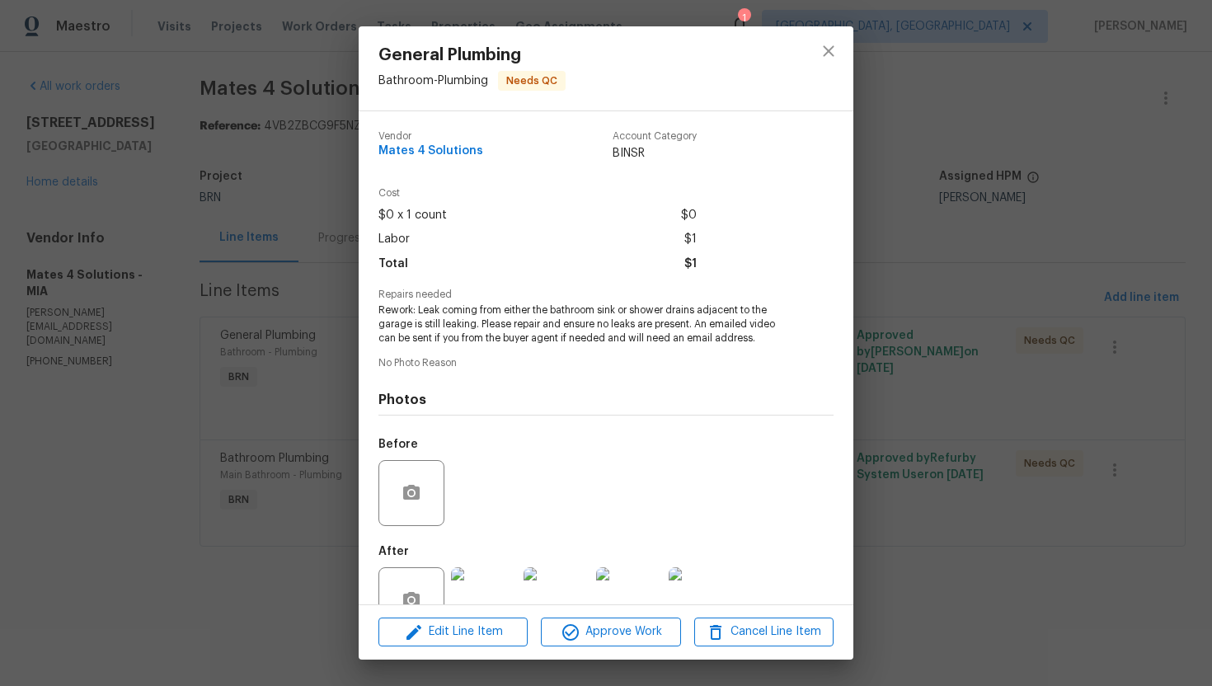
scroll to position [46, 0]
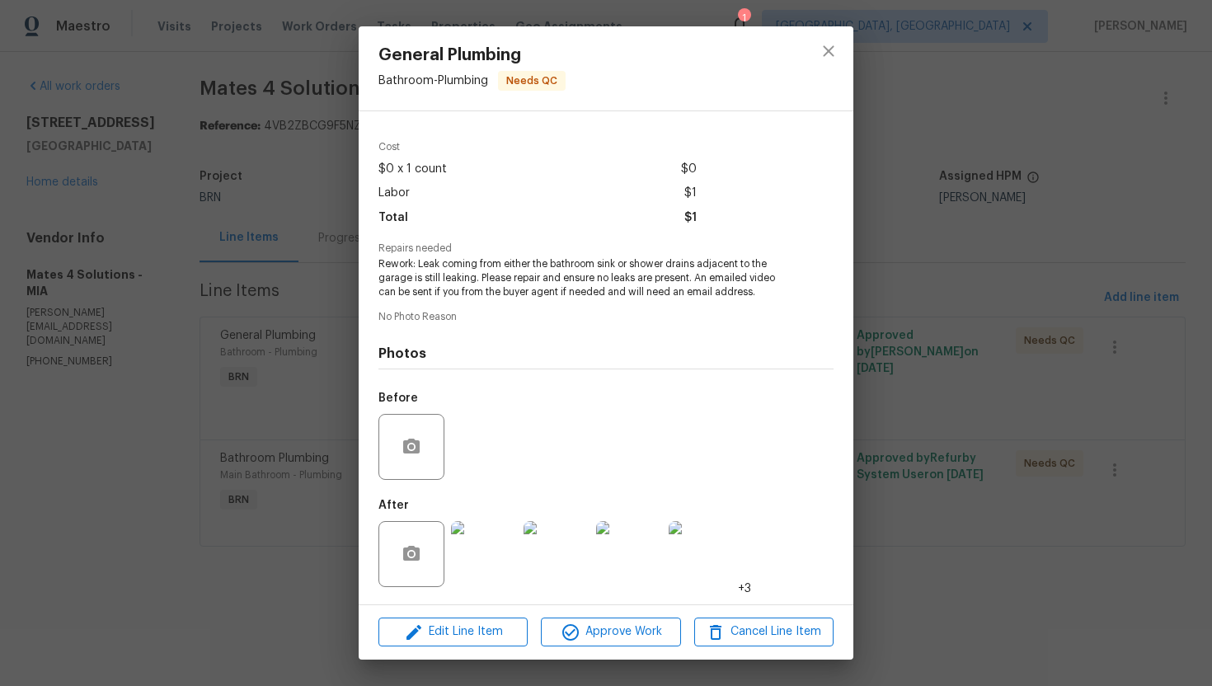
click at [316, 321] on div "General Plumbing Bathroom - Plumbing Needs QC Vendor Mates 4 Solutions Account …" at bounding box center [606, 343] width 1212 height 686
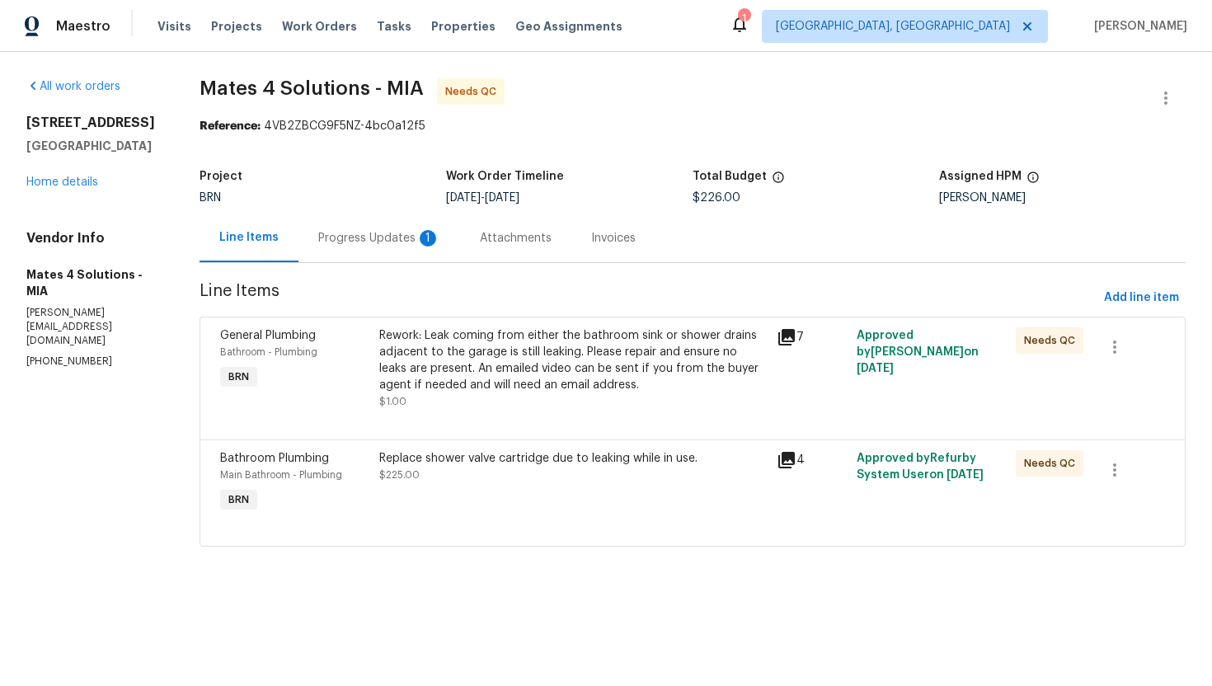
click at [359, 249] on div "Progress Updates 1" at bounding box center [379, 237] width 162 height 49
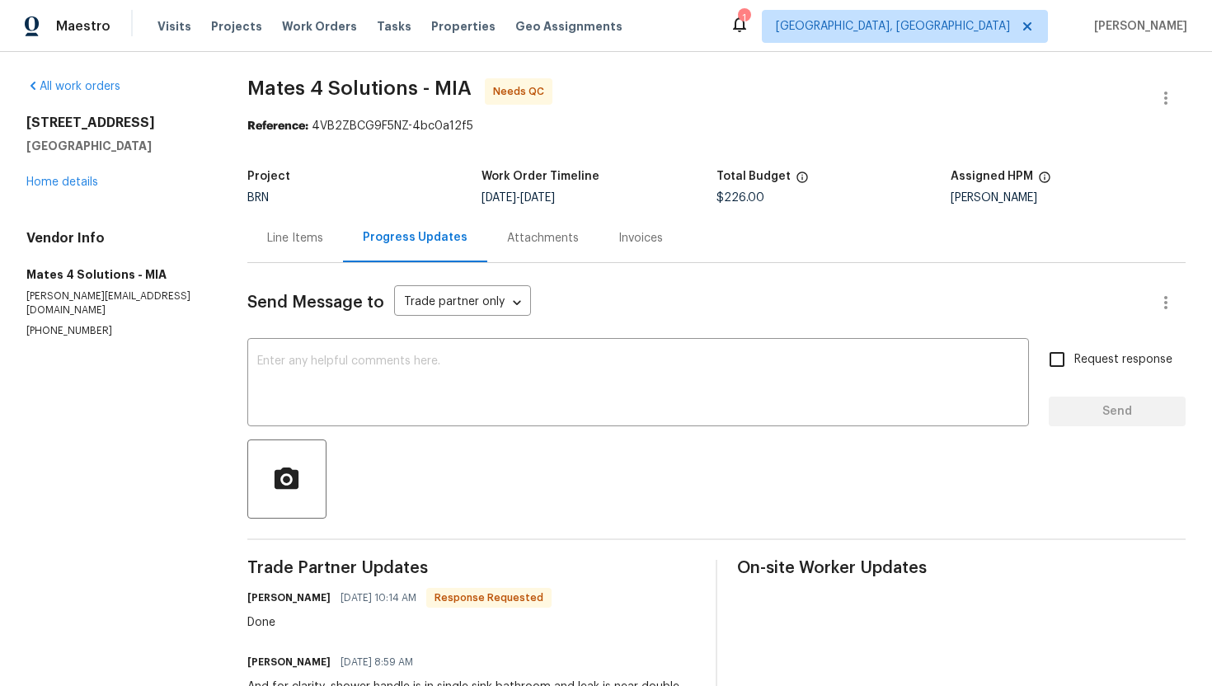
click at [343, 240] on div "Line Items" at bounding box center [295, 237] width 96 height 49
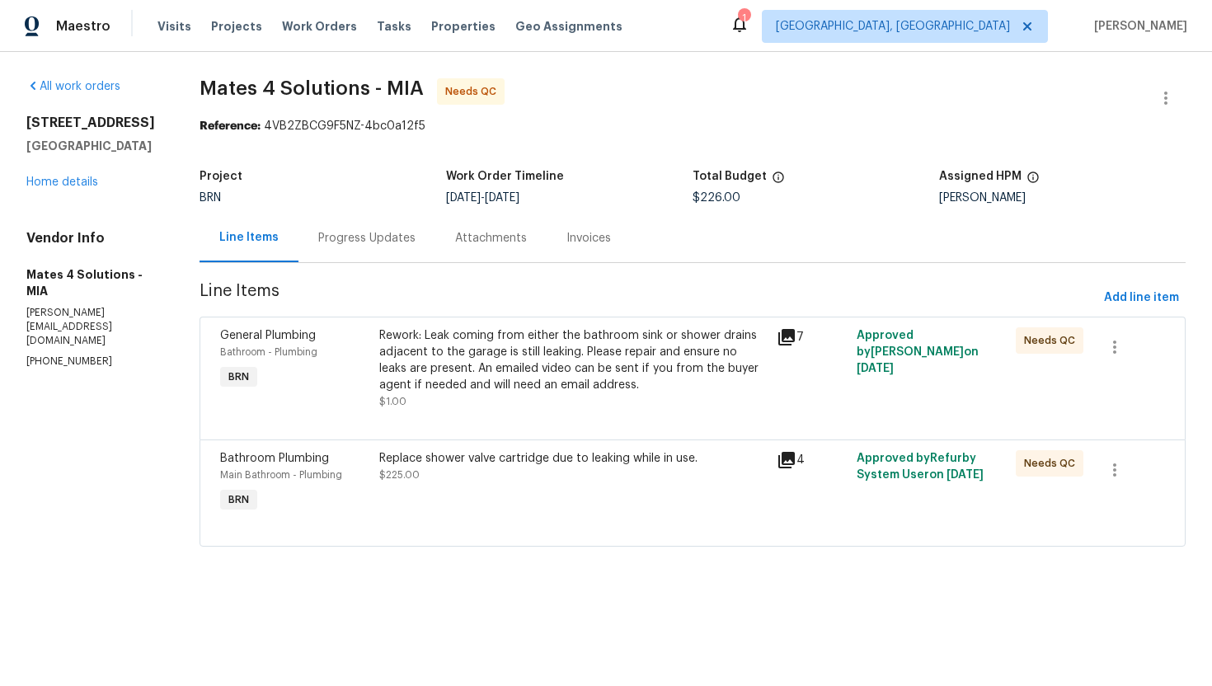
click at [514, 468] on div "Replace shower valve cartridge due to leaking while in use. $225.00" at bounding box center [573, 466] width 388 height 33
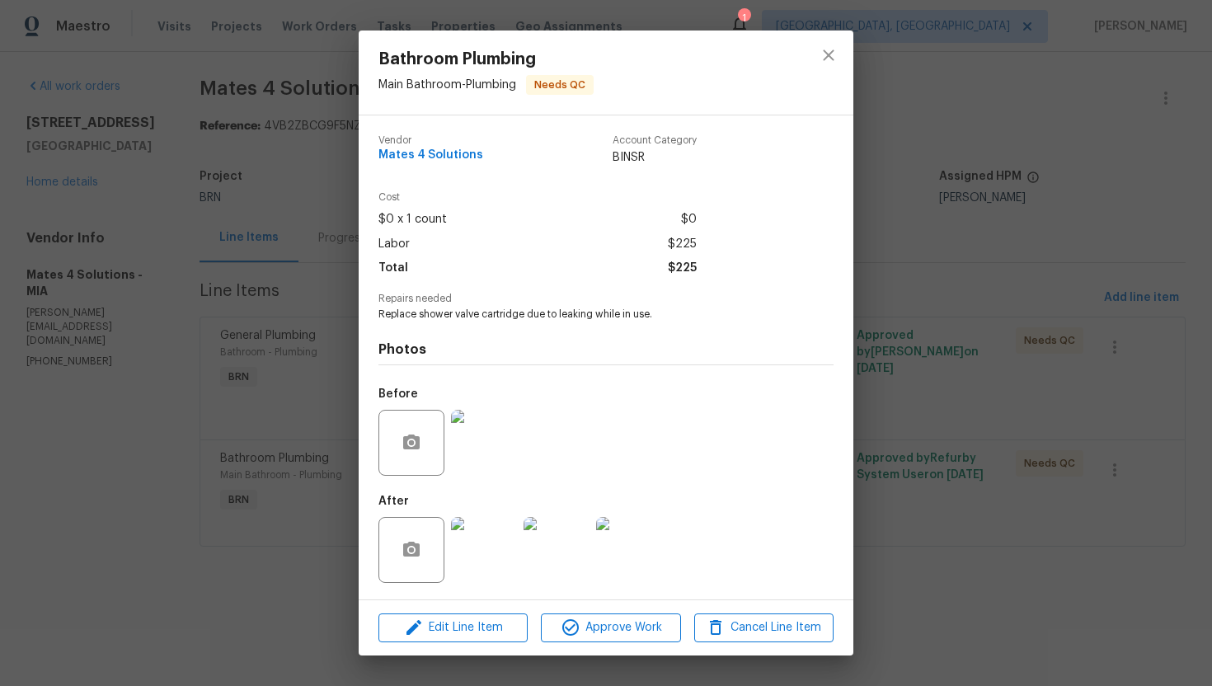
click at [478, 440] on img at bounding box center [484, 443] width 66 height 66
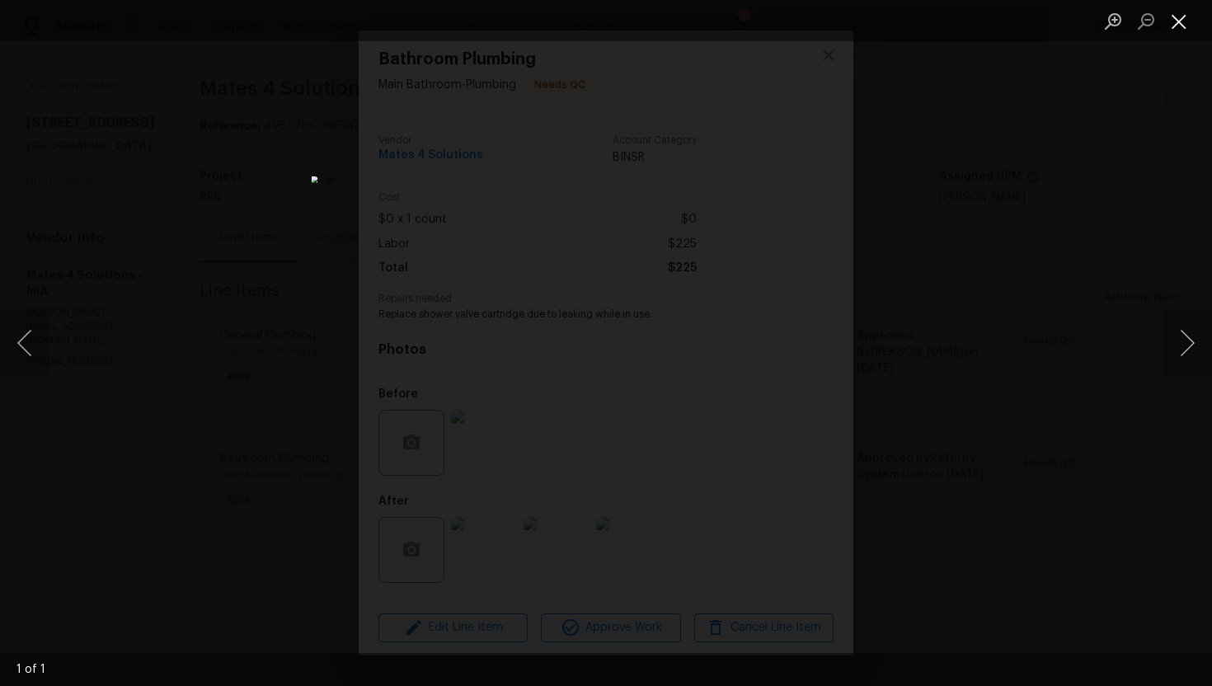
click at [1183, 26] on button "Close lightbox" at bounding box center [1178, 21] width 33 height 29
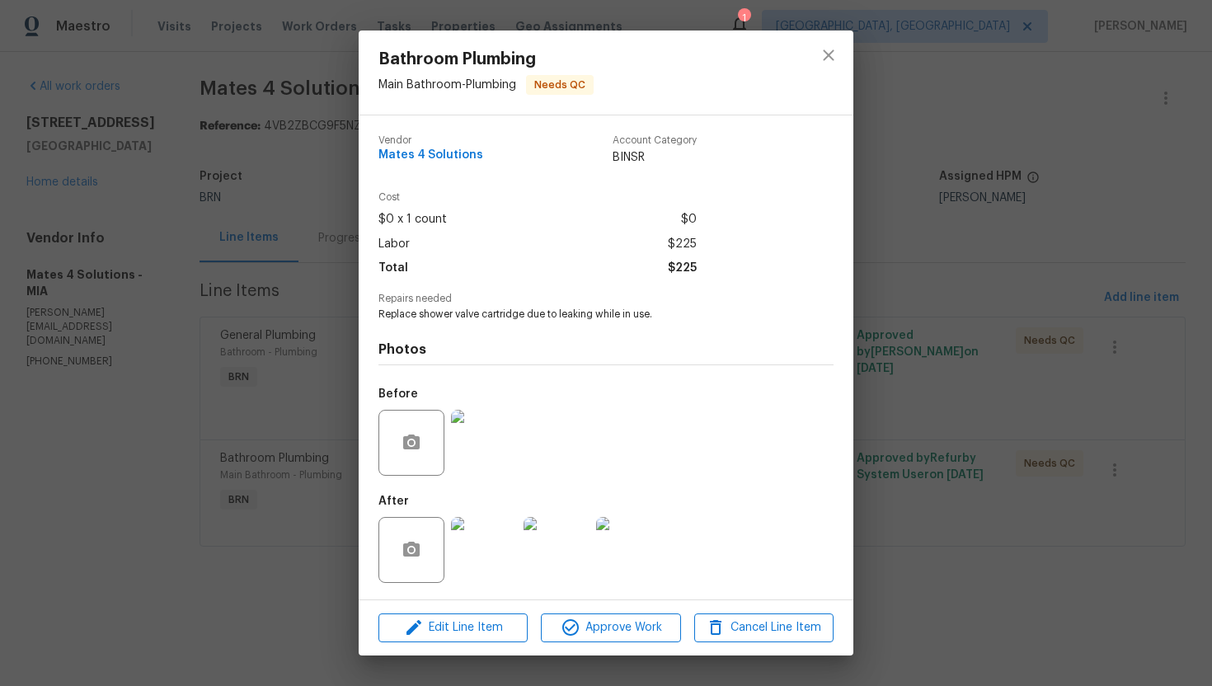
click at [495, 551] on img at bounding box center [484, 550] width 66 height 66
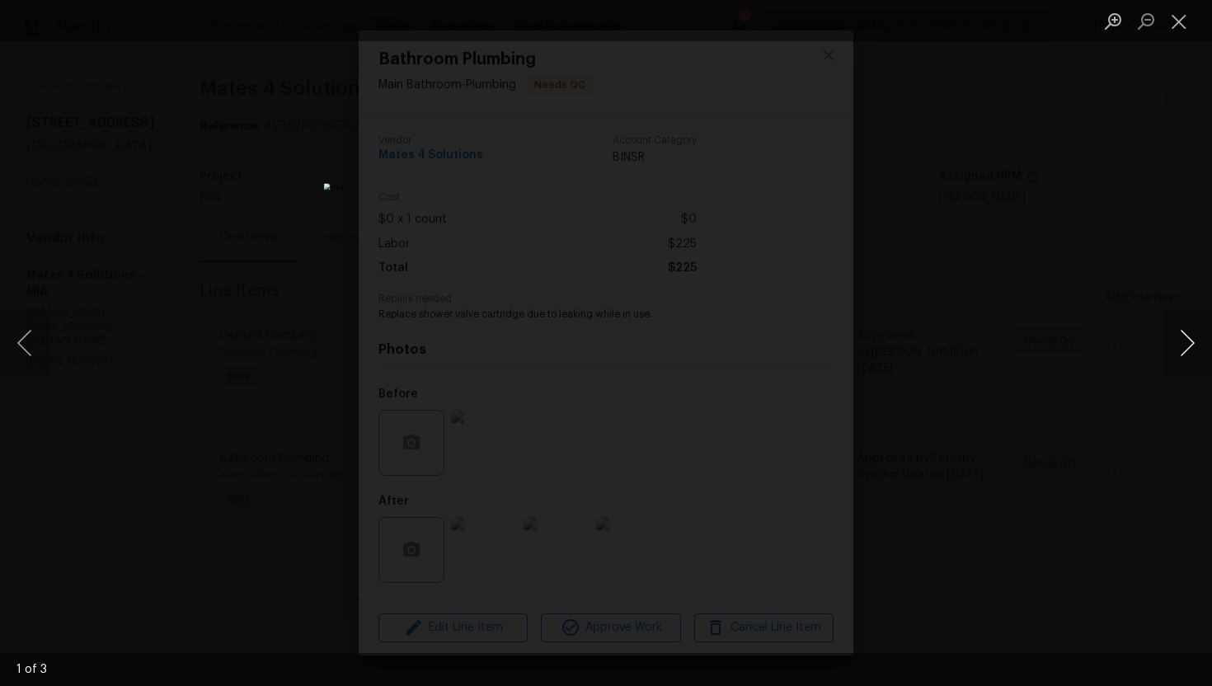
click at [1178, 345] on button "Next image" at bounding box center [1186, 343] width 49 height 66
click at [1187, 30] on button "Close lightbox" at bounding box center [1178, 21] width 33 height 29
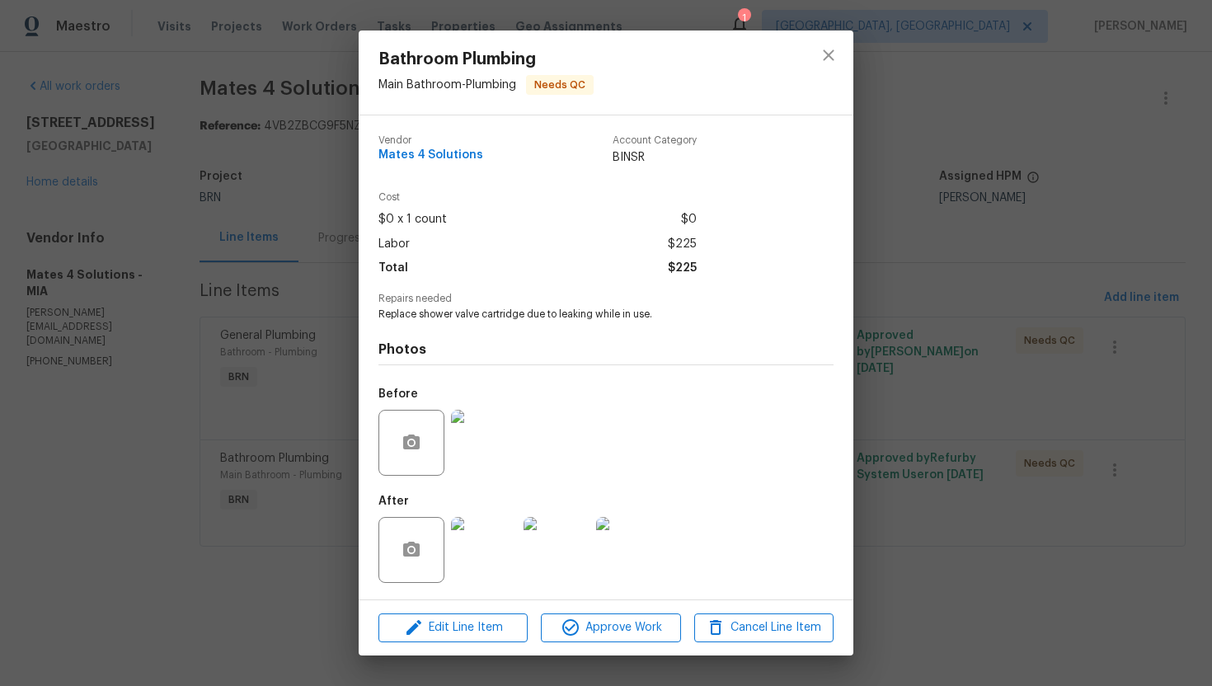
click at [499, 421] on img at bounding box center [484, 443] width 66 height 66
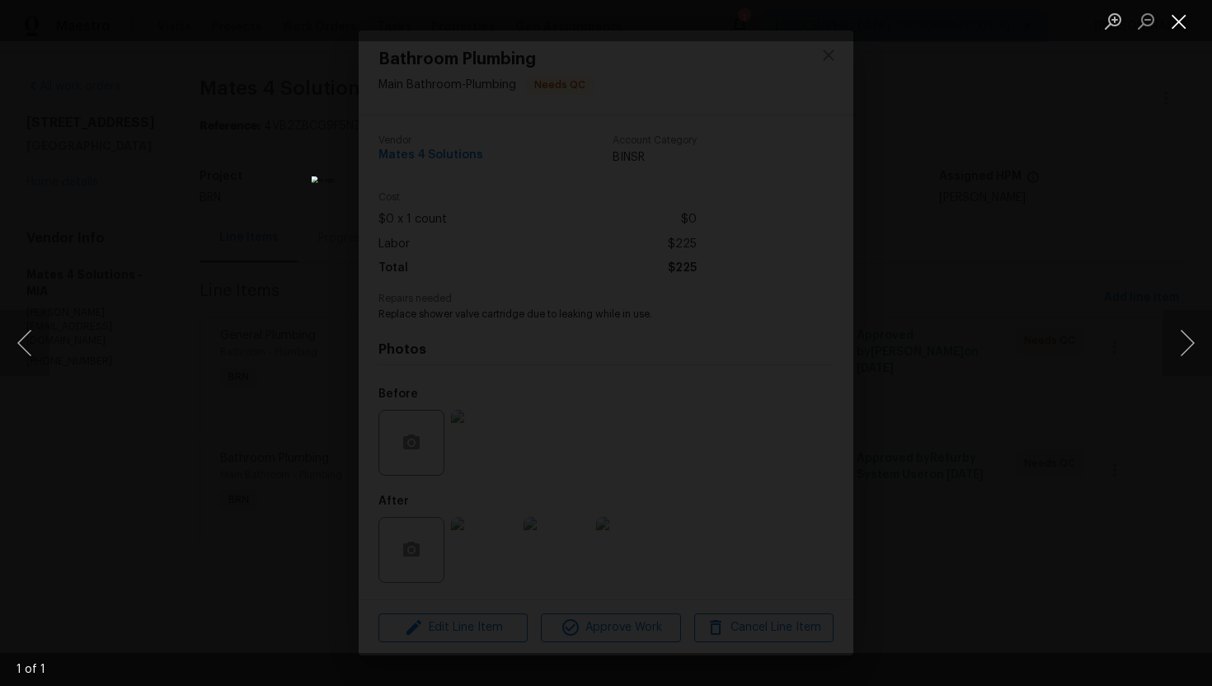
click at [1179, 19] on button "Close lightbox" at bounding box center [1178, 21] width 33 height 29
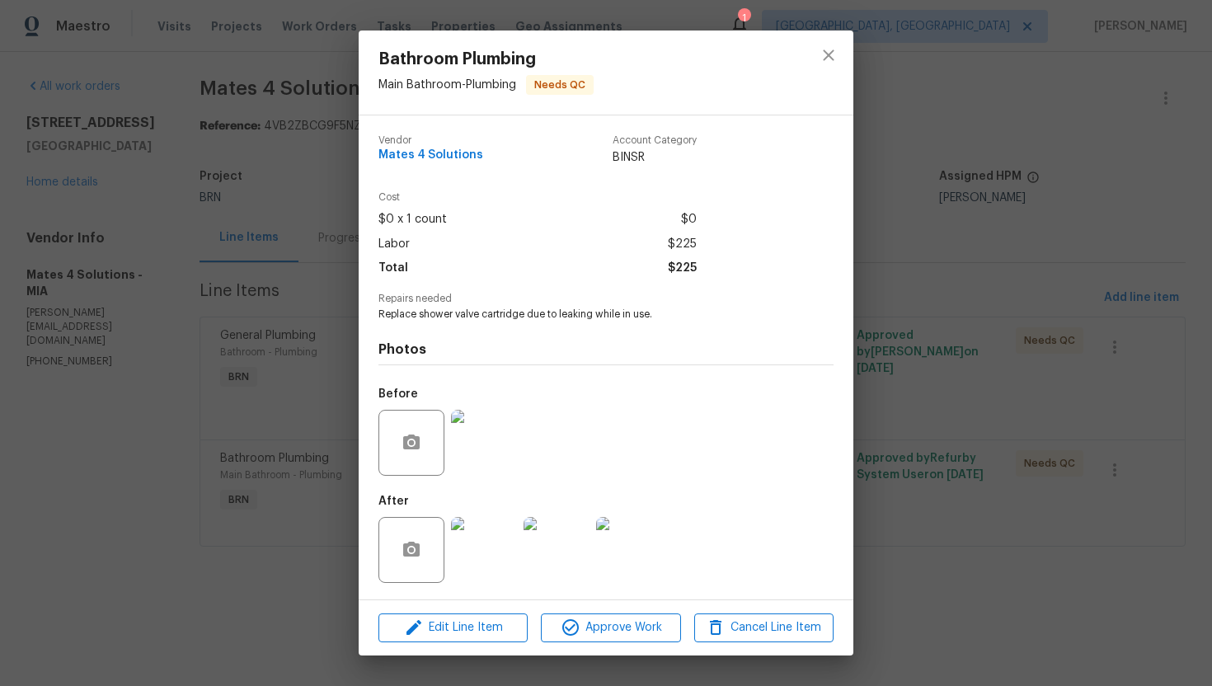
click at [920, 181] on div "Bathroom Plumbing Main Bathroom - Plumbing Needs QC Vendor Mates 4 Solutions Ac…" at bounding box center [606, 343] width 1212 height 686
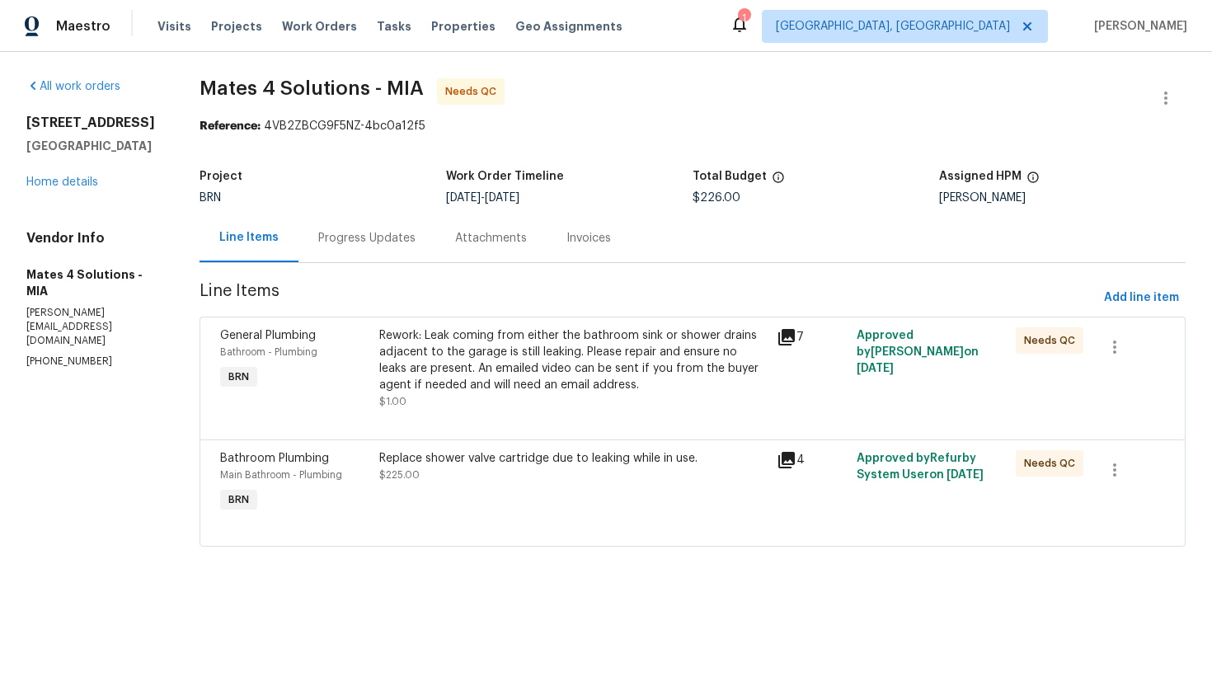
click at [594, 342] on div "Rework: Leak coming from either the bathroom sink or shower drains adjacent to …" at bounding box center [573, 360] width 388 height 66
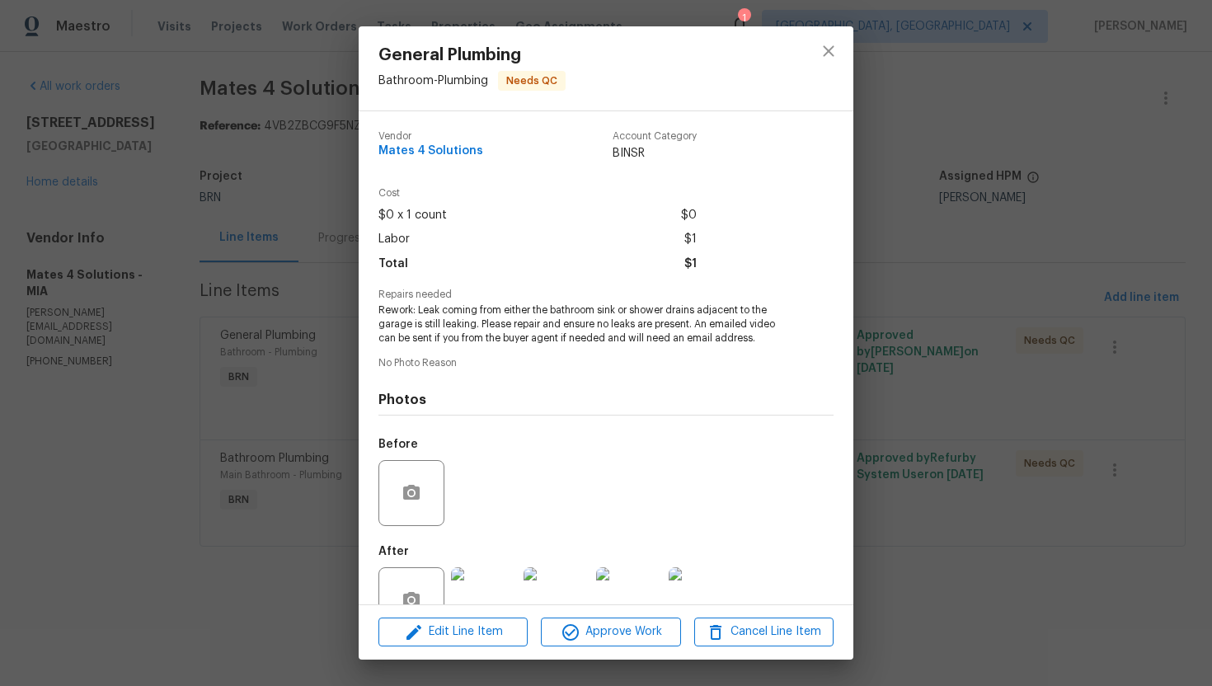
scroll to position [46, 0]
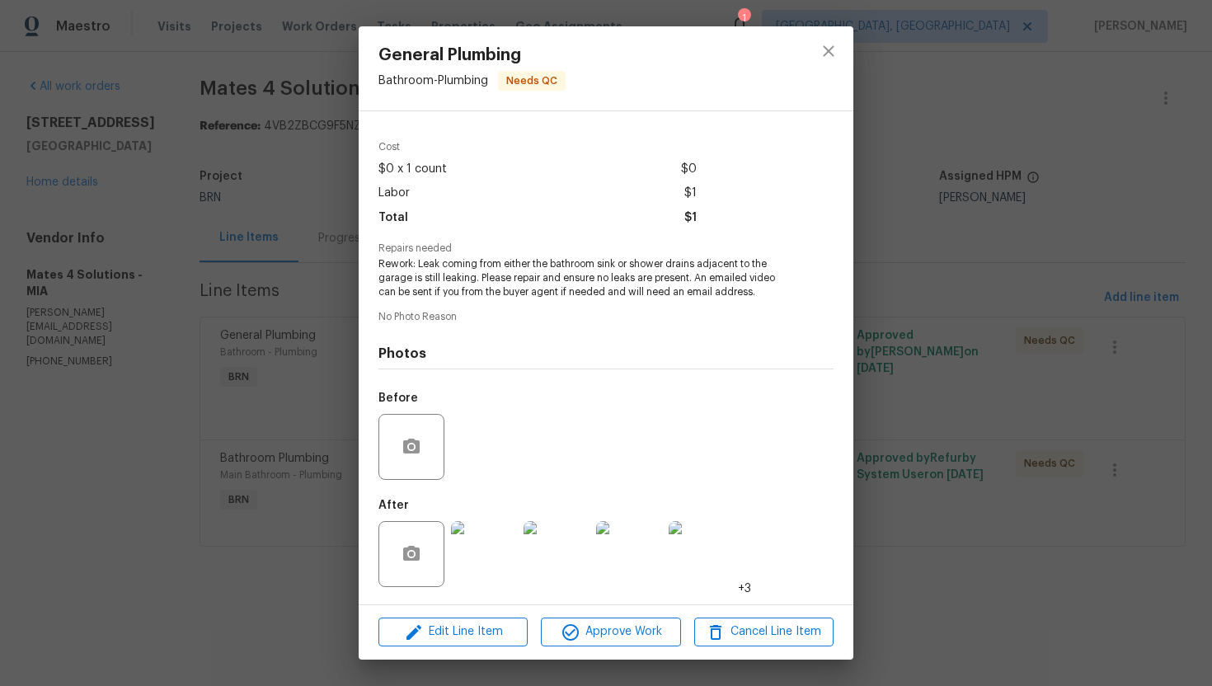
click at [479, 571] on img at bounding box center [484, 554] width 66 height 66
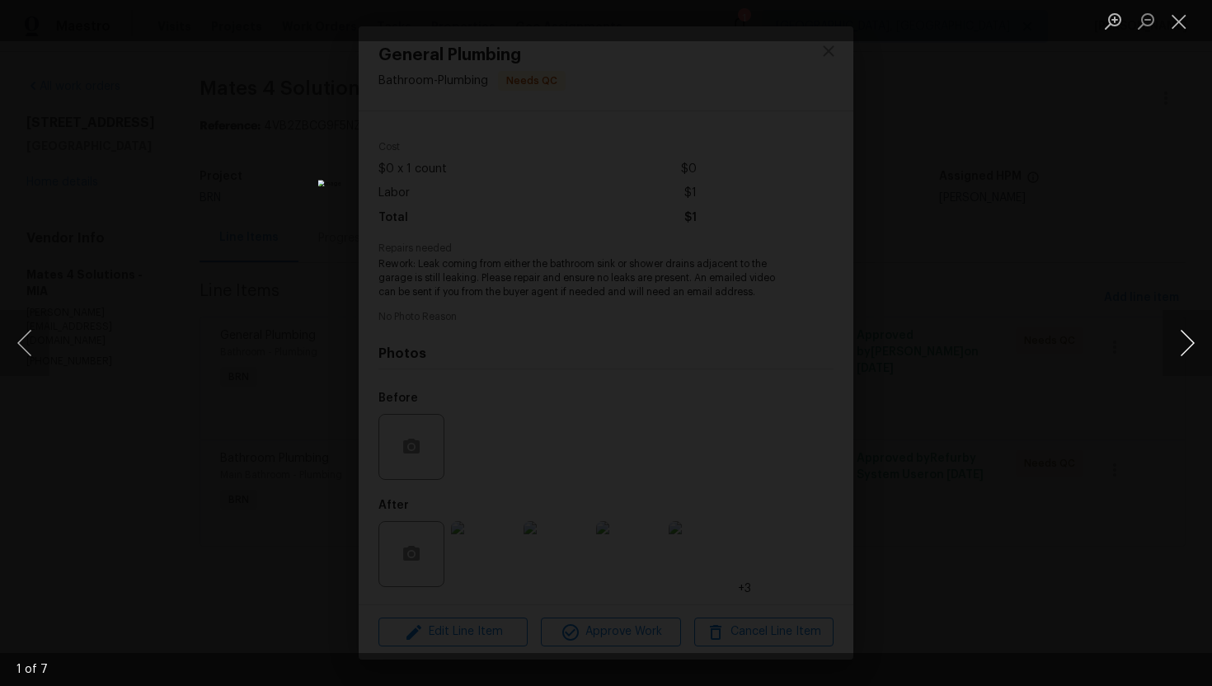
click at [1199, 349] on button "Next image" at bounding box center [1186, 343] width 49 height 66
click at [1198, 349] on button "Next image" at bounding box center [1186, 343] width 49 height 66
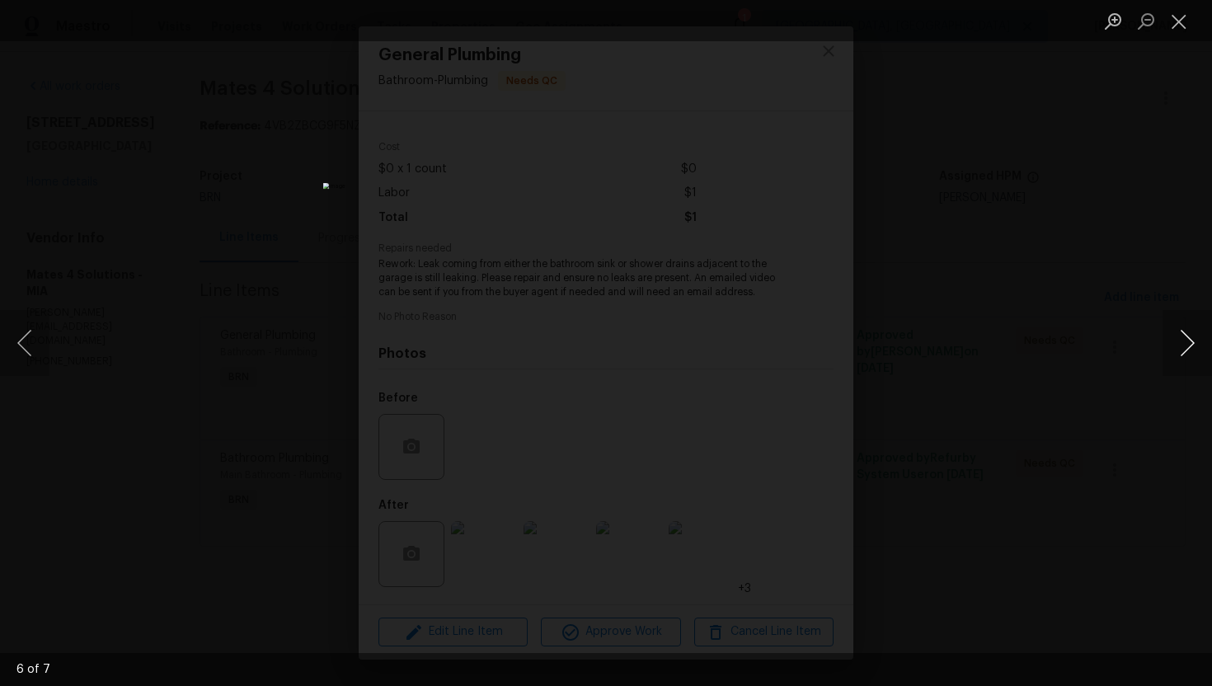
click at [1189, 349] on button "Next image" at bounding box center [1186, 343] width 49 height 66
click at [1181, 25] on button "Close lightbox" at bounding box center [1178, 21] width 33 height 29
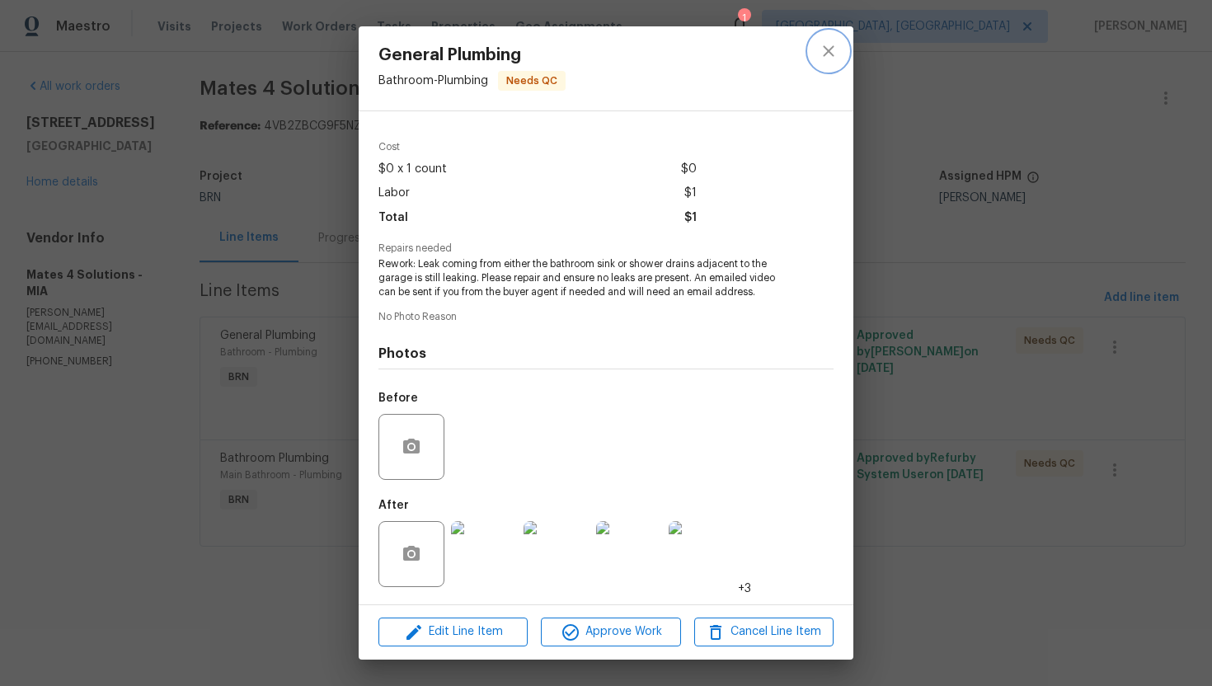
click at [832, 47] on icon "close" at bounding box center [828, 50] width 11 height 11
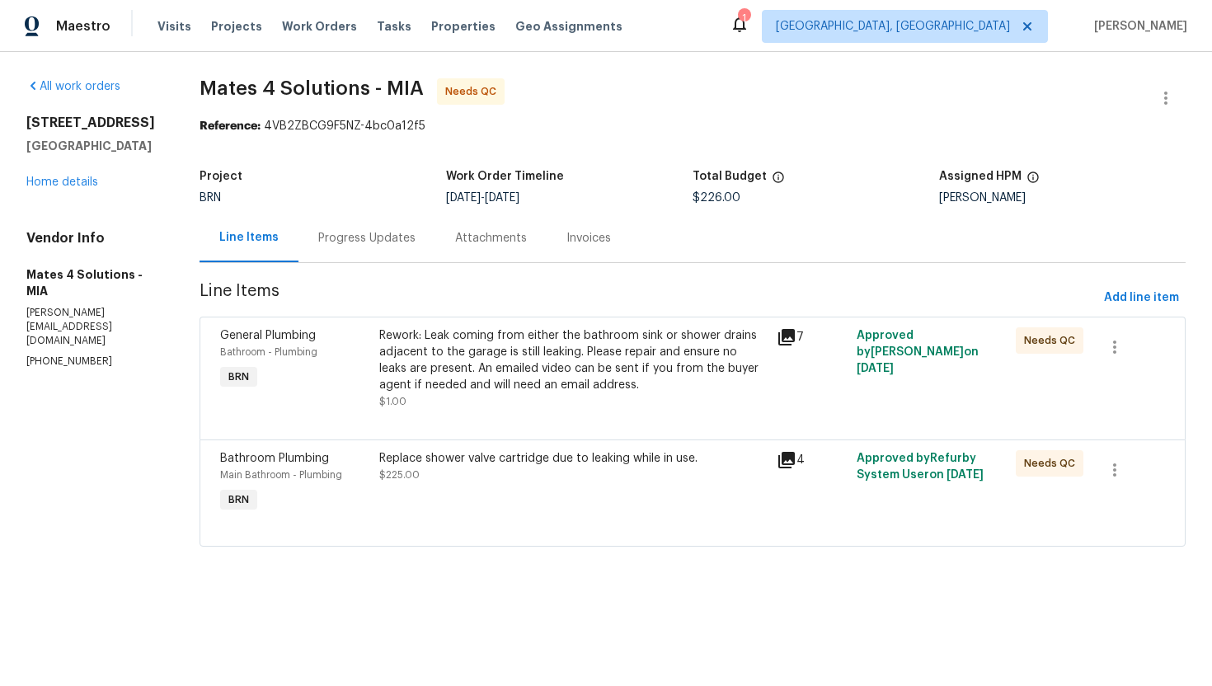
click at [424, 250] on div "Progress Updates" at bounding box center [366, 237] width 137 height 49
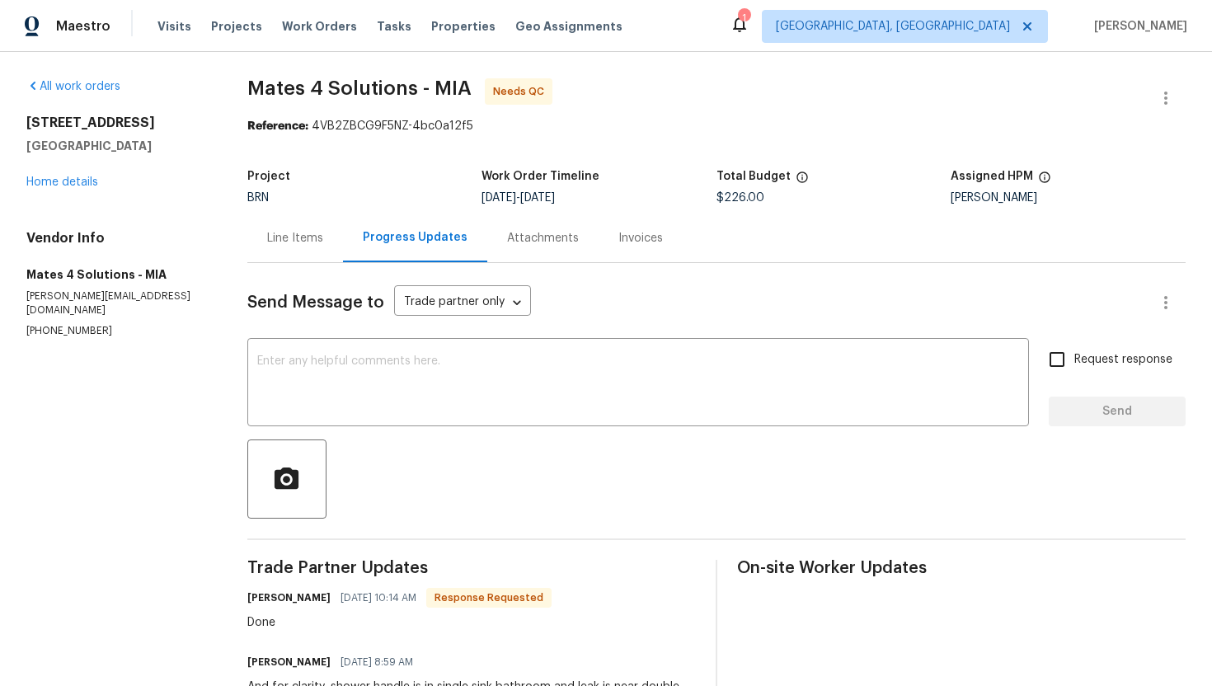
click at [335, 251] on div "Line Items" at bounding box center [295, 237] width 96 height 49
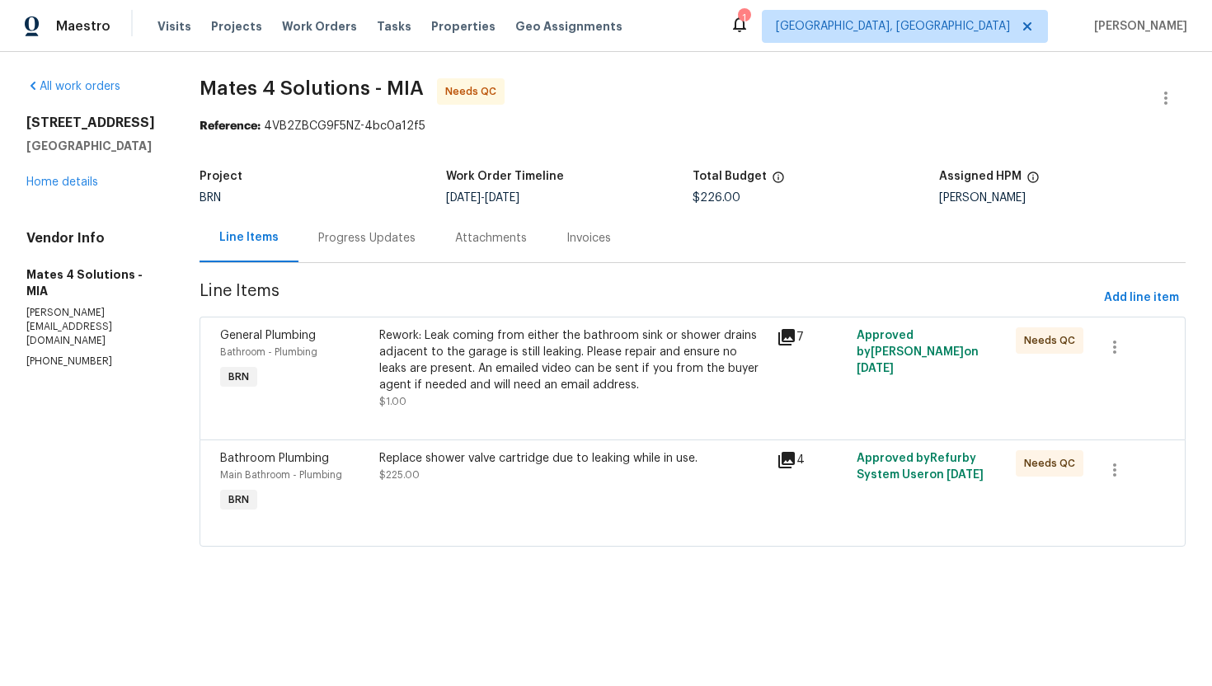
click at [482, 363] on div "Rework: Leak coming from either the bathroom sink or shower drains adjacent to …" at bounding box center [573, 360] width 388 height 66
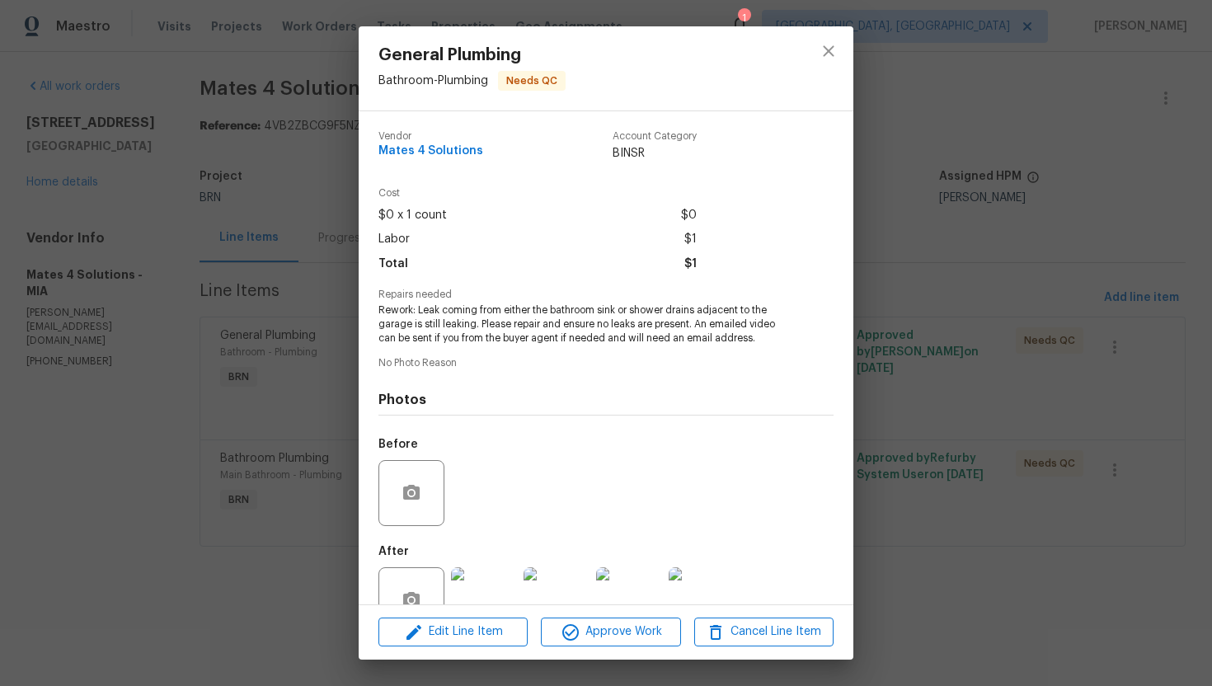
scroll to position [46, 0]
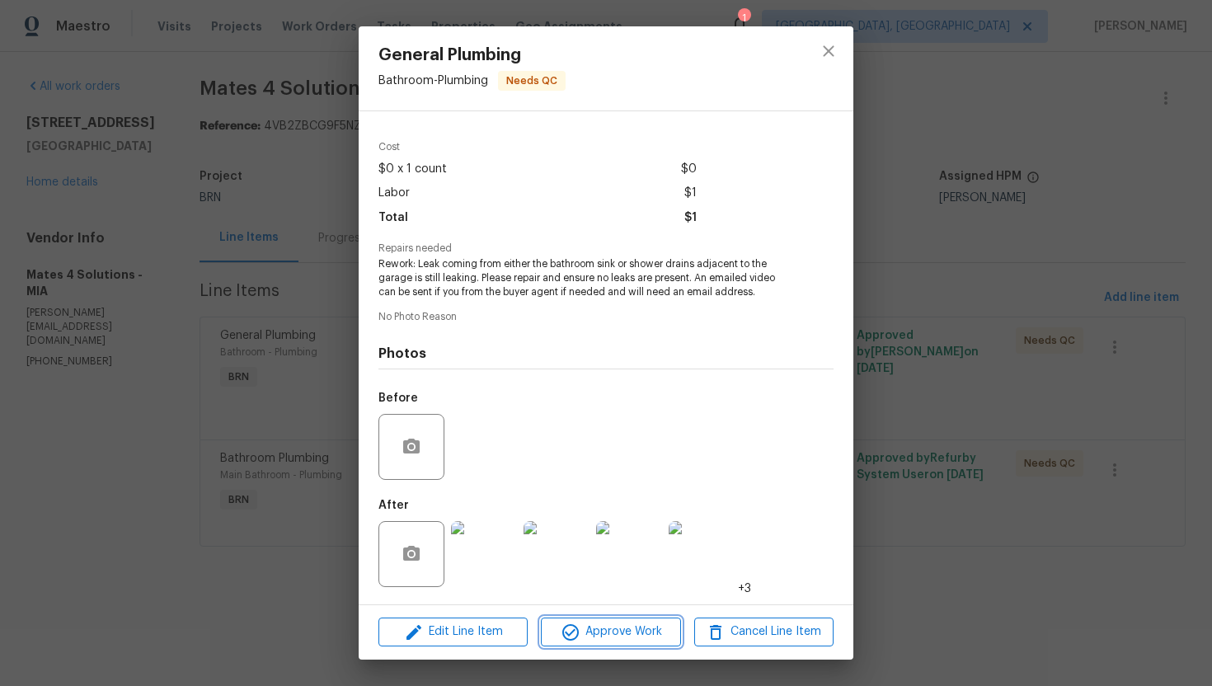
click at [598, 622] on span "Approve Work" at bounding box center [610, 631] width 129 height 21
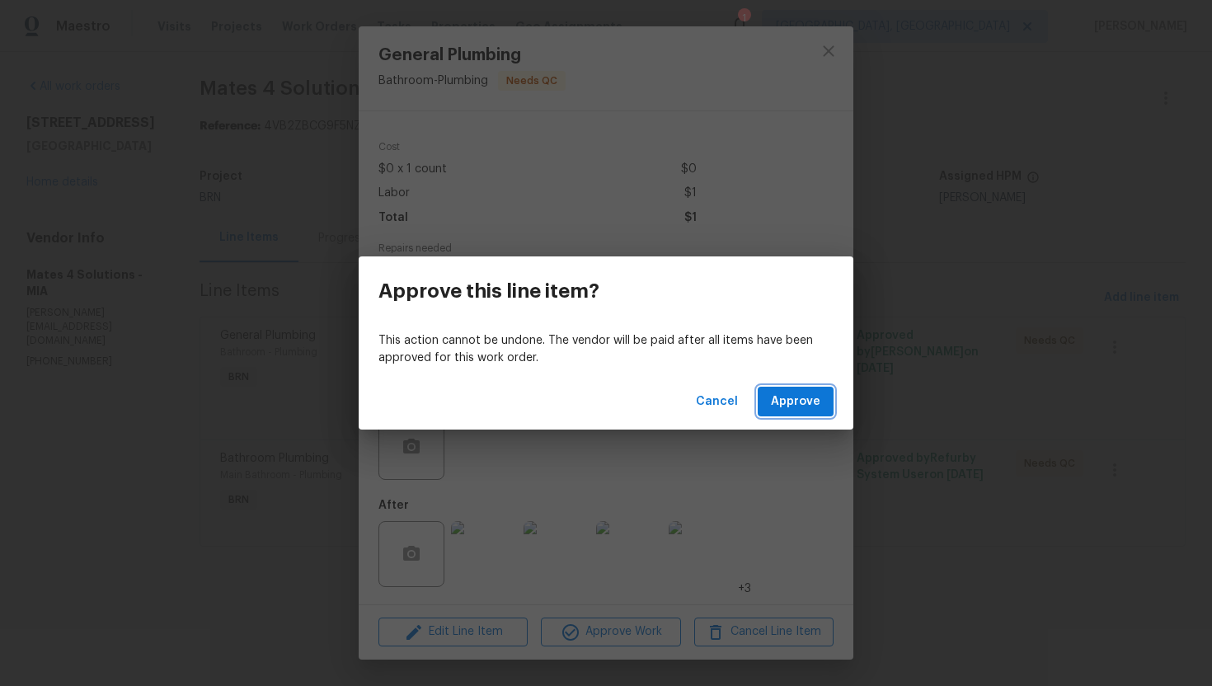
click at [784, 410] on span "Approve" at bounding box center [795, 402] width 49 height 21
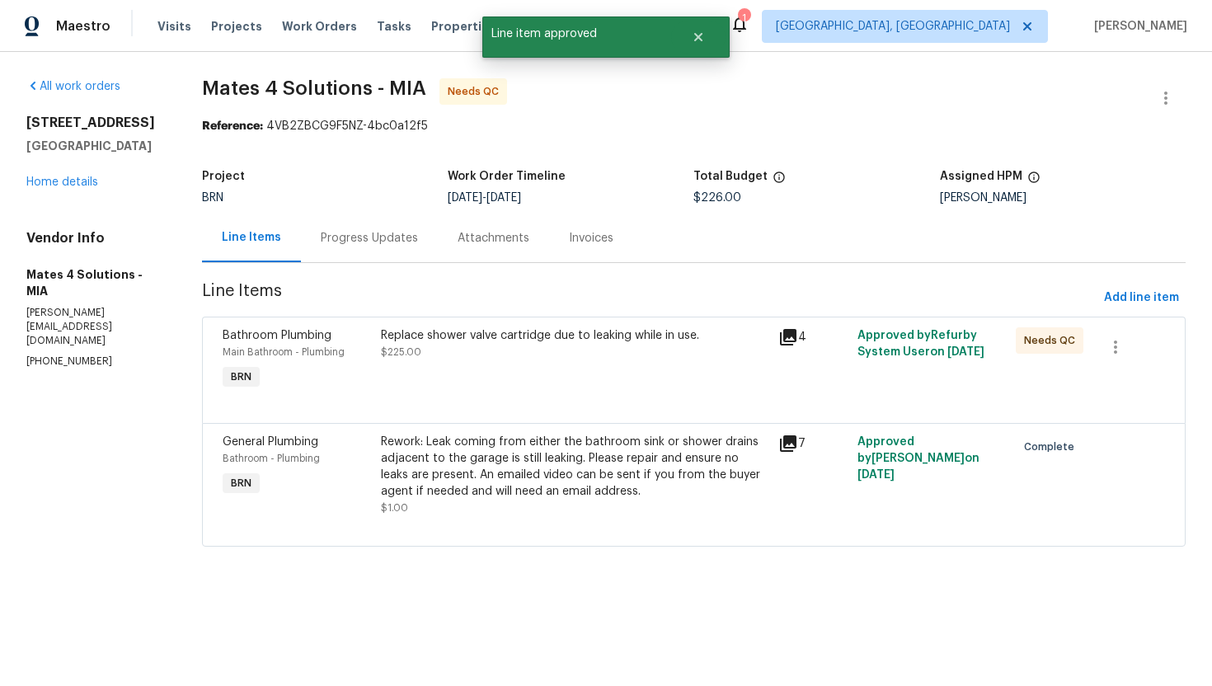
click at [621, 357] on div "Replace shower valve cartridge due to leaking while in use. $225.00" at bounding box center [574, 343] width 387 height 33
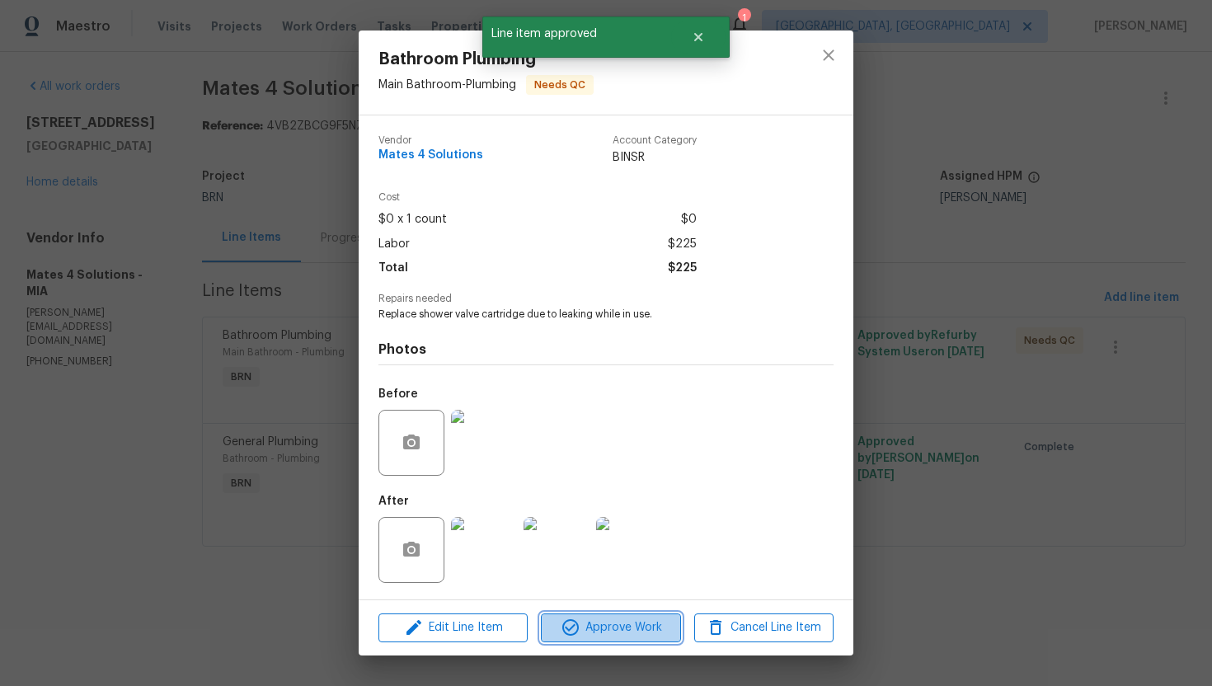
click at [602, 631] on span "Approve Work" at bounding box center [610, 627] width 129 height 21
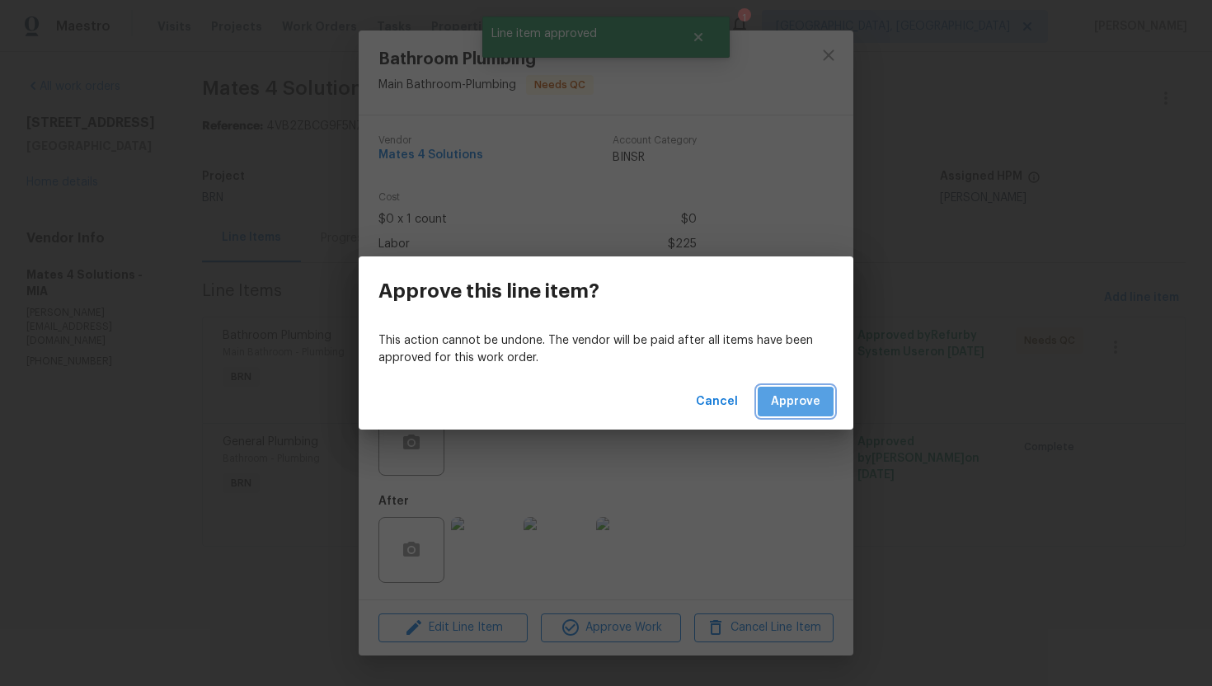
click at [771, 412] on button "Approve" at bounding box center [795, 402] width 76 height 30
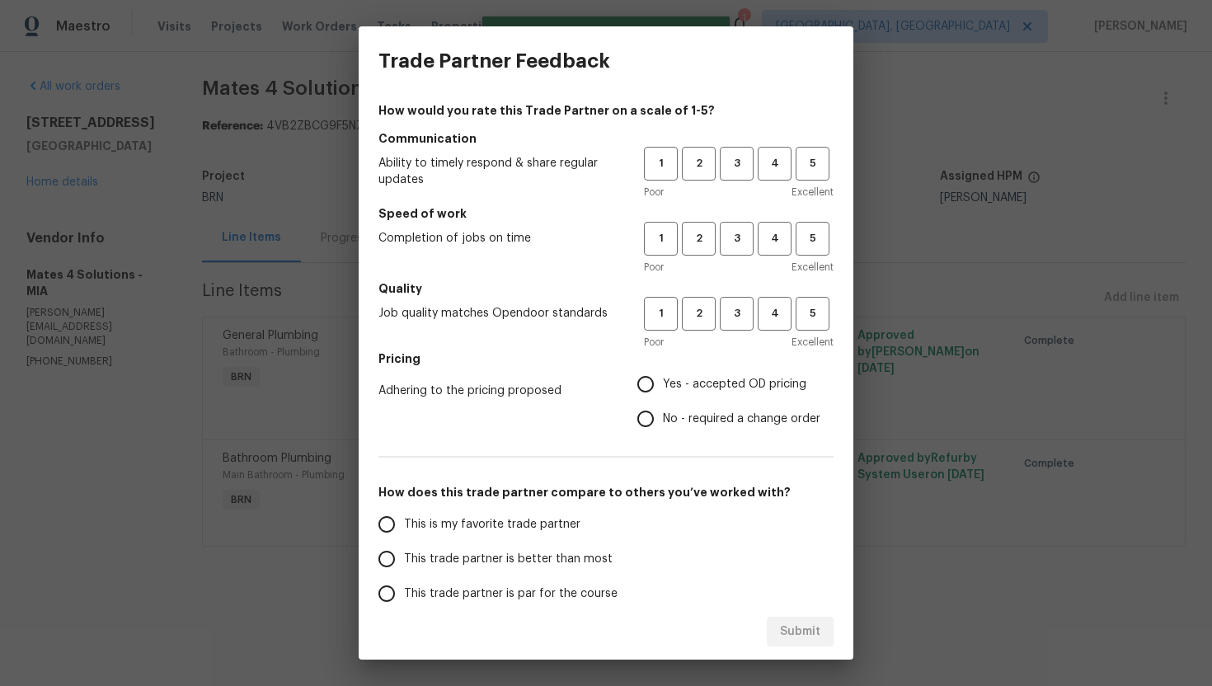
click at [739, 181] on div "1 2 3 4 5 Poor Excellent" at bounding box center [739, 174] width 190 height 54
click at [738, 168] on span "3" at bounding box center [736, 163] width 30 height 19
click at [734, 239] on span "3" at bounding box center [736, 238] width 30 height 19
click at [734, 307] on span "3" at bounding box center [736, 313] width 30 height 19
click at [690, 382] on span "Yes - accepted OD pricing" at bounding box center [734, 384] width 143 height 17
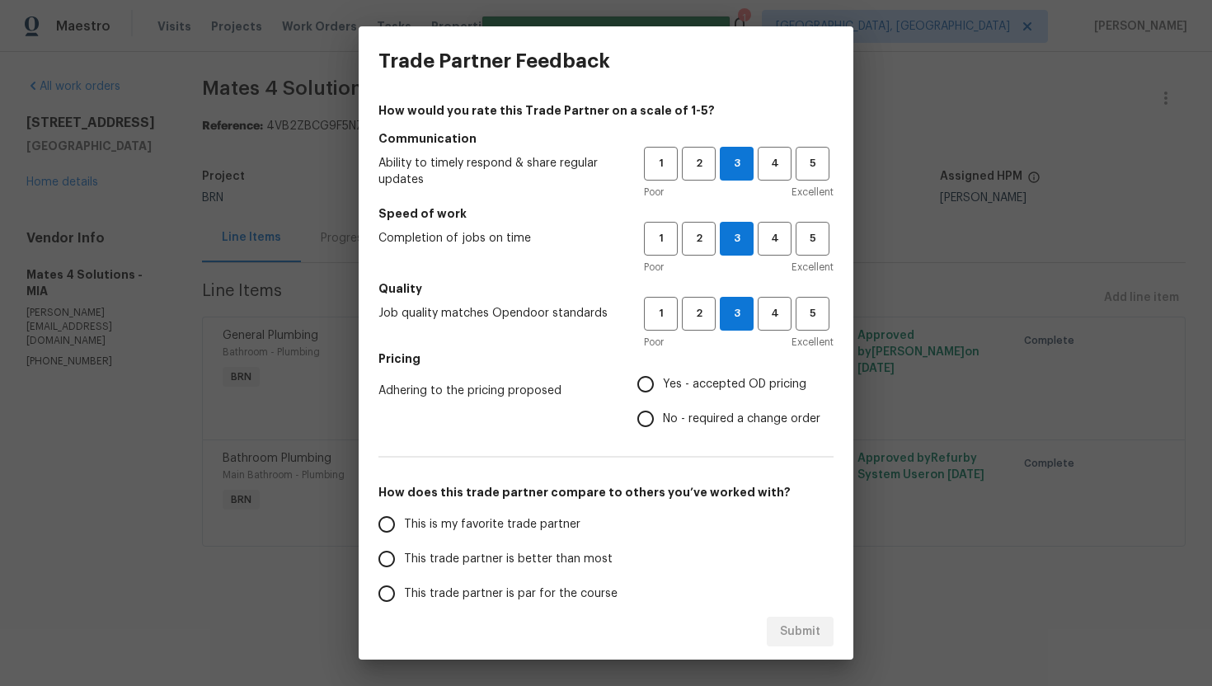
click at [663, 382] on input "Yes - accepted OD pricing" at bounding box center [645, 384] width 35 height 35
radio input "true"
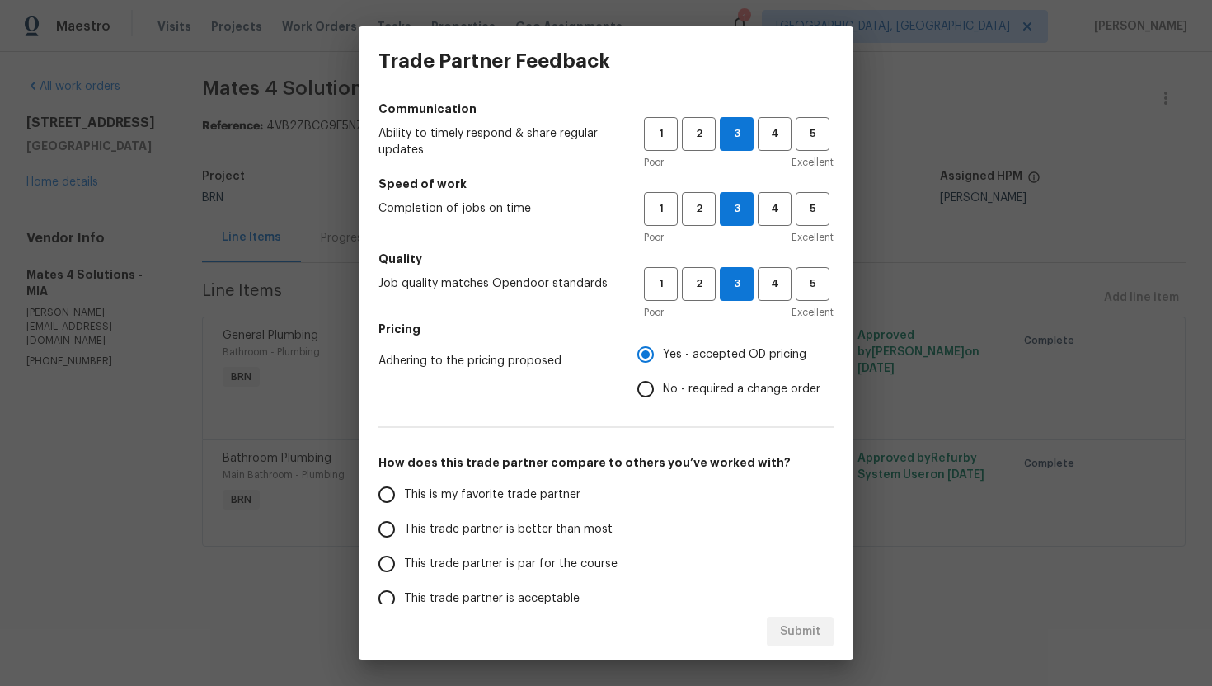
scroll to position [33, 0]
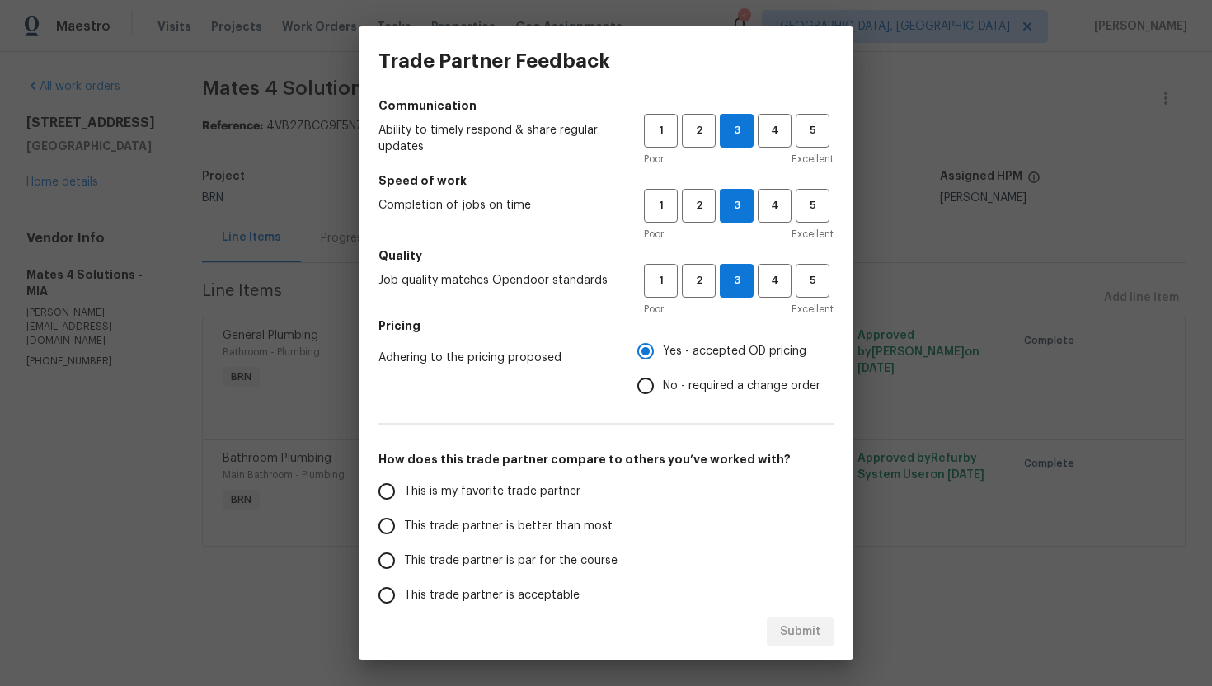
click at [483, 556] on span "This trade partner is par for the course" at bounding box center [510, 560] width 213 height 17
click at [404, 556] on input "This trade partner is par for the course" at bounding box center [386, 560] width 35 height 35
click at [812, 629] on span "Submit" at bounding box center [800, 631] width 40 height 21
radio input "true"
